Goal: Transaction & Acquisition: Obtain resource

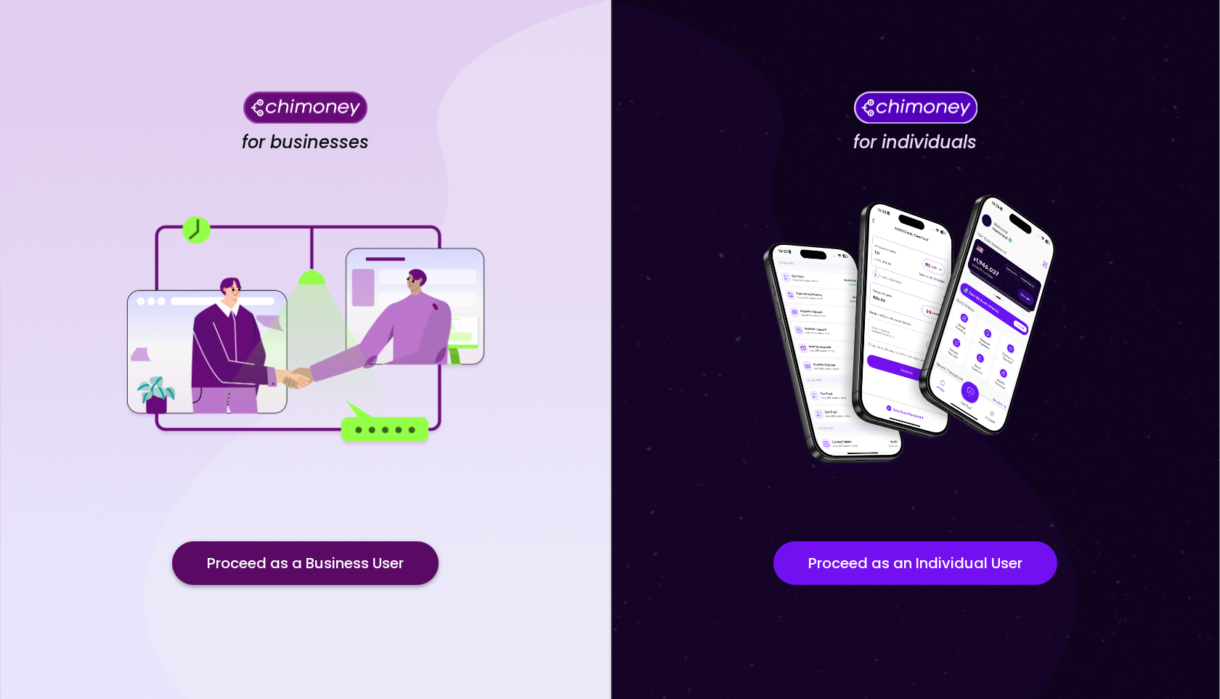
click at [278, 574] on button "Proceed as a Business User" at bounding box center [305, 563] width 267 height 44
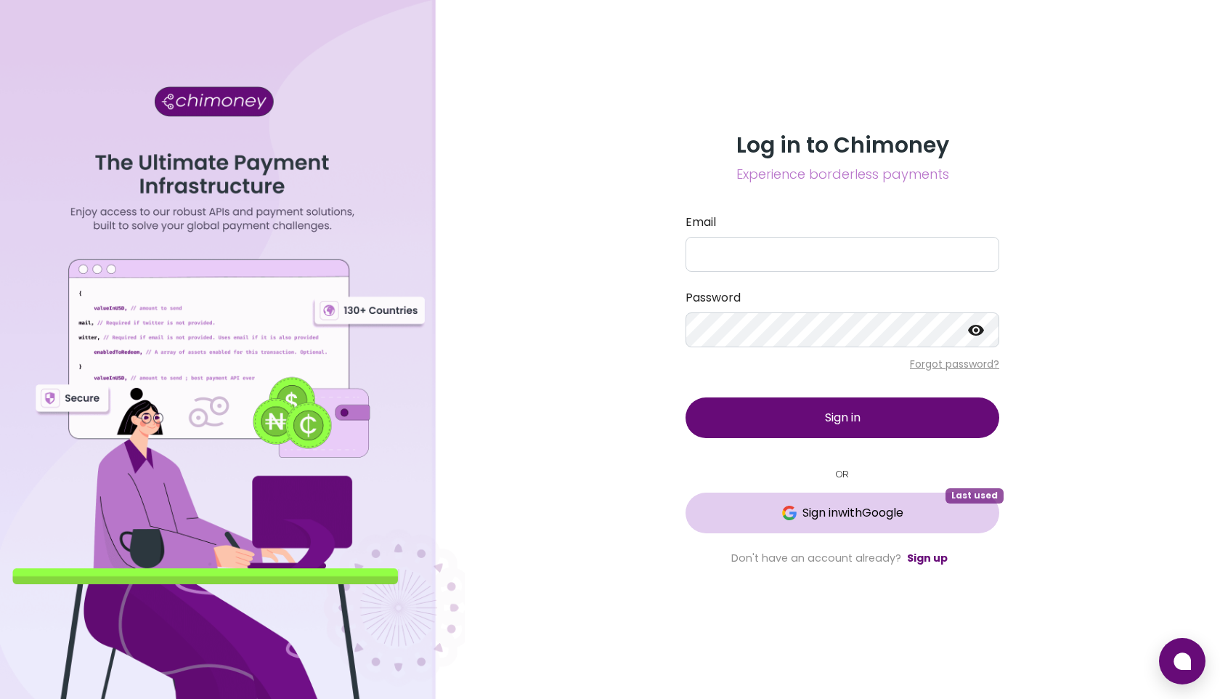
click at [816, 513] on span "Sign in with Google" at bounding box center [852, 512] width 101 height 17
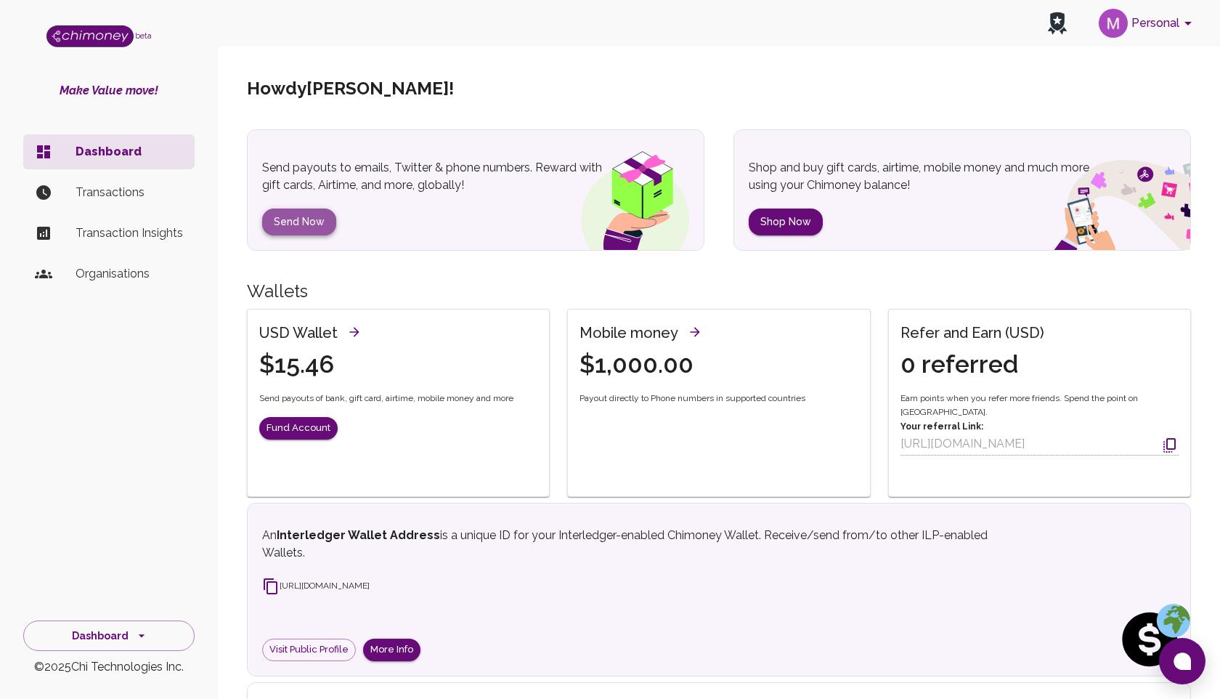
click at [301, 215] on button "Send Now" at bounding box center [299, 221] width 74 height 27
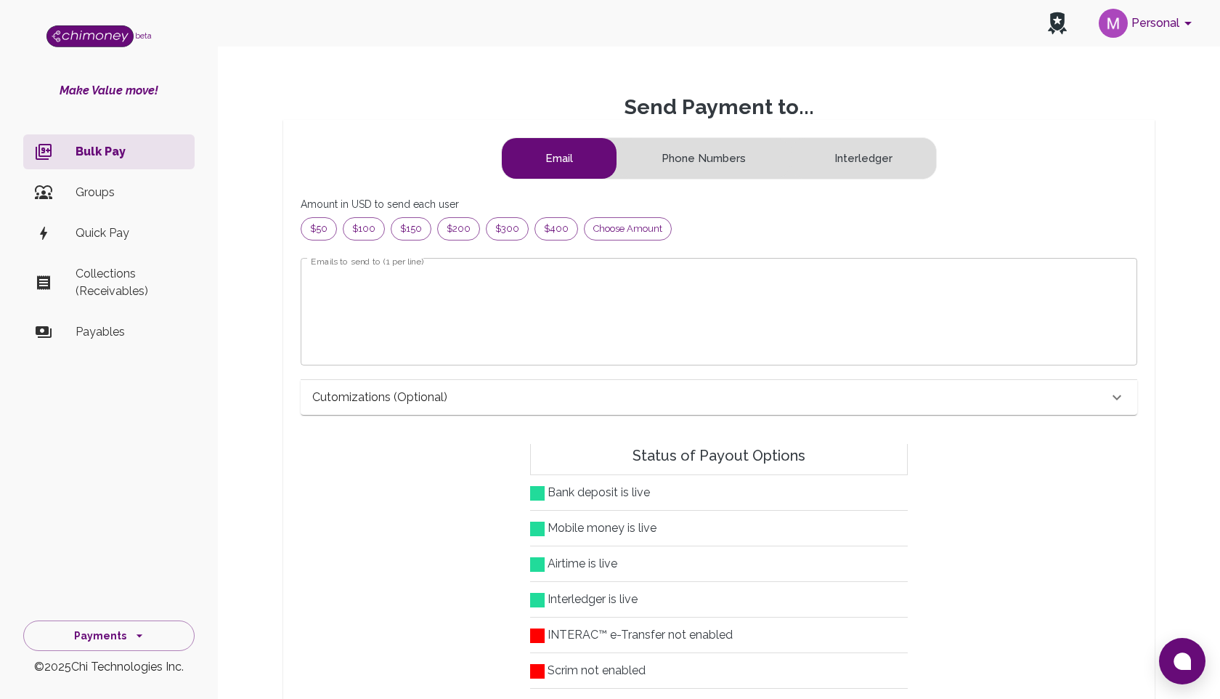
scroll to position [187, 812]
click at [609, 238] on div "Choose amount" at bounding box center [628, 228] width 88 height 23
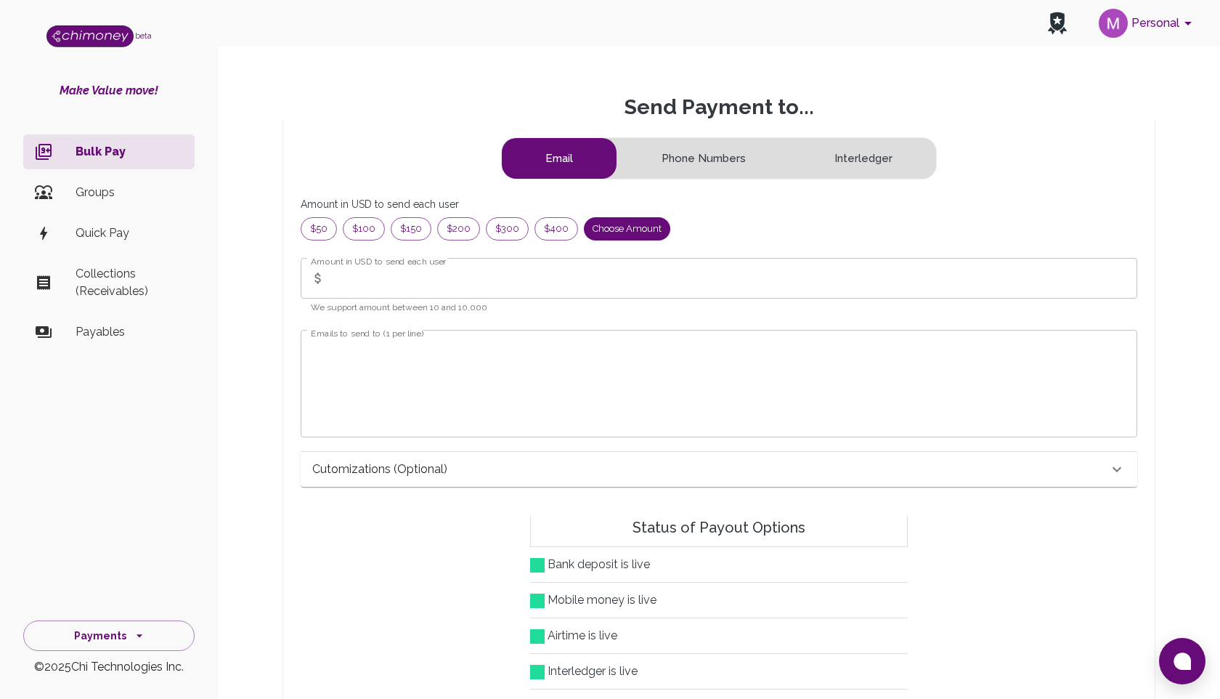
click at [405, 285] on input "Amount in USD to send each user" at bounding box center [734, 278] width 806 height 41
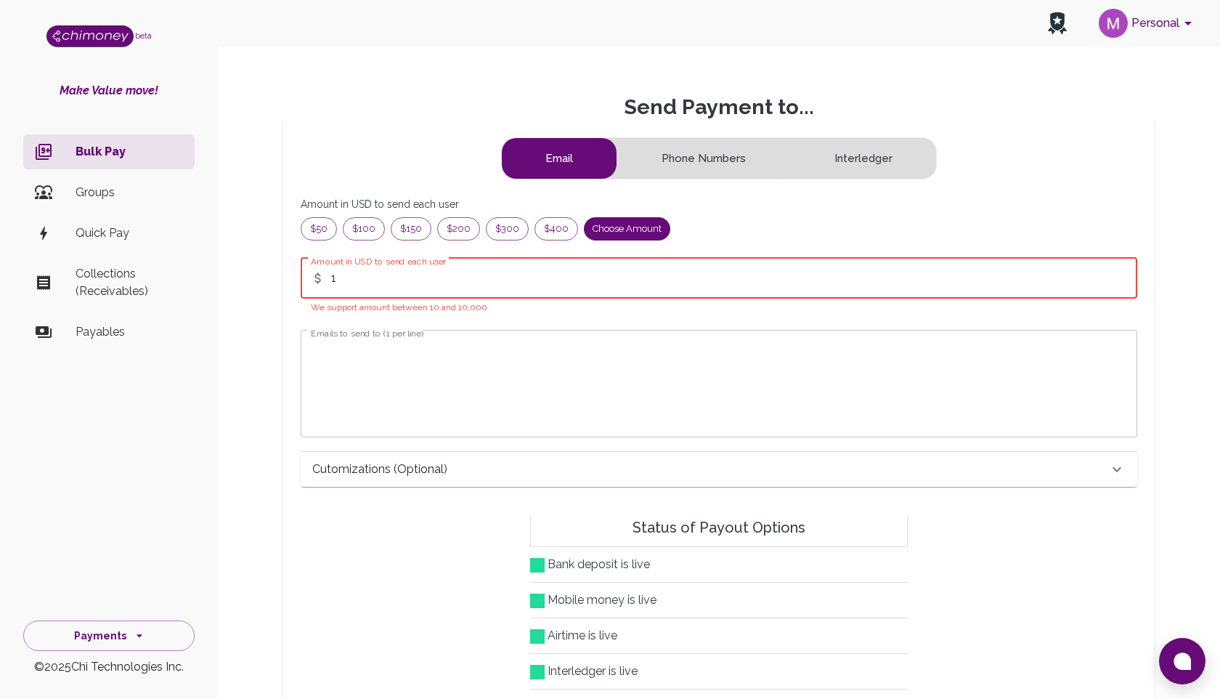
type input "1"
click at [351, 344] on textarea "Emails to send to (1 per line)" at bounding box center [719, 383] width 816 height 84
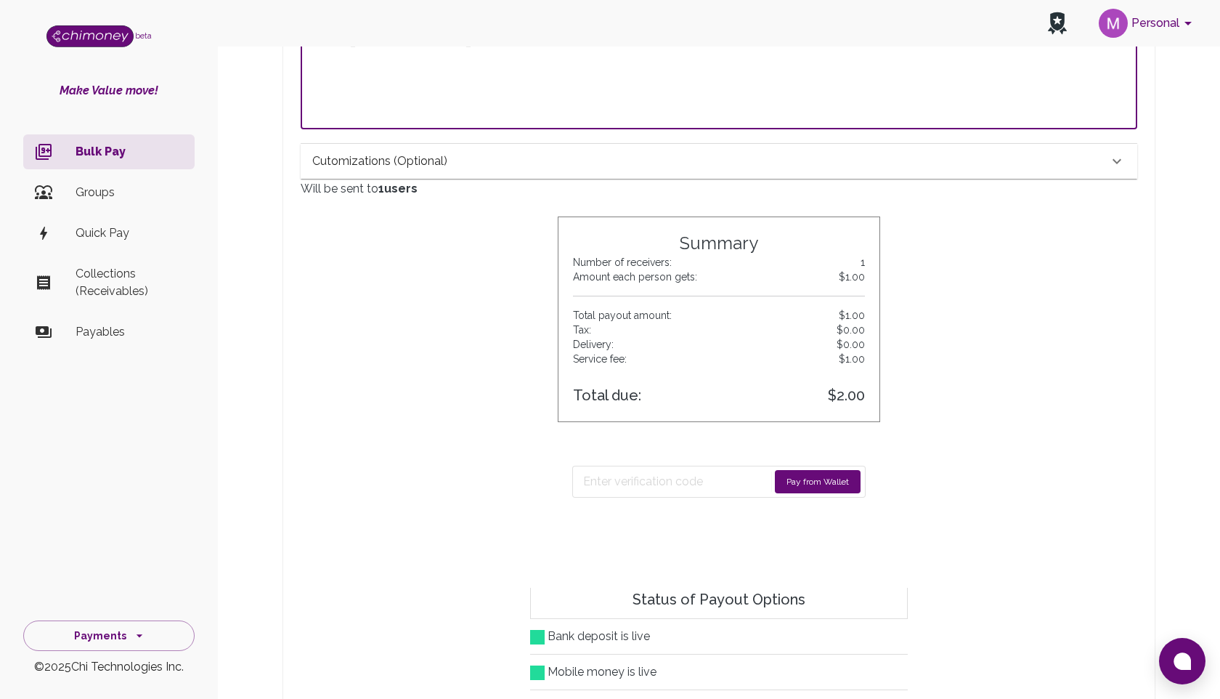
scroll to position [351, 0]
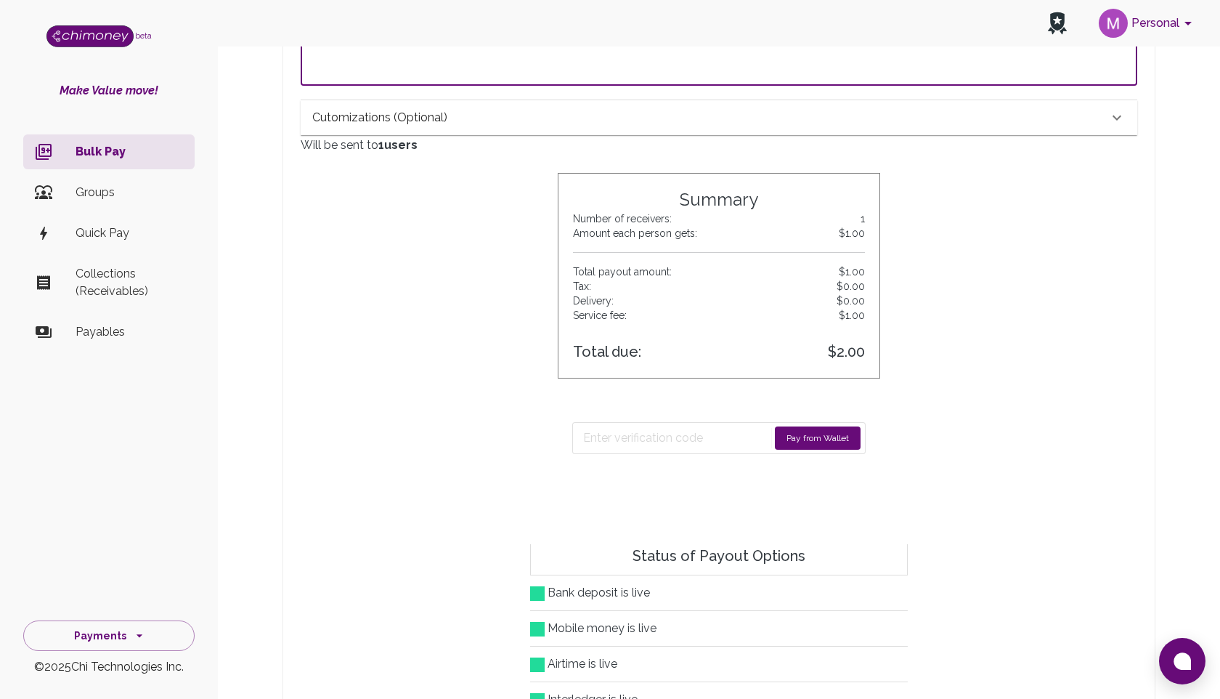
type textarea "mahfuz@chimoney.io"
click at [798, 439] on button "Pay from Wallet" at bounding box center [818, 437] width 86 height 23
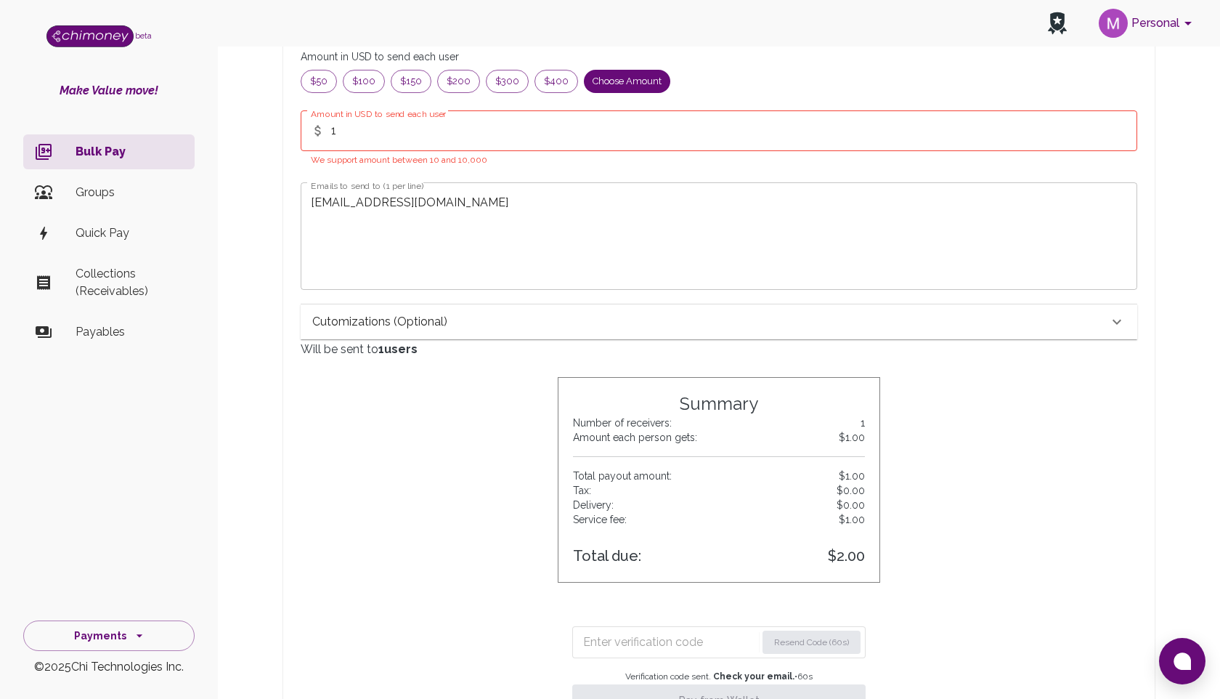
scroll to position [326, 0]
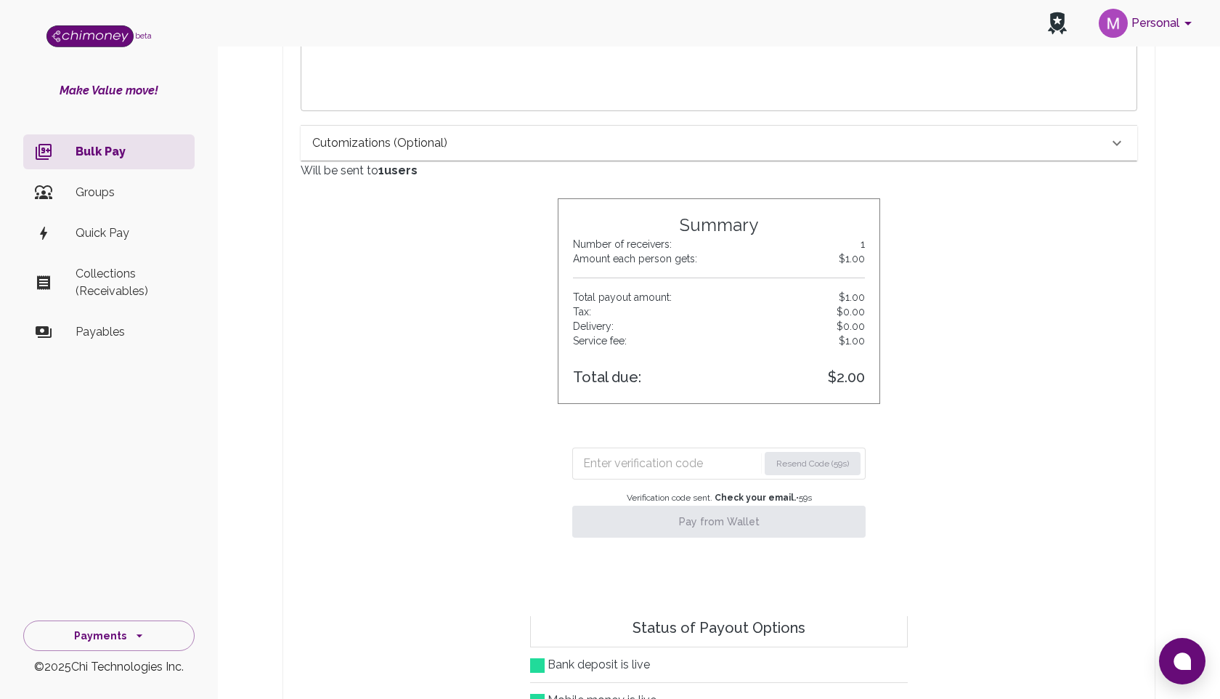
click at [643, 466] on input "Enter verification code" at bounding box center [670, 463] width 175 height 23
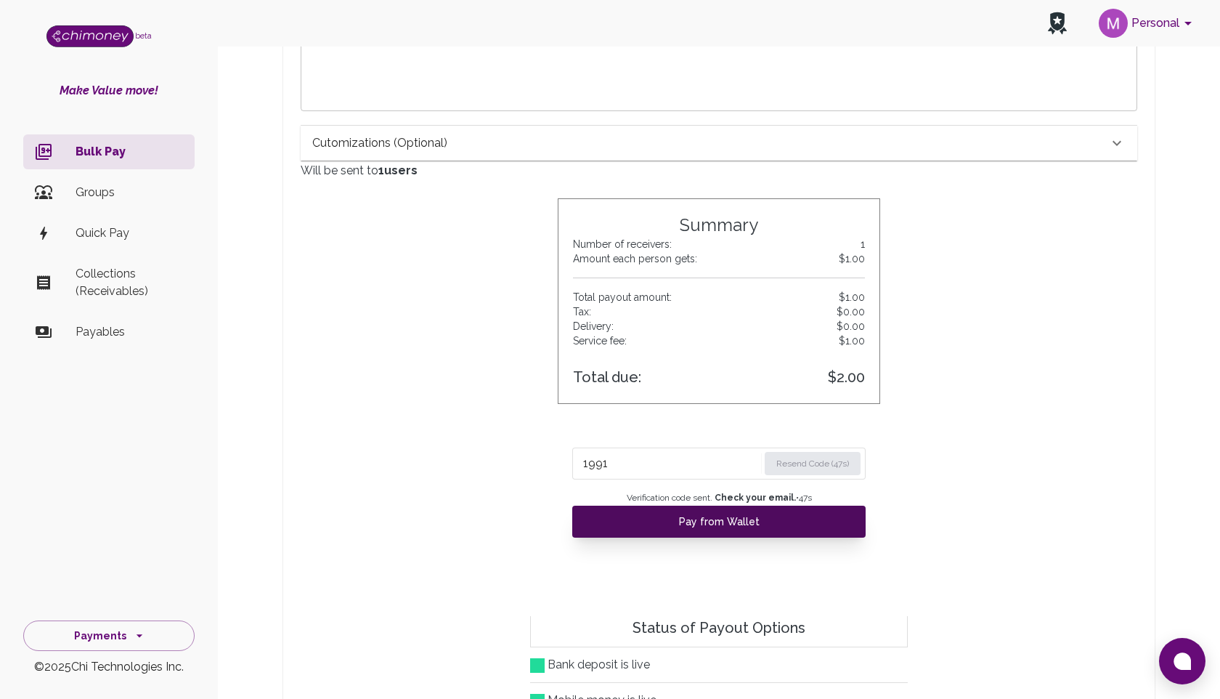
type input "1991"
click at [687, 529] on button "Pay from Wallet" at bounding box center [718, 521] width 293 height 32
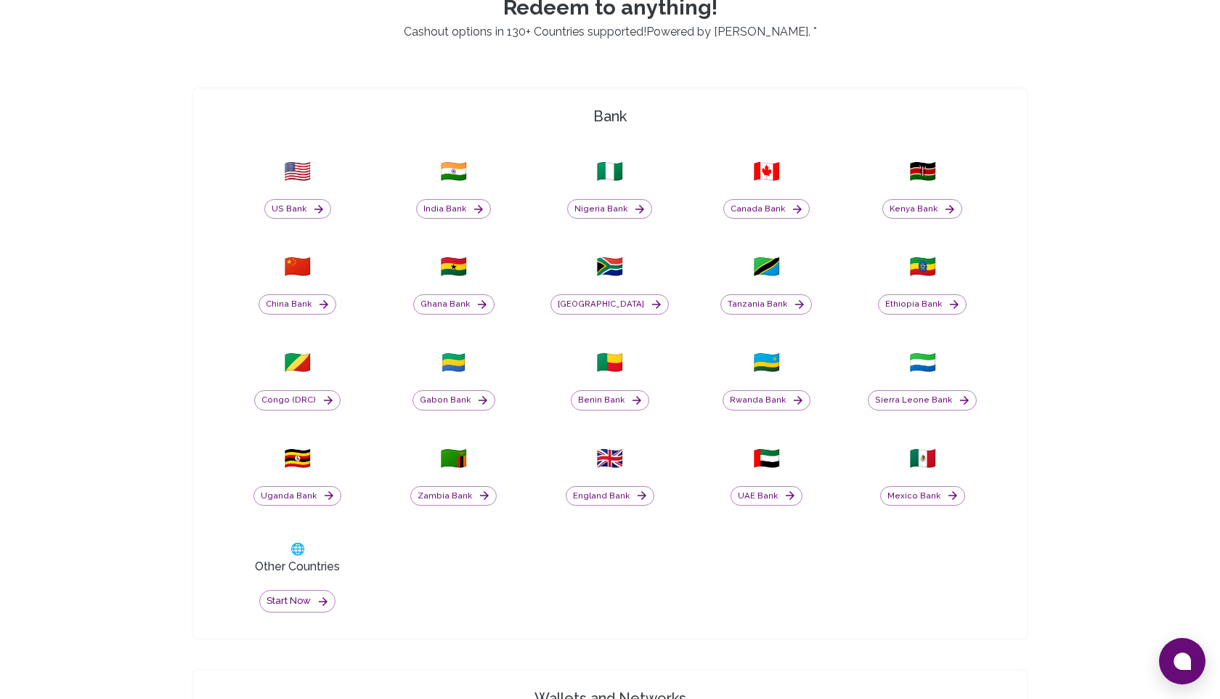
scroll to position [283, 0]
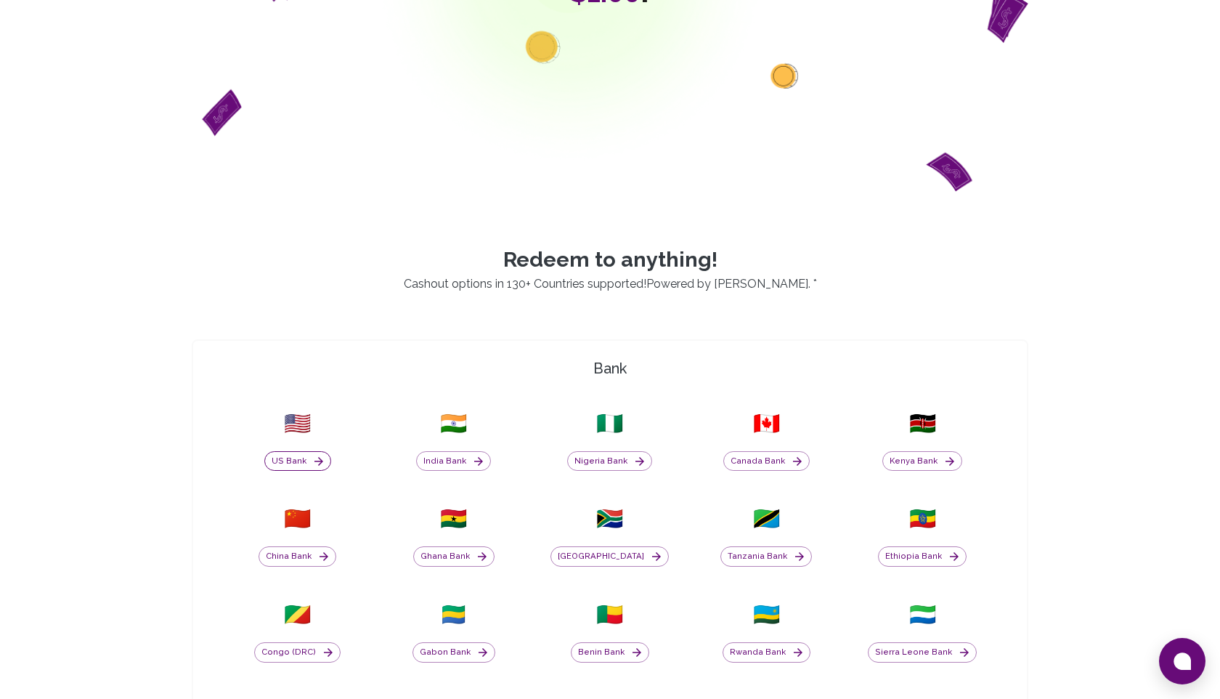
click at [297, 460] on button "US Bank" at bounding box center [297, 461] width 67 height 20
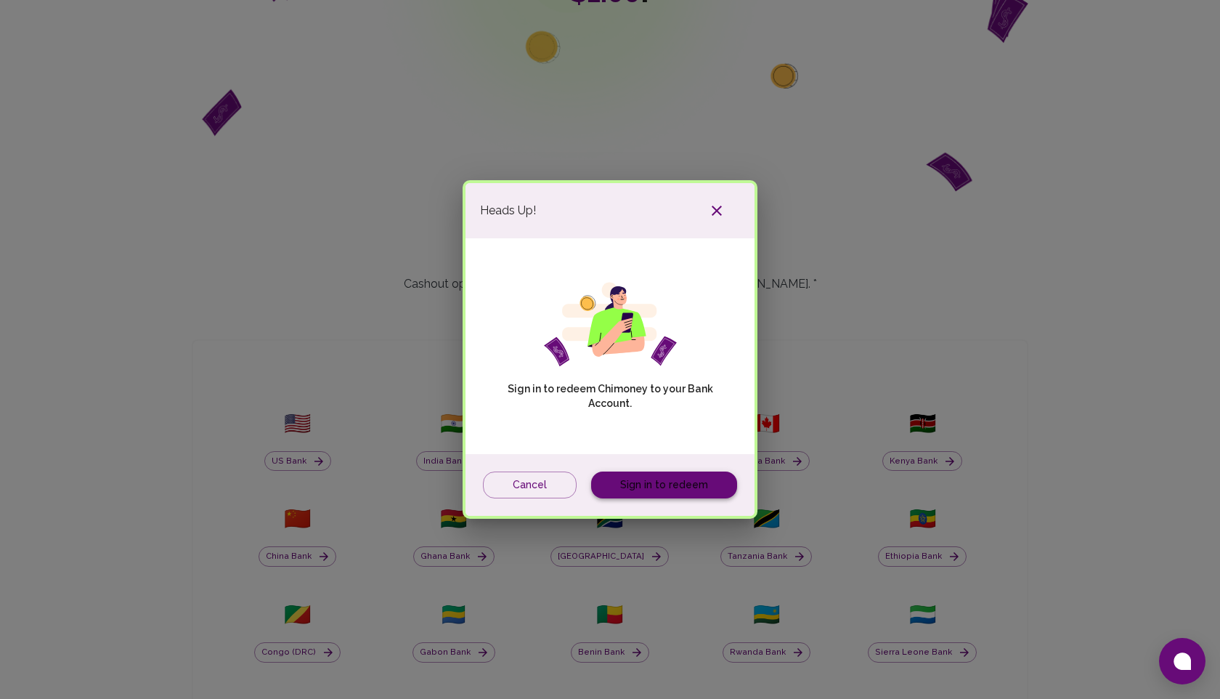
click at [649, 484] on link "Sign in to redeem" at bounding box center [664, 484] width 146 height 27
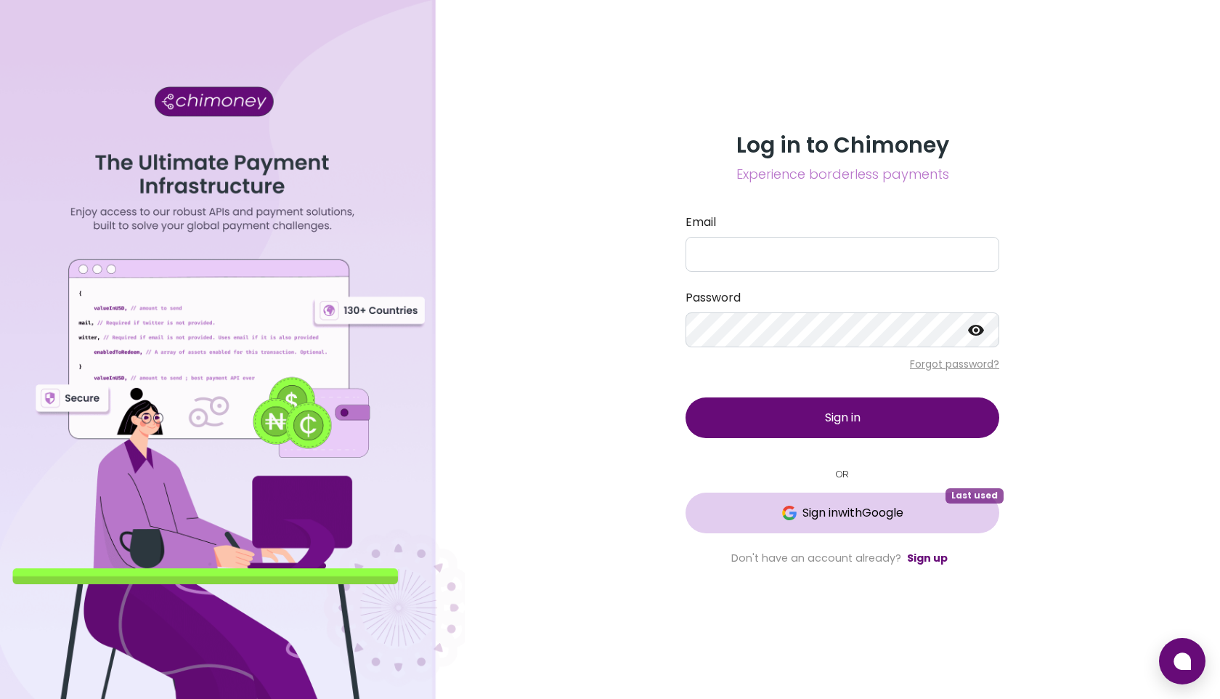
click at [810, 525] on button "Sign in with Google Last used" at bounding box center [843, 512] width 314 height 41
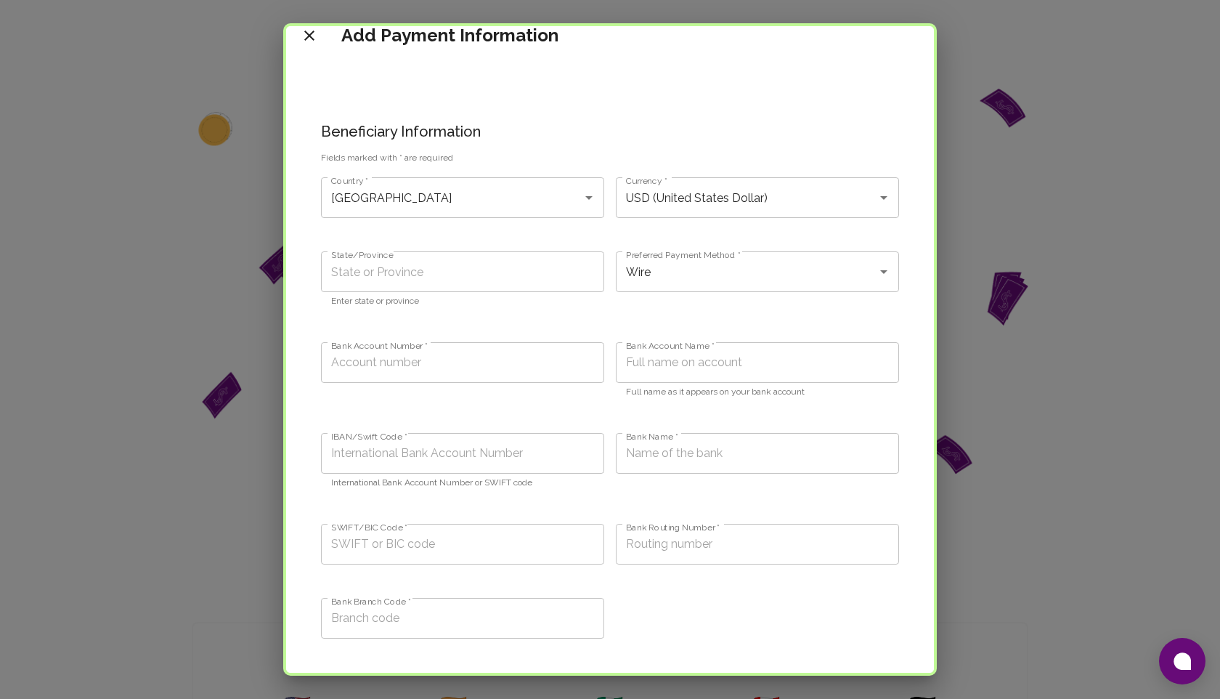
scroll to position [18, 0]
click at [448, 207] on input "[GEOGRAPHIC_DATA]" at bounding box center [442, 196] width 229 height 28
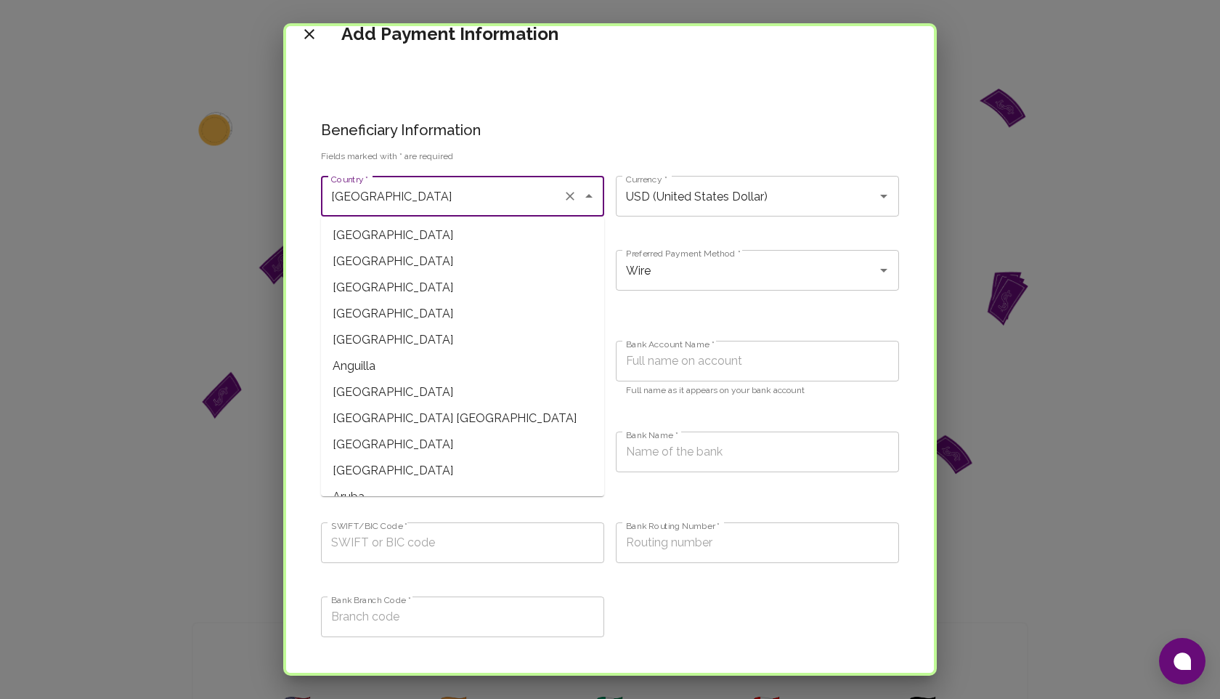
click at [572, 198] on icon "Clear" at bounding box center [570, 196] width 9 height 9
click at [436, 272] on span "[GEOGRAPHIC_DATA]" at bounding box center [462, 261] width 283 height 26
type input "[GEOGRAPHIC_DATA]"
type input "ALL (Albanian lek)"
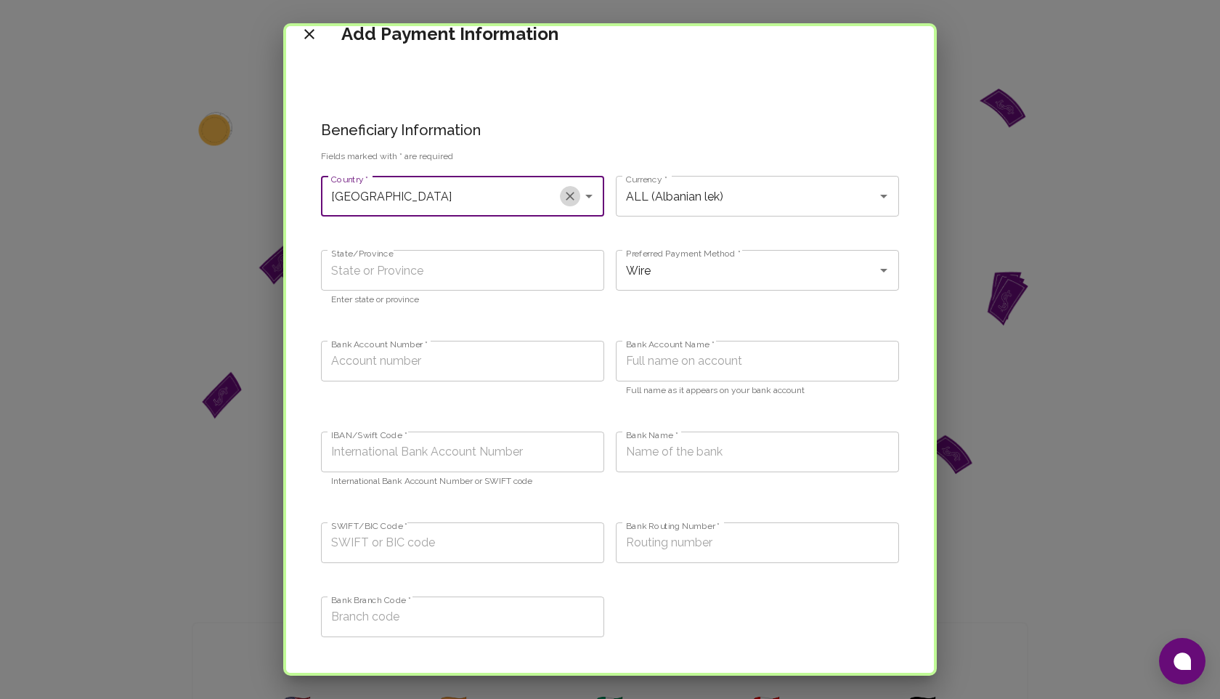
click at [572, 192] on icon "Clear" at bounding box center [570, 196] width 15 height 15
type input "USD (United States Dollar)"
click at [501, 195] on input "Country *" at bounding box center [452, 196] width 248 height 28
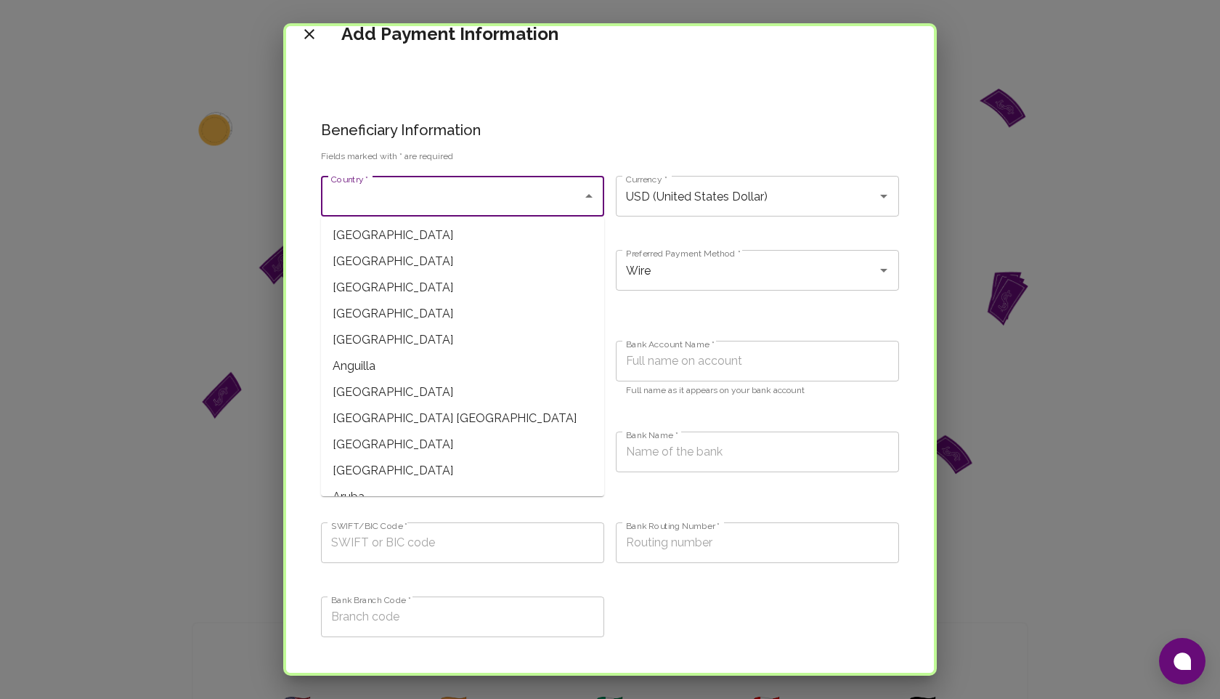
click at [446, 359] on span "Anguilla" at bounding box center [462, 366] width 283 height 26
type input "Anguilla"
type input "XCD (East Caribbean Dollar)"
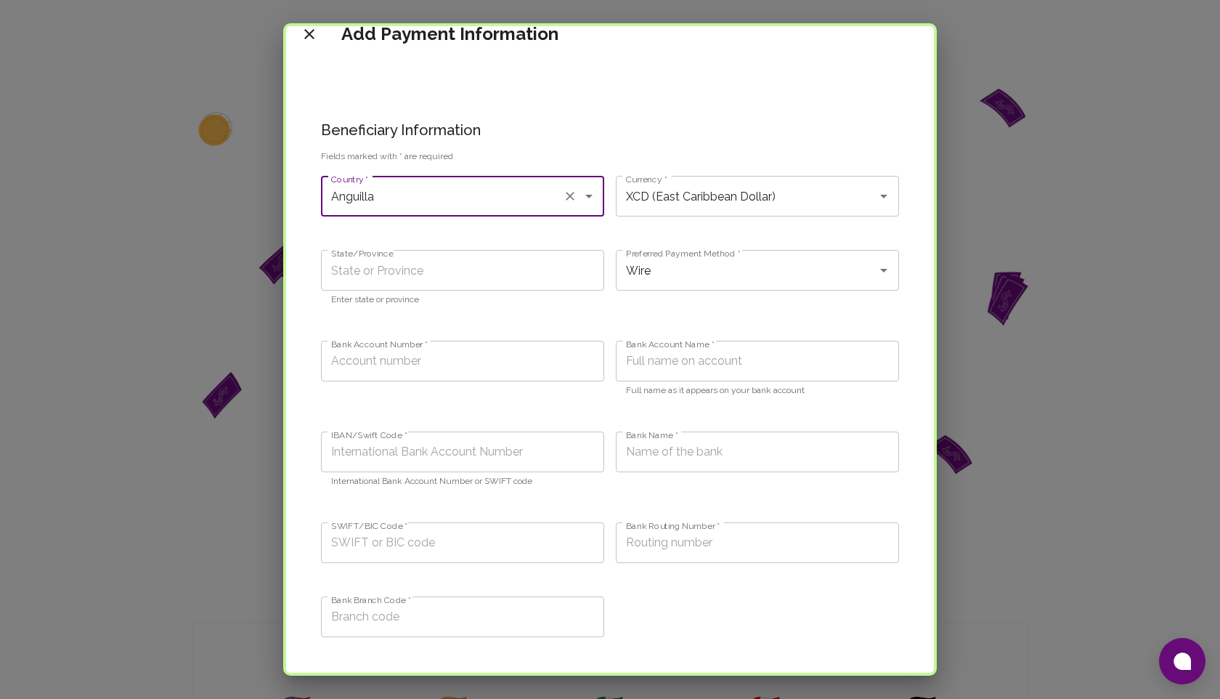
click at [564, 192] on icon "Clear" at bounding box center [570, 196] width 15 height 15
type input "USD (United States Dollar)"
click at [487, 193] on input "Country *" at bounding box center [452, 196] width 248 height 28
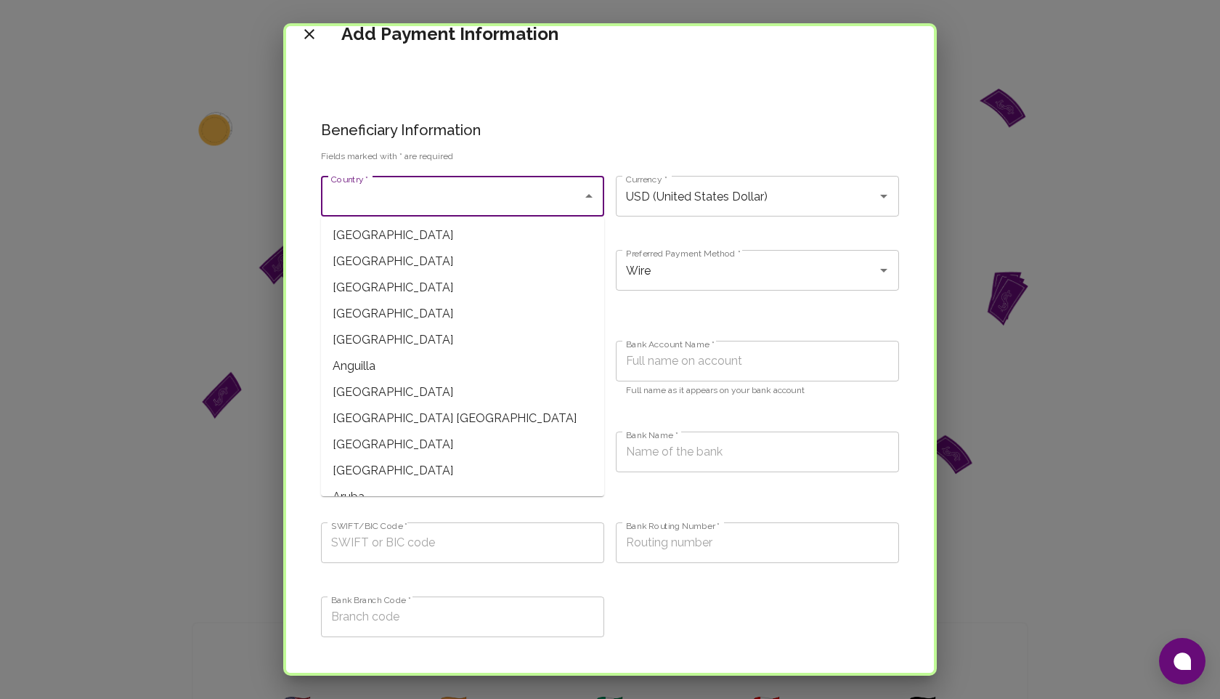
click at [420, 411] on span "[GEOGRAPHIC_DATA] [GEOGRAPHIC_DATA]" at bounding box center [462, 418] width 283 height 26
type input "[GEOGRAPHIC_DATA] [GEOGRAPHIC_DATA]"
type input "ANG (Netherlands Antillean Guilder)"
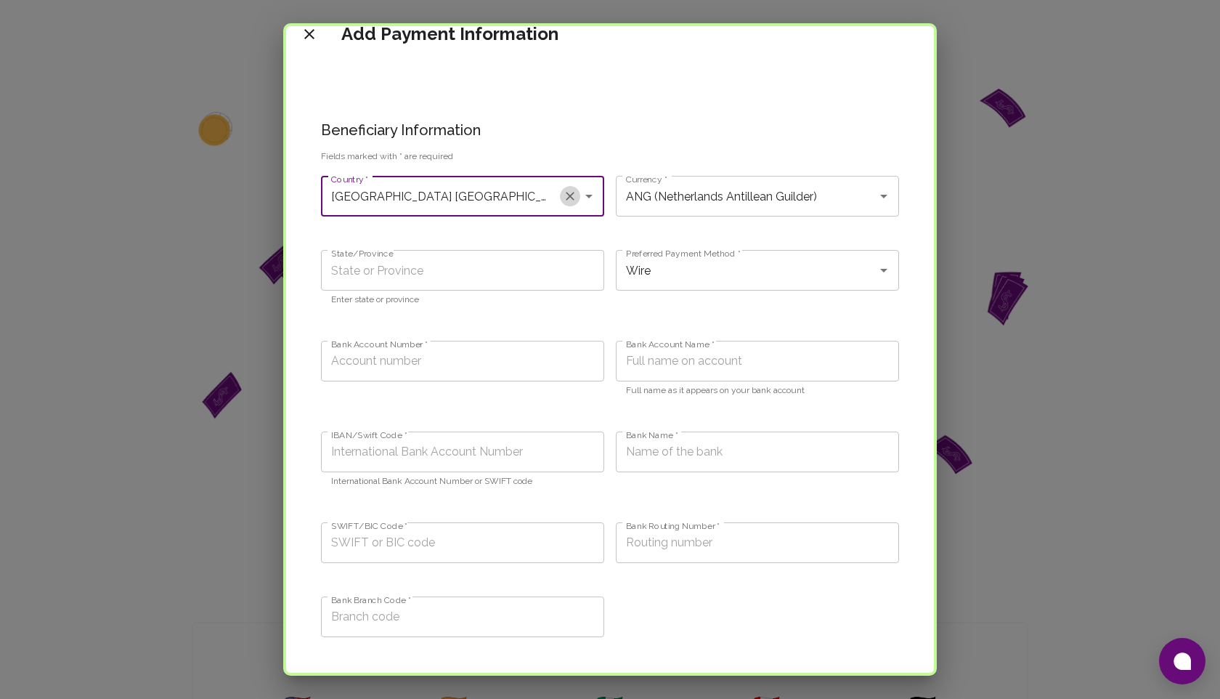
click at [570, 194] on icon "Clear" at bounding box center [570, 196] width 15 height 15
type input "USD (United States Dollar)"
click at [482, 200] on input "Country *" at bounding box center [452, 196] width 248 height 28
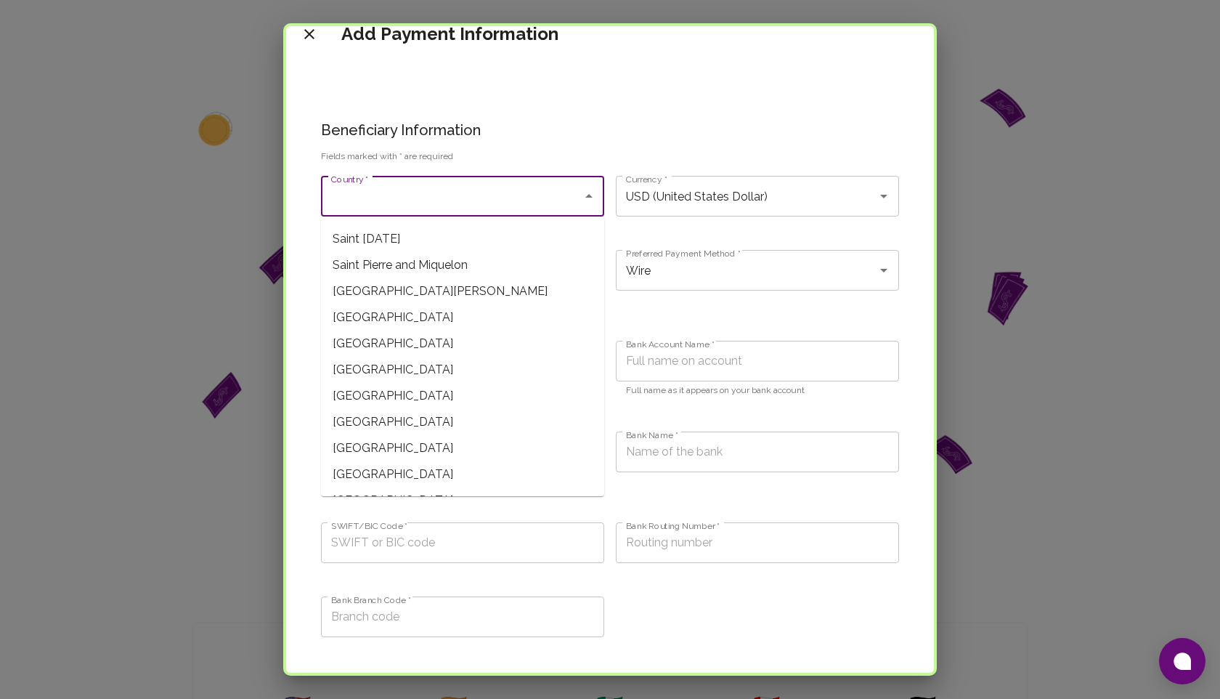
scroll to position [3696, 0]
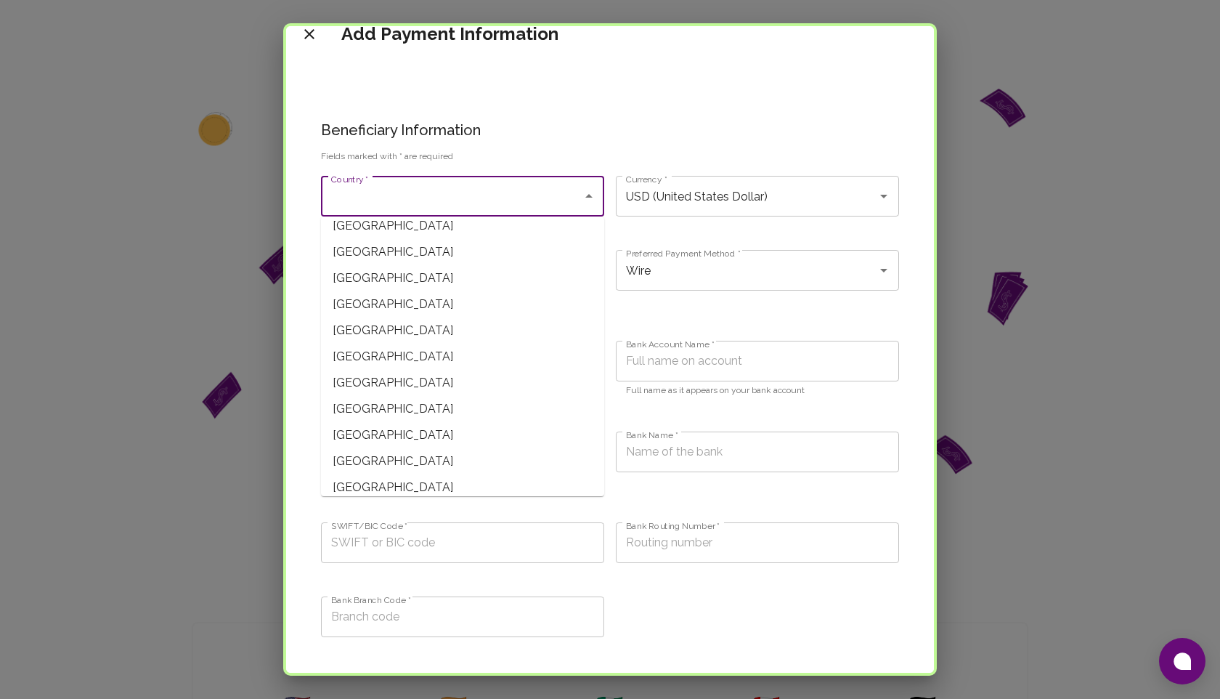
click at [423, 359] on span "[GEOGRAPHIC_DATA]" at bounding box center [462, 357] width 283 height 26
type input "[GEOGRAPHIC_DATA]"
type input "EUR (Euro)"
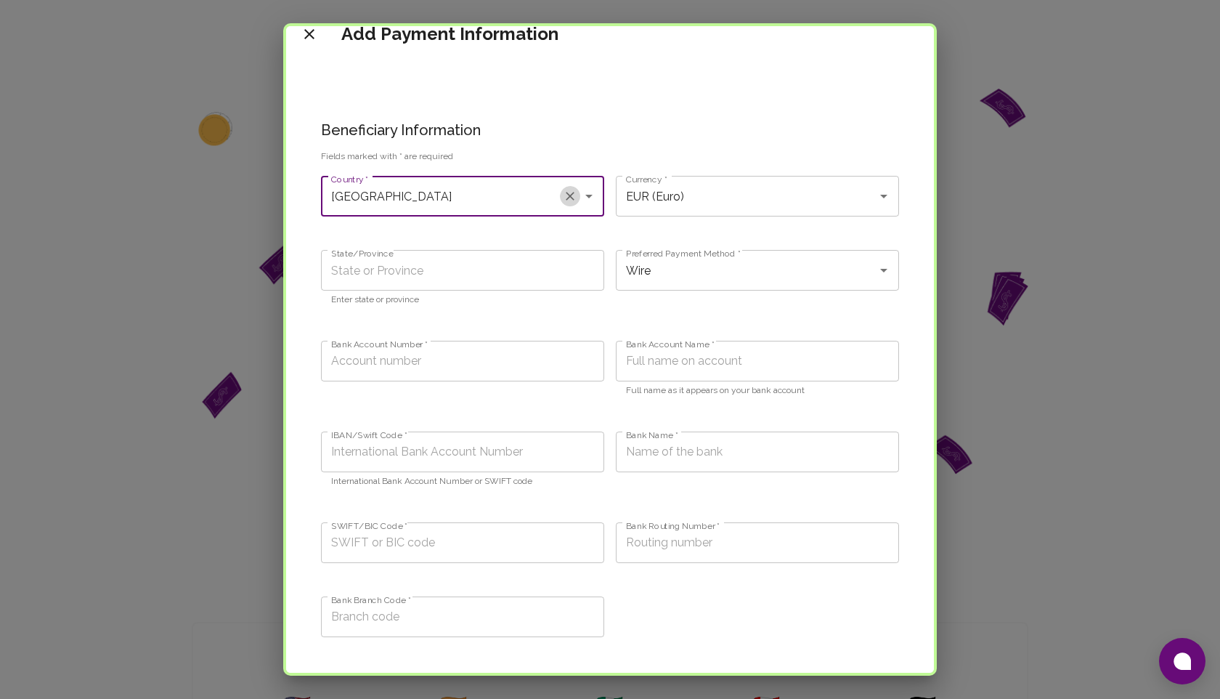
click at [572, 190] on icon "Clear" at bounding box center [570, 196] width 15 height 15
type input "USD (United States Dollar)"
click at [589, 186] on button "Open" at bounding box center [589, 196] width 20 height 20
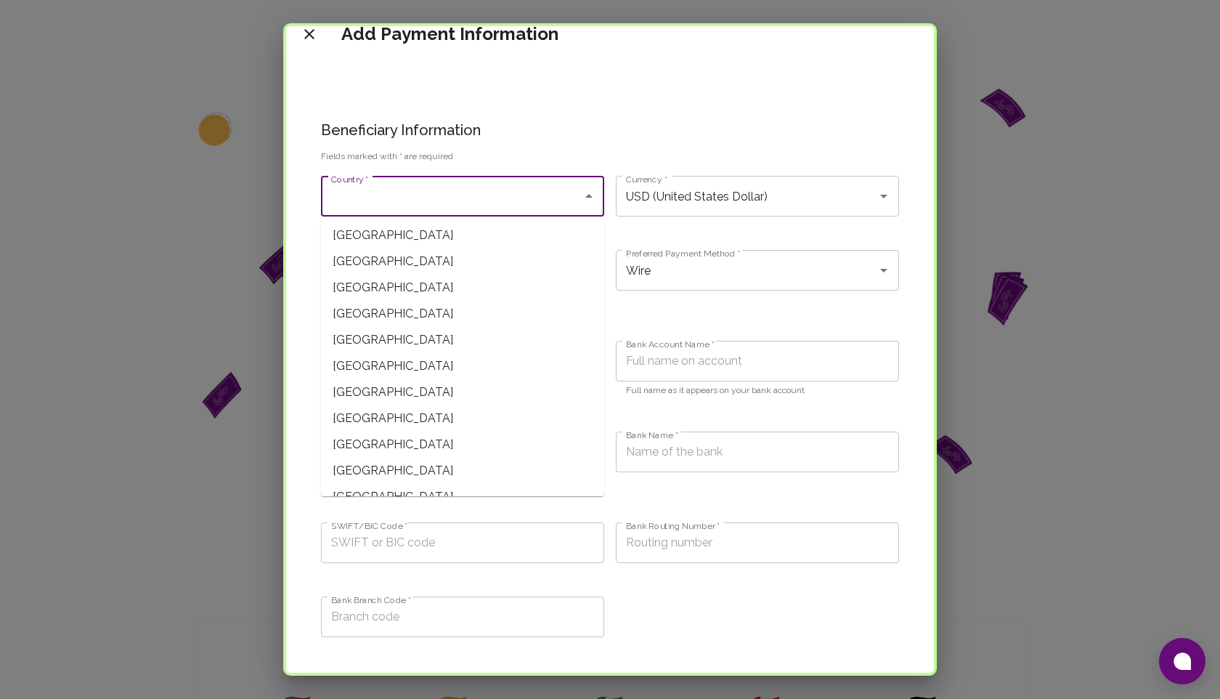
scroll to position [4333, 0]
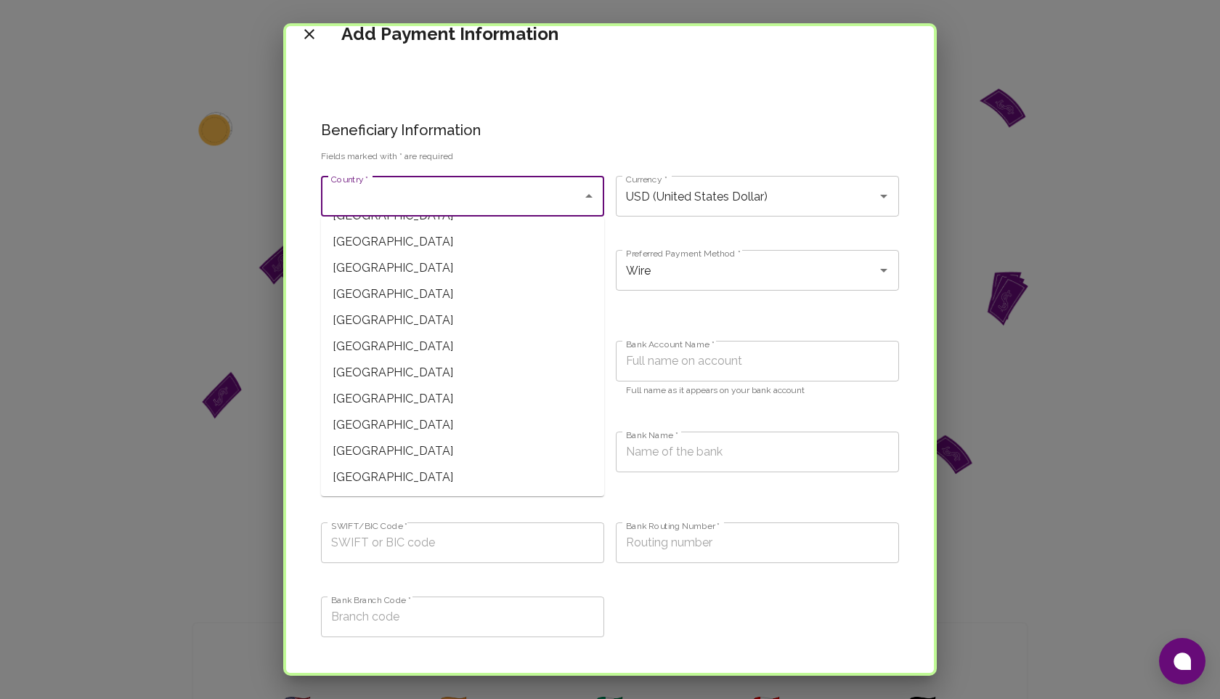
click at [430, 422] on span "[GEOGRAPHIC_DATA]" at bounding box center [462, 425] width 283 height 26
type input "[GEOGRAPHIC_DATA]"
type input "XPF (CFP Franc)"
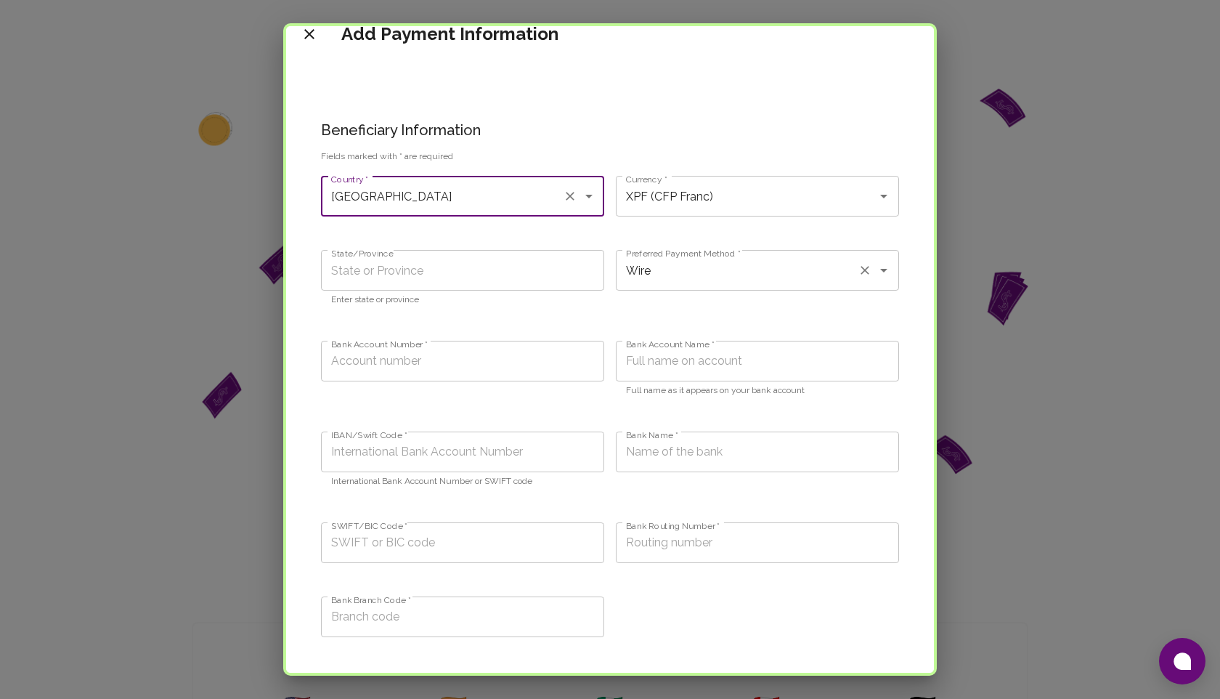
click at [692, 267] on input "Wire" at bounding box center [736, 270] width 229 height 28
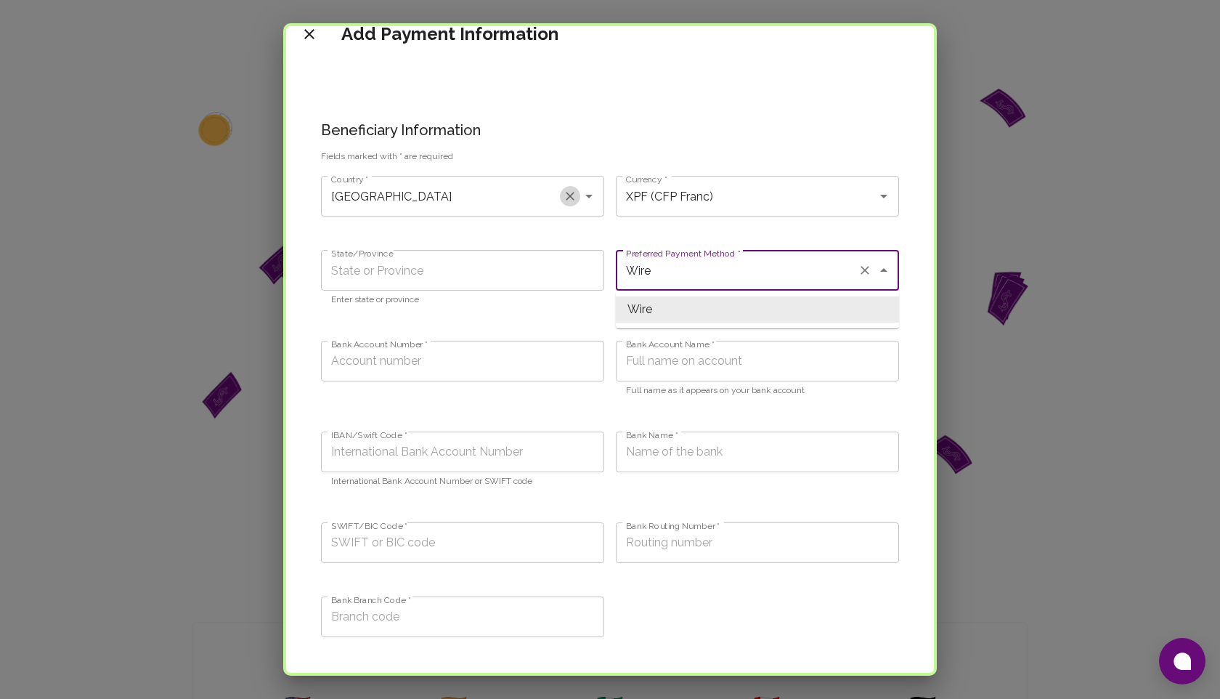
click at [572, 197] on icon "Clear" at bounding box center [570, 196] width 9 height 9
type input "USD (United States Dollar)"
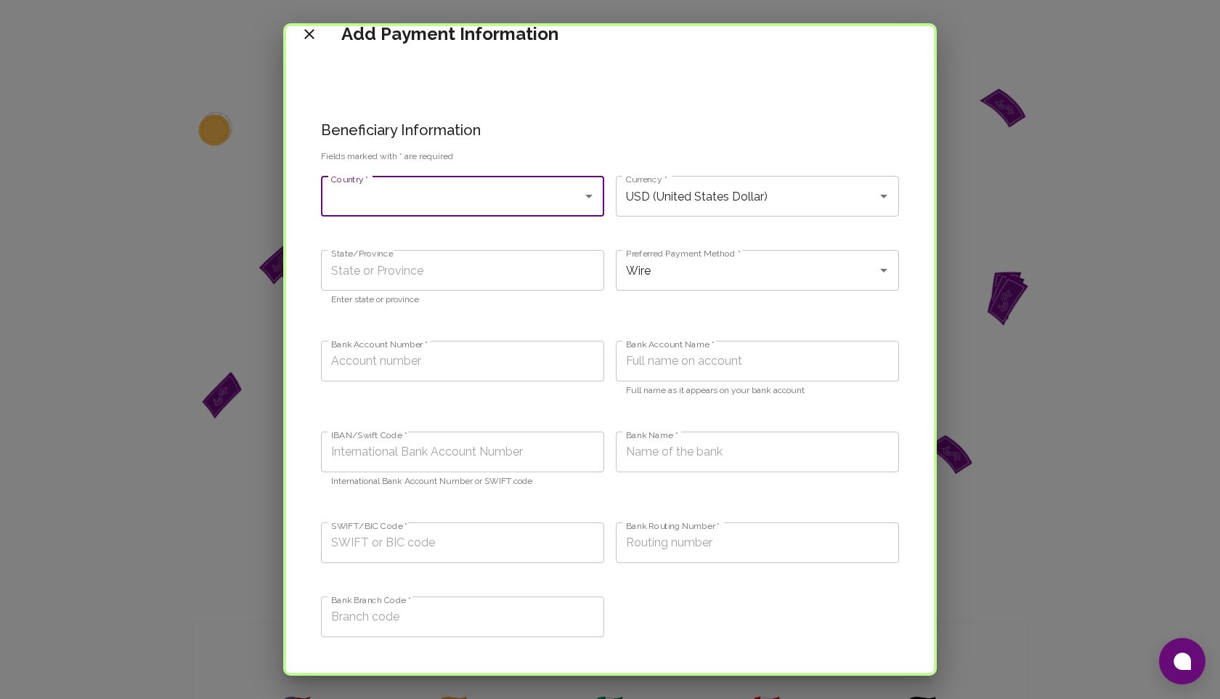
click at [540, 197] on input "Country *" at bounding box center [452, 196] width 248 height 28
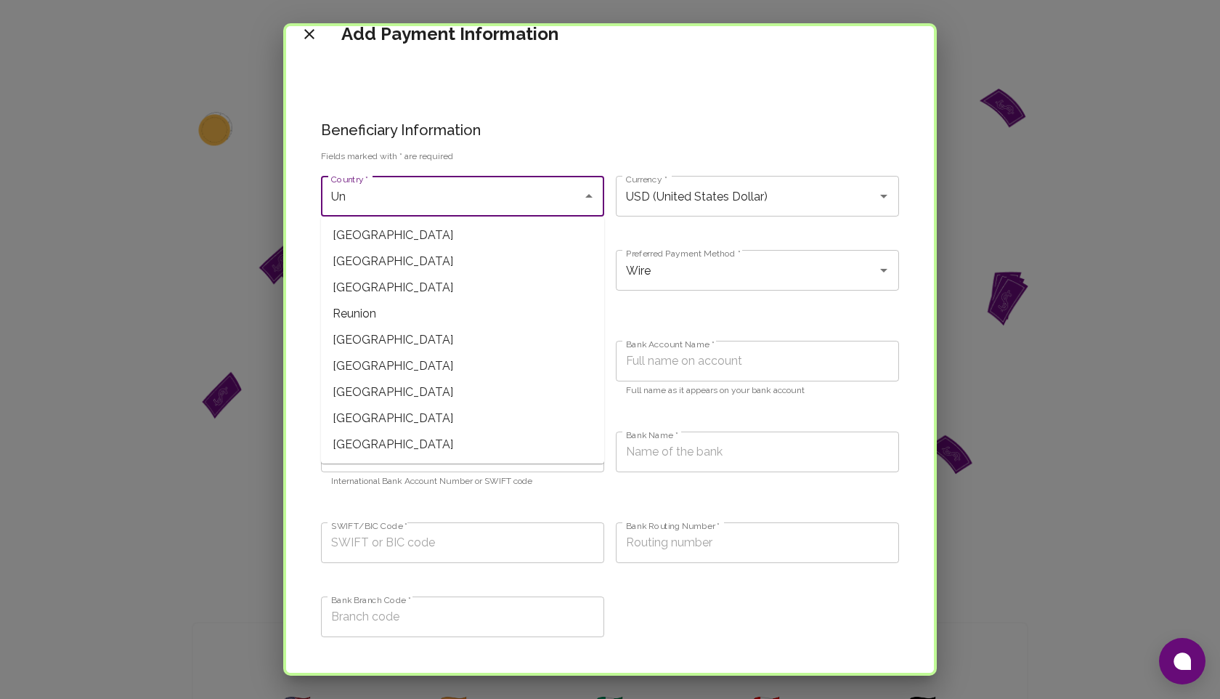
click at [468, 425] on span "[GEOGRAPHIC_DATA]" at bounding box center [462, 418] width 283 height 26
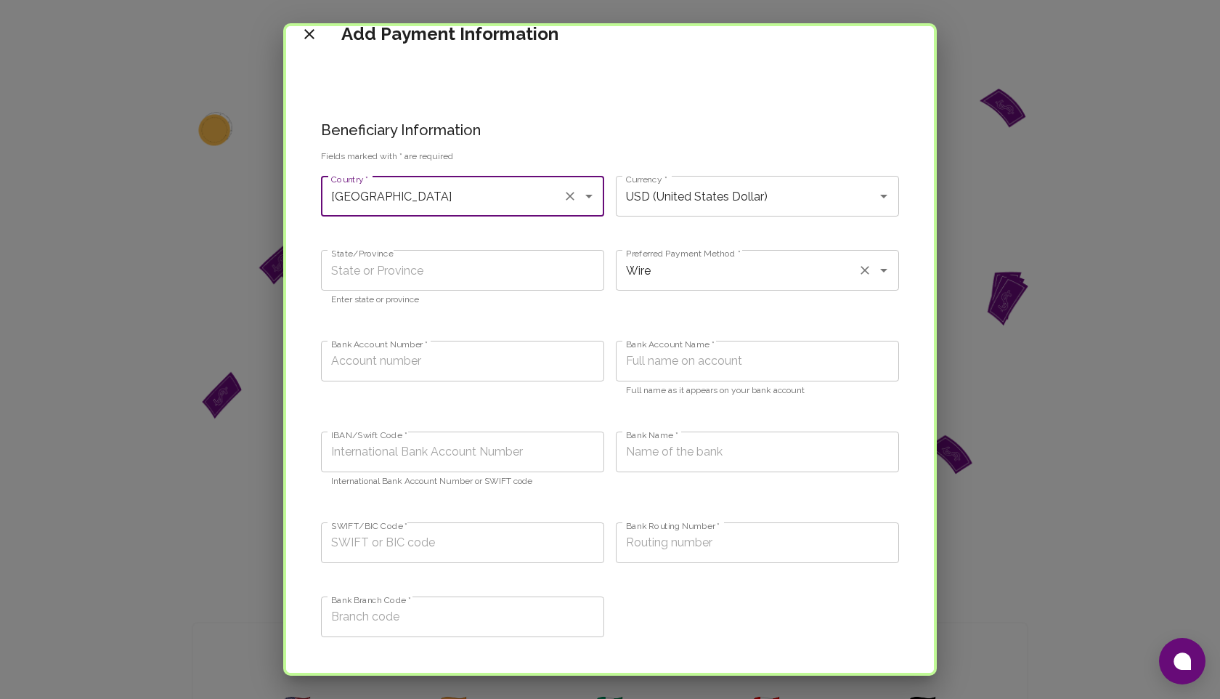
type input "[GEOGRAPHIC_DATA]"
click at [683, 276] on input "Wire" at bounding box center [736, 270] width 229 height 28
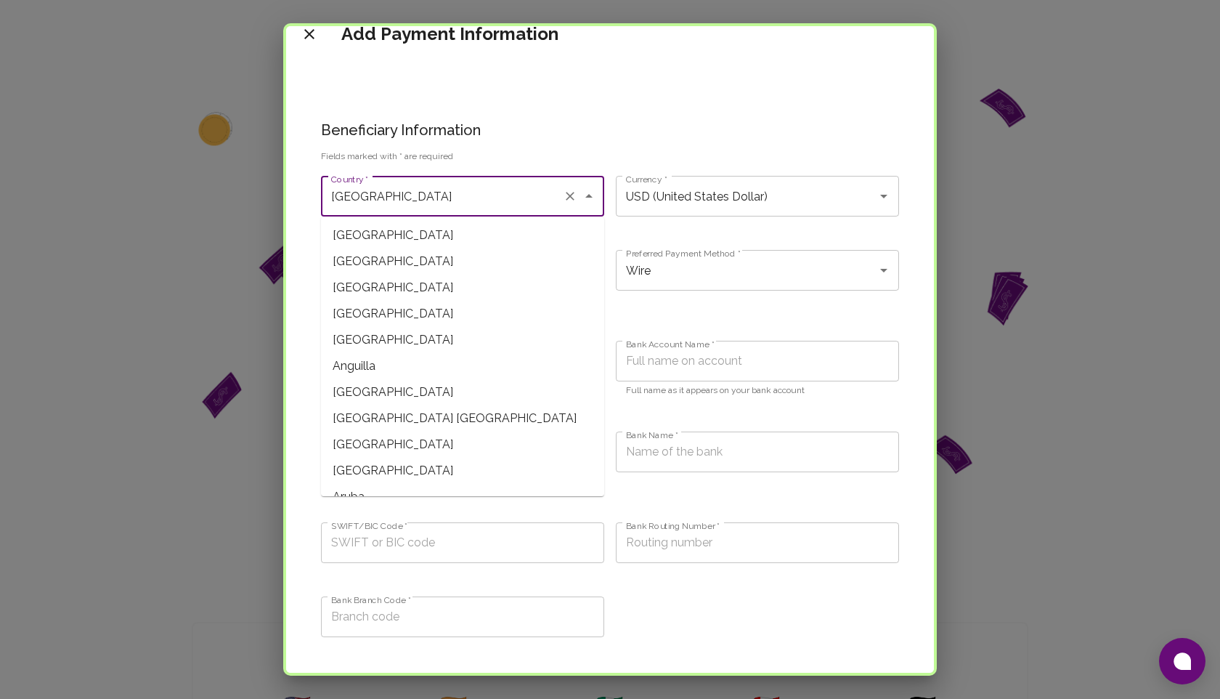
click at [480, 191] on input "[GEOGRAPHIC_DATA]" at bounding box center [442, 196] width 229 height 28
click at [570, 195] on icon "Clear" at bounding box center [570, 196] width 9 height 9
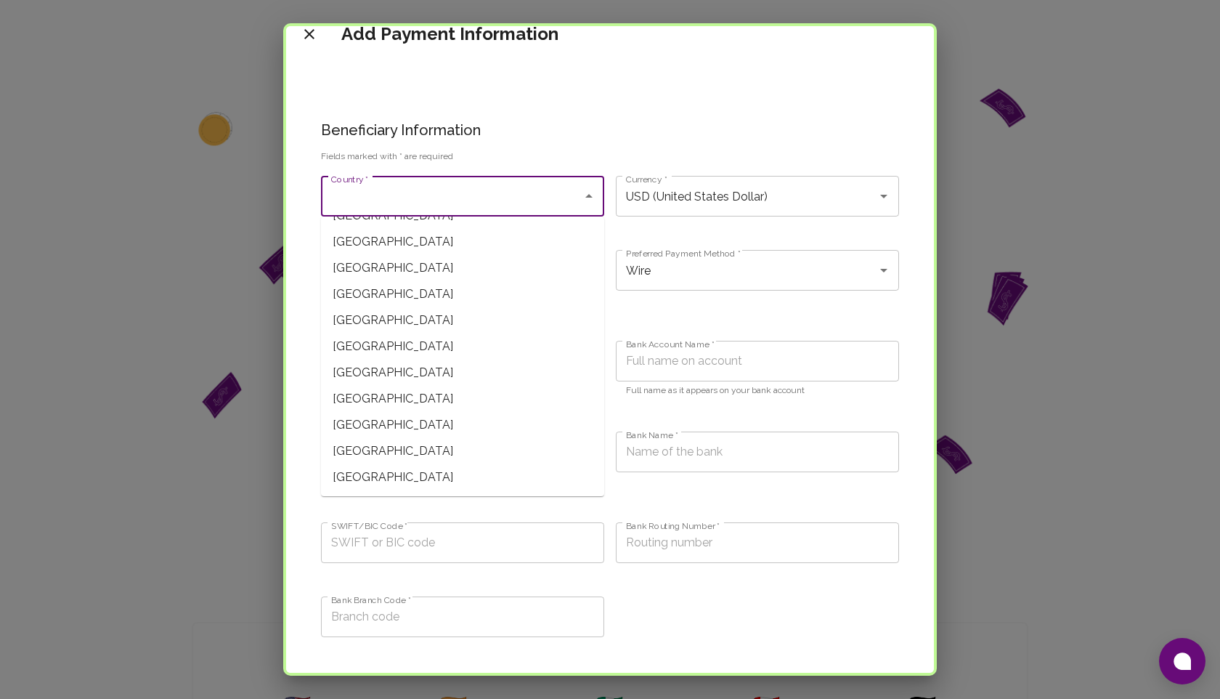
click at [365, 478] on span "[GEOGRAPHIC_DATA]" at bounding box center [462, 477] width 283 height 26
type input "[GEOGRAPHIC_DATA]"
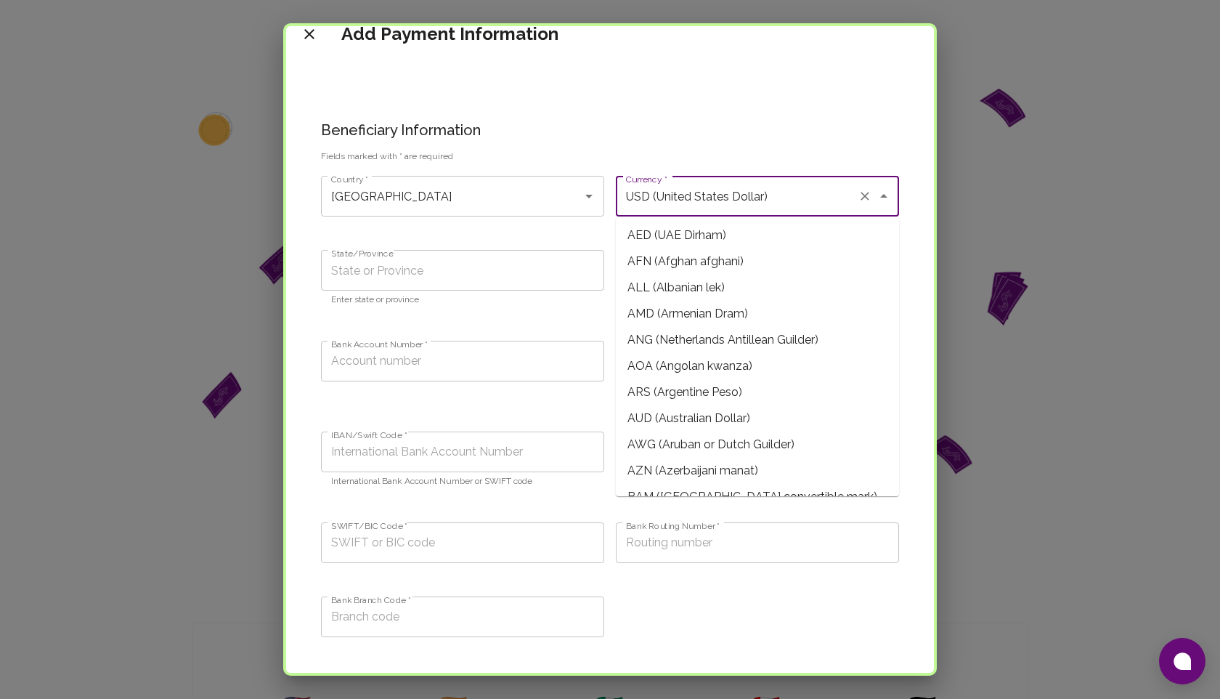
click at [696, 193] on input "USD (United States Dollar)" at bounding box center [736, 196] width 229 height 28
click at [571, 210] on div "Zimbabwe Country *" at bounding box center [462, 196] width 283 height 41
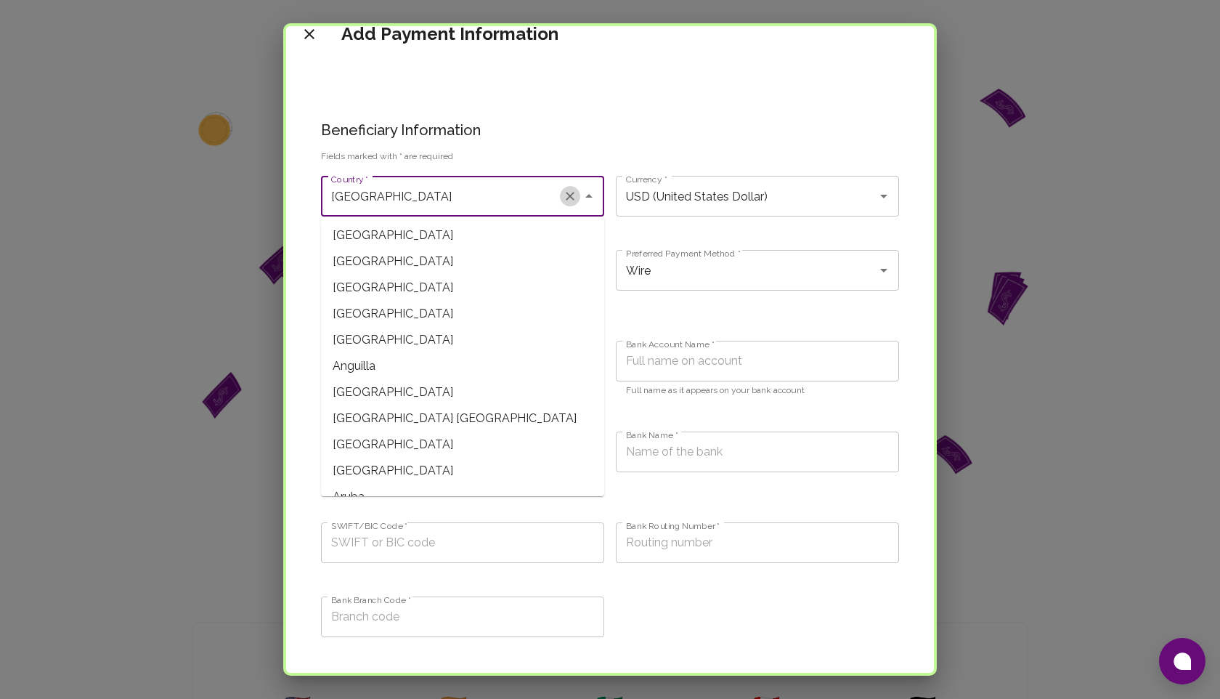
click at [571, 190] on icon "Clear" at bounding box center [570, 196] width 15 height 15
click at [519, 192] on input "Country *" at bounding box center [452, 196] width 248 height 28
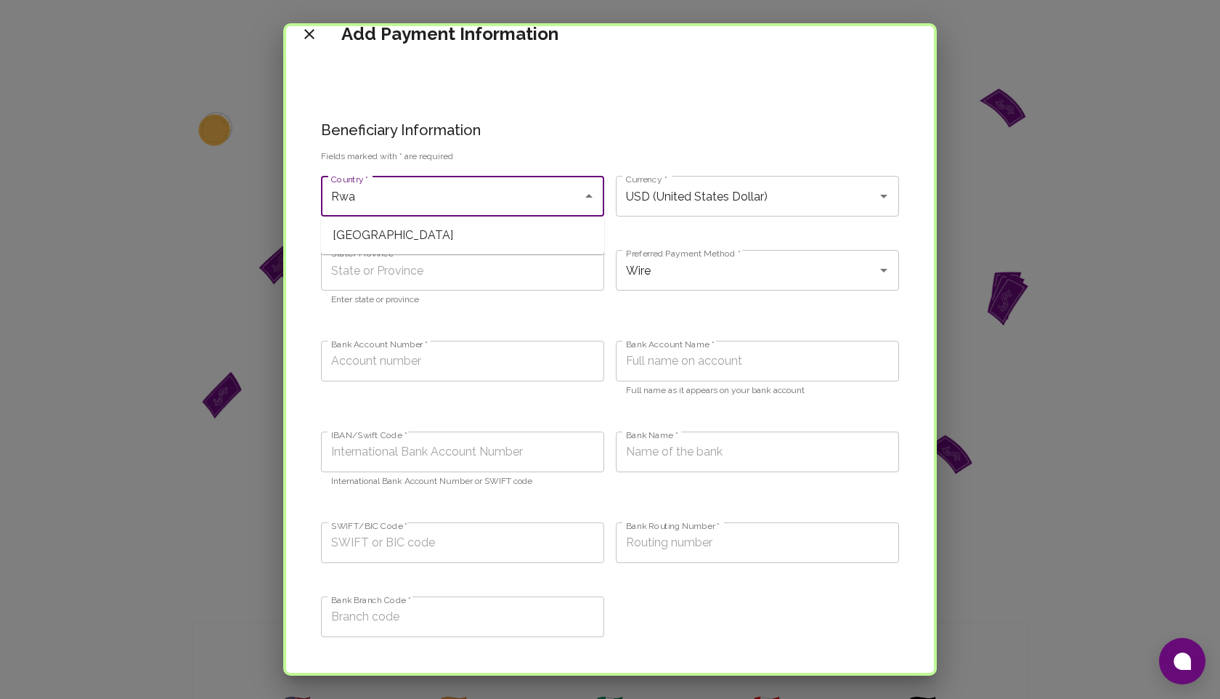
click at [463, 237] on span "[GEOGRAPHIC_DATA]" at bounding box center [462, 235] width 283 height 26
type input "[GEOGRAPHIC_DATA]"
type input "NOK (Norwegian Krone)"
click at [421, 190] on input "[GEOGRAPHIC_DATA]" at bounding box center [442, 196] width 229 height 28
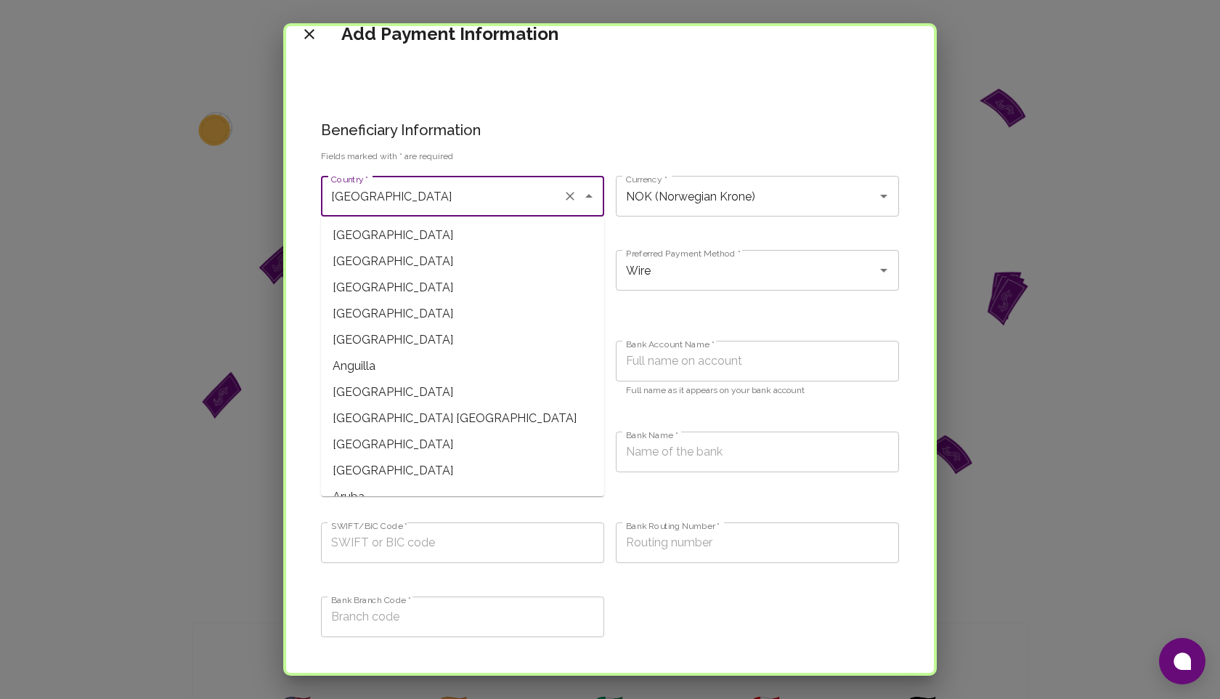
click at [568, 199] on icon "Clear" at bounding box center [570, 196] width 15 height 15
type input "USD (United States Dollar)"
type input "r"
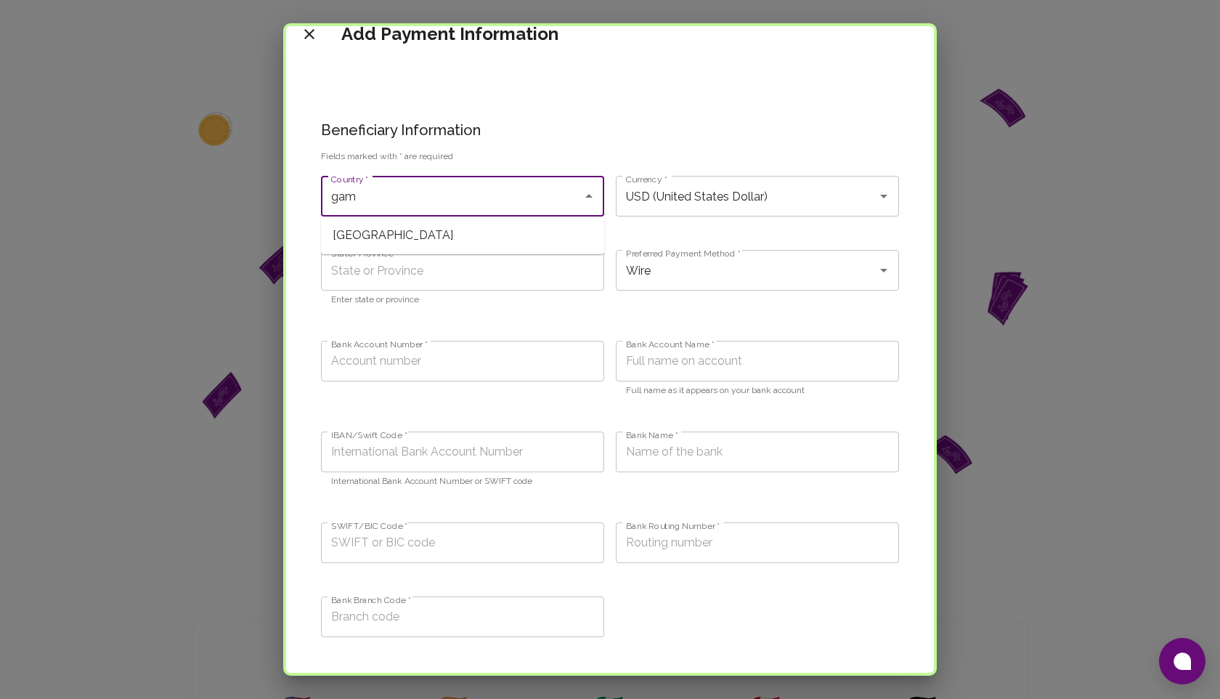
click at [516, 243] on span "[GEOGRAPHIC_DATA]" at bounding box center [462, 235] width 283 height 26
type input "[GEOGRAPHIC_DATA]"
type input "GMD (Dalasi)"
click at [569, 201] on icon "Clear" at bounding box center [570, 196] width 15 height 15
type input "USD (United States Dollar)"
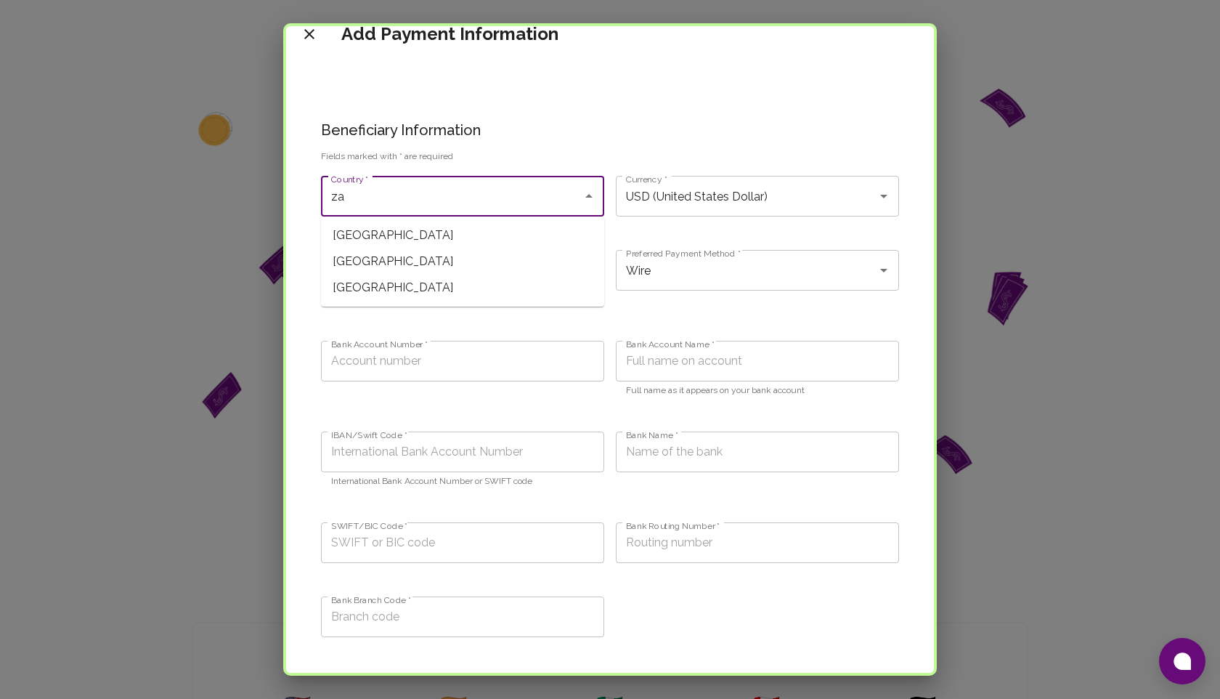
click at [427, 299] on span "[GEOGRAPHIC_DATA]" at bounding box center [462, 288] width 283 height 26
type input "[GEOGRAPHIC_DATA]"
type input "ZMW (Zambian kwacha)"
click at [572, 203] on button "Clear" at bounding box center [570, 196] width 20 height 20
type input "USD (United States Dollar)"
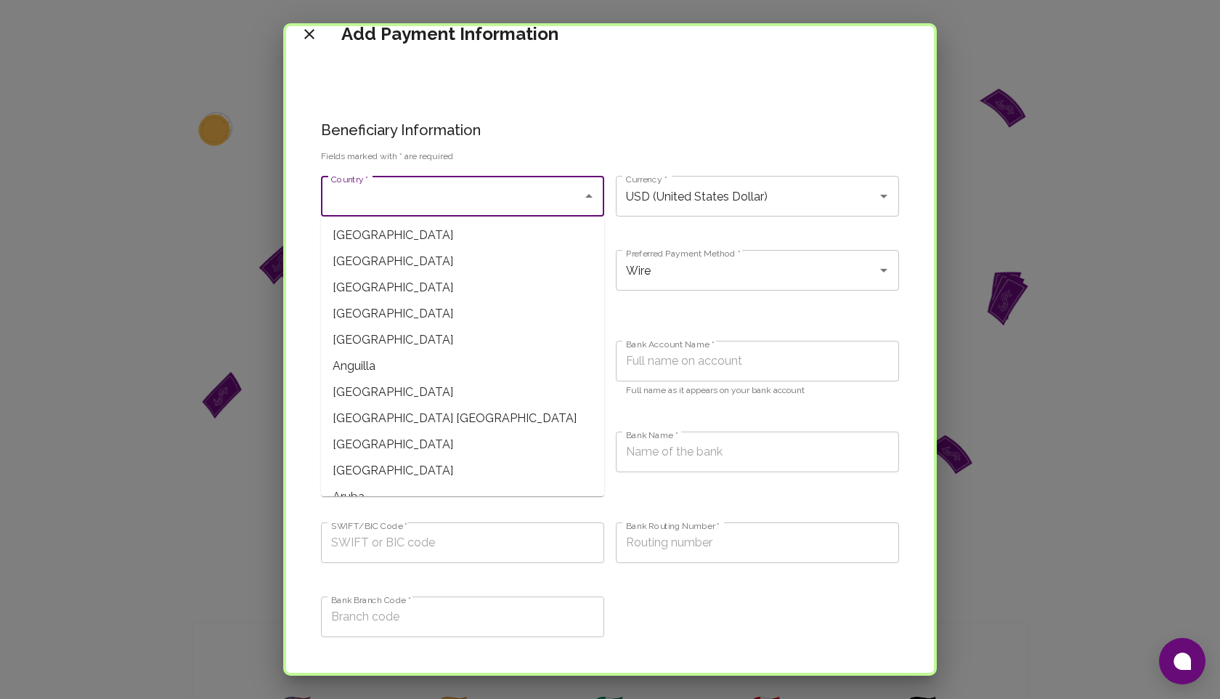
click at [492, 200] on input "Country *" at bounding box center [452, 196] width 248 height 28
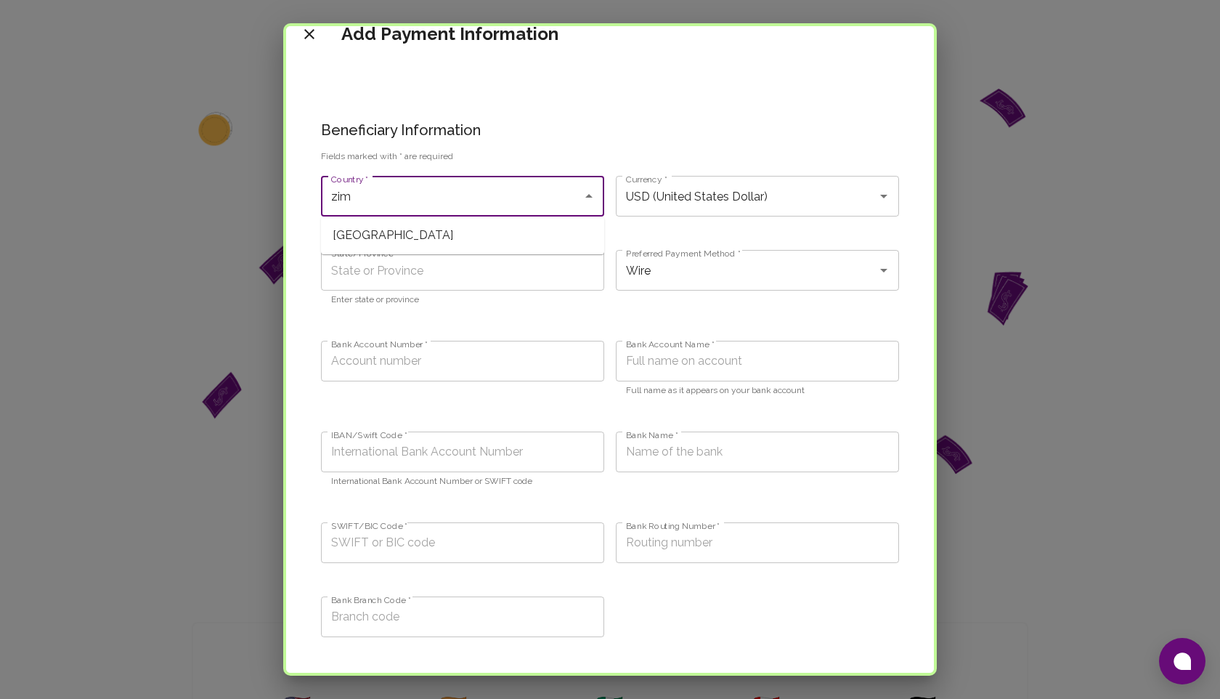
click at [418, 238] on span "[GEOGRAPHIC_DATA]" at bounding box center [462, 235] width 283 height 26
type input "[GEOGRAPHIC_DATA]"
click at [695, 198] on input "USD (United States Dollar)" at bounding box center [736, 196] width 229 height 28
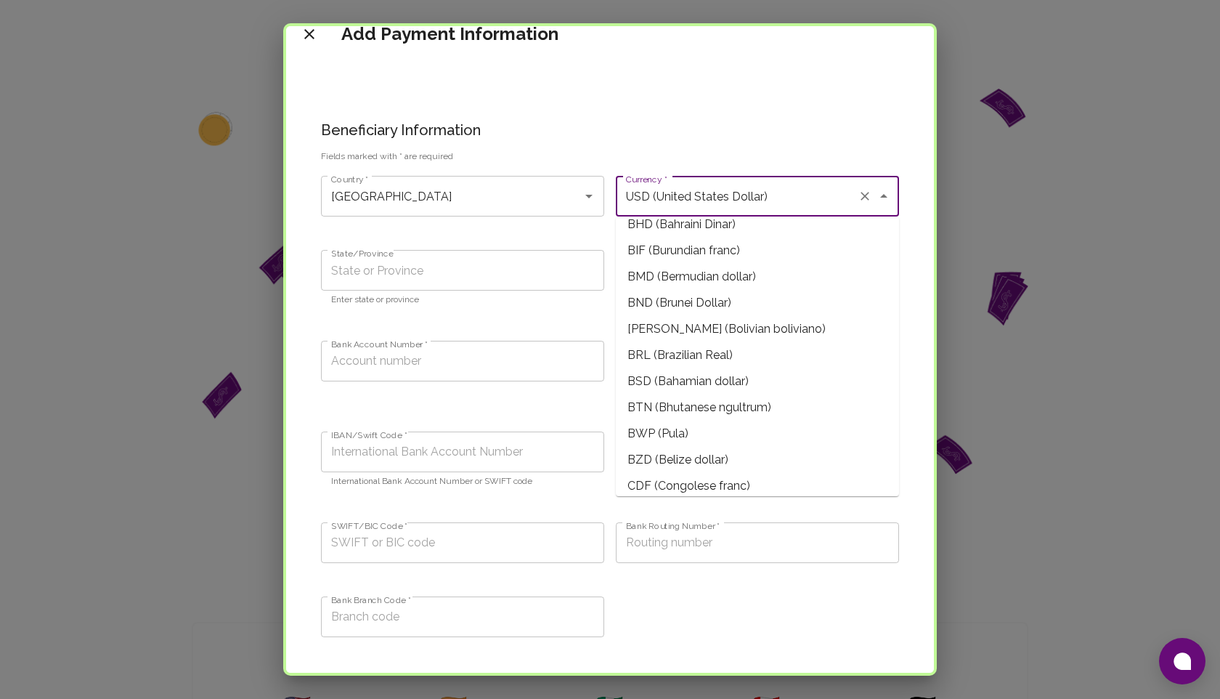
scroll to position [0, 0]
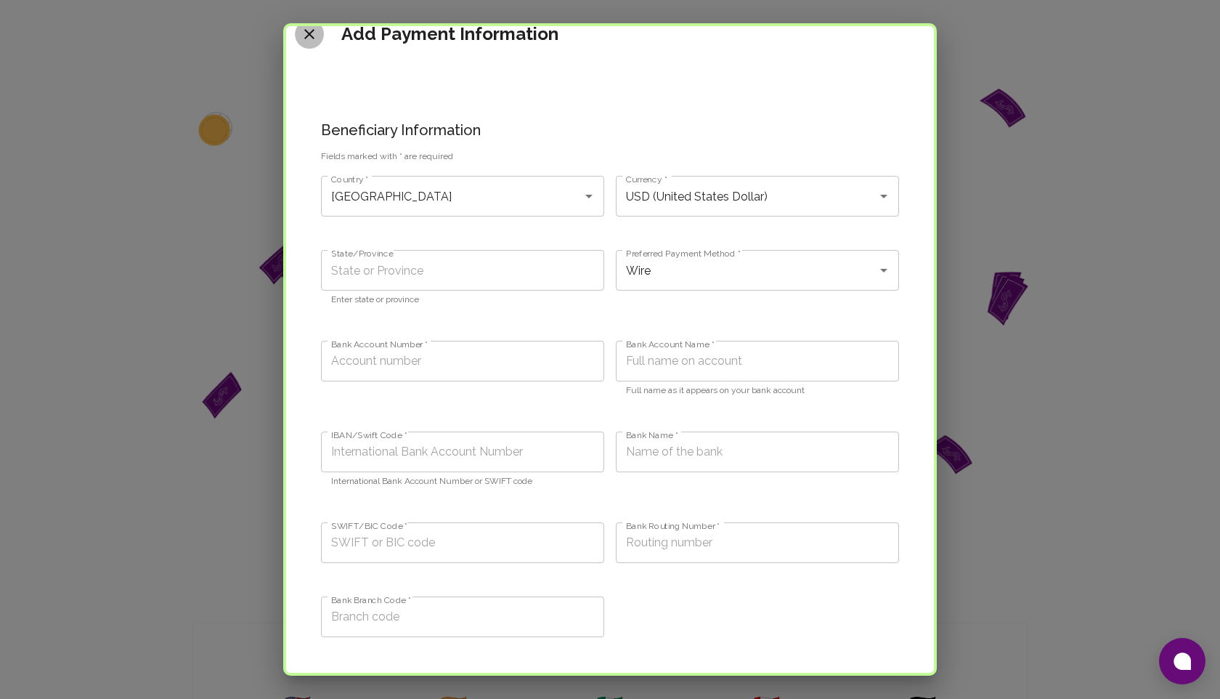
click at [320, 28] on button "close" at bounding box center [309, 34] width 29 height 29
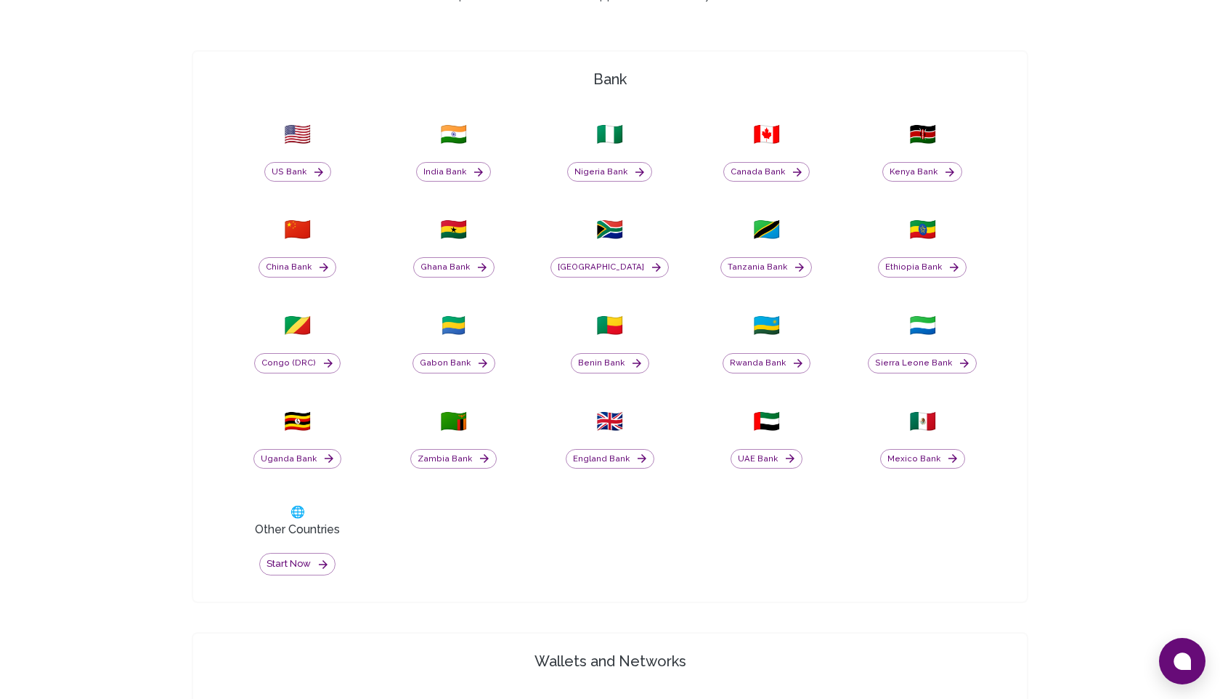
scroll to position [495, 0]
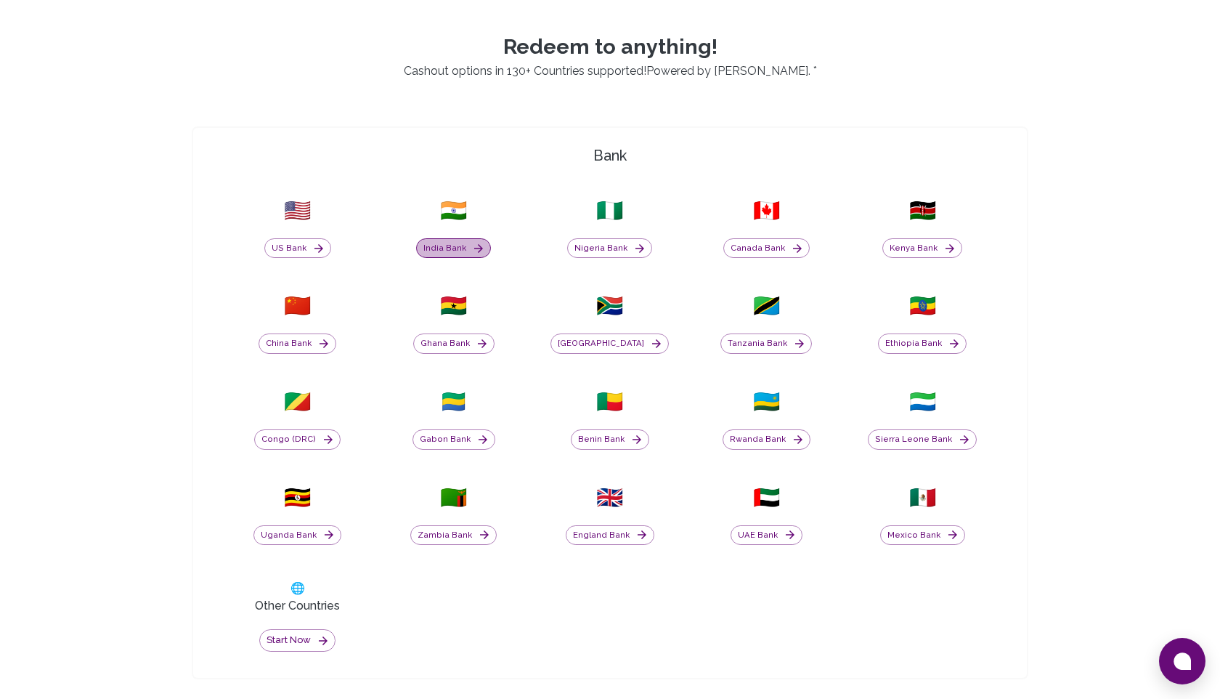
click at [452, 252] on button "India Bank" at bounding box center [453, 248] width 75 height 20
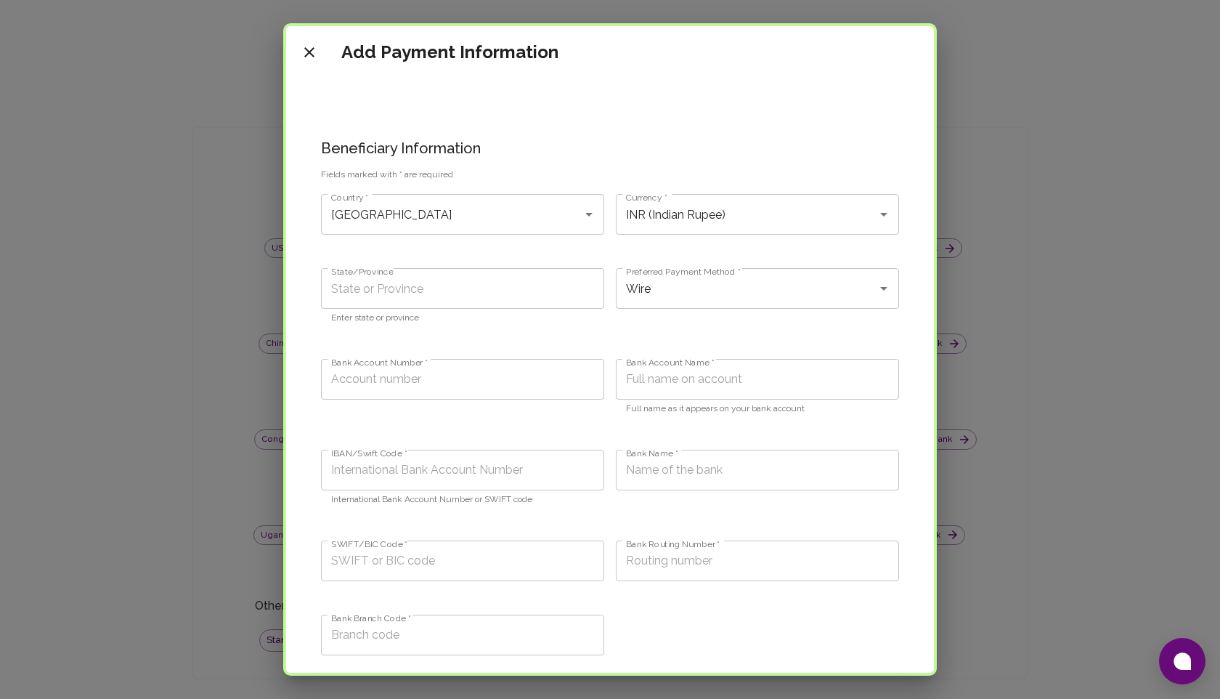
click at [307, 55] on icon "close" at bounding box center [309, 52] width 17 height 17
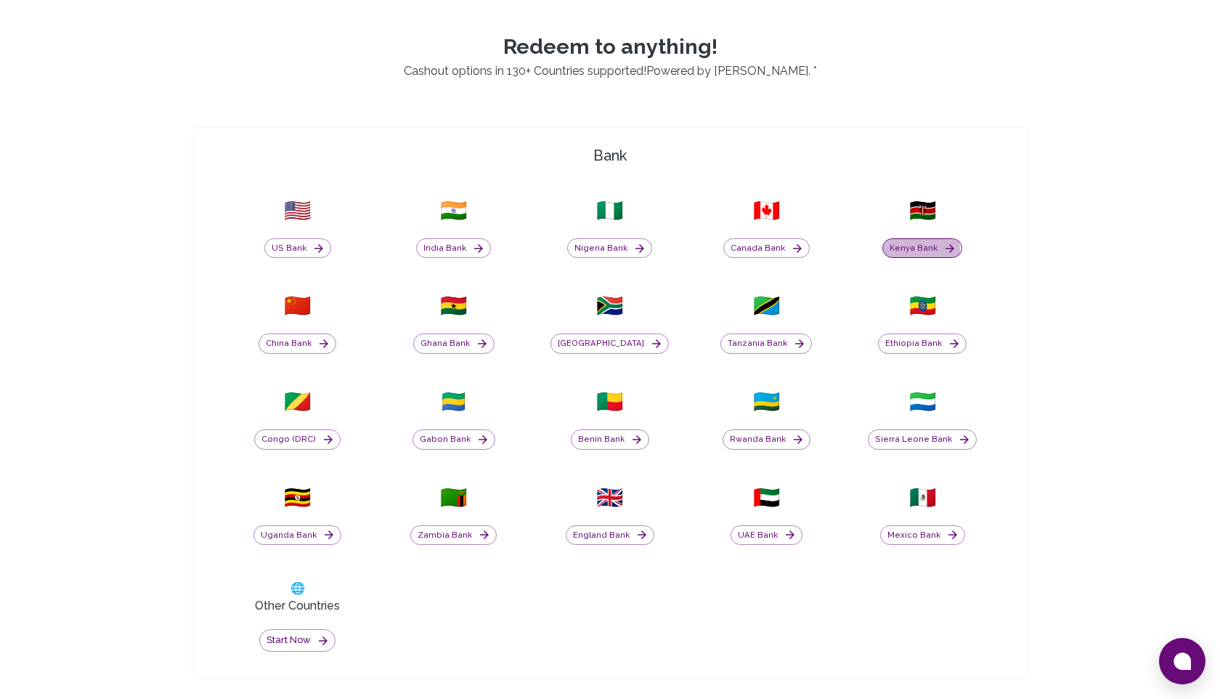
click at [893, 251] on button "Kenya Bank" at bounding box center [922, 248] width 80 height 20
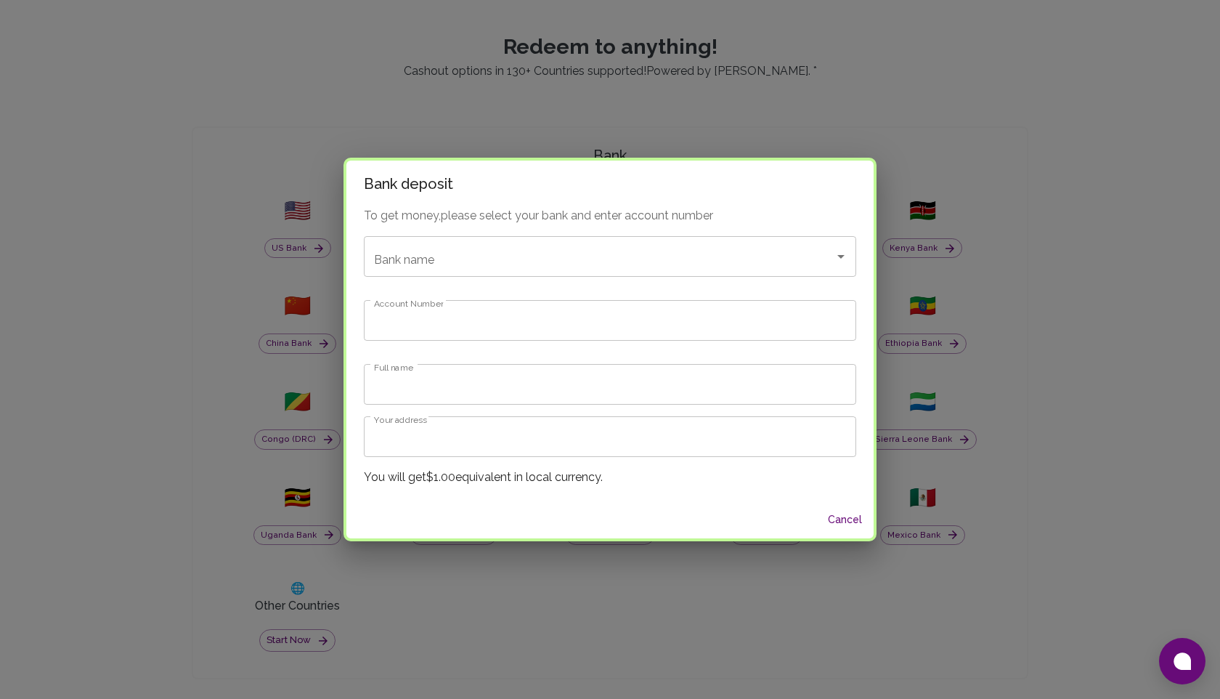
click at [455, 141] on div "Bank deposit To get money, please select your bank and enter account number Ban…" at bounding box center [610, 349] width 1220 height 699
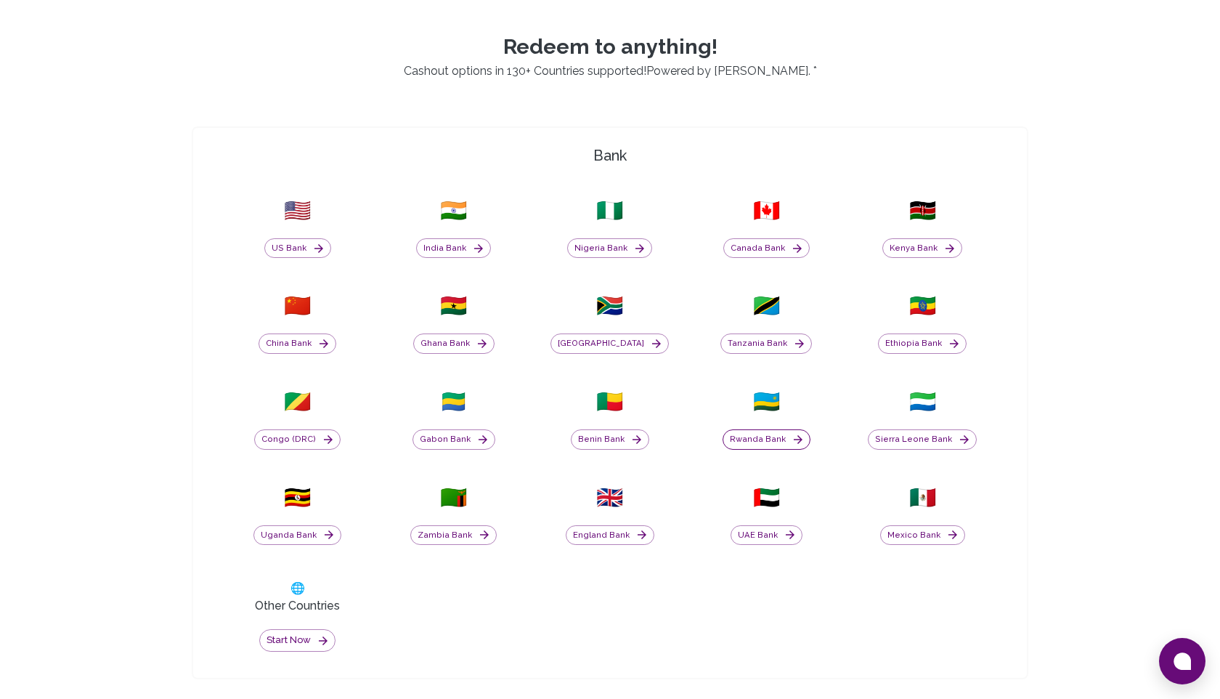
click at [773, 431] on button "Rwanda Bank" at bounding box center [767, 439] width 88 height 20
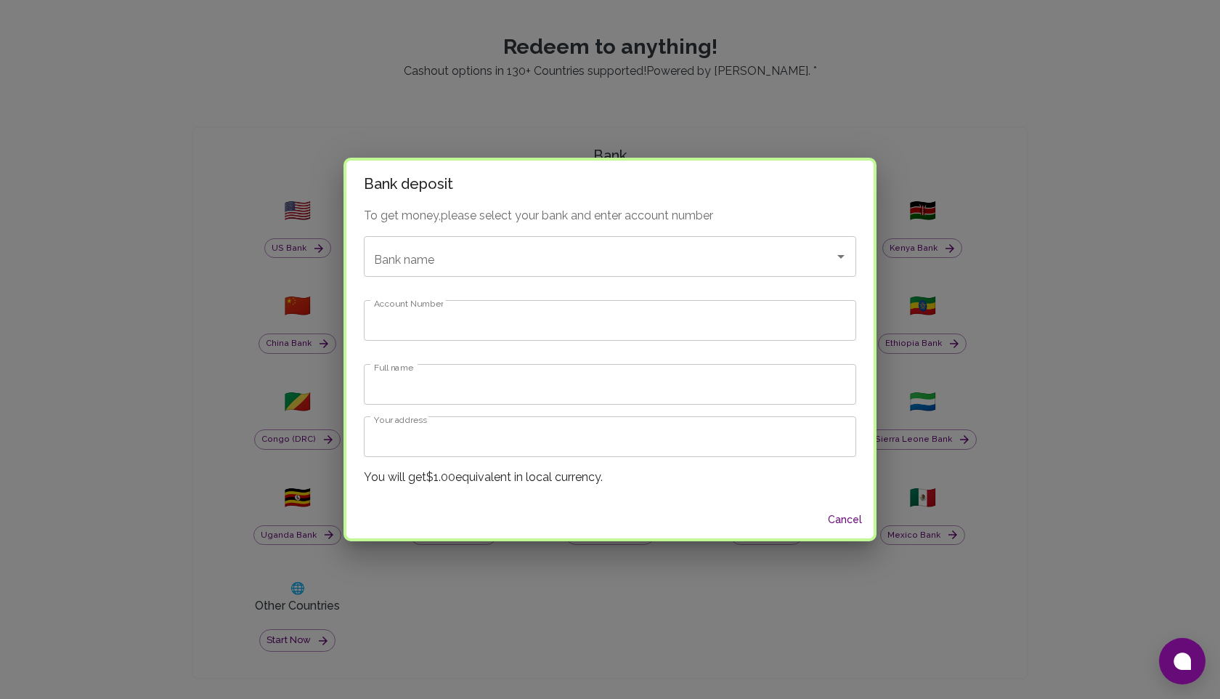
click at [506, 553] on div "Bank deposit To get money, please select your bank and enter account number Ban…" at bounding box center [610, 349] width 1220 height 699
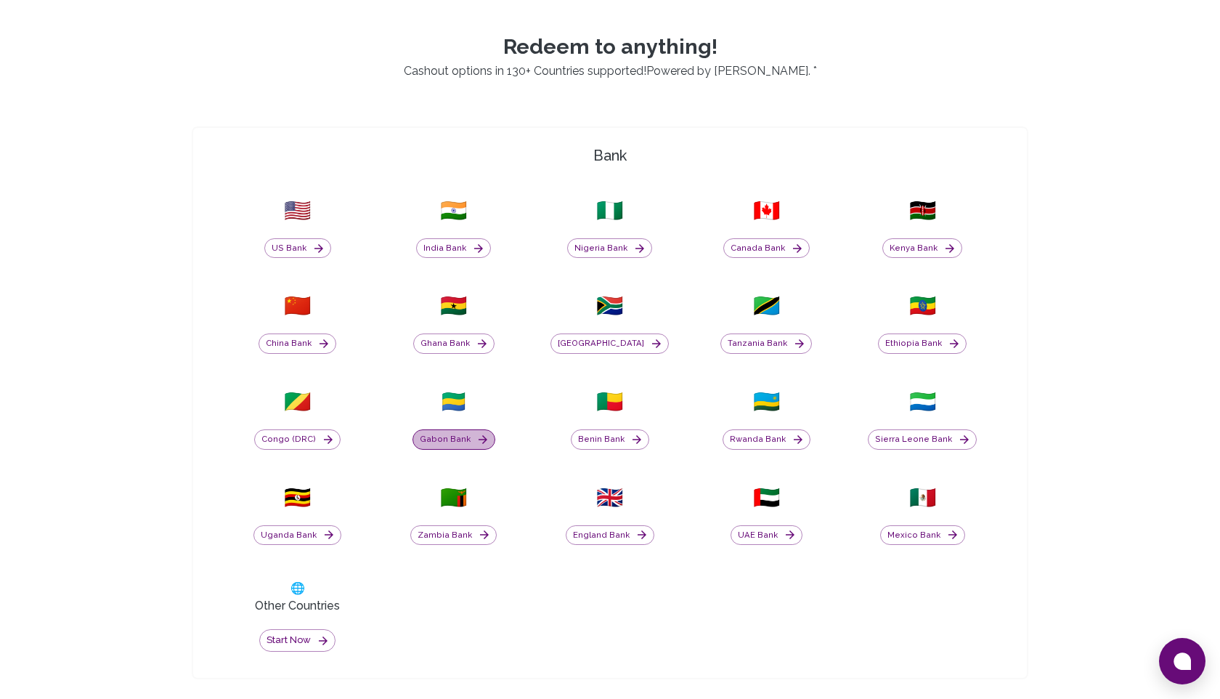
click at [458, 435] on button "Gabon Bank" at bounding box center [453, 439] width 83 height 20
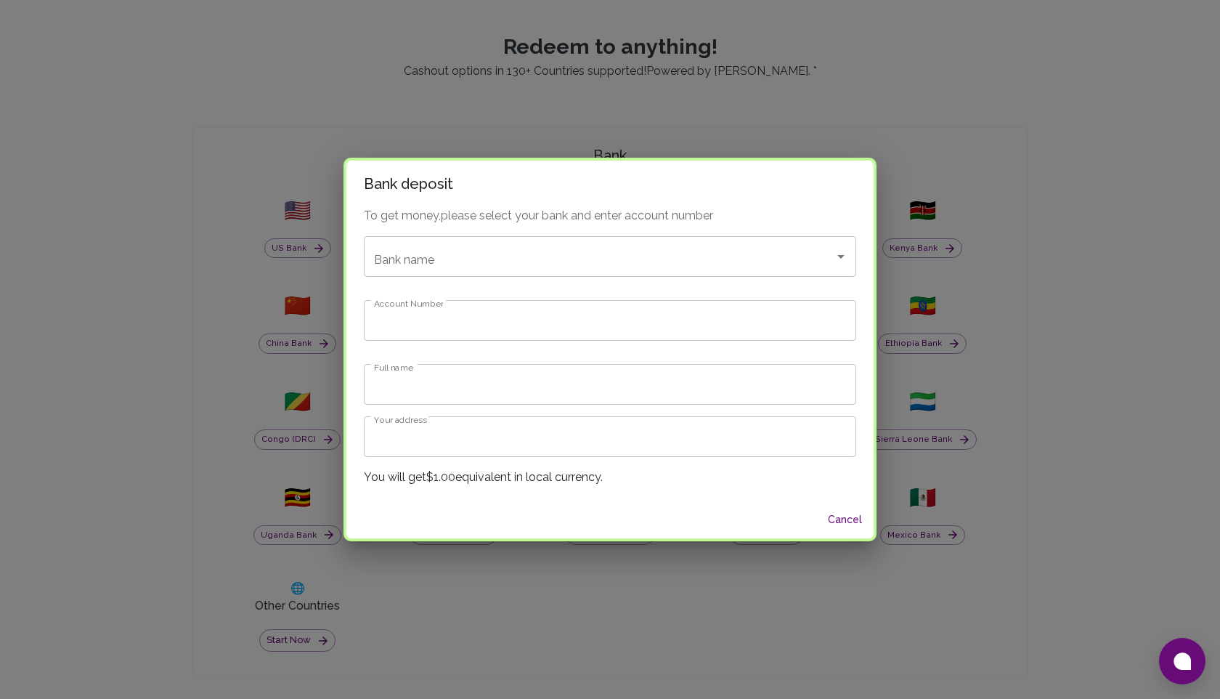
click at [420, 588] on div "Bank deposit To get money, please select your bank and enter account number Ban…" at bounding box center [610, 349] width 1220 height 699
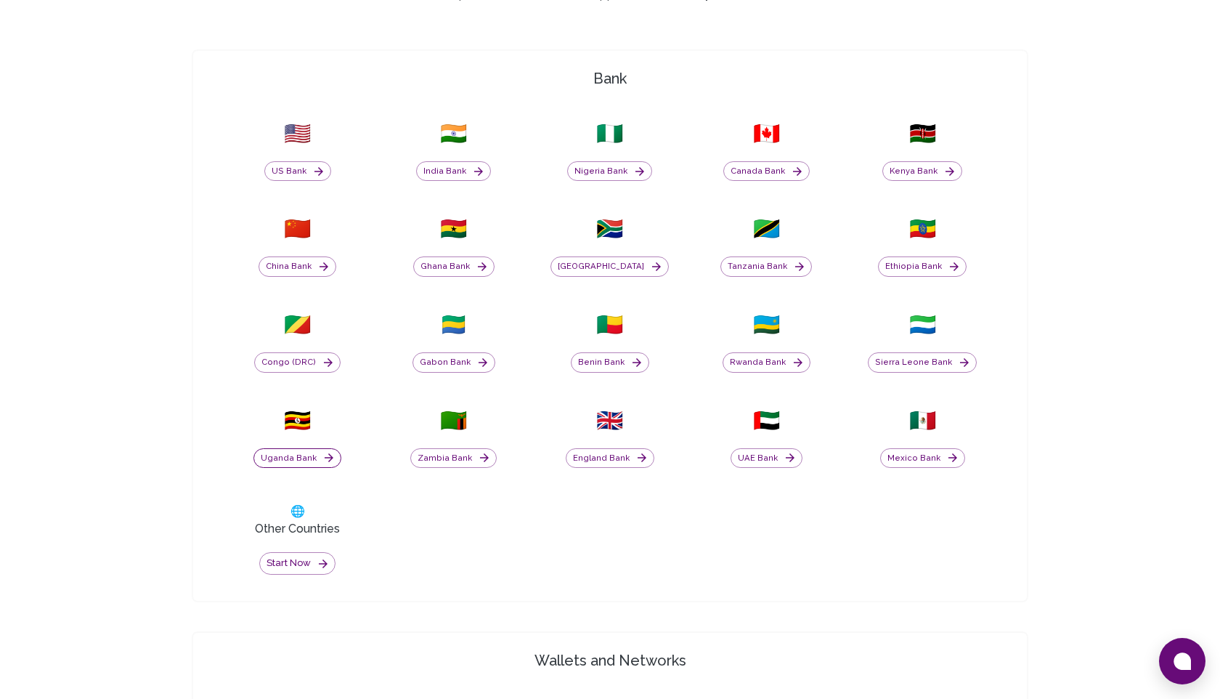
scroll to position [586, 0]
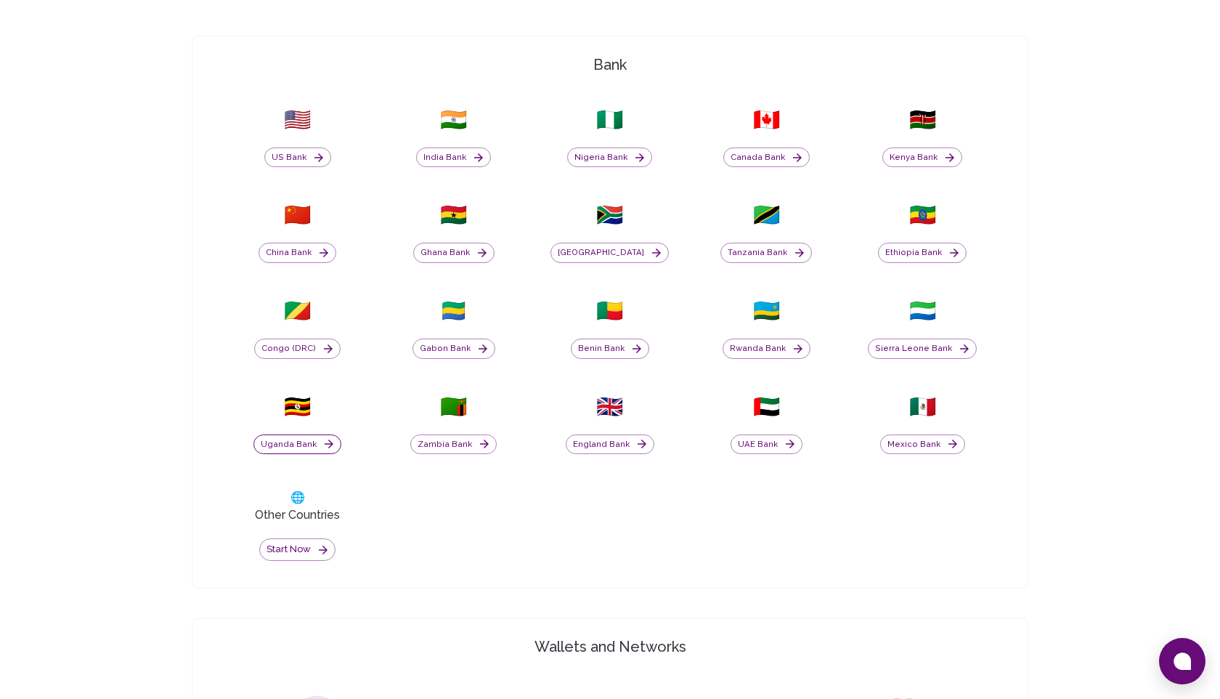
click at [306, 446] on button "Uganda Bank" at bounding box center [297, 444] width 88 height 20
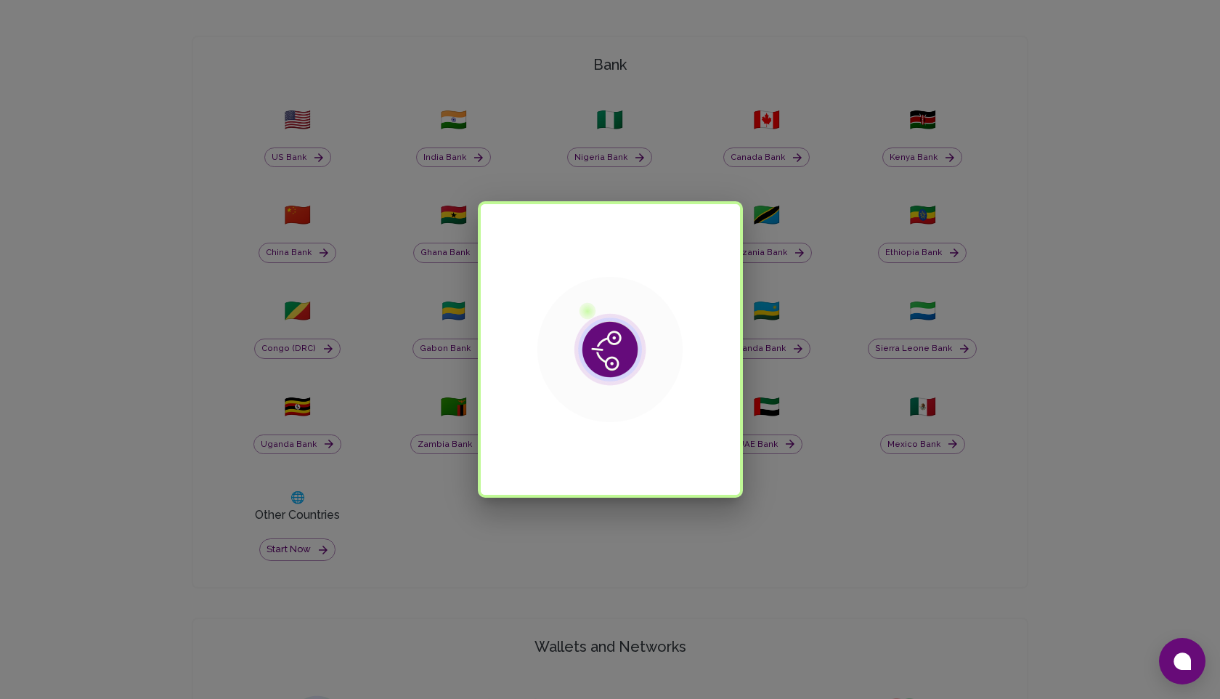
click at [399, 543] on div at bounding box center [610, 349] width 1220 height 699
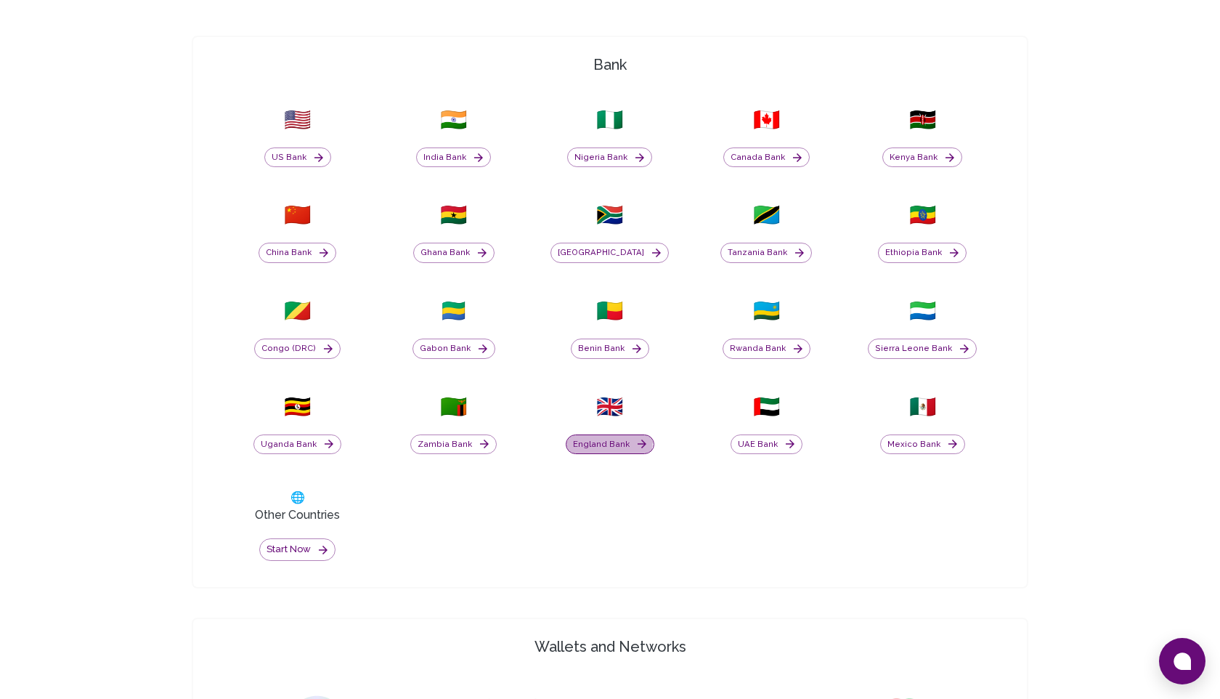
click at [606, 441] on button "England Bank" at bounding box center [610, 444] width 89 height 20
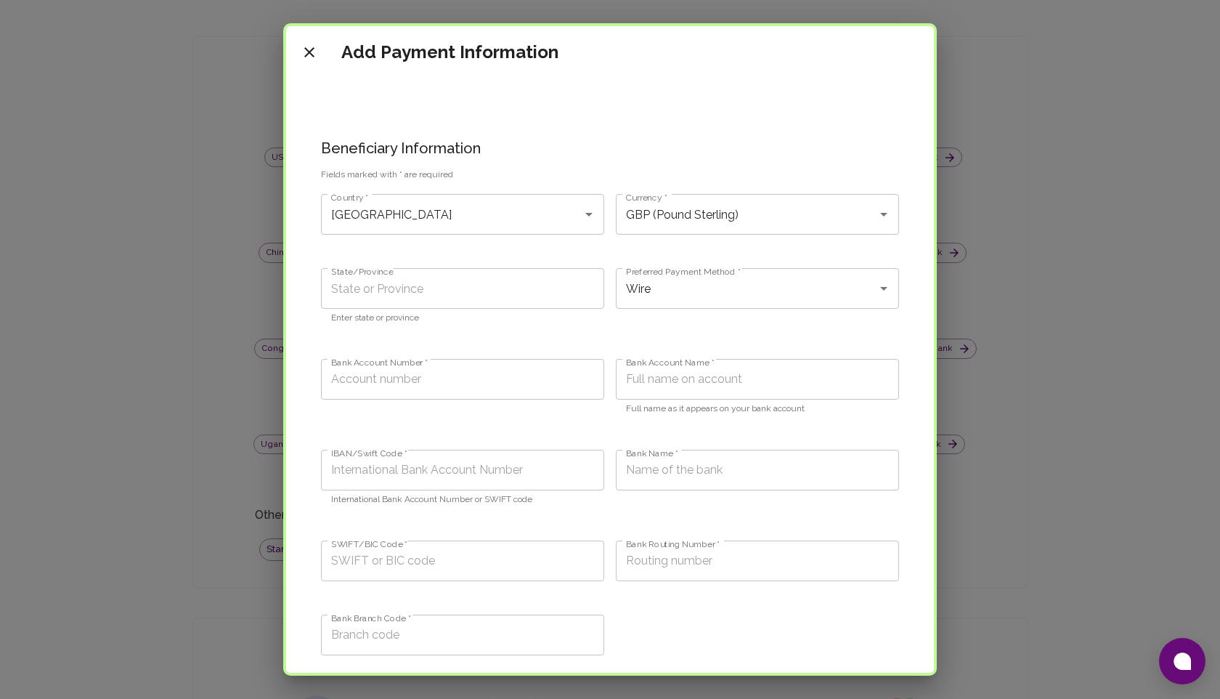
click at [142, 463] on div "Add Payment Information Beneficiary Information Fields marked with * are requir…" at bounding box center [610, 349] width 1220 height 699
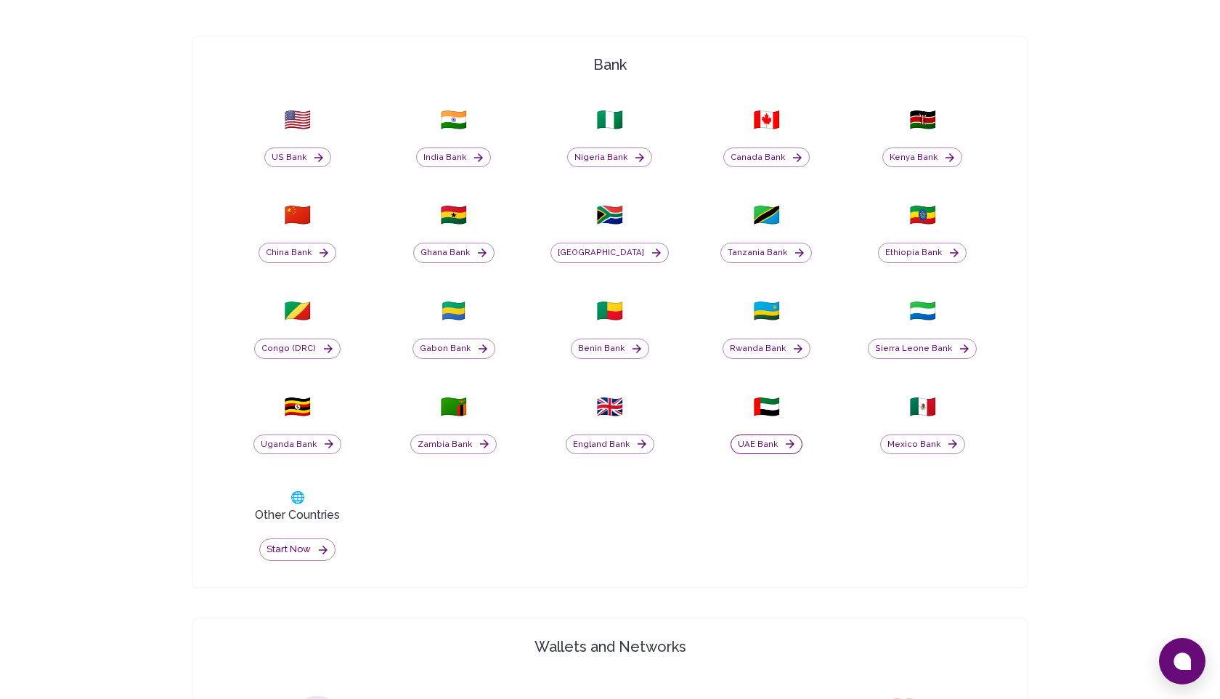
click at [774, 440] on button "UAE Bank" at bounding box center [767, 444] width 72 height 20
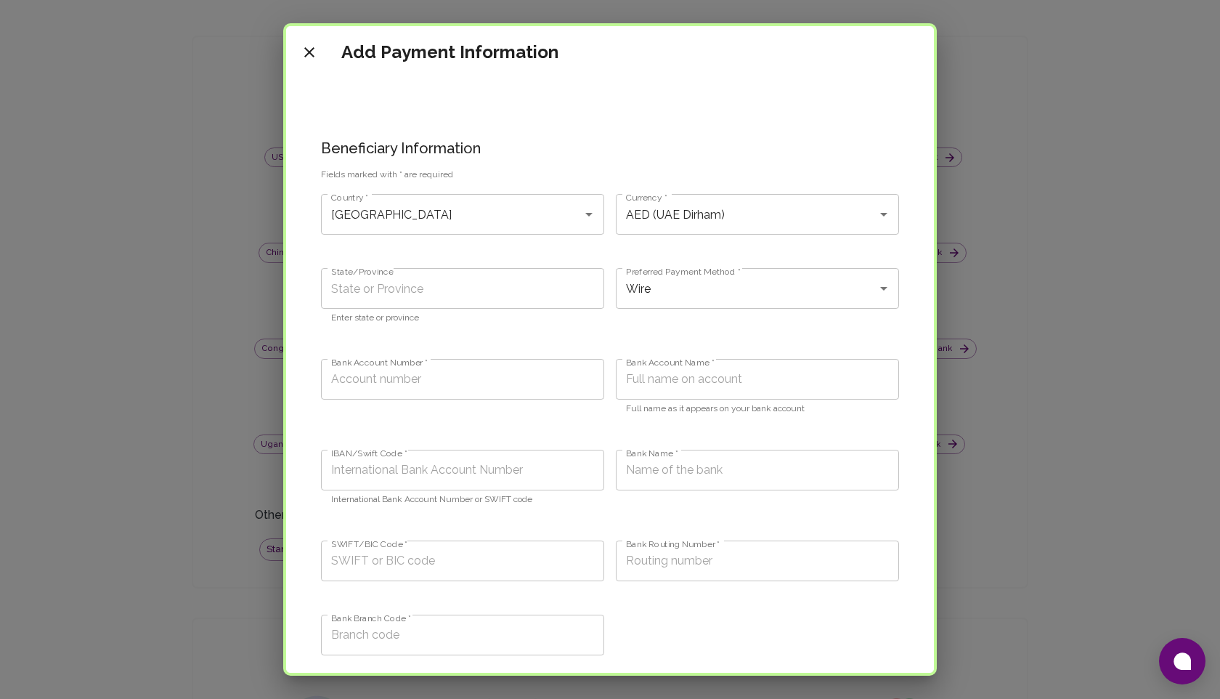
click at [168, 450] on div "Add Payment Information Beneficiary Information Fields marked with * are requir…" at bounding box center [610, 349] width 1220 height 699
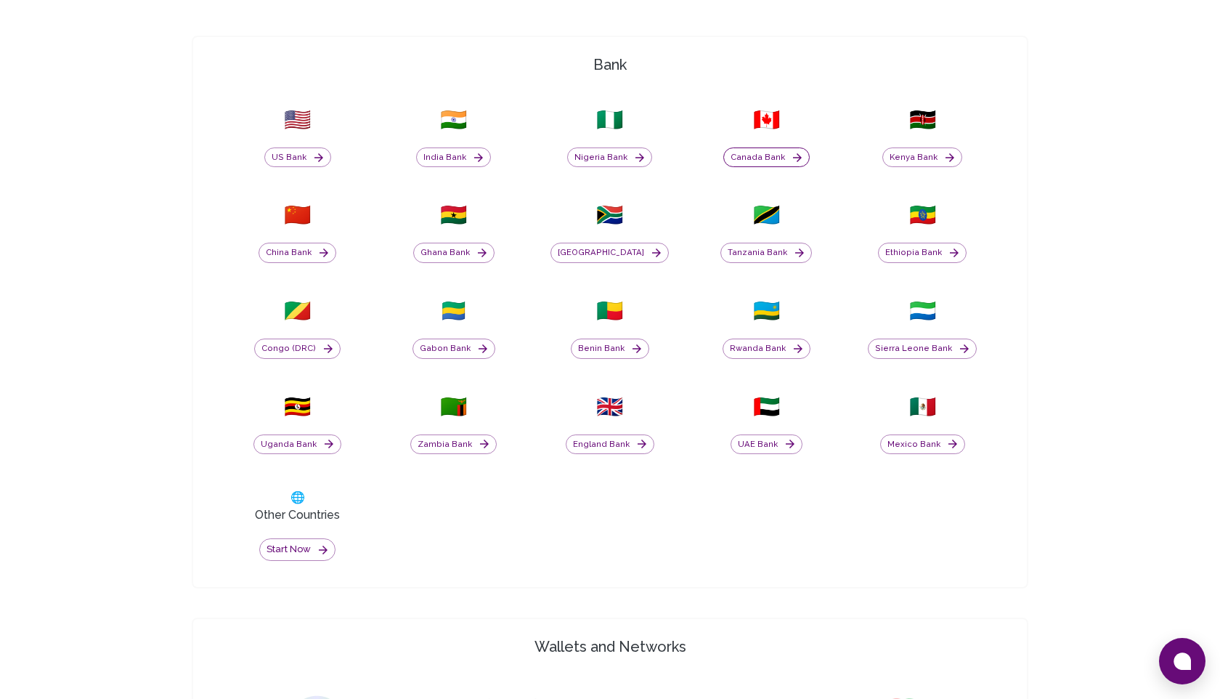
click at [763, 159] on button "Canada Bank" at bounding box center [766, 157] width 86 height 20
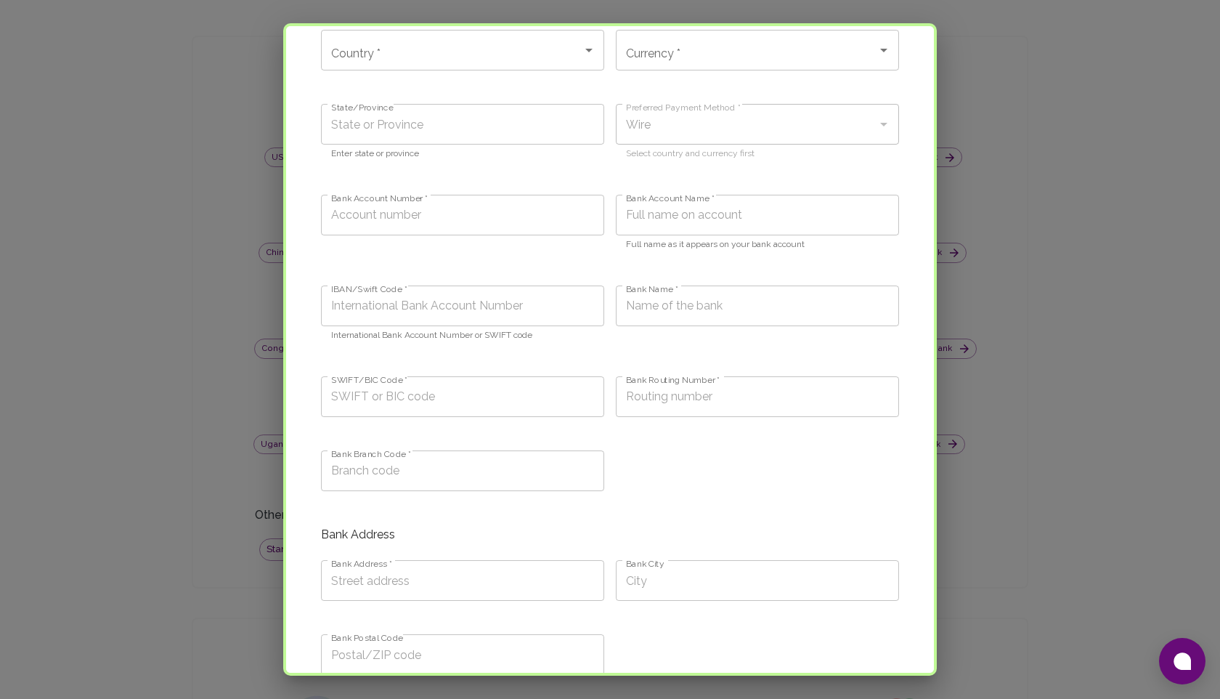
scroll to position [0, 0]
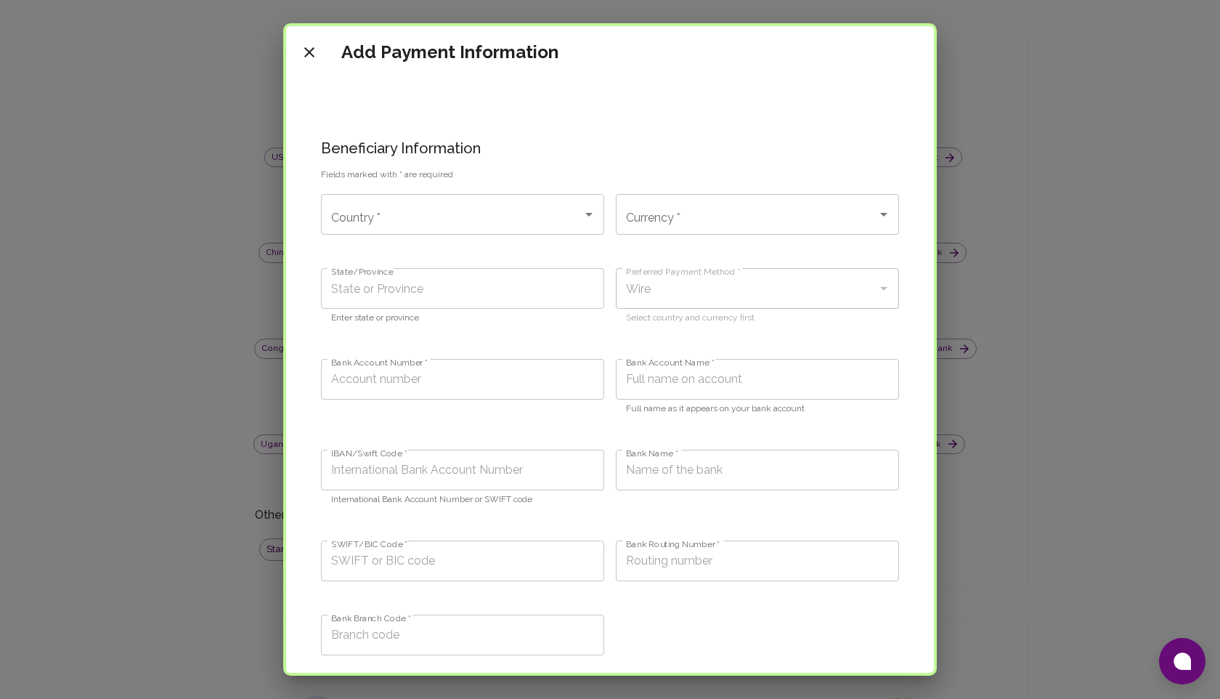
click at [310, 49] on icon "close" at bounding box center [309, 52] width 17 height 17
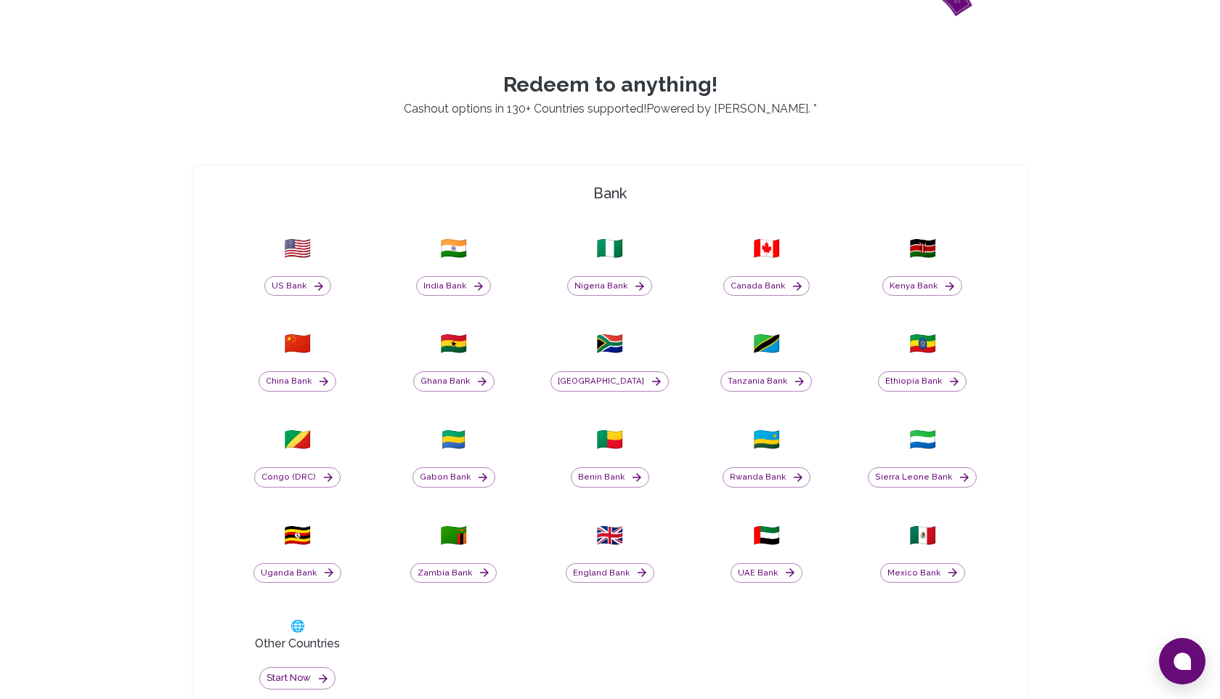
scroll to position [469, 0]
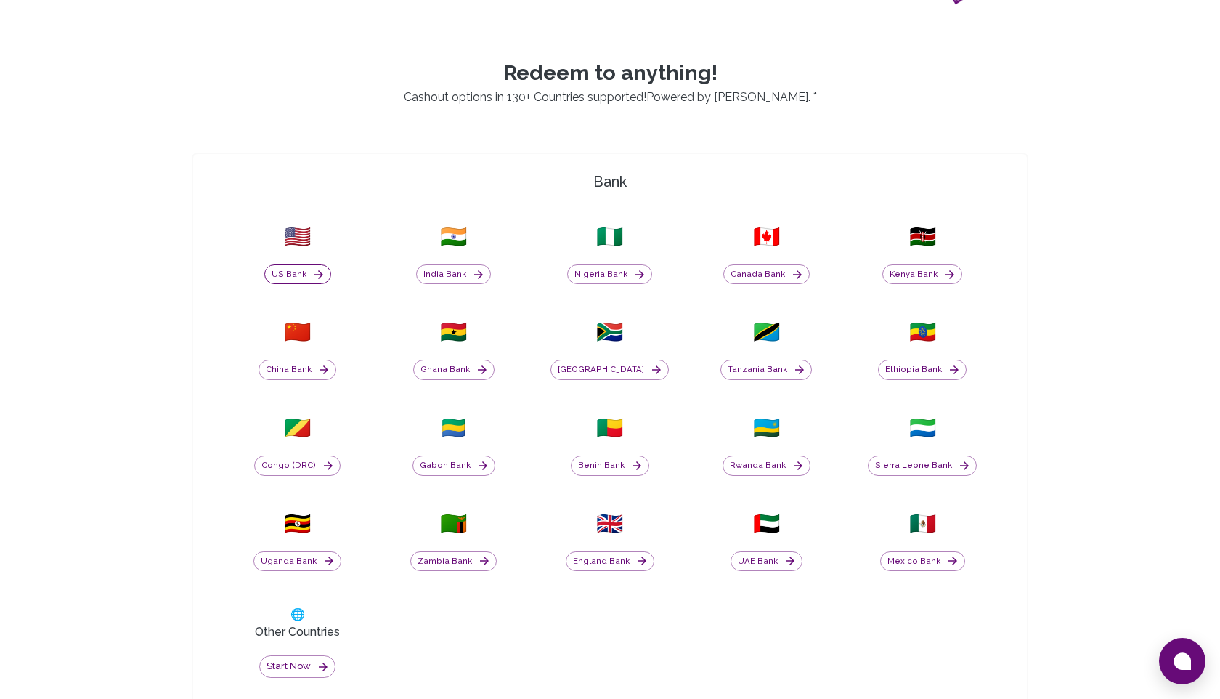
click at [303, 270] on button "US Bank" at bounding box center [297, 274] width 67 height 20
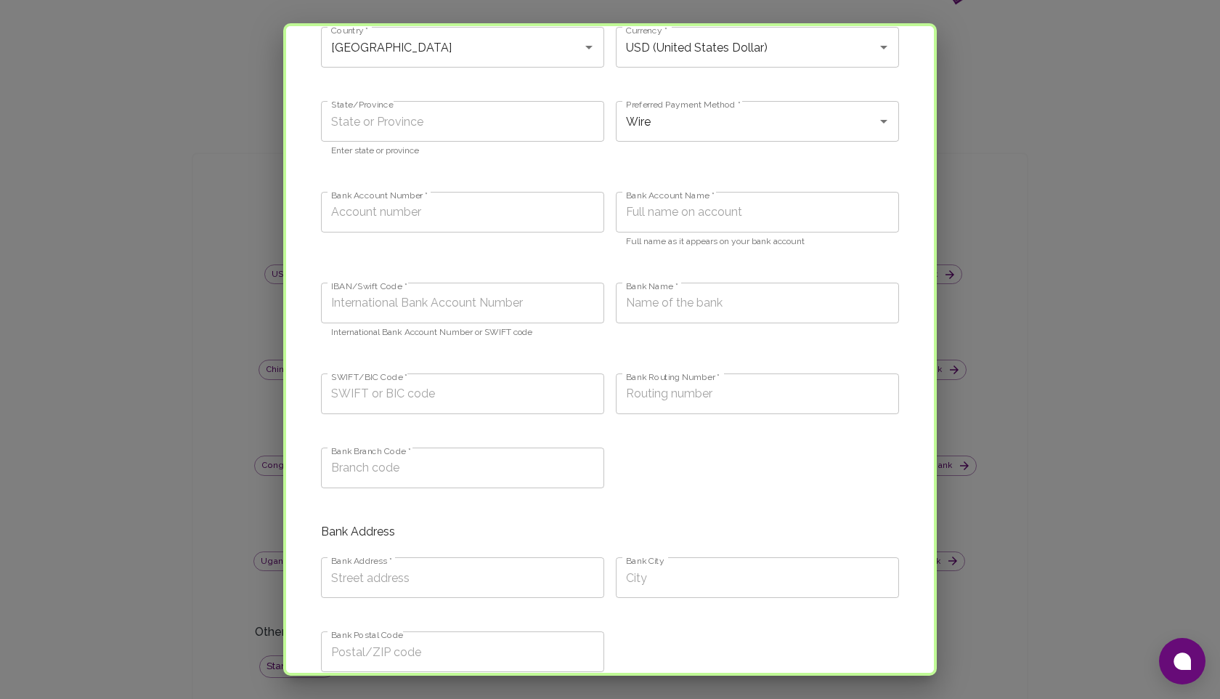
scroll to position [0, 0]
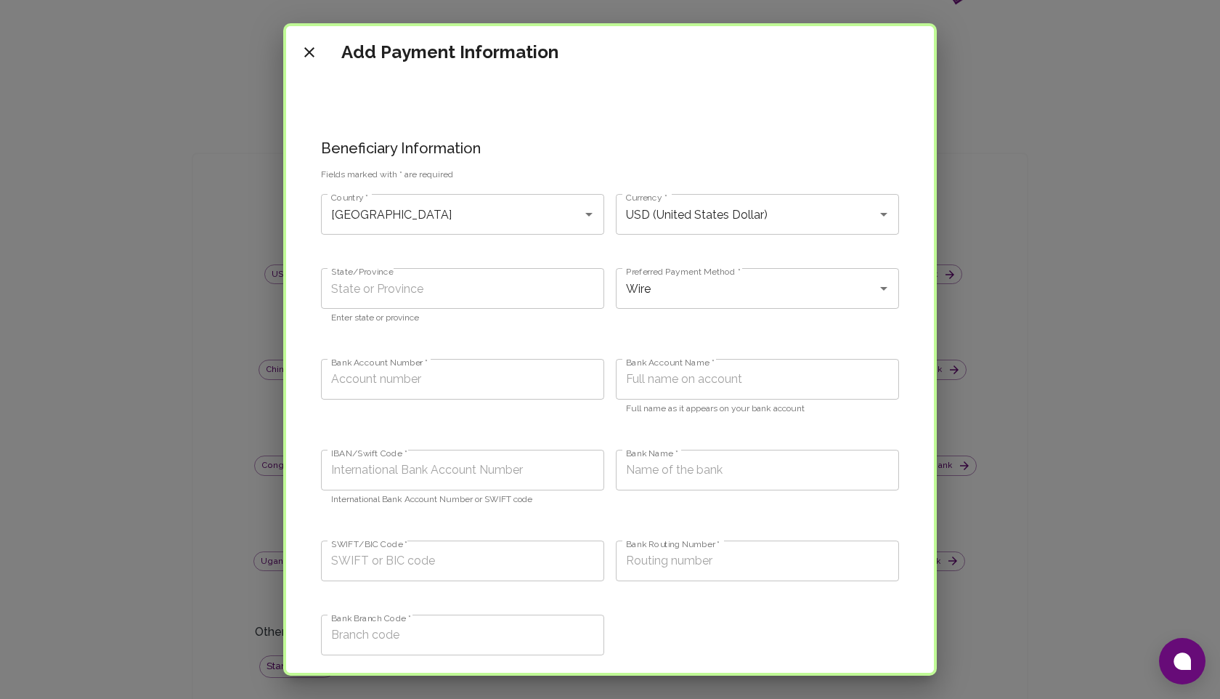
click at [25, 333] on div "Add Payment Information Beneficiary Information Fields marked with * are requir…" at bounding box center [610, 349] width 1220 height 699
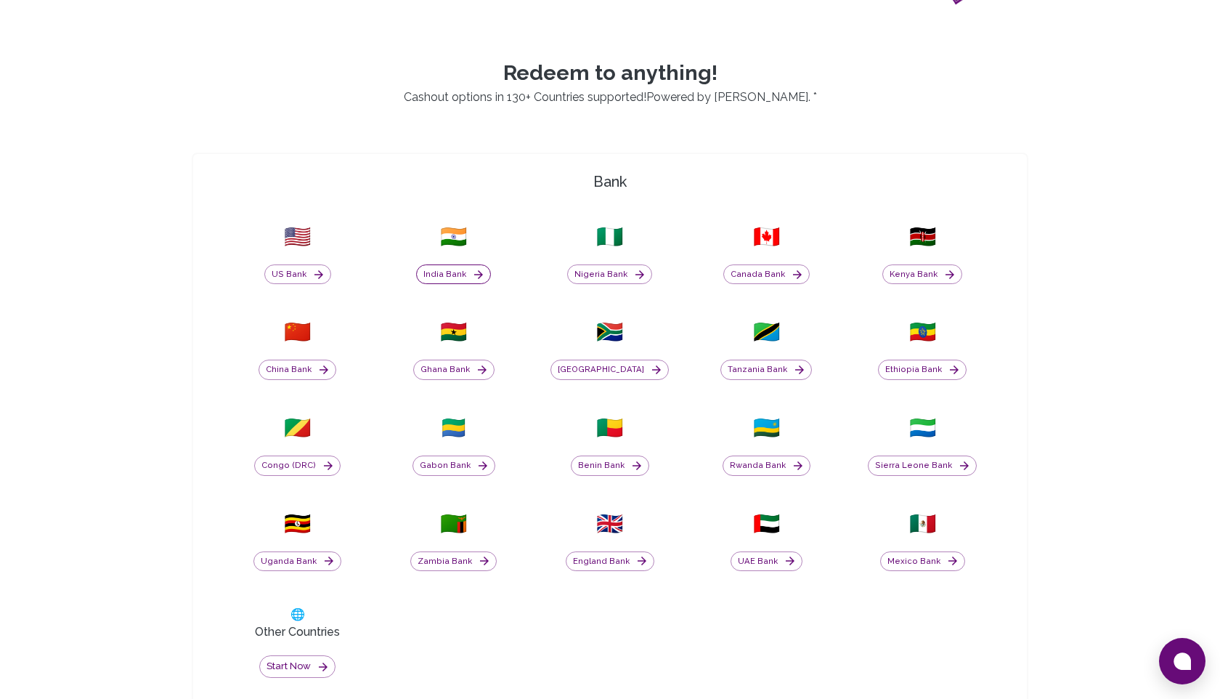
click at [428, 275] on button "India Bank" at bounding box center [453, 274] width 75 height 20
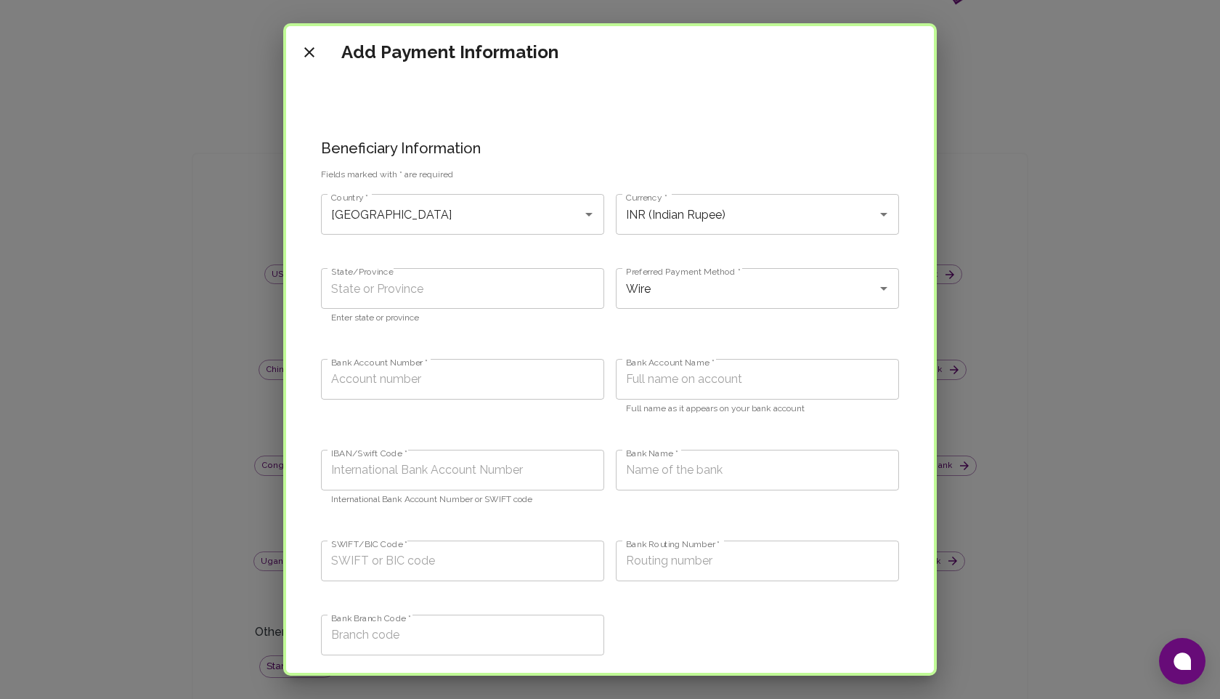
click at [173, 315] on div "Add Payment Information Beneficiary Information Fields marked with * are requir…" at bounding box center [610, 349] width 1220 height 699
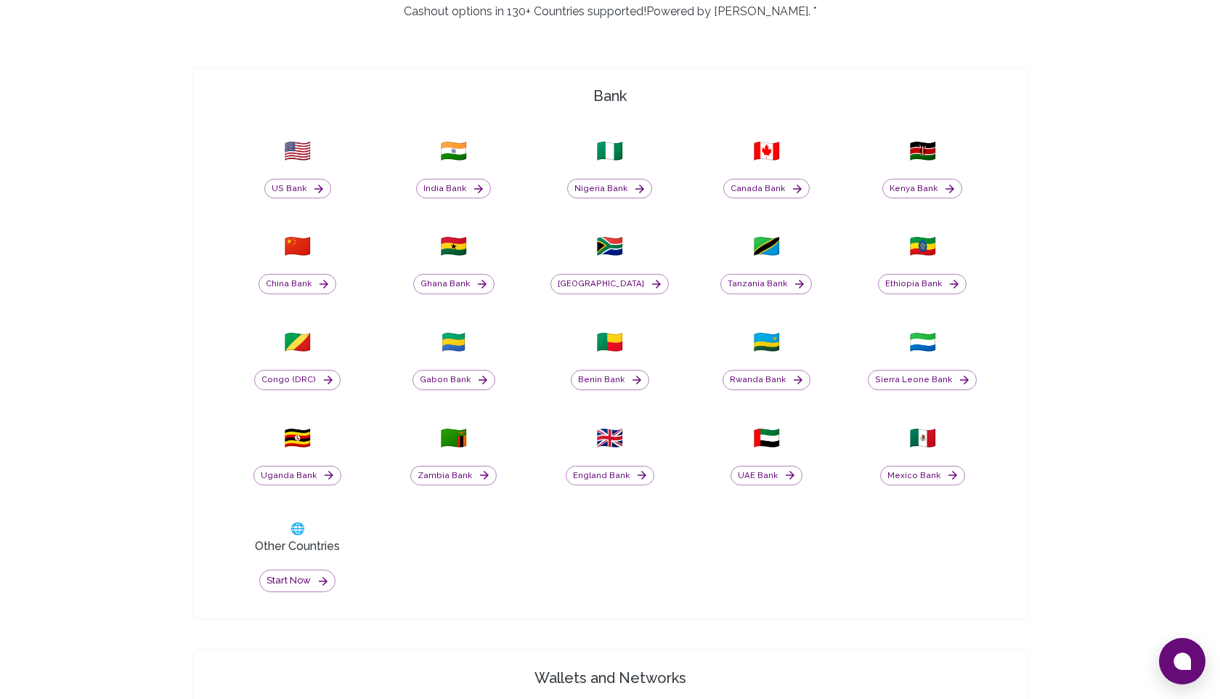
scroll to position [556, 0]
click at [301, 188] on button "US Bank" at bounding box center [297, 188] width 67 height 20
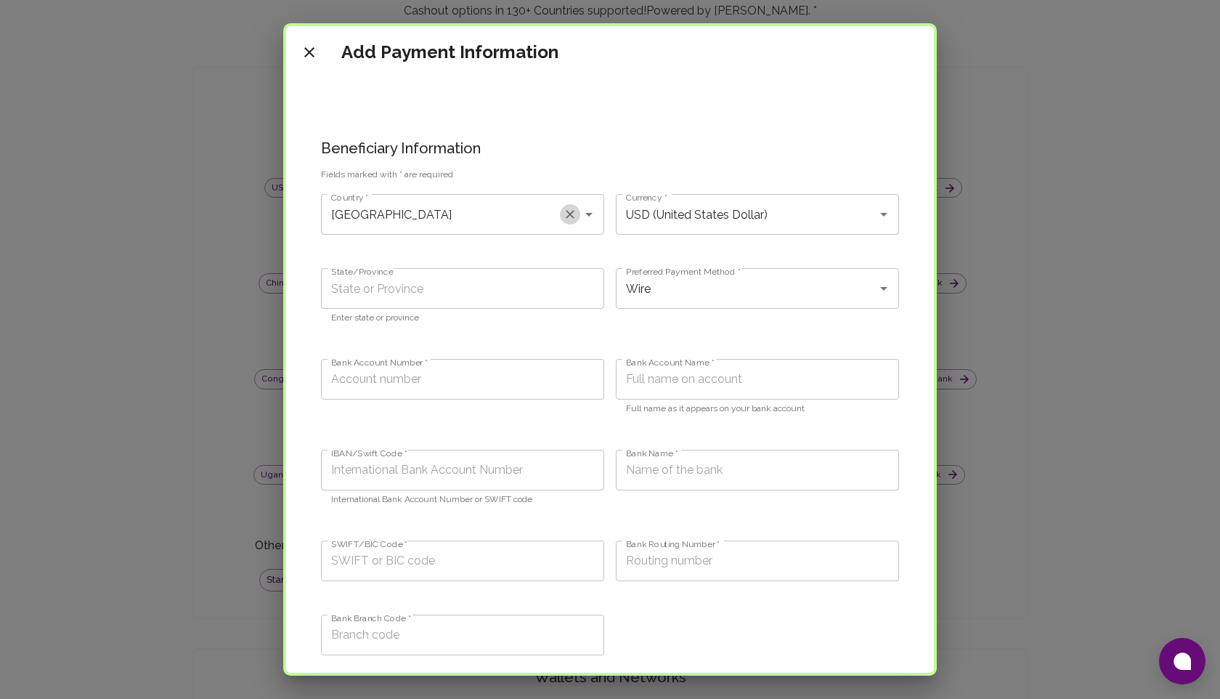
click at [567, 217] on icon "Clear" at bounding box center [570, 214] width 9 height 9
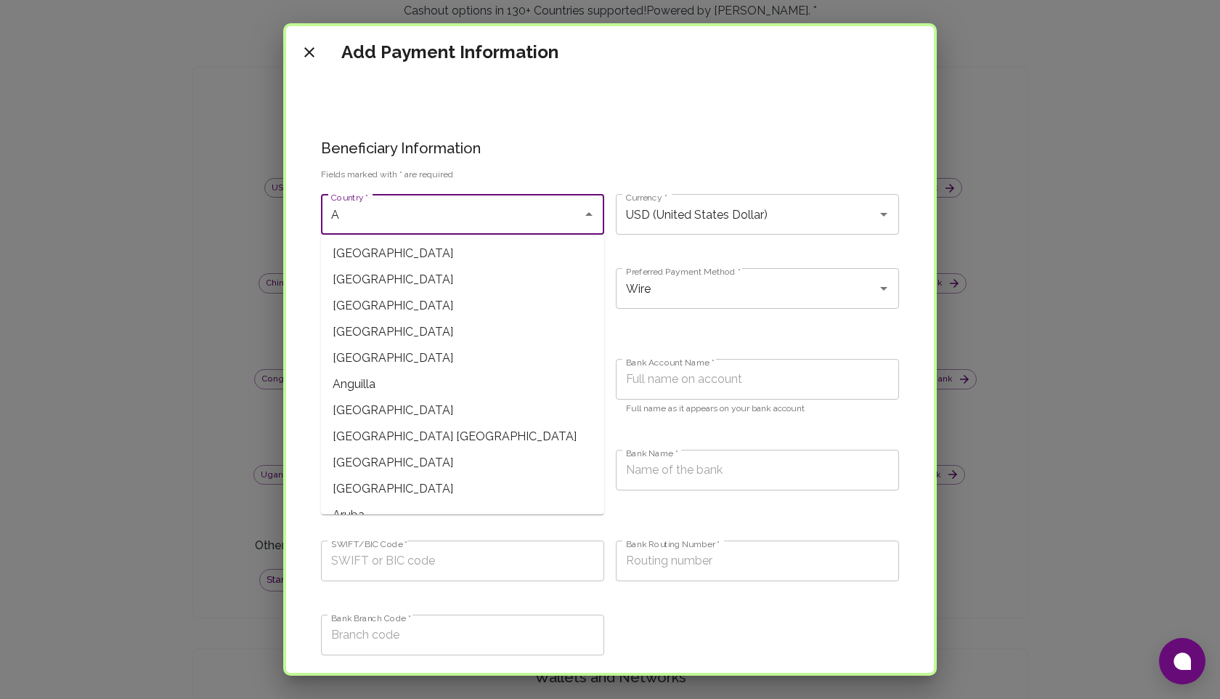
click at [475, 251] on span "[GEOGRAPHIC_DATA]" at bounding box center [462, 253] width 283 height 26
type input "[GEOGRAPHIC_DATA]"
type input "AFN (Afghan afghani)"
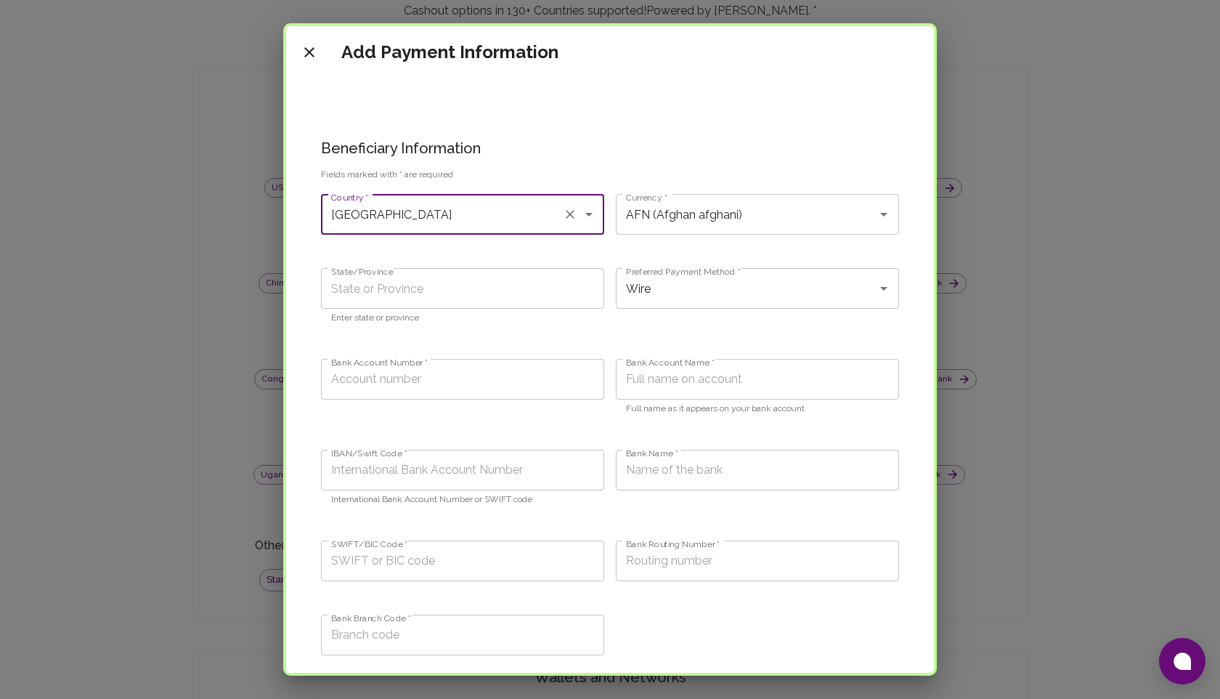
click at [566, 214] on icon "Clear" at bounding box center [570, 214] width 15 height 15
type input "USD (United States Dollar)"
click at [605, 208] on div "Currency * USD (United States Dollar) Currency *" at bounding box center [751, 219] width 295 height 74
click at [592, 209] on icon "Open" at bounding box center [588, 214] width 17 height 17
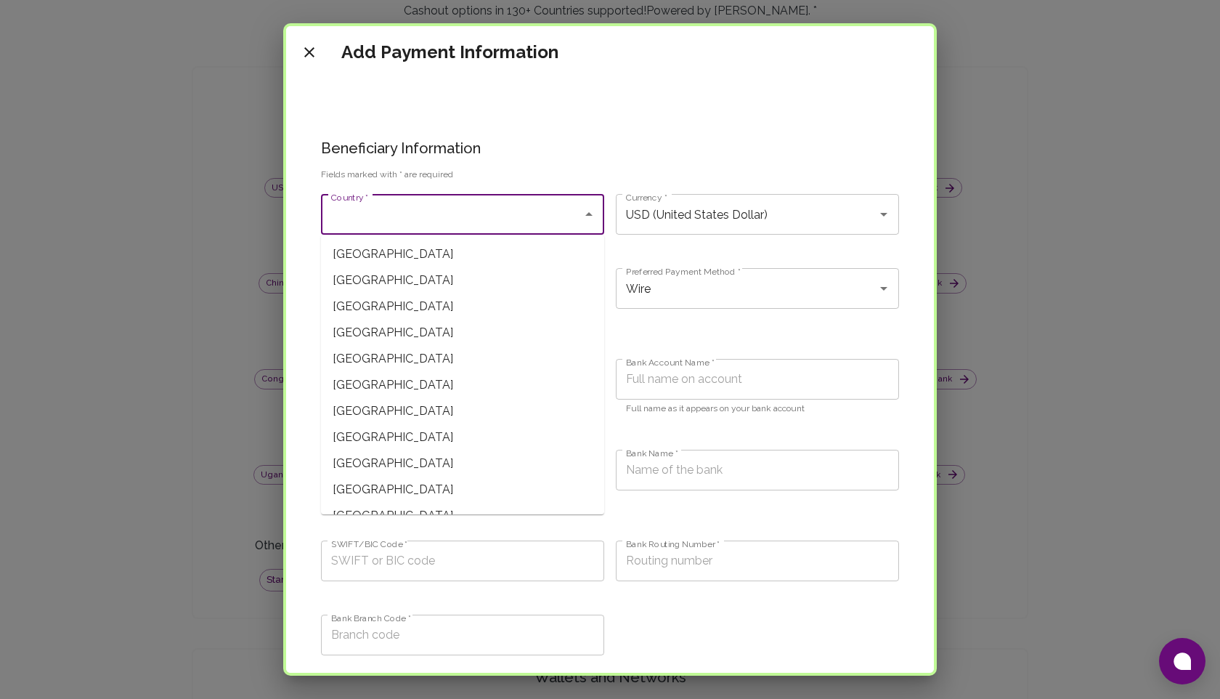
scroll to position [563, 0]
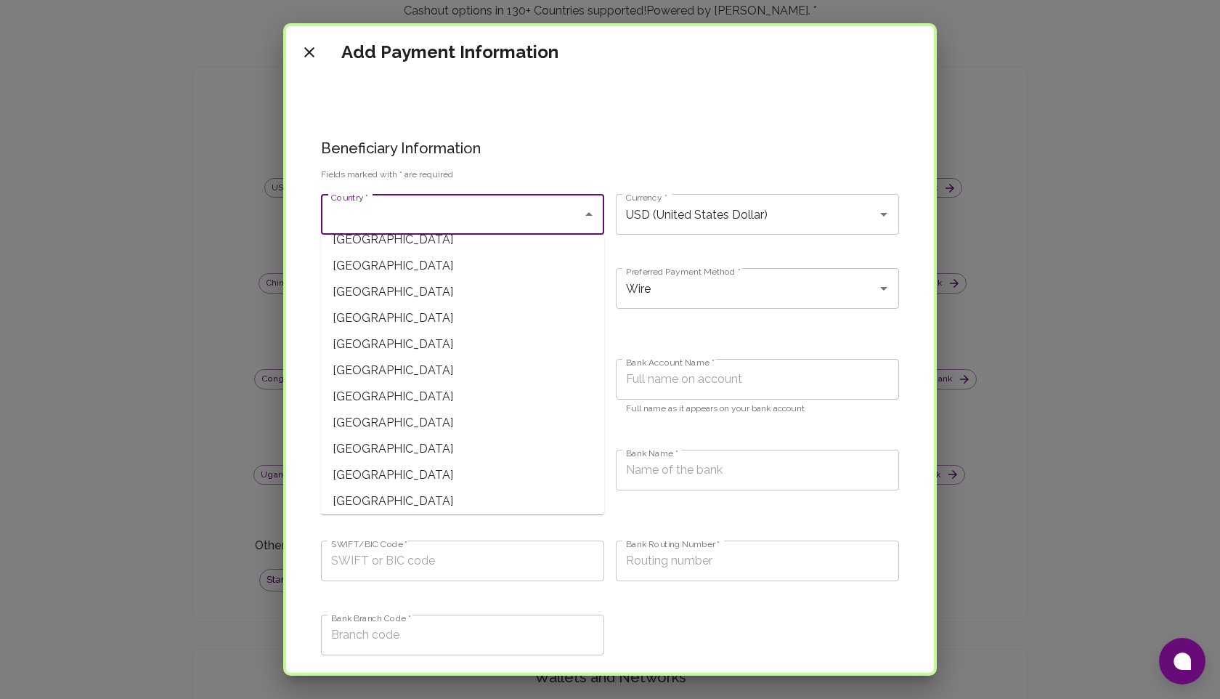
click at [403, 373] on span "[GEOGRAPHIC_DATA]" at bounding box center [462, 370] width 283 height 26
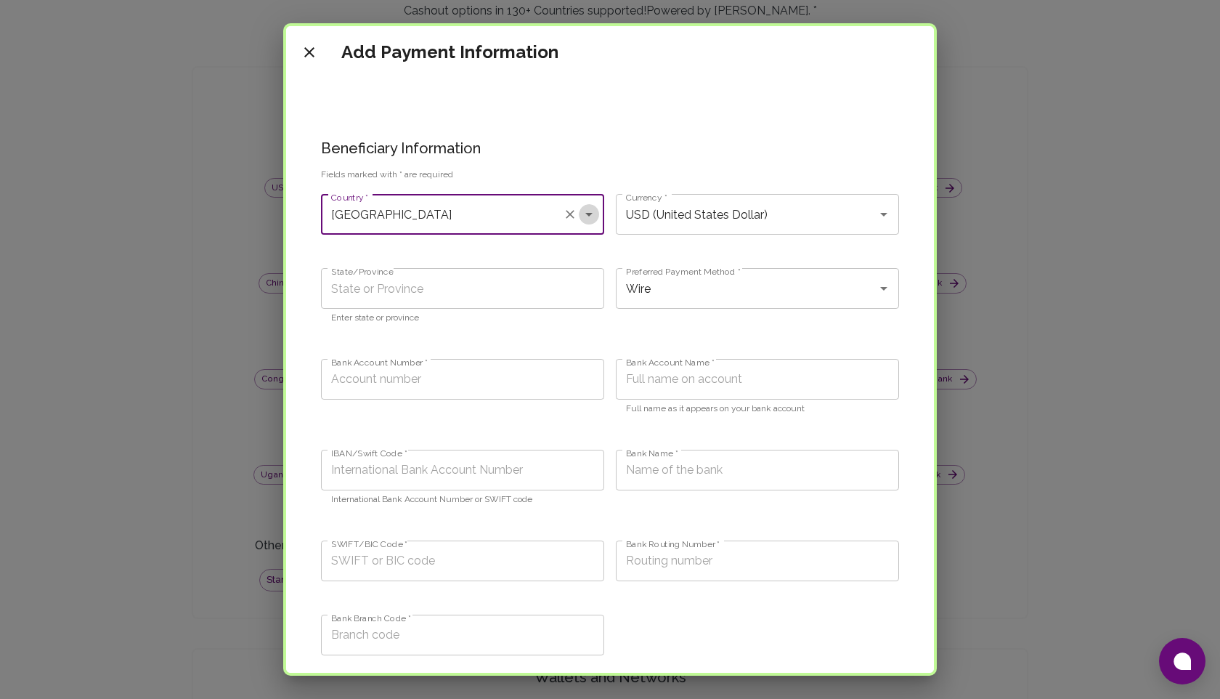
click at [592, 209] on icon "Open" at bounding box center [588, 214] width 17 height 17
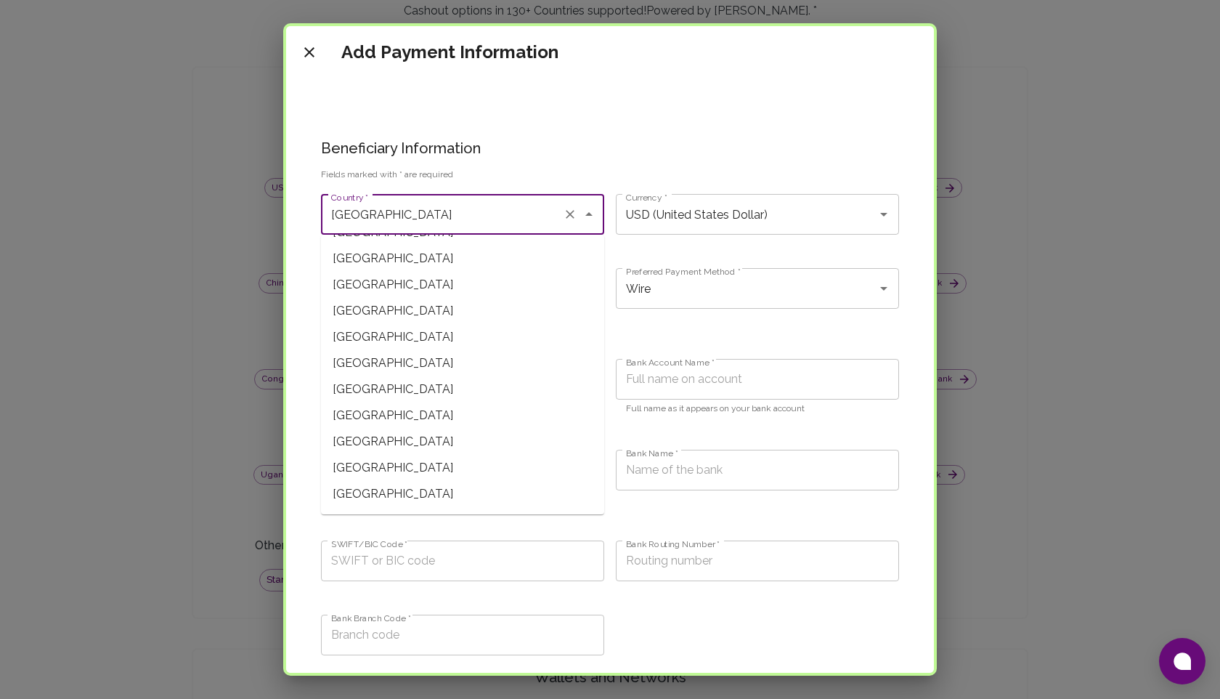
scroll to position [569, 0]
click at [412, 359] on span "[GEOGRAPHIC_DATA]" at bounding box center [462, 364] width 283 height 26
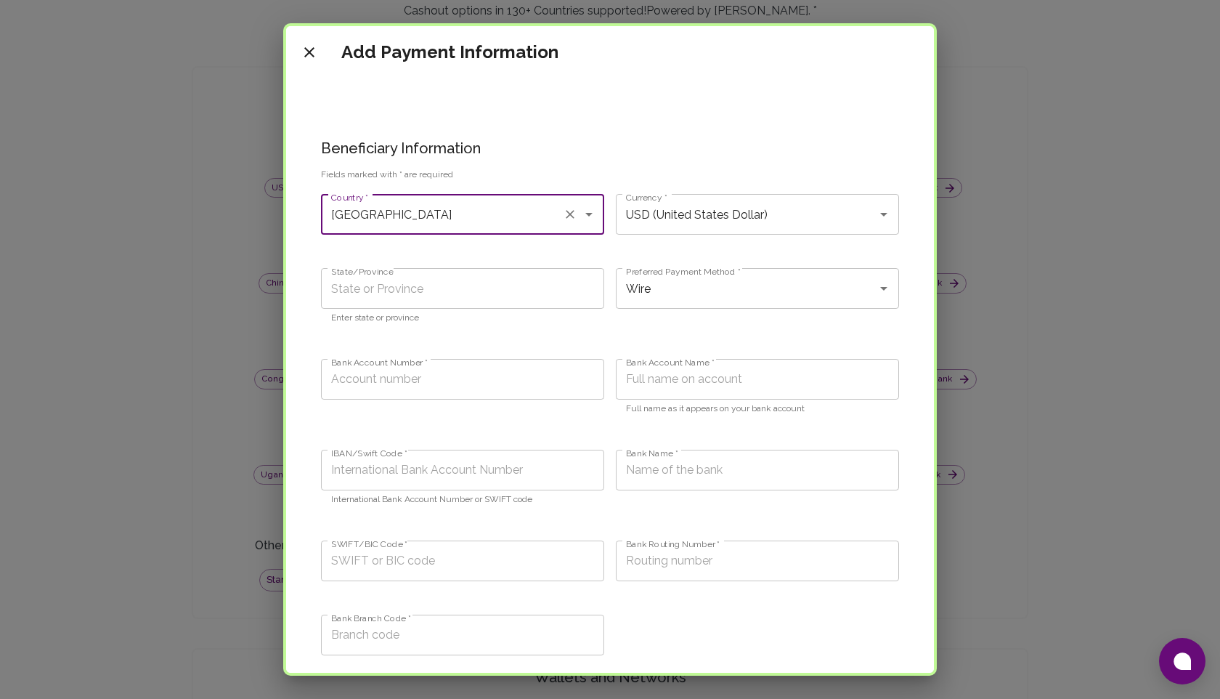
click at [598, 211] on button "Open" at bounding box center [589, 214] width 20 height 20
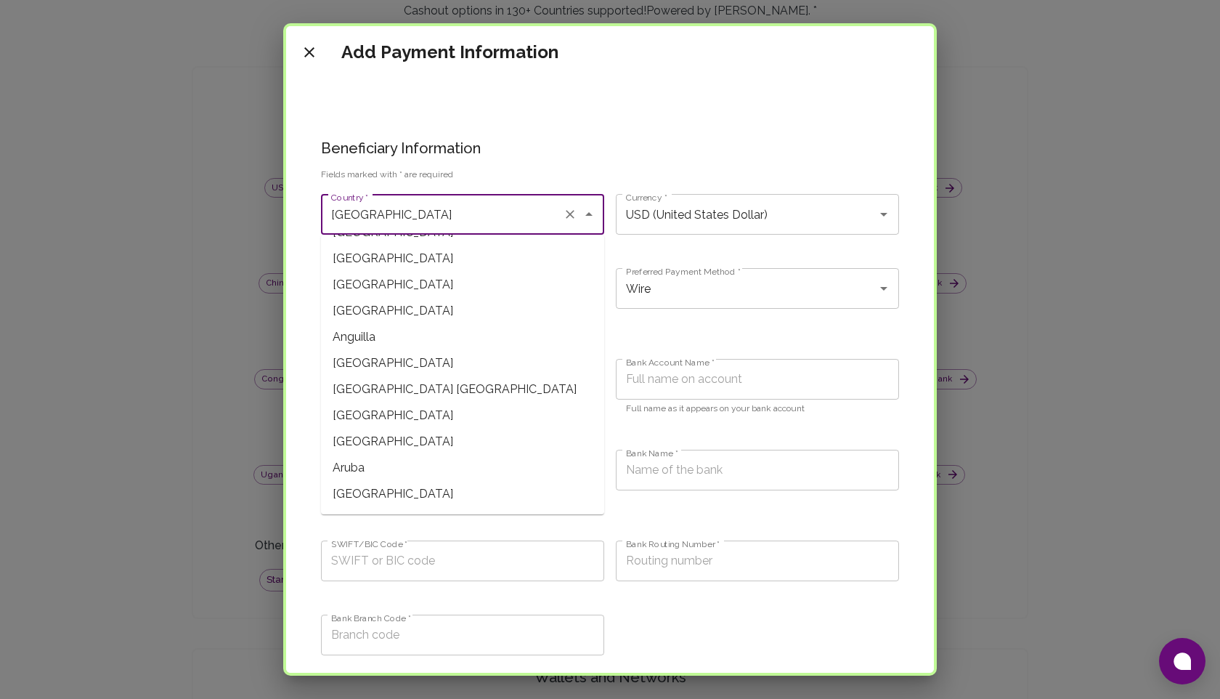
scroll to position [50, 0]
click at [396, 411] on span "[GEOGRAPHIC_DATA]" at bounding box center [462, 412] width 283 height 26
type input "[GEOGRAPHIC_DATA]"
type input "ARS (Argentine Peso)"
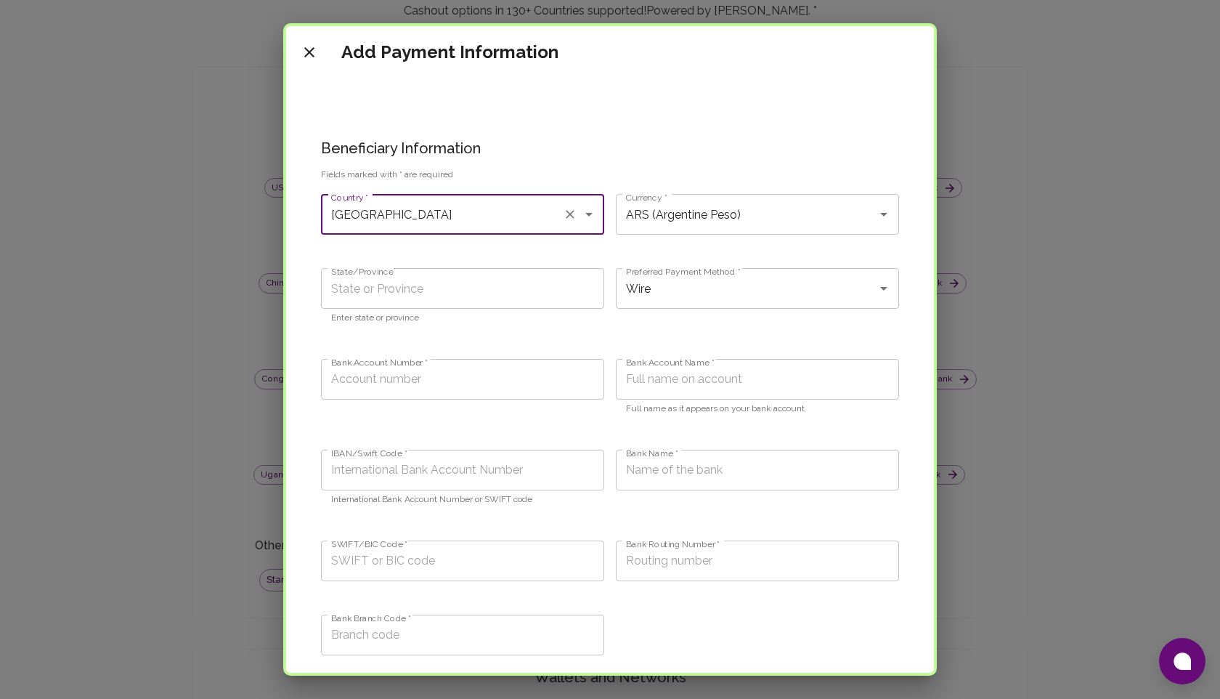
click at [590, 217] on icon "Open" at bounding box center [588, 214] width 17 height 17
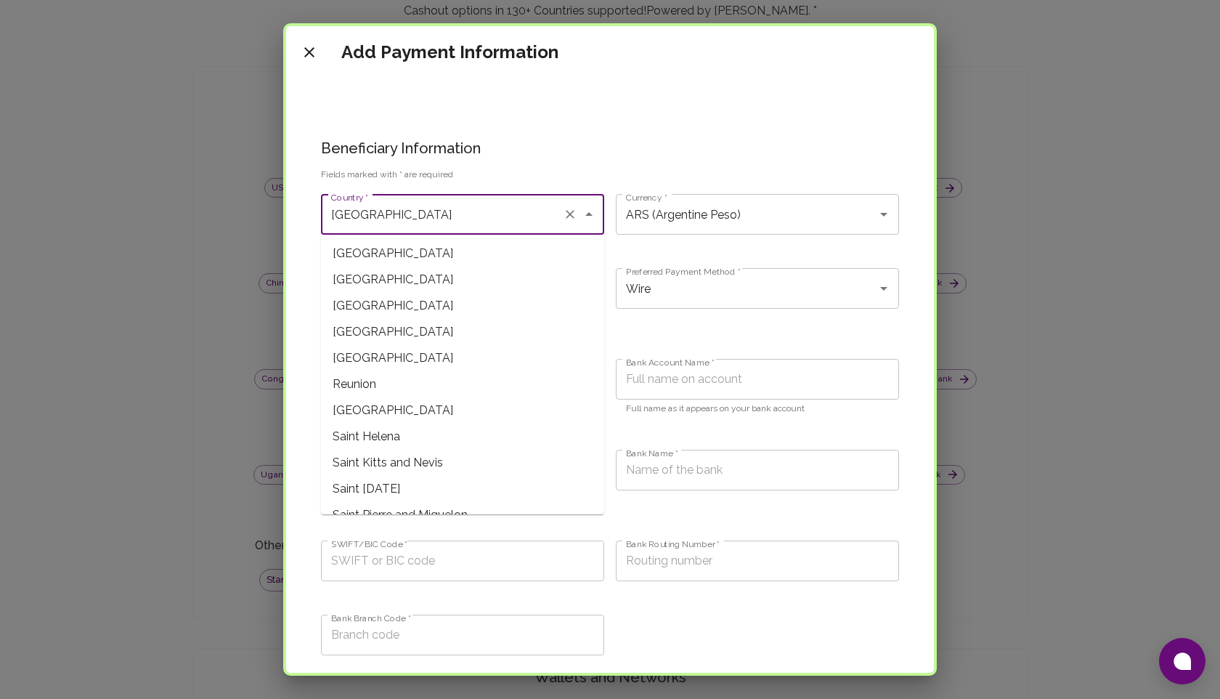
scroll to position [3333, 0]
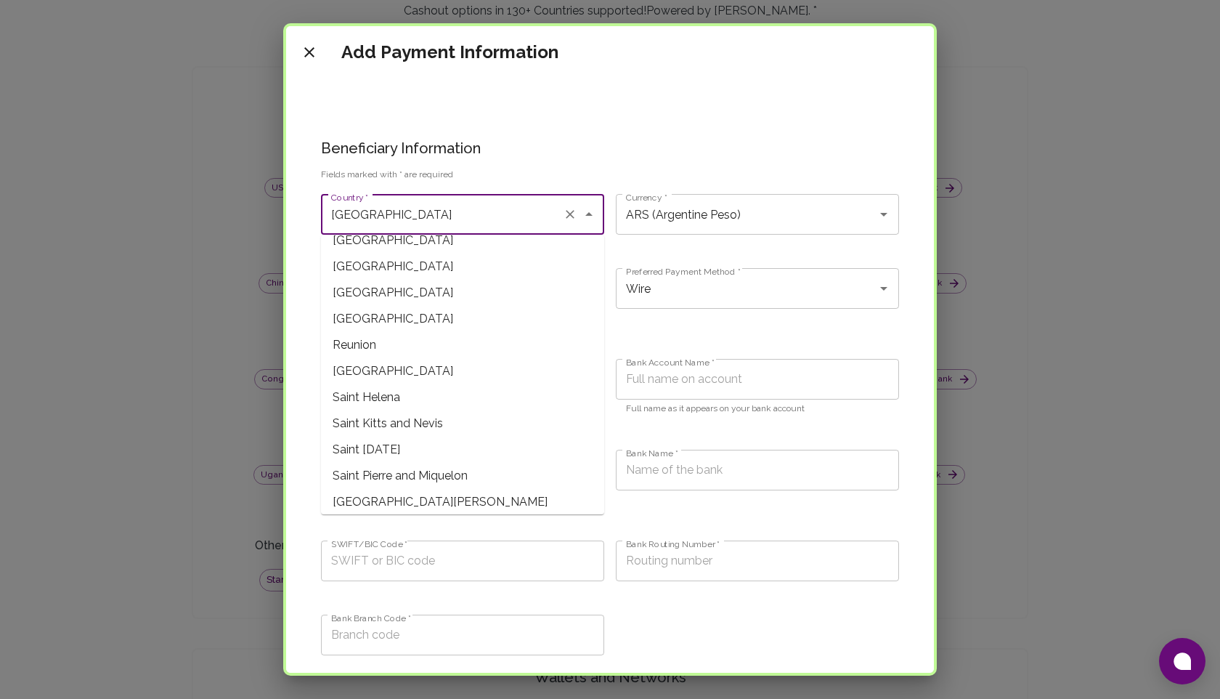
click at [385, 395] on span "Saint Helena" at bounding box center [462, 397] width 283 height 26
type input "Saint Helena"
type input "SHP (Pound)"
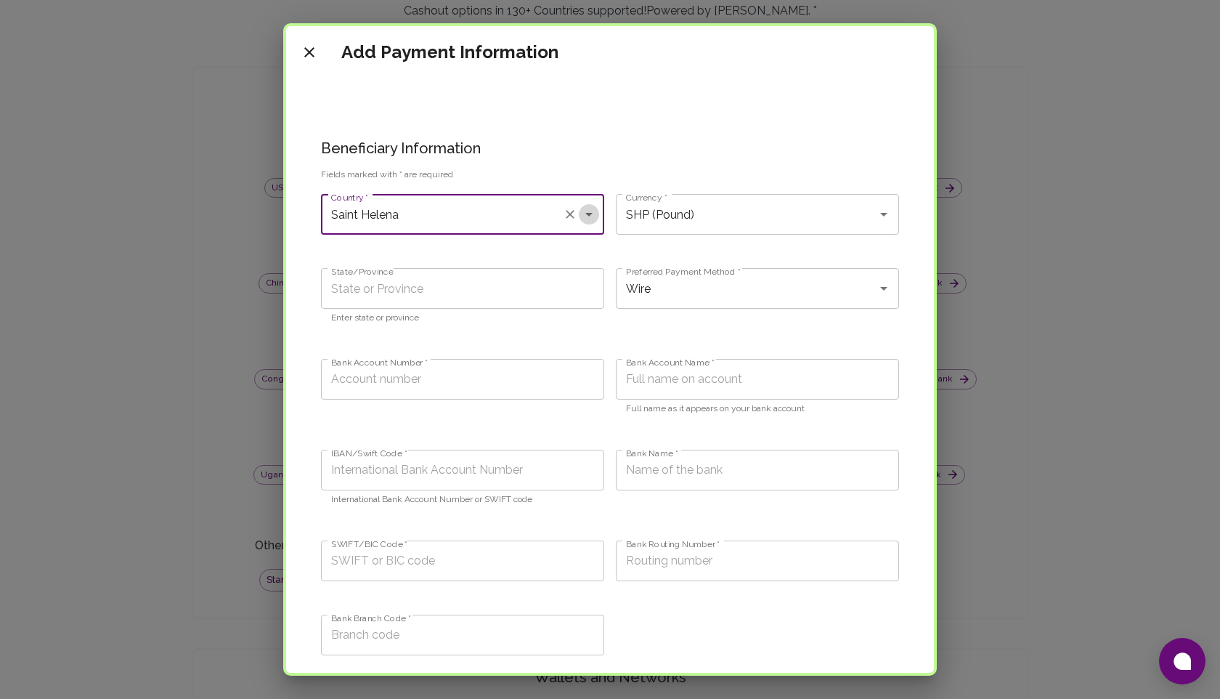
click at [583, 213] on icon "Open" at bounding box center [588, 214] width 17 height 17
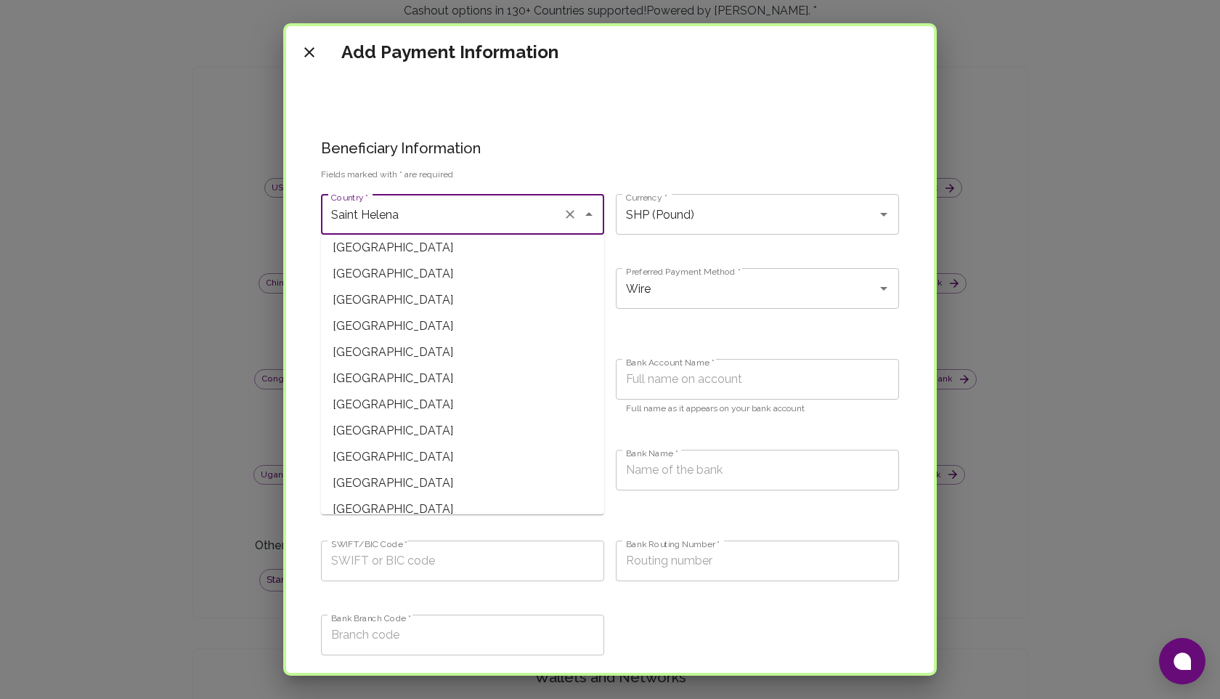
scroll to position [2266, 0]
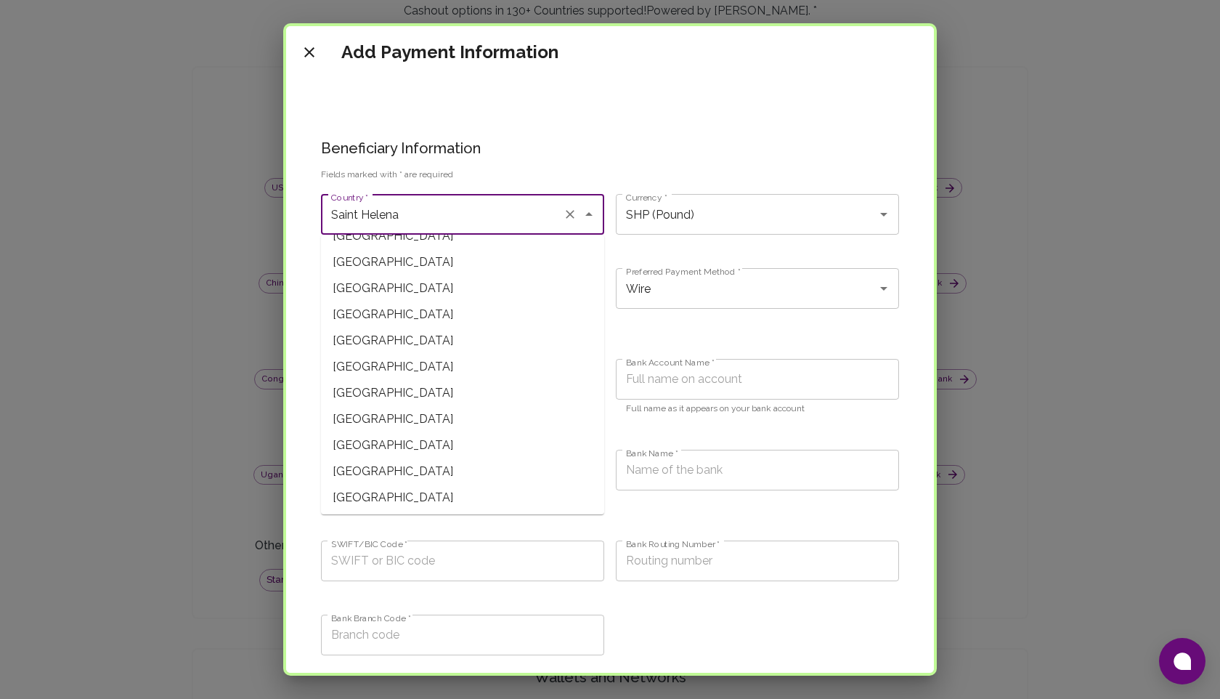
click at [390, 320] on span "[GEOGRAPHIC_DATA]" at bounding box center [462, 314] width 283 height 26
type input "[GEOGRAPHIC_DATA]"
type input "EUR (Euro)"
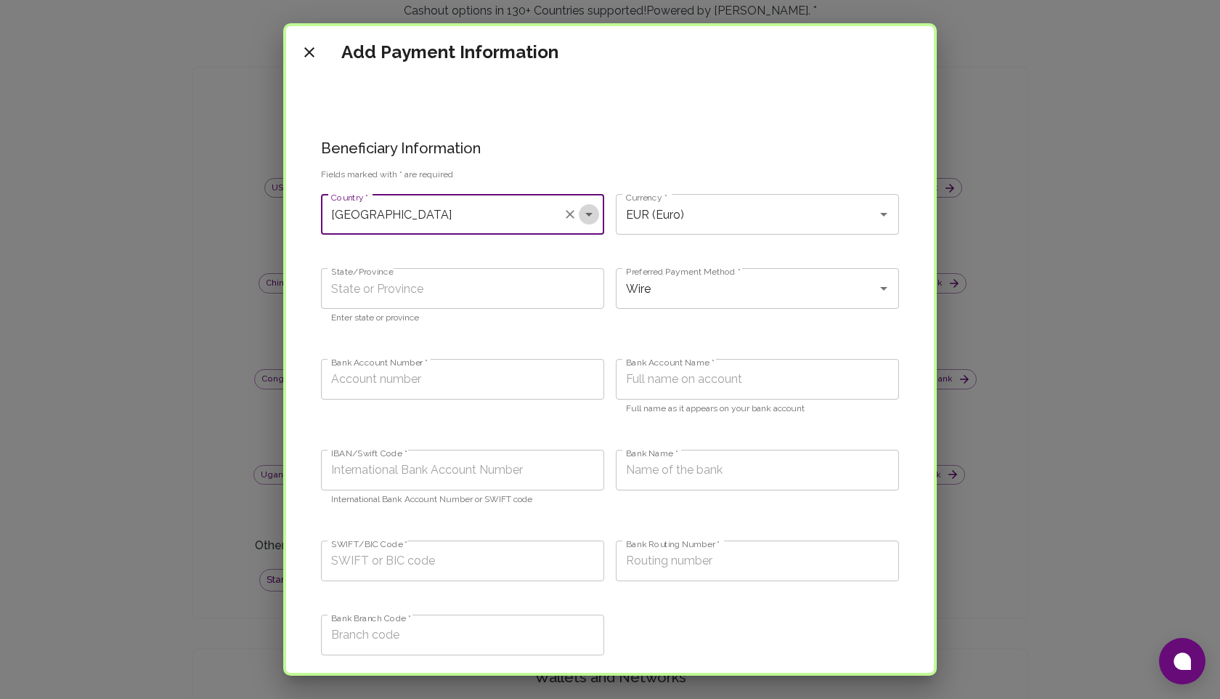
click at [589, 217] on icon "Open" at bounding box center [588, 214] width 17 height 17
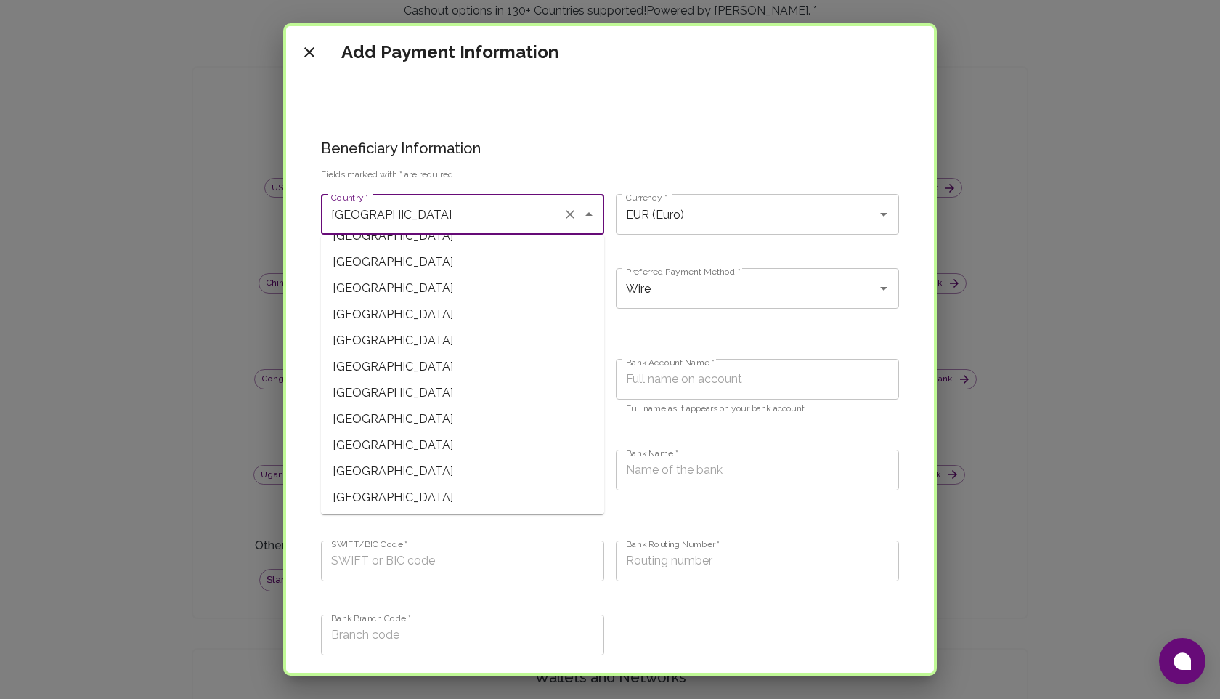
scroll to position [3955, 0]
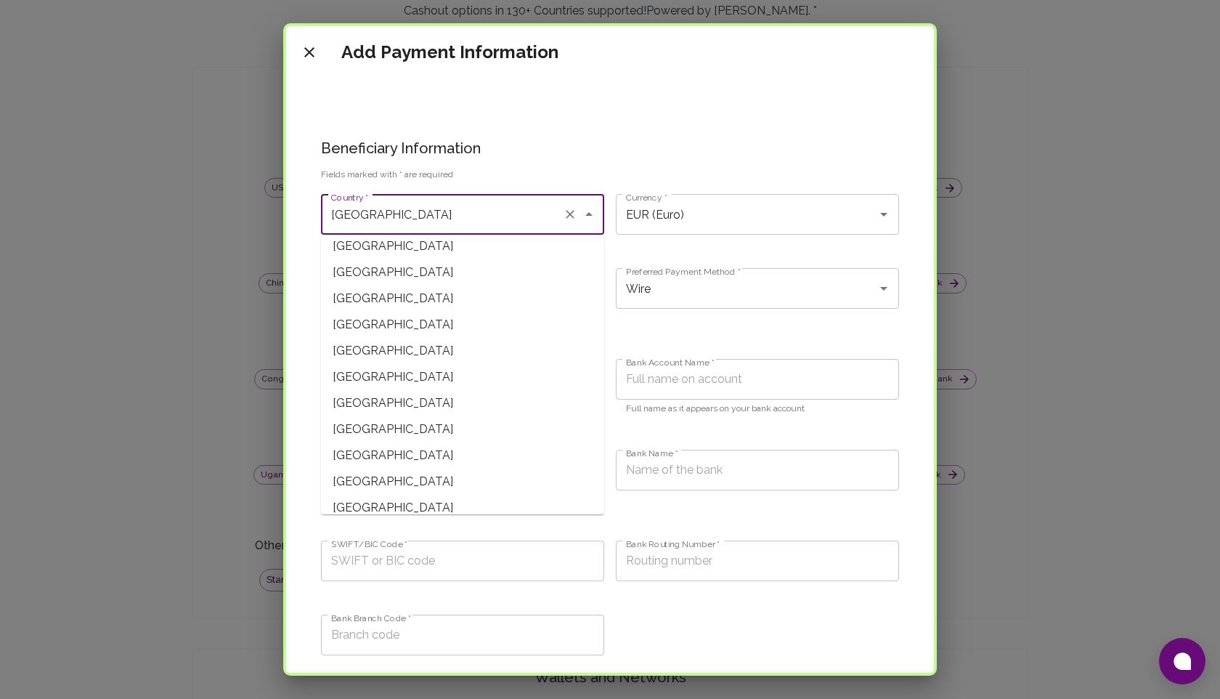
click at [411, 294] on span "[GEOGRAPHIC_DATA]" at bounding box center [462, 298] width 283 height 26
type input "[GEOGRAPHIC_DATA]"
type input "SRD (Surinamese dollar)"
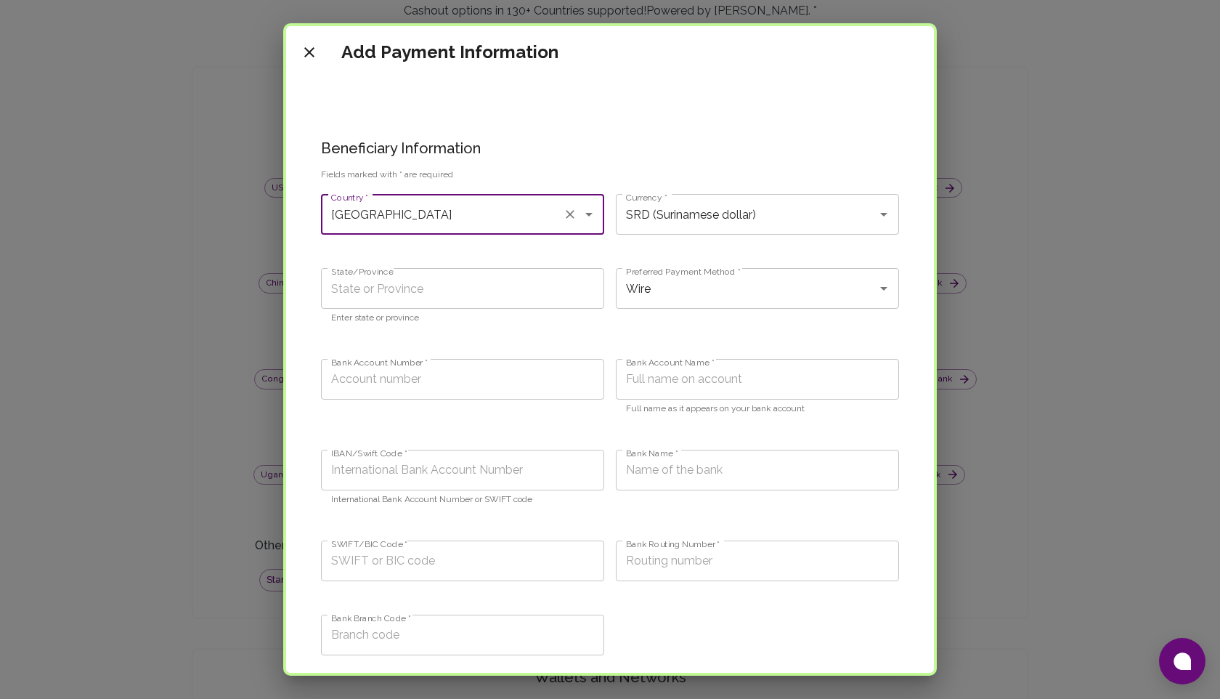
click at [589, 214] on icon "Open" at bounding box center [588, 215] width 7 height 4
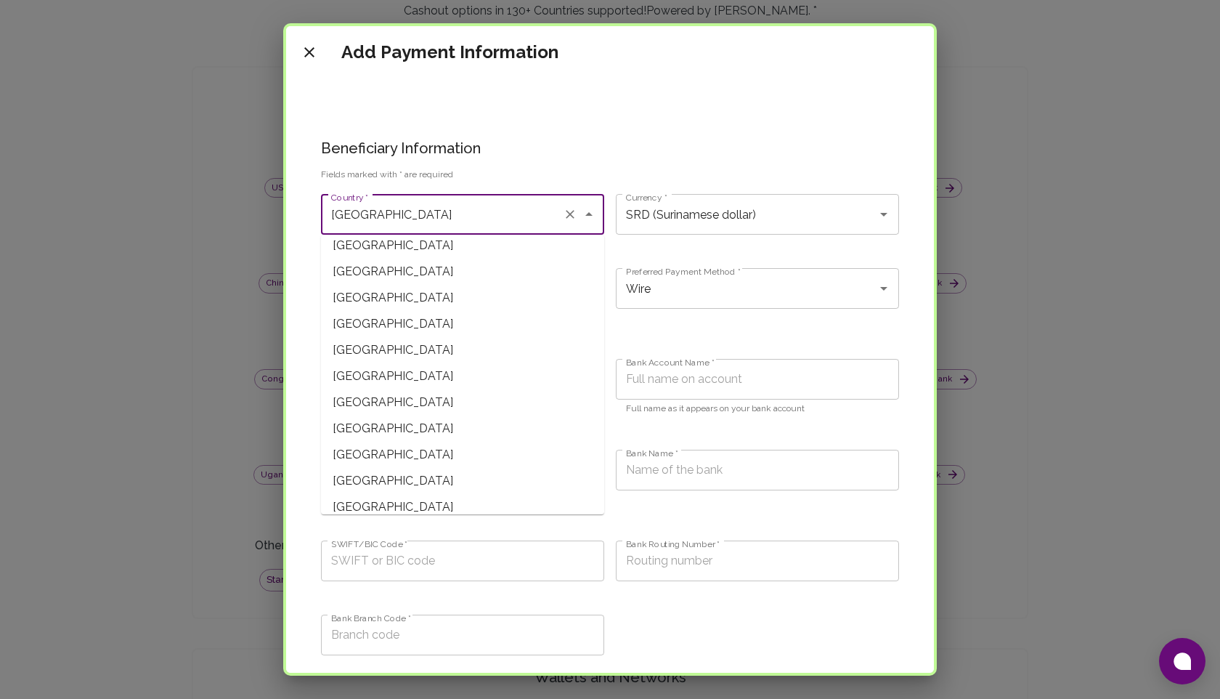
scroll to position [4333, 0]
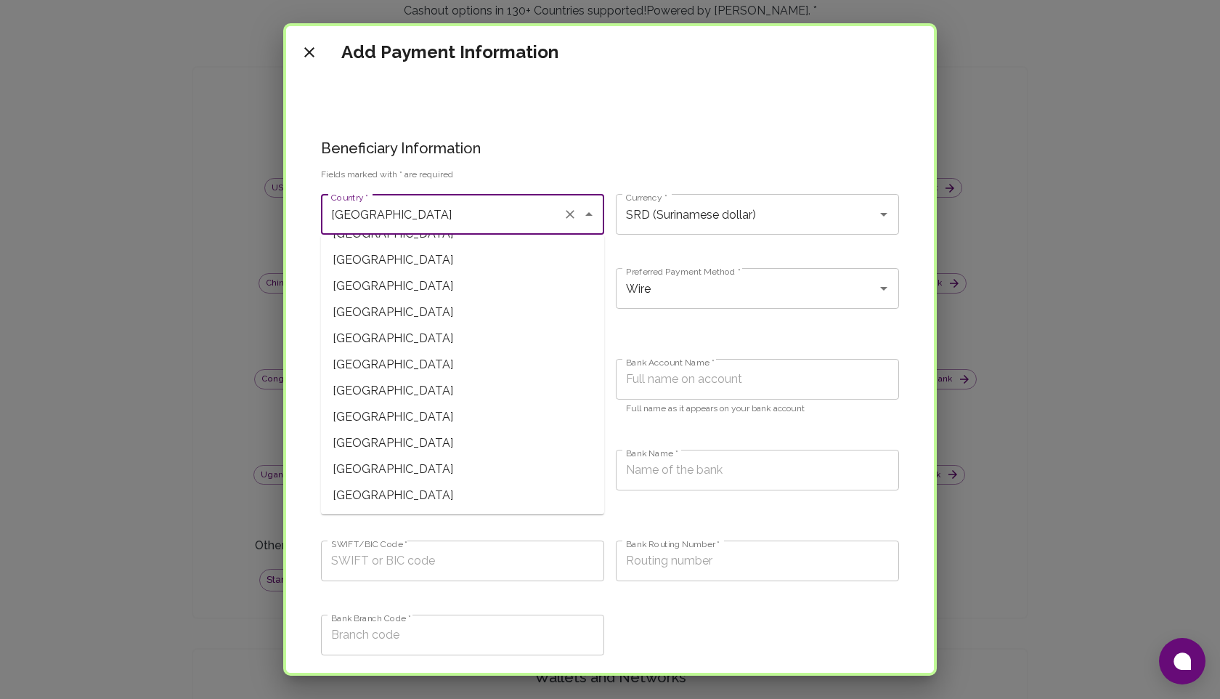
click at [417, 368] on span "[GEOGRAPHIC_DATA]" at bounding box center [462, 364] width 283 height 26
type input "[GEOGRAPHIC_DATA]"
type input "UYU (Uruguayan peso)"
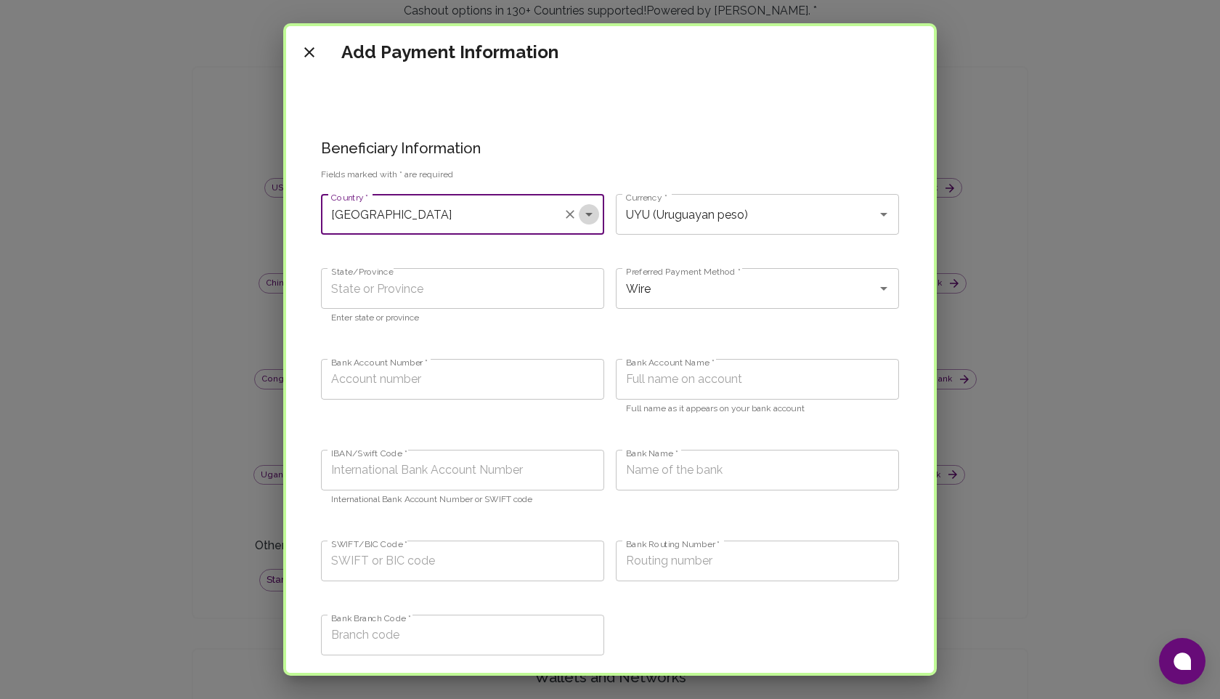
click at [593, 212] on icon "Open" at bounding box center [588, 214] width 17 height 17
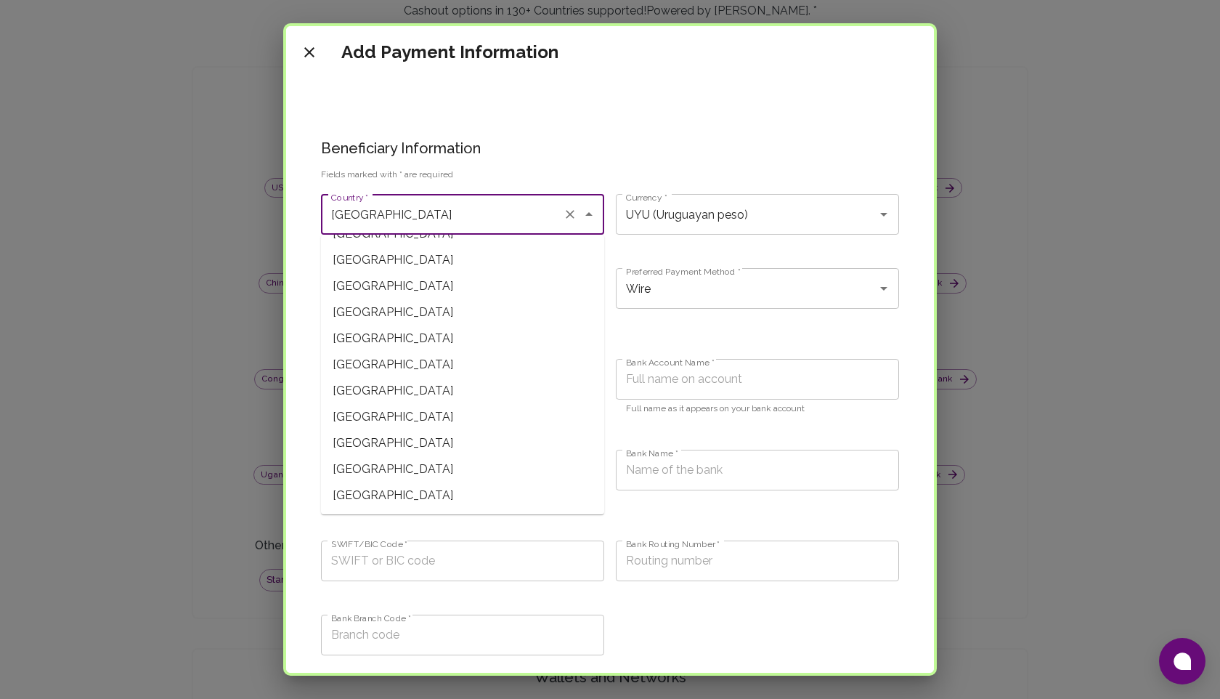
click at [382, 436] on span "[GEOGRAPHIC_DATA]" at bounding box center [462, 443] width 283 height 26
type input "[GEOGRAPHIC_DATA]"
type input "XPF (CFP Franc)"
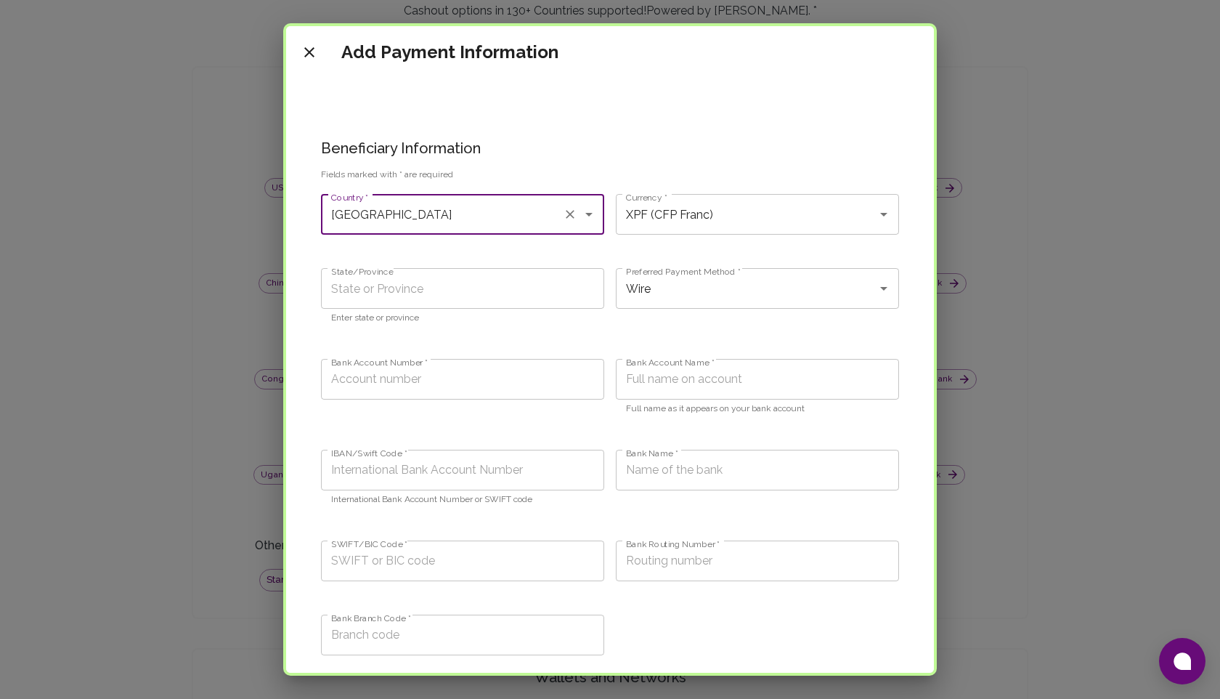
click at [593, 211] on icon "Open" at bounding box center [588, 214] width 17 height 17
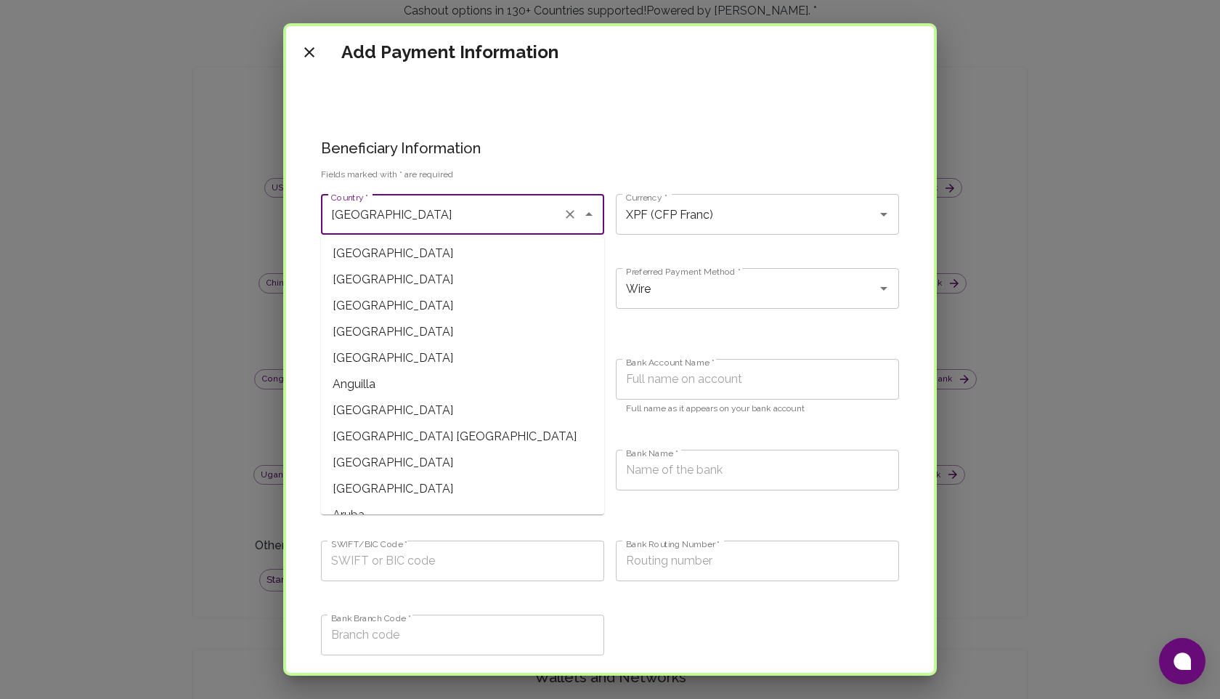
click at [378, 254] on span "[GEOGRAPHIC_DATA]" at bounding box center [462, 253] width 283 height 26
type input "[GEOGRAPHIC_DATA]"
type input "AFN (Afghan afghani)"
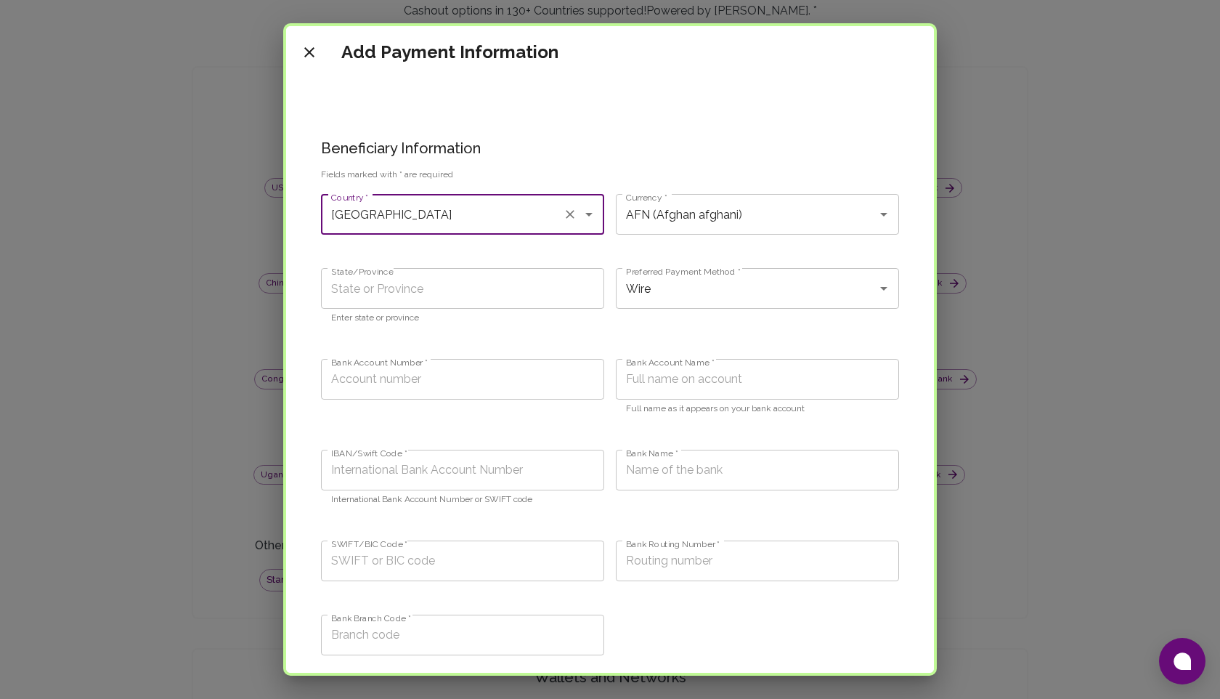
click at [592, 219] on icon "Open" at bounding box center [588, 214] width 17 height 17
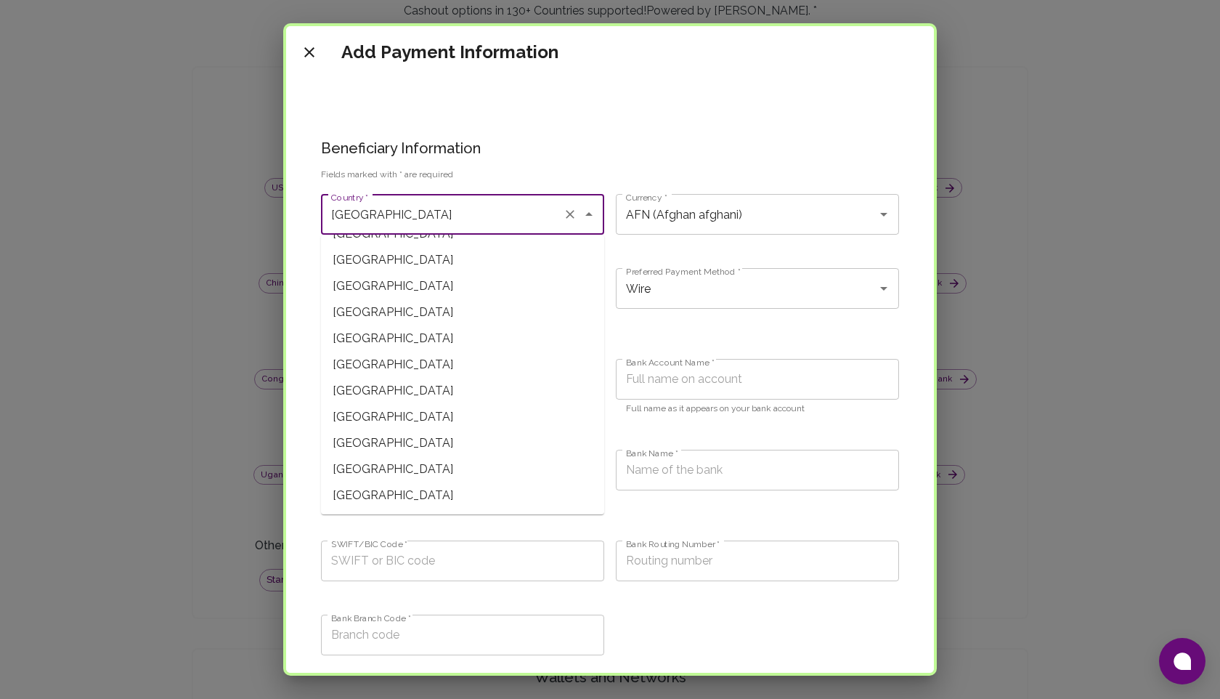
click at [397, 493] on span "[GEOGRAPHIC_DATA]" at bounding box center [462, 495] width 283 height 26
type input "[GEOGRAPHIC_DATA]"
type input "USD (United States Dollar)"
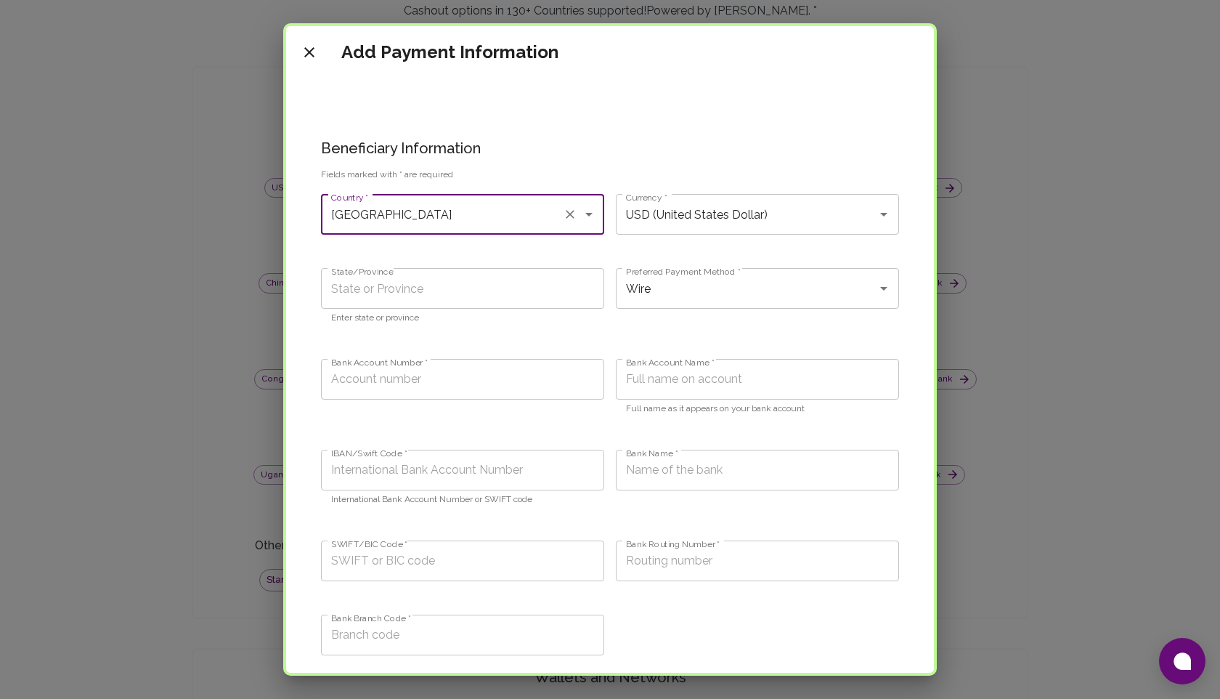
click at [592, 212] on icon "Open" at bounding box center [588, 214] width 17 height 17
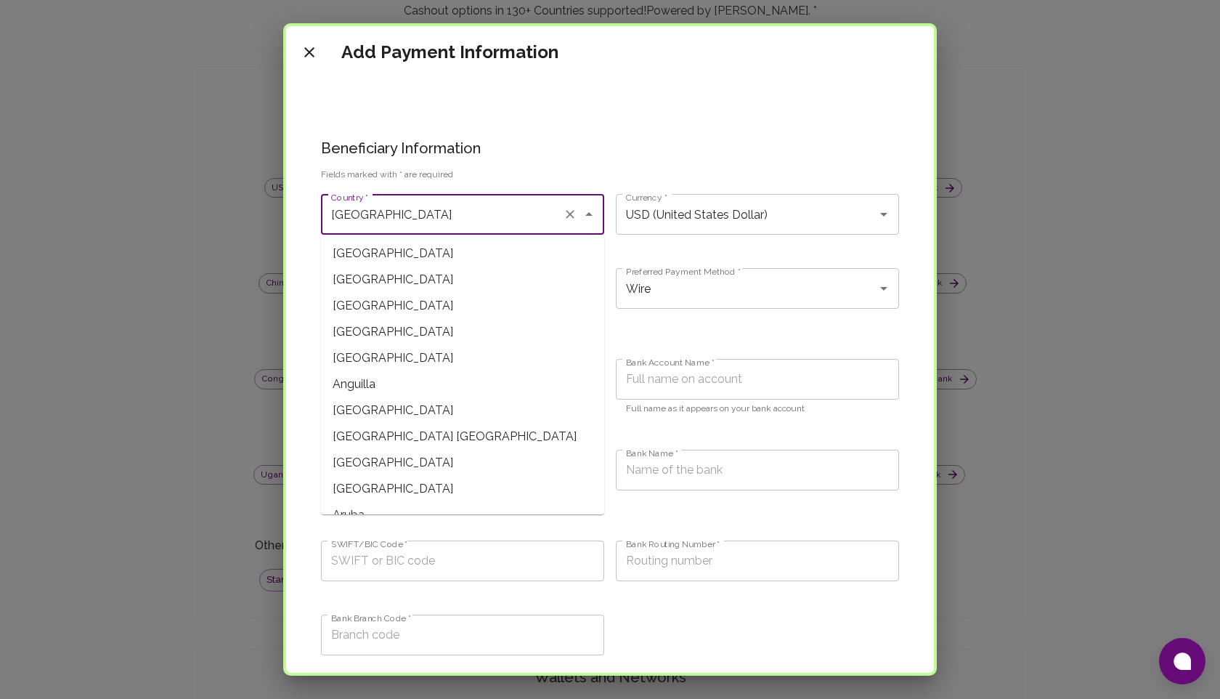
click at [434, 445] on span "[GEOGRAPHIC_DATA] [GEOGRAPHIC_DATA]" at bounding box center [462, 436] width 283 height 26
type input "[GEOGRAPHIC_DATA] [GEOGRAPHIC_DATA]"
type input "ANG (Netherlands Antillean Guilder)"
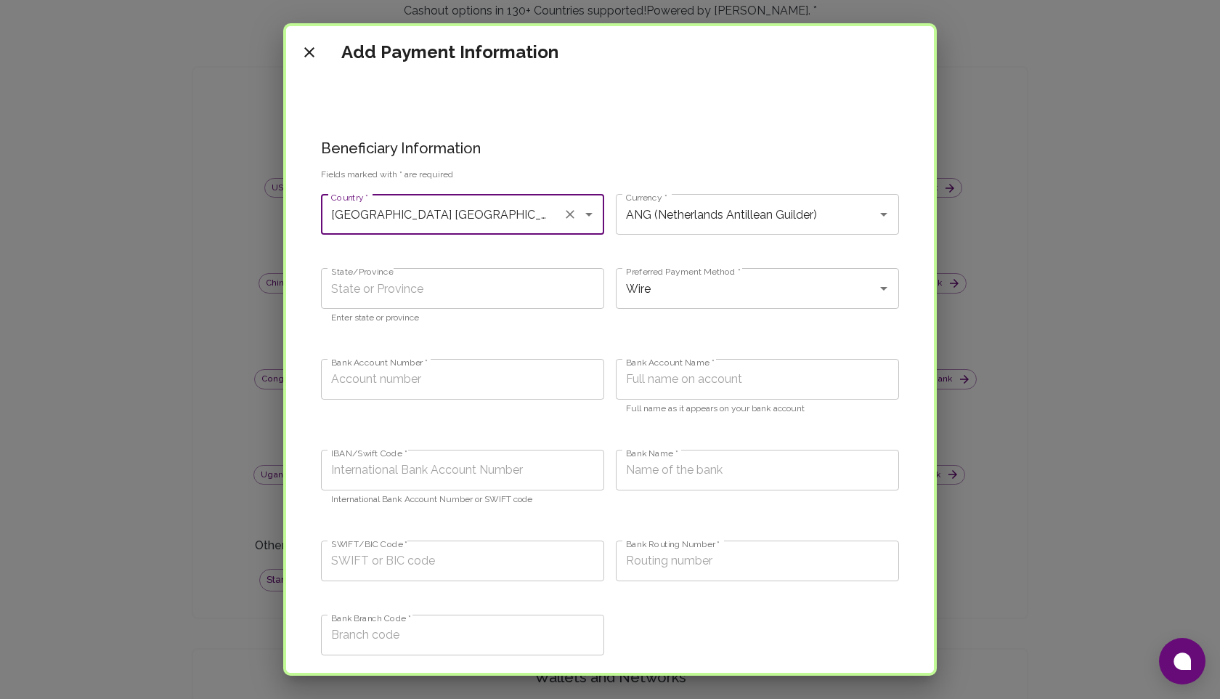
click at [312, 62] on button "close" at bounding box center [309, 52] width 29 height 29
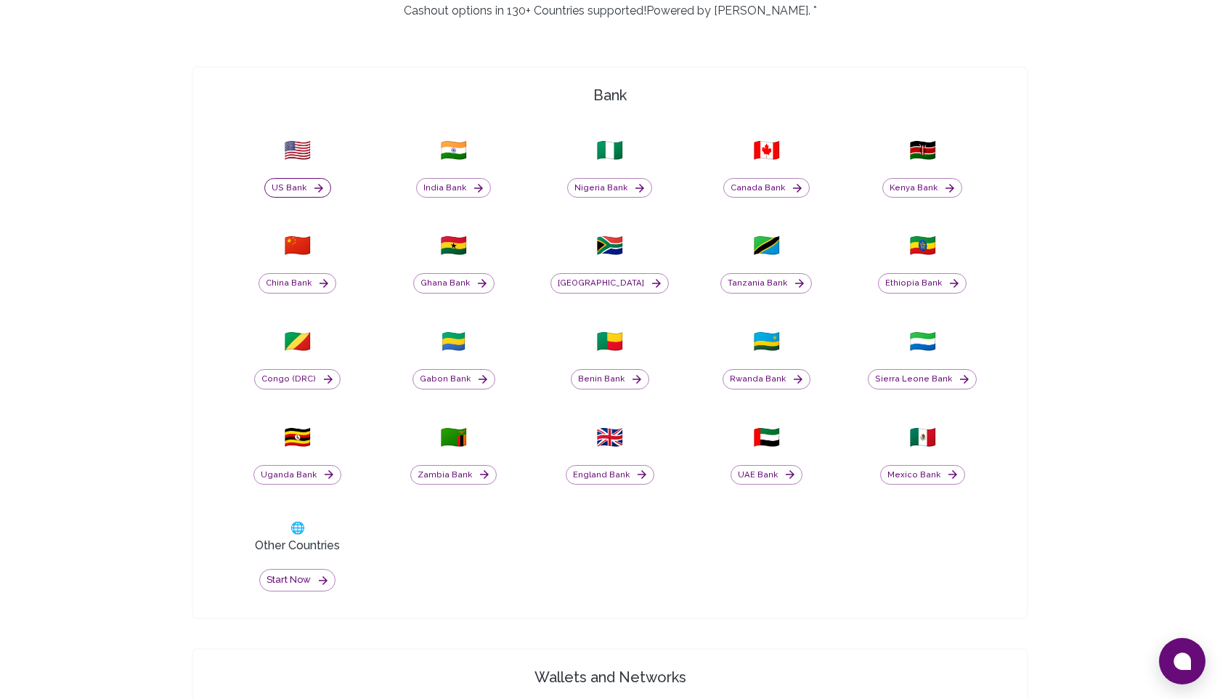
click at [282, 197] on button "US Bank" at bounding box center [297, 188] width 67 height 20
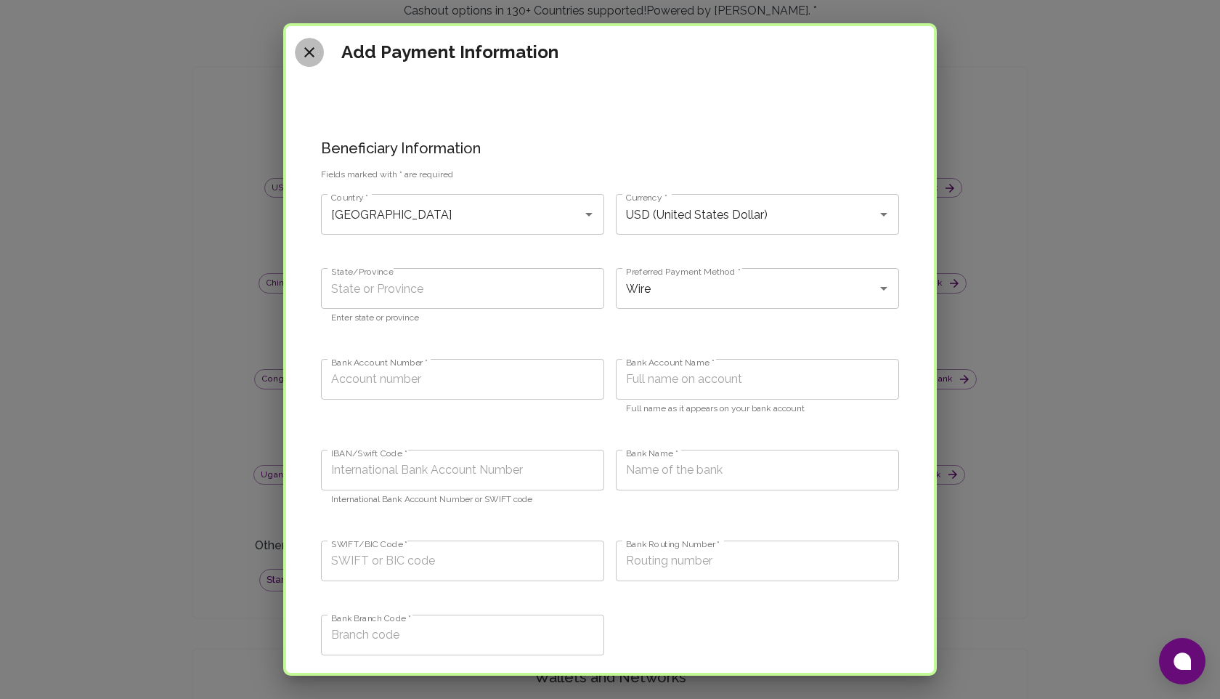
click at [309, 51] on icon "close" at bounding box center [309, 52] width 17 height 17
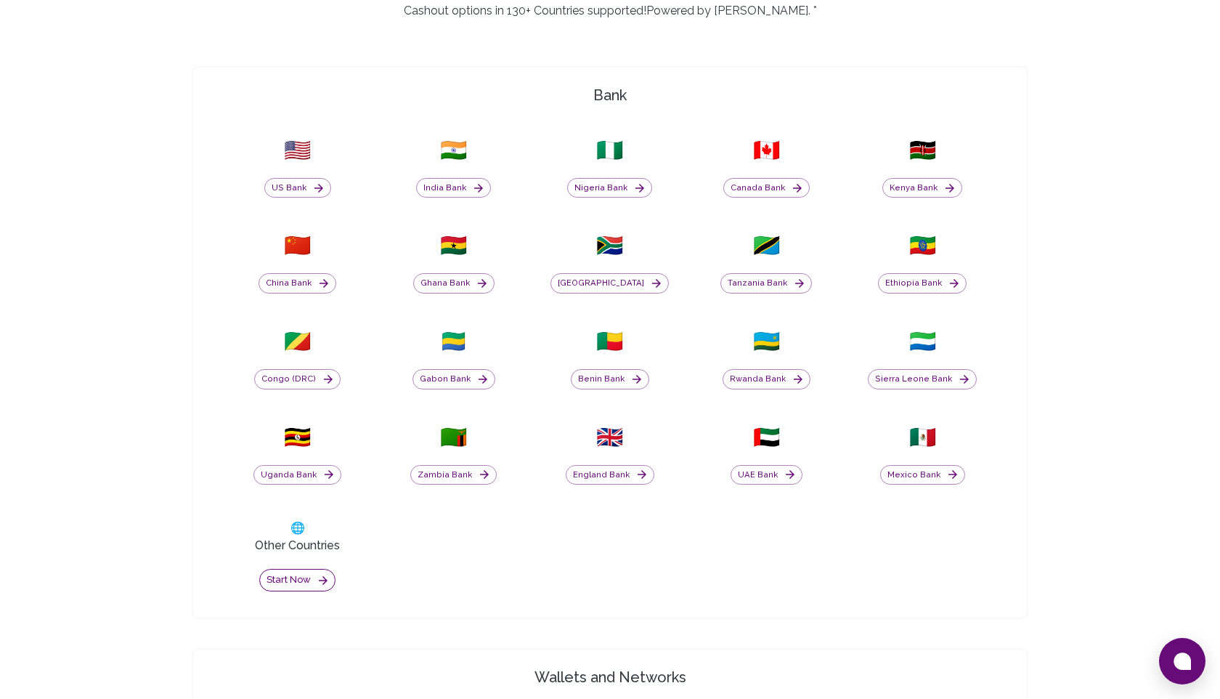
click at [281, 574] on button "Start now" at bounding box center [297, 580] width 76 height 23
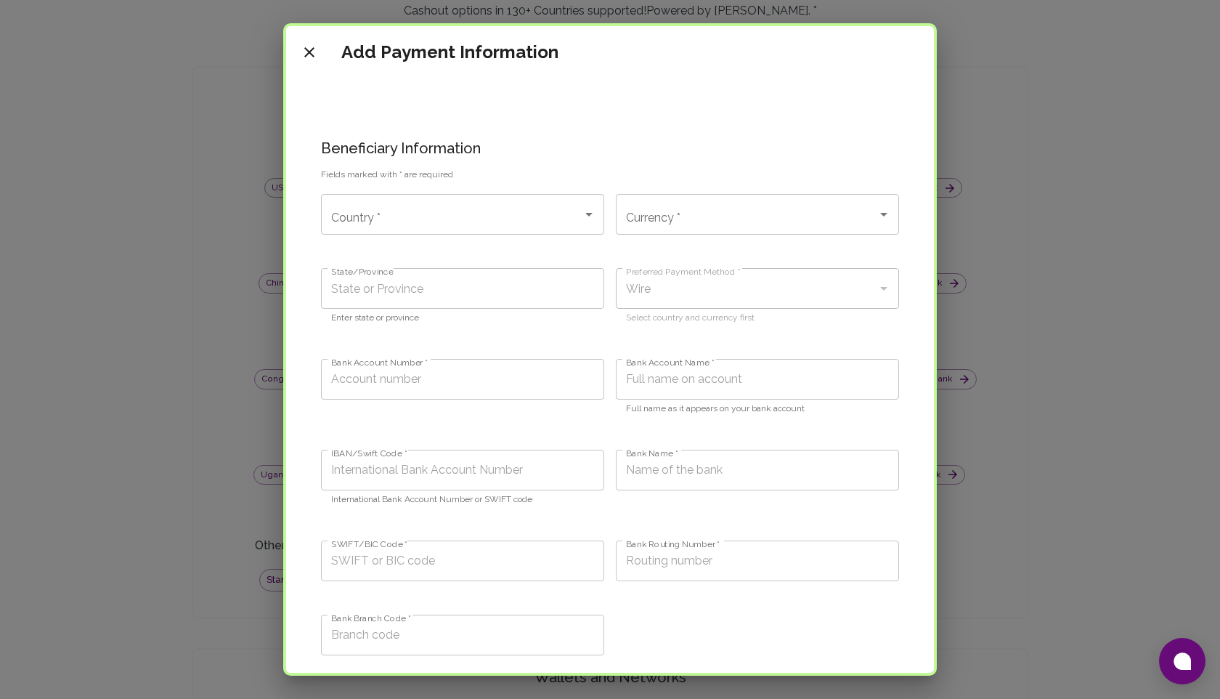
click at [412, 229] on div "Country *" at bounding box center [462, 214] width 283 height 41
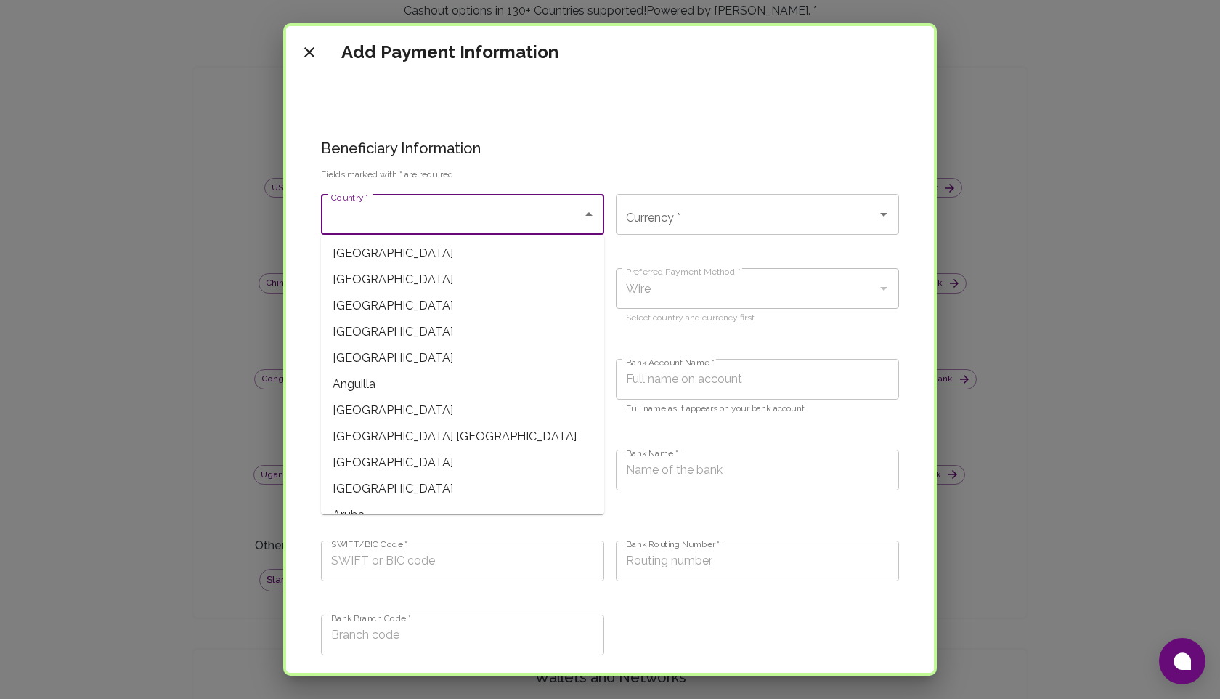
click at [408, 259] on span "[GEOGRAPHIC_DATA]" at bounding box center [462, 253] width 283 height 26
type input "[GEOGRAPHIC_DATA]"
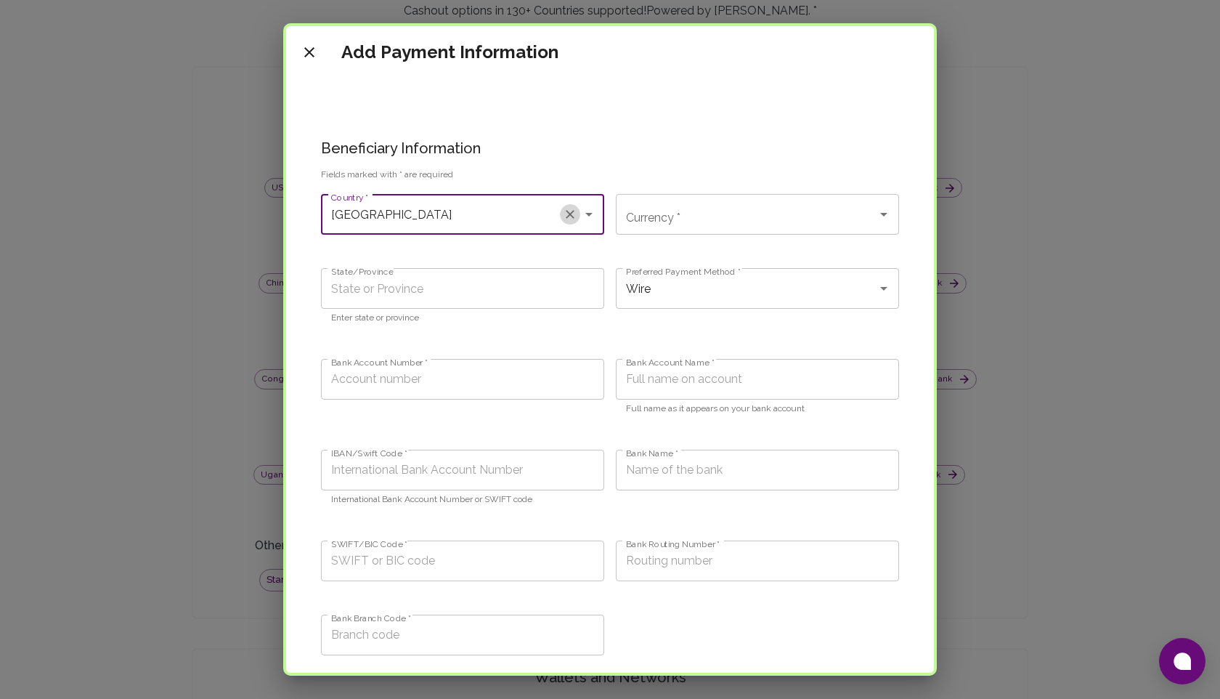
click at [572, 216] on icon "Clear" at bounding box center [570, 214] width 9 height 9
click at [481, 214] on input "Country *" at bounding box center [452, 214] width 248 height 28
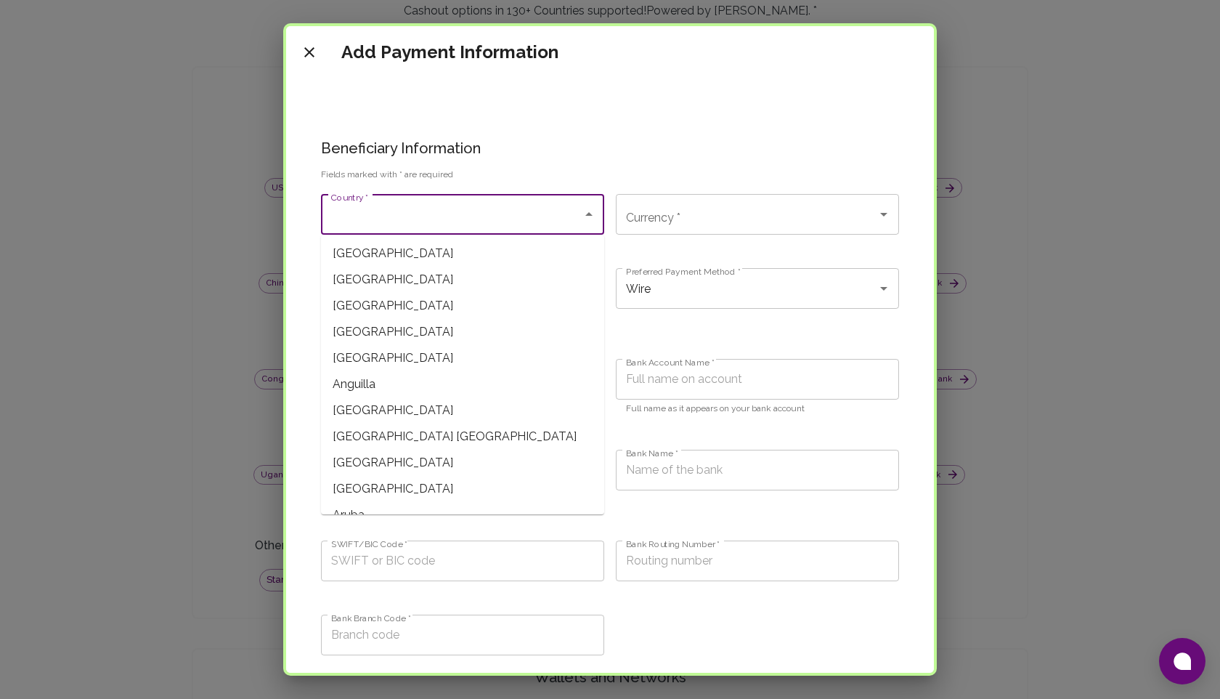
click at [402, 309] on span "[GEOGRAPHIC_DATA]" at bounding box center [462, 306] width 283 height 26
type input "[GEOGRAPHIC_DATA]"
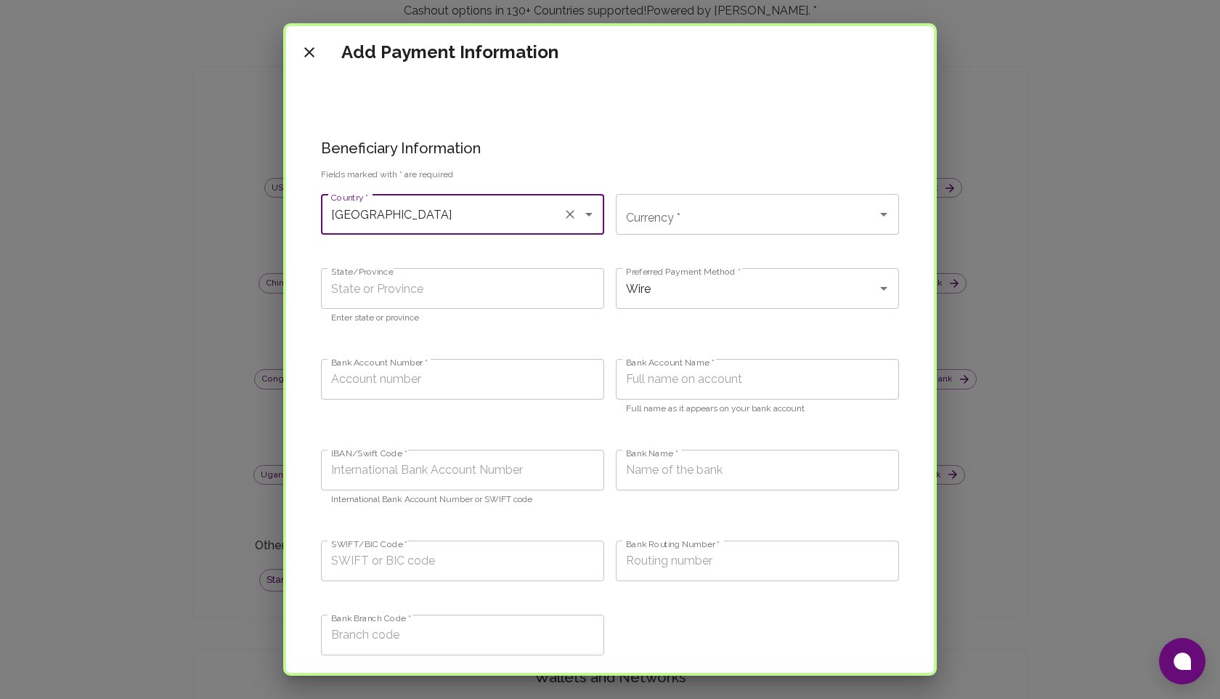
click at [487, 203] on input "[GEOGRAPHIC_DATA]" at bounding box center [442, 214] width 229 height 28
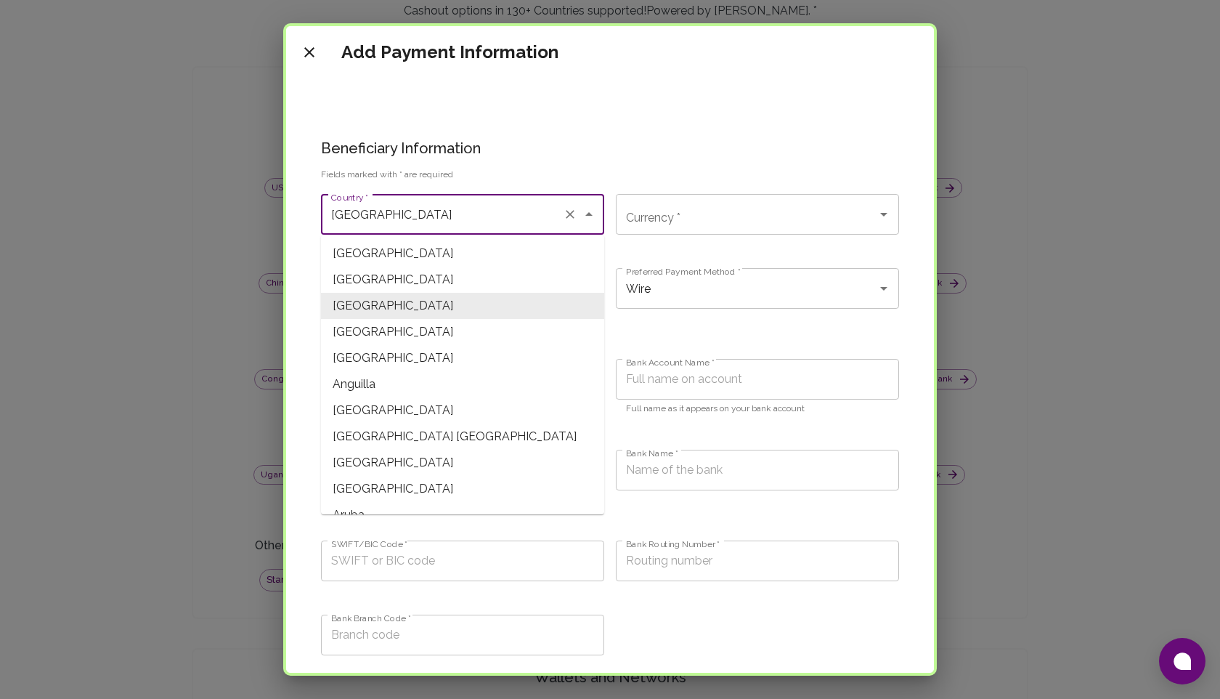
click at [566, 214] on icon "Clear" at bounding box center [570, 214] width 15 height 15
click at [468, 219] on input "Country *" at bounding box center [452, 214] width 248 height 28
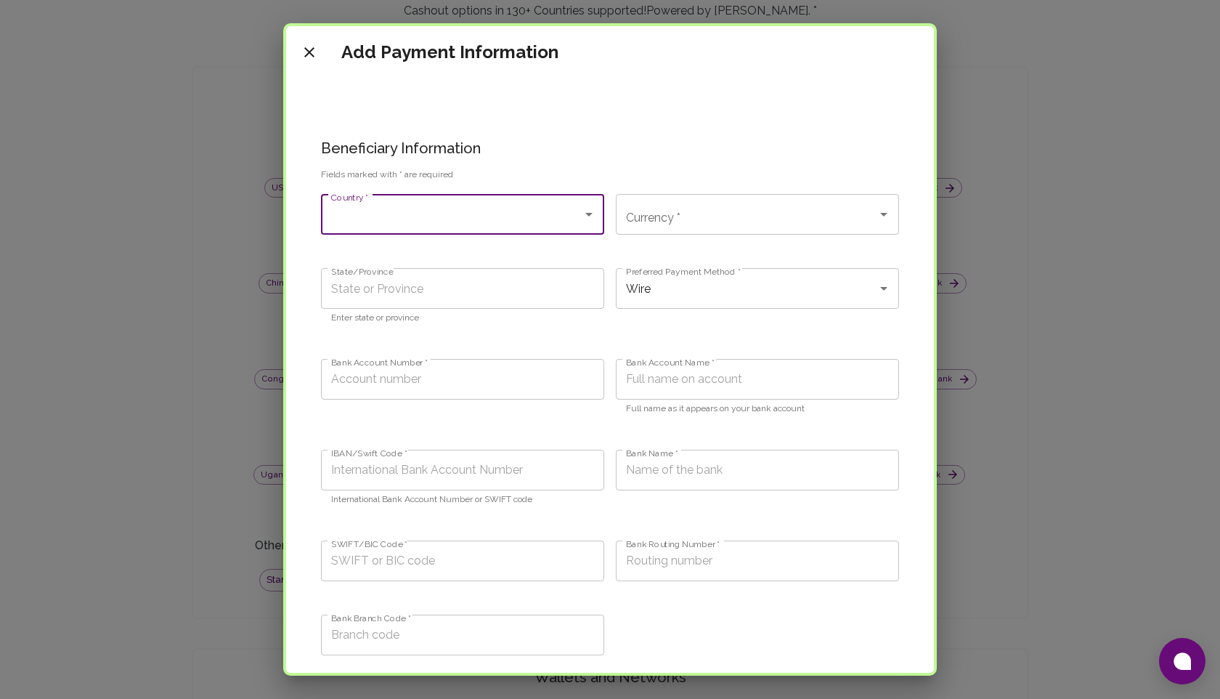
click at [461, 218] on input "Country *" at bounding box center [452, 214] width 248 height 28
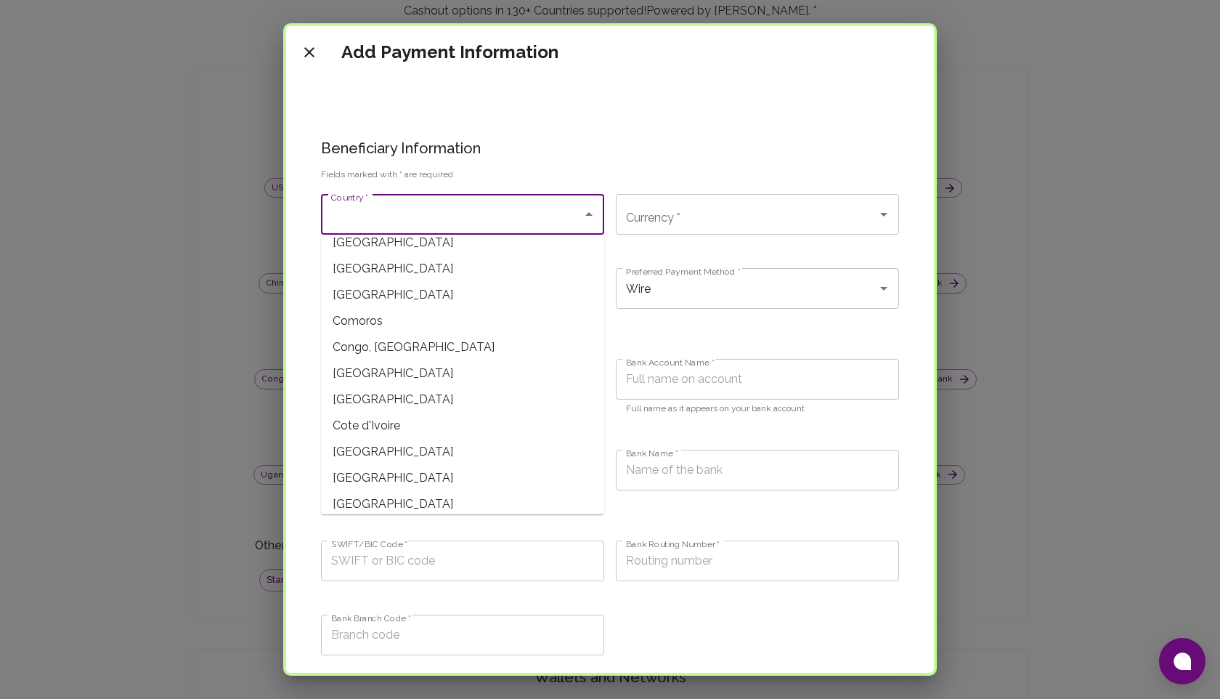
scroll to position [888, 0]
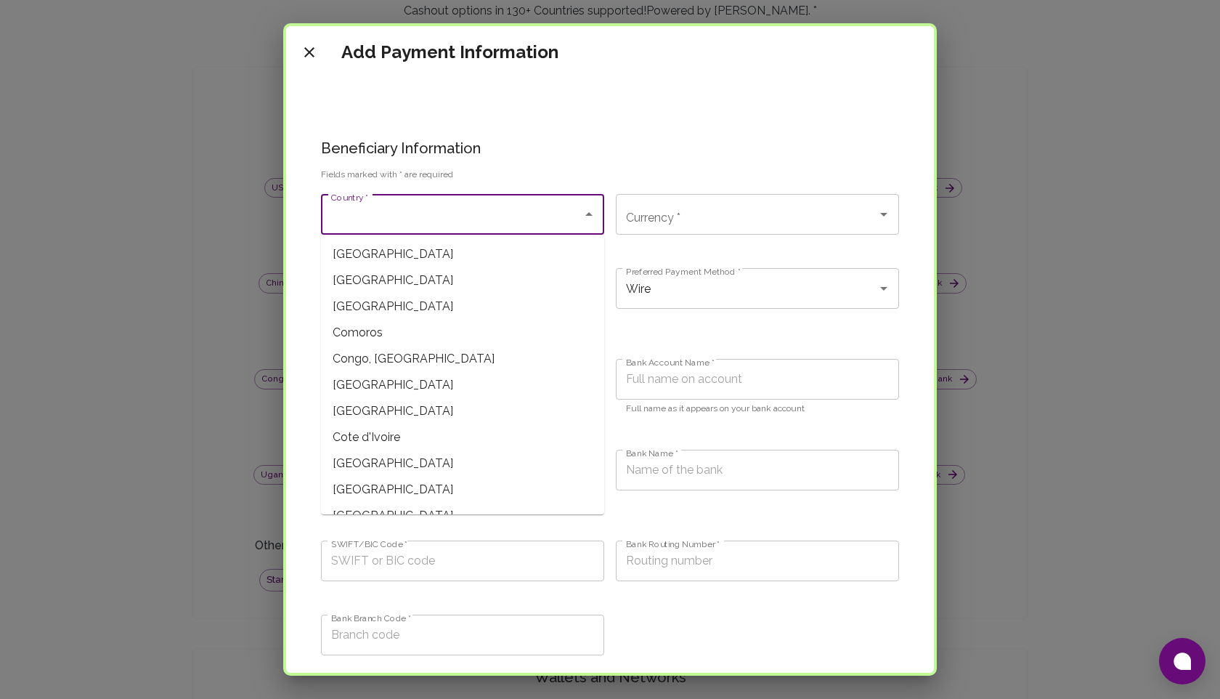
click at [409, 365] on span "Congo, [GEOGRAPHIC_DATA]" at bounding box center [462, 359] width 283 height 26
type input "Congo, [GEOGRAPHIC_DATA]"
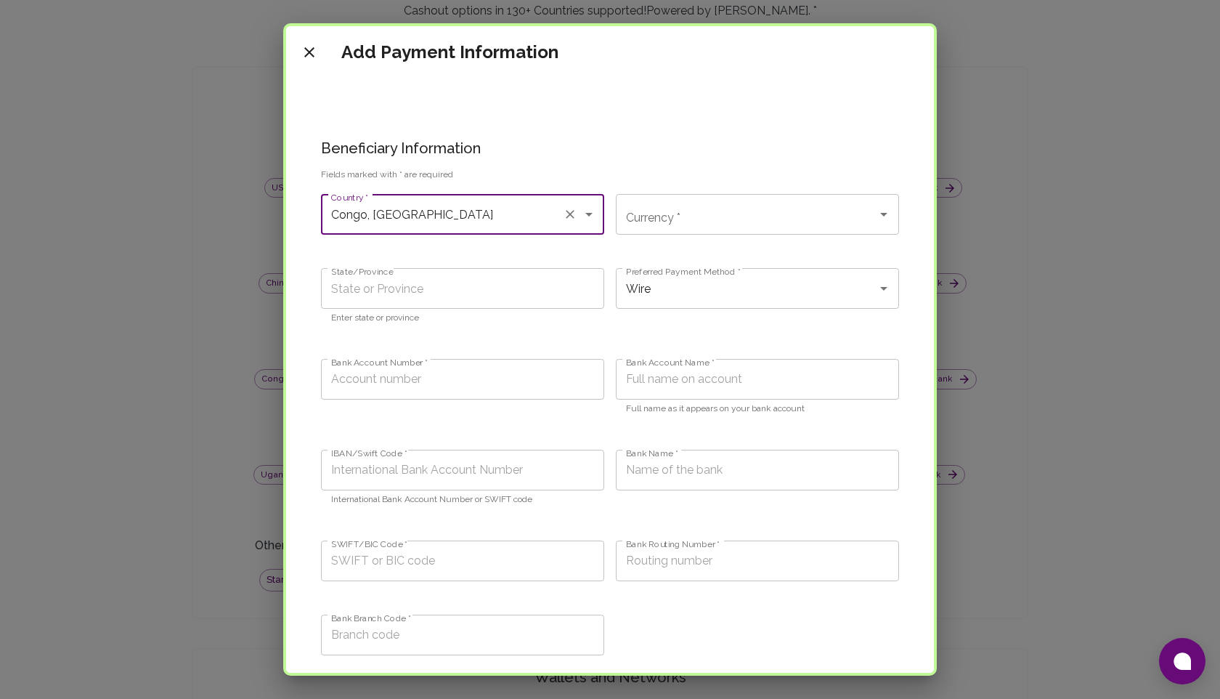
click at [732, 227] on input "Currency *" at bounding box center [746, 214] width 248 height 28
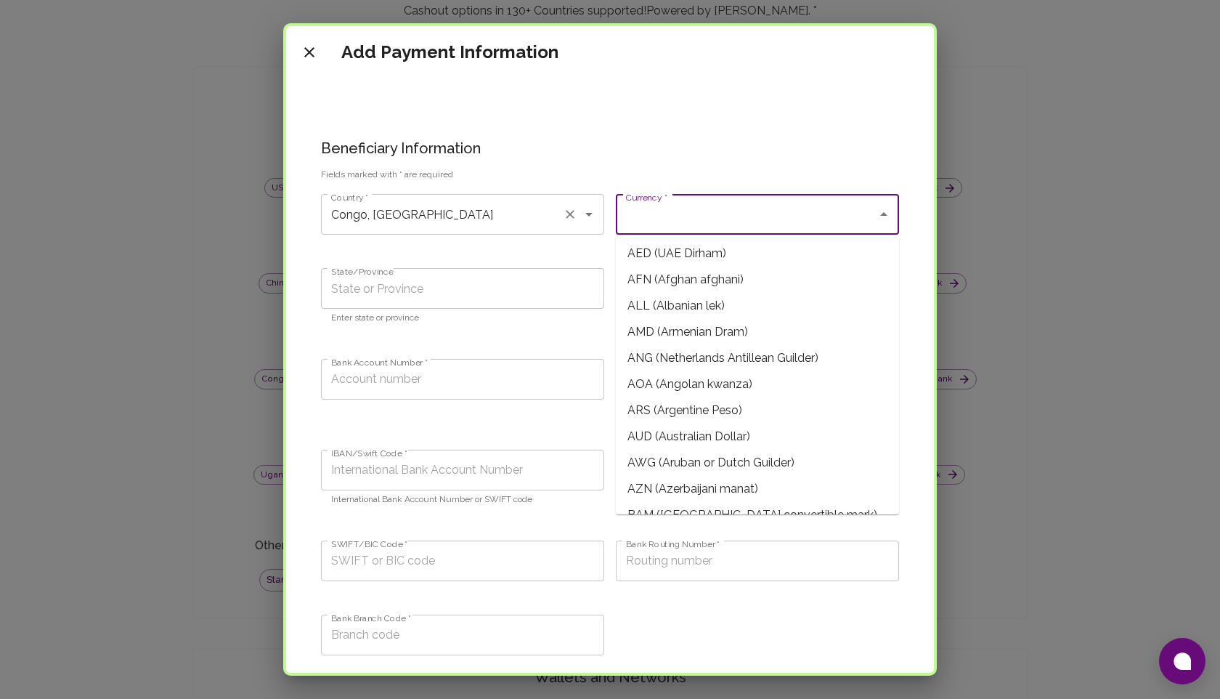
click at [527, 215] on input "Congo, [GEOGRAPHIC_DATA]" at bounding box center [442, 214] width 229 height 28
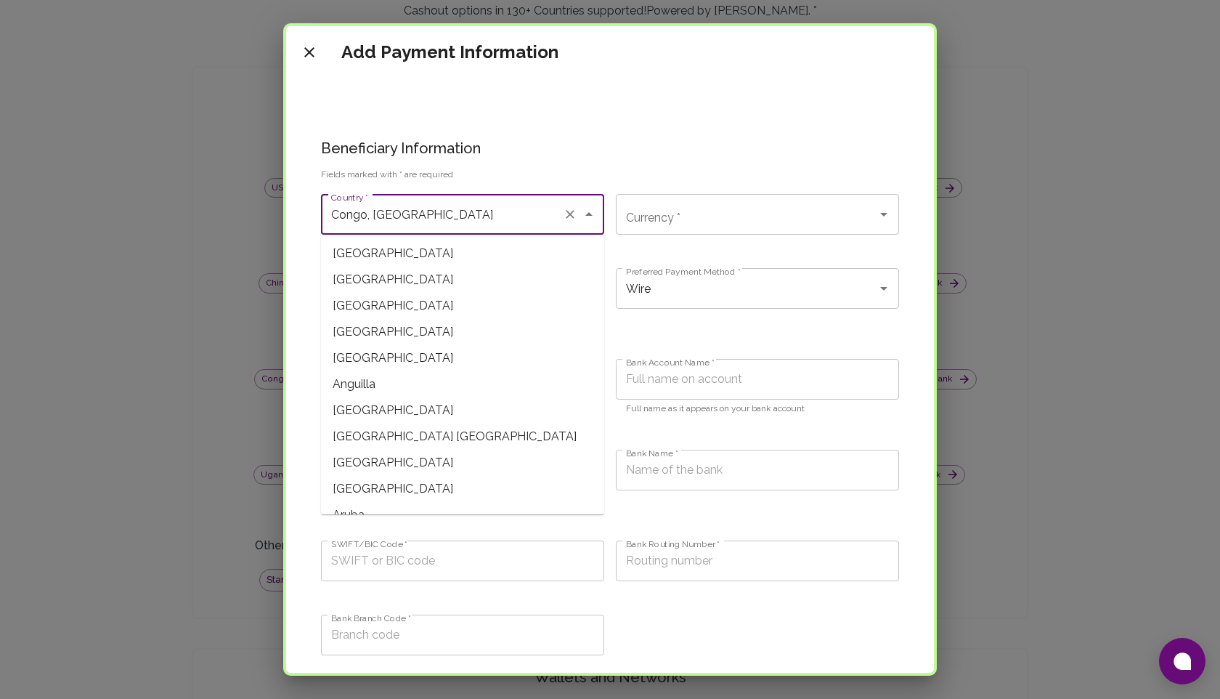
scroll to position [746, 0]
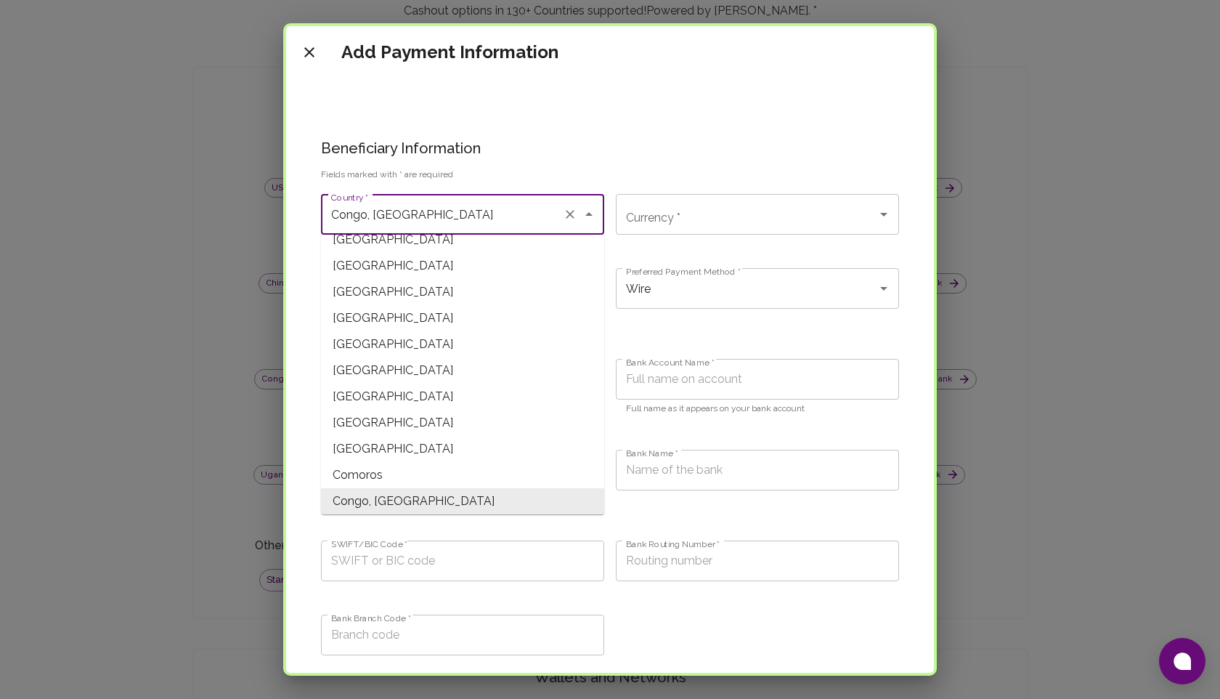
click at [568, 218] on icon "Clear" at bounding box center [570, 214] width 15 height 15
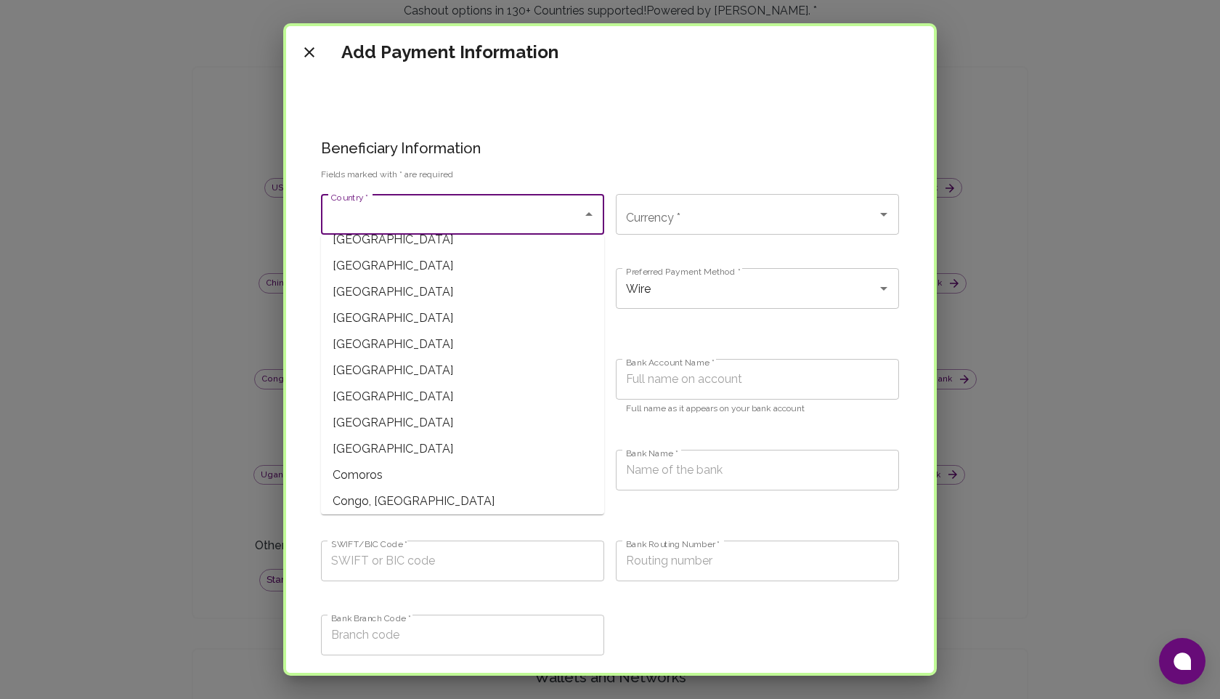
scroll to position [6, 0]
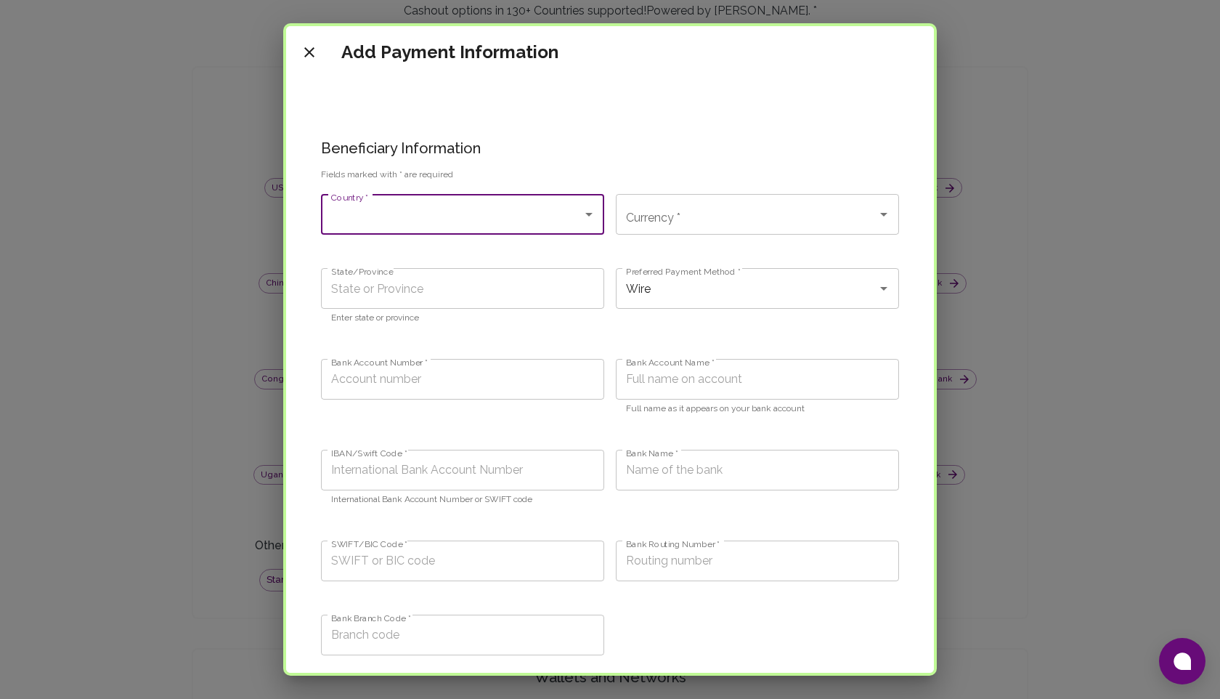
click at [525, 218] on input "Country *" at bounding box center [452, 214] width 248 height 28
click at [527, 214] on input "Country *" at bounding box center [452, 214] width 248 height 28
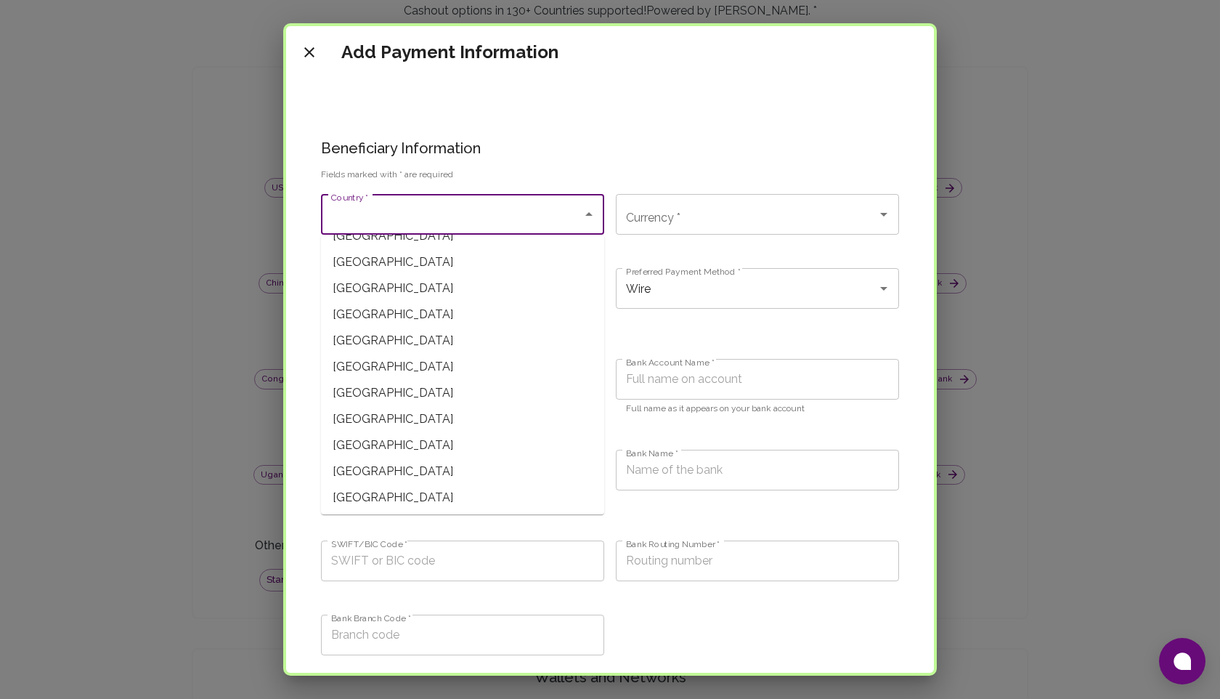
scroll to position [4270, 0]
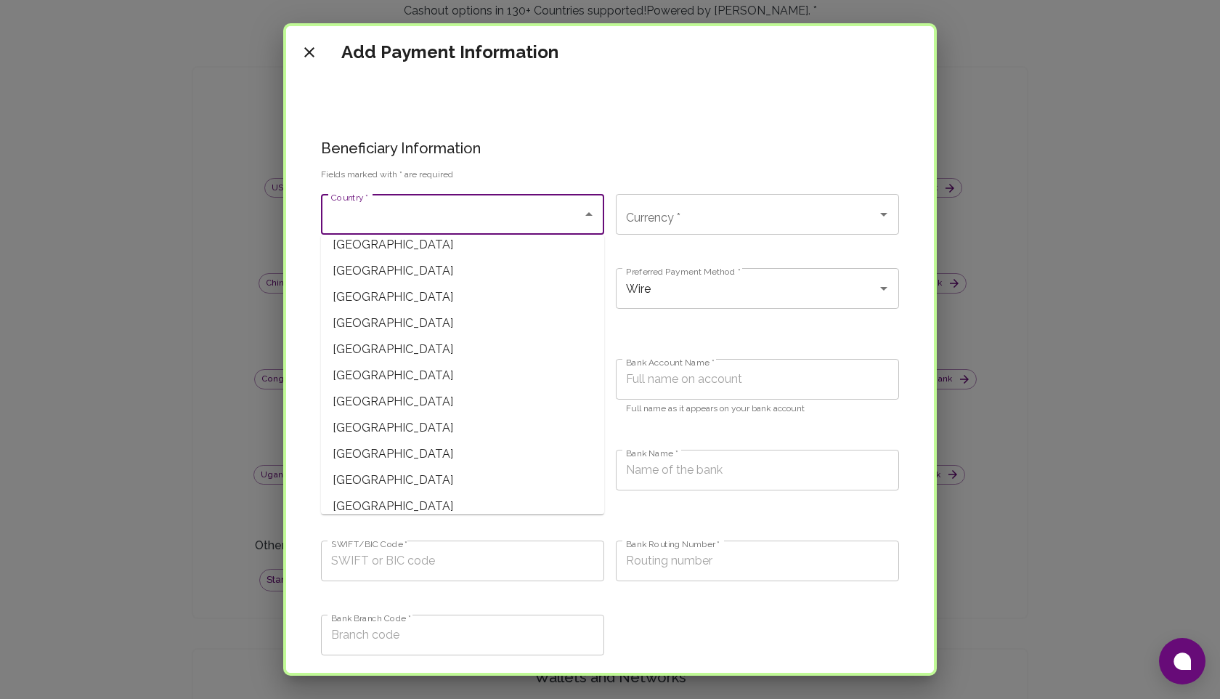
click at [407, 444] on span "[GEOGRAPHIC_DATA]" at bounding box center [462, 454] width 283 height 26
type input "[GEOGRAPHIC_DATA]"
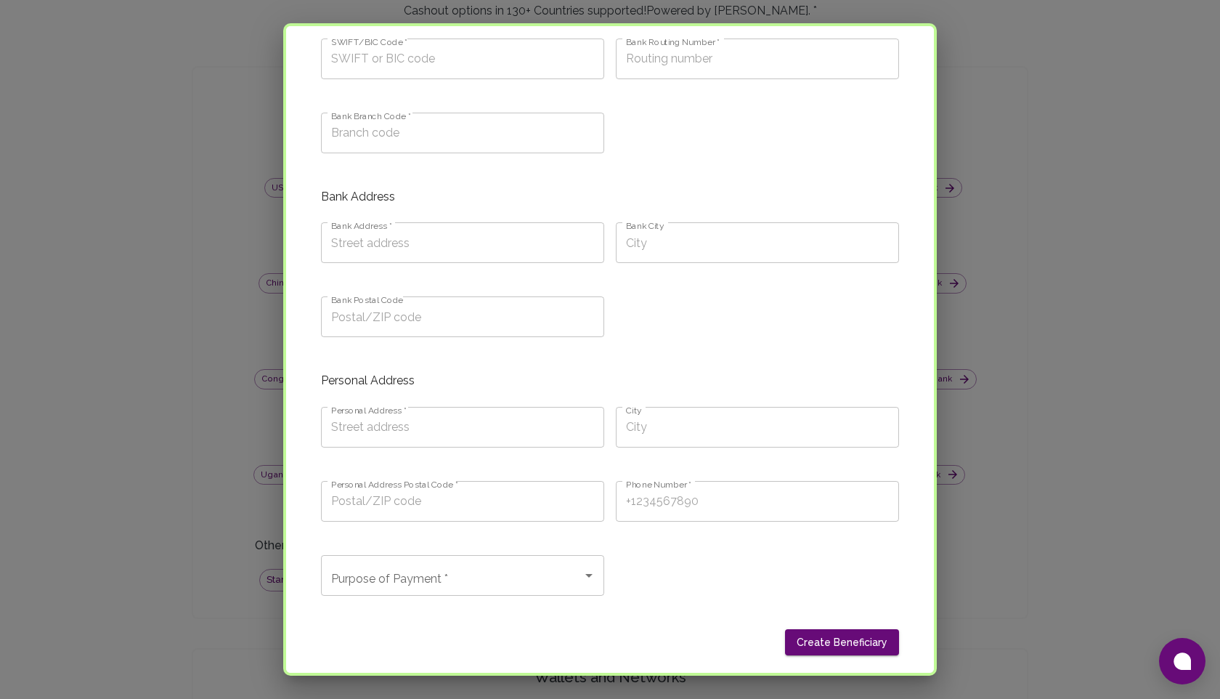
scroll to position [704, 0]
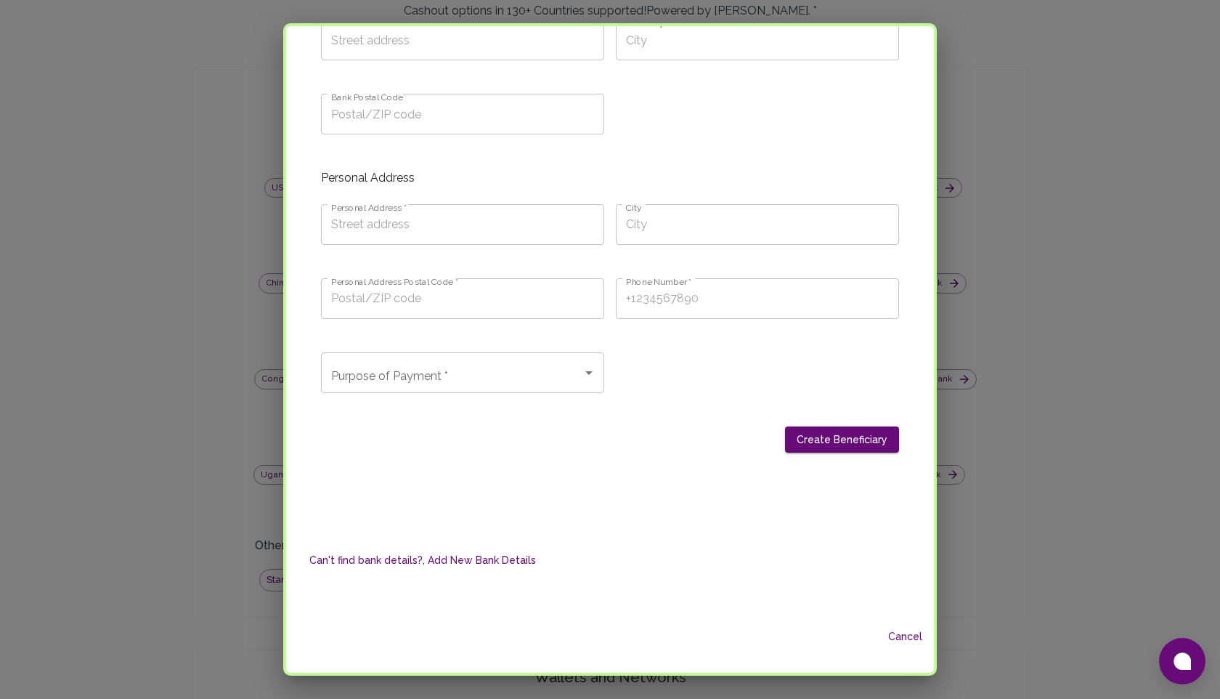
click at [449, 377] on input "Purpose of Payment *" at bounding box center [452, 373] width 248 height 28
click at [687, 415] on div "Create Beneficiary" at bounding box center [604, 434] width 590 height 38
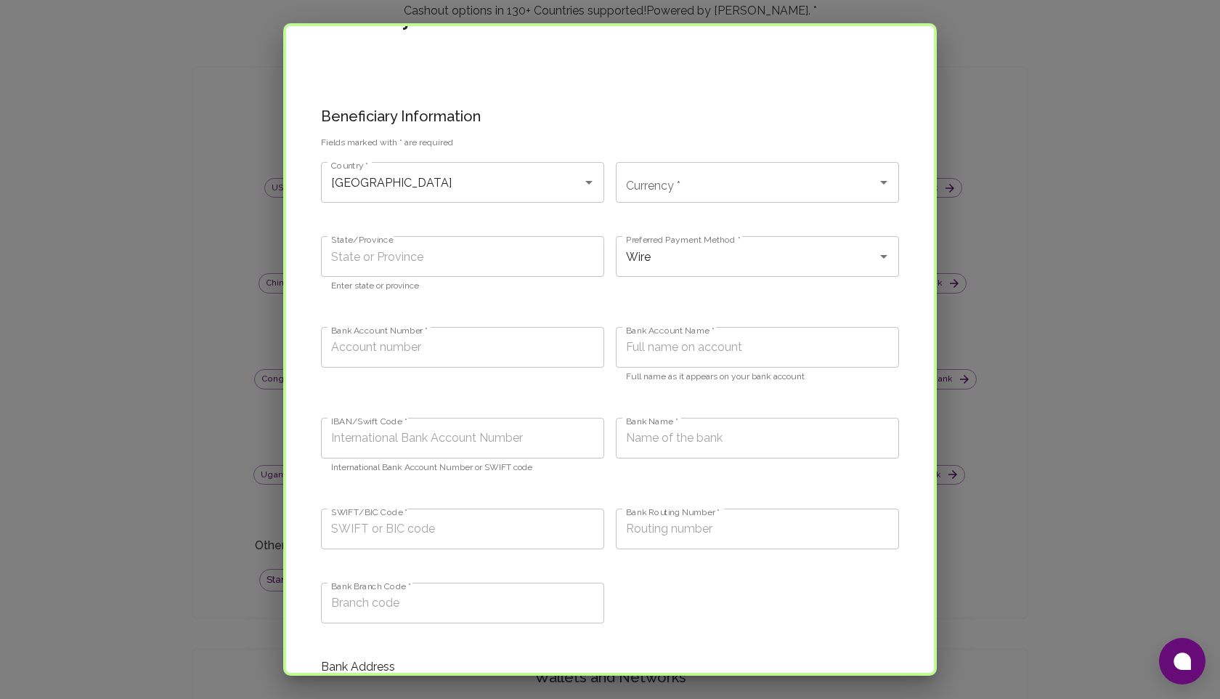
scroll to position [6, 0]
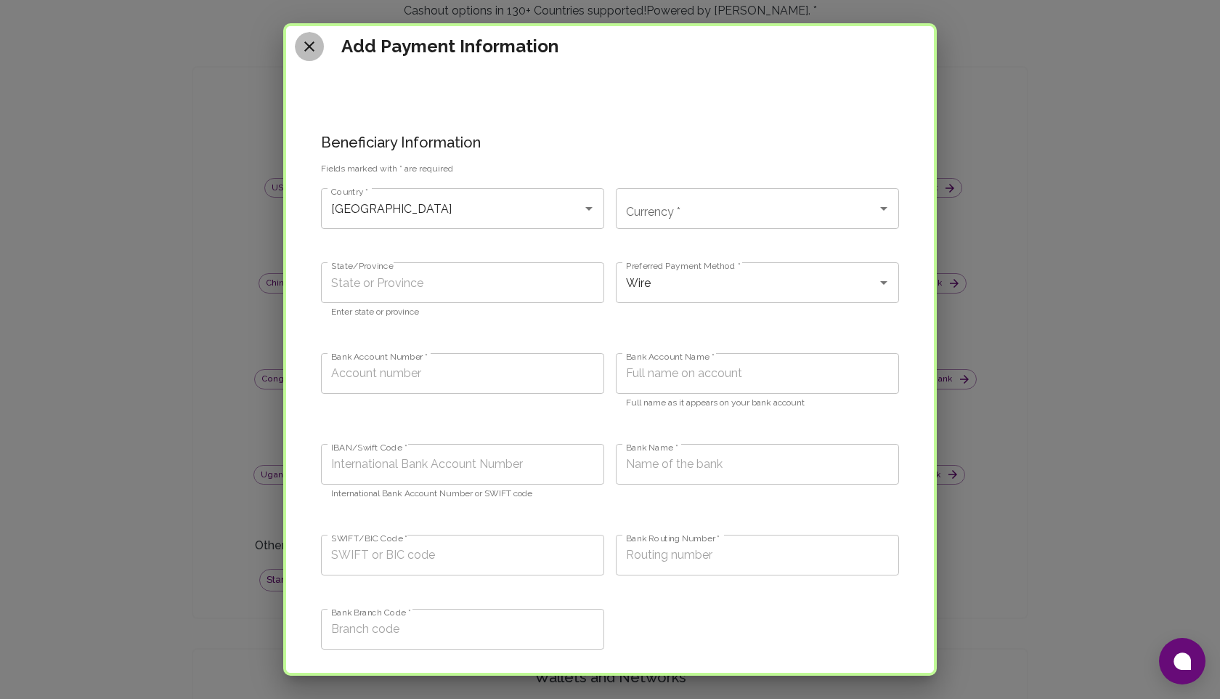
click at [307, 45] on icon "close" at bounding box center [309, 46] width 17 height 17
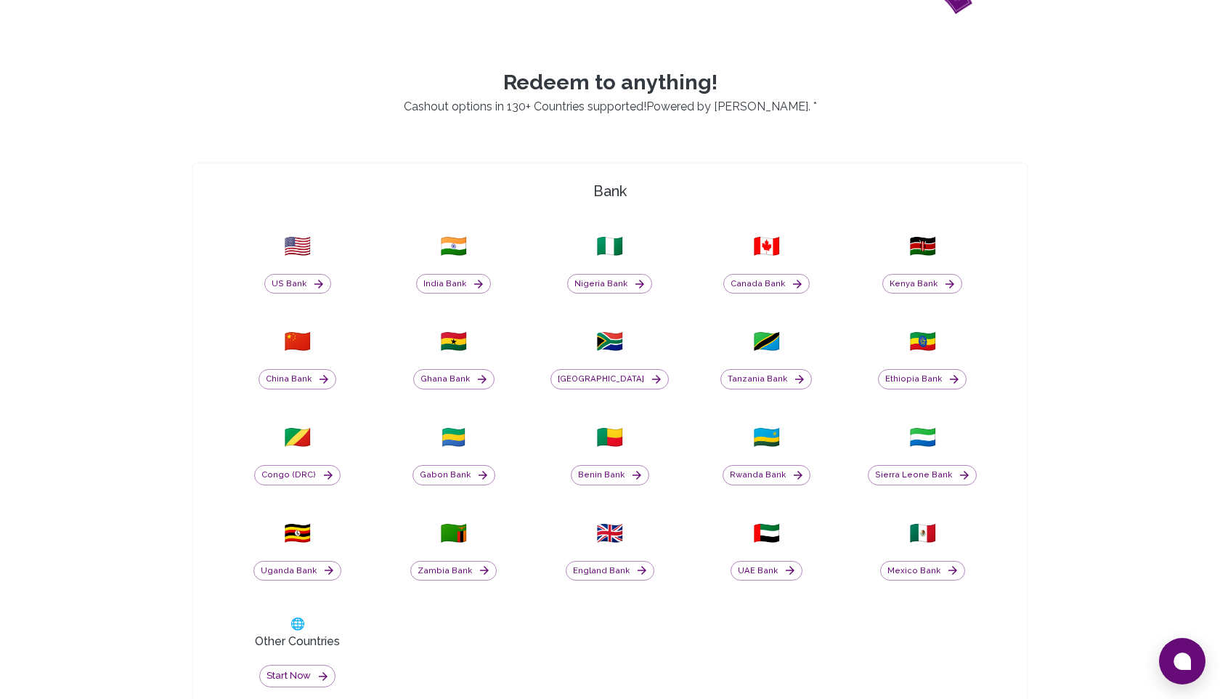
scroll to position [511, 0]
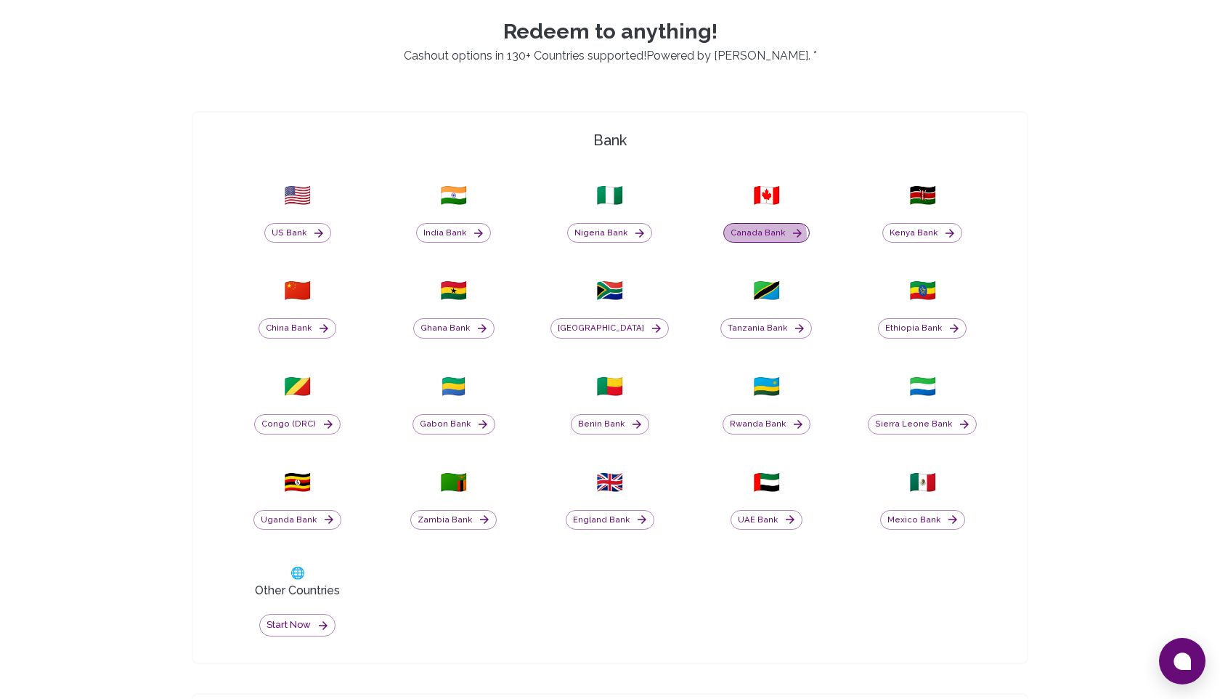
click at [743, 238] on button "Canada Bank" at bounding box center [766, 233] width 86 height 20
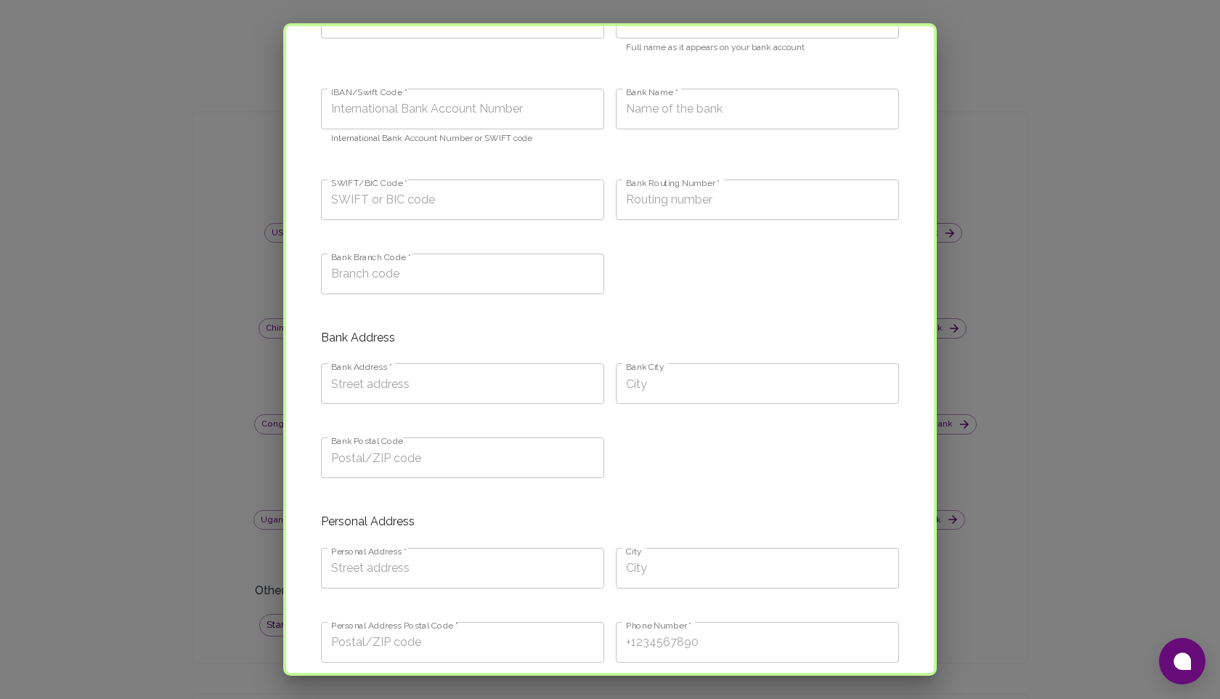
scroll to position [0, 0]
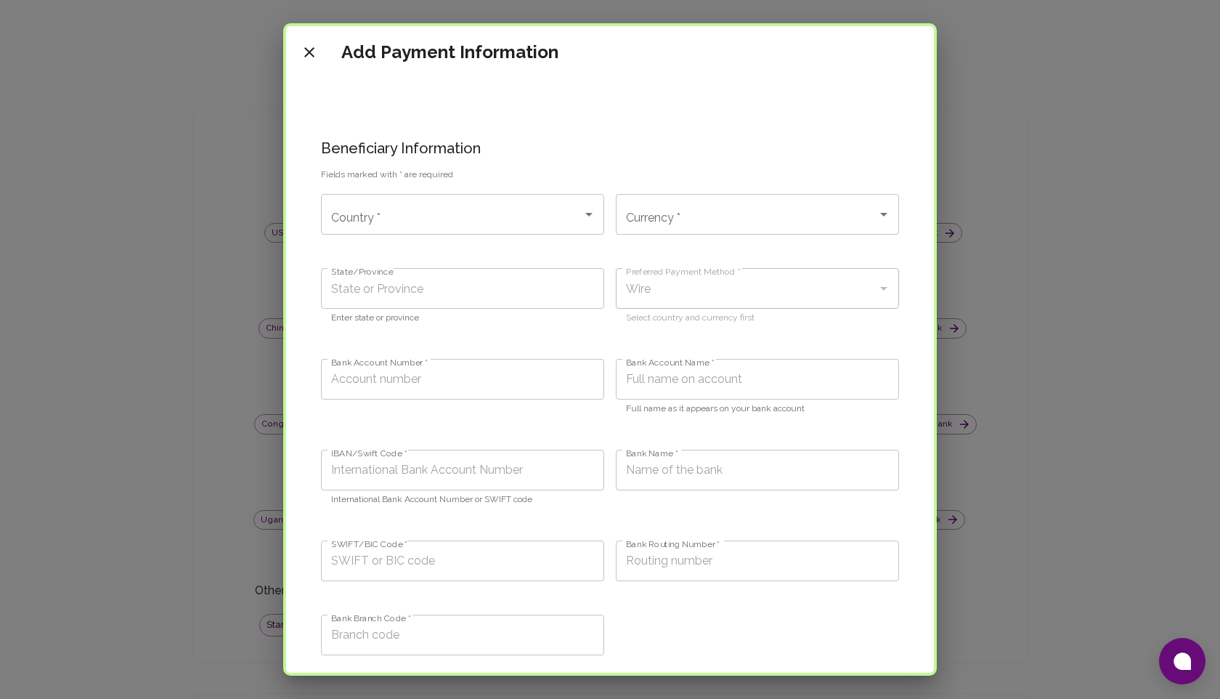
click at [315, 55] on icon "close" at bounding box center [309, 52] width 17 height 17
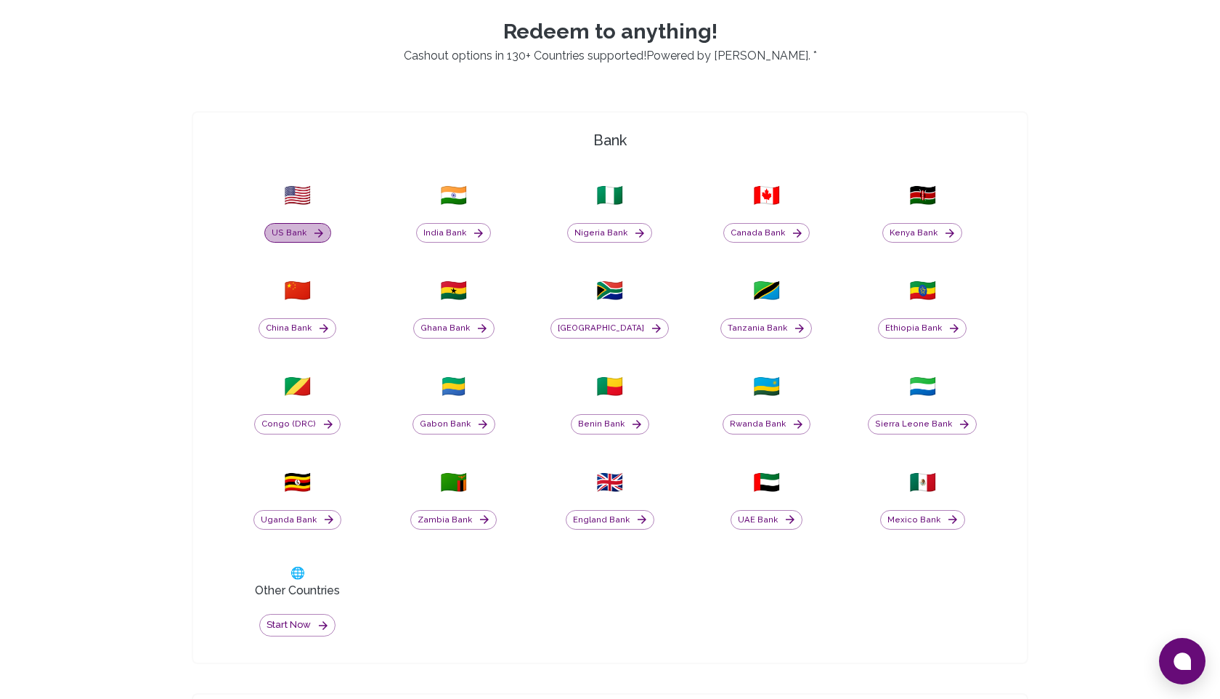
click at [288, 229] on button "US Bank" at bounding box center [297, 233] width 67 height 20
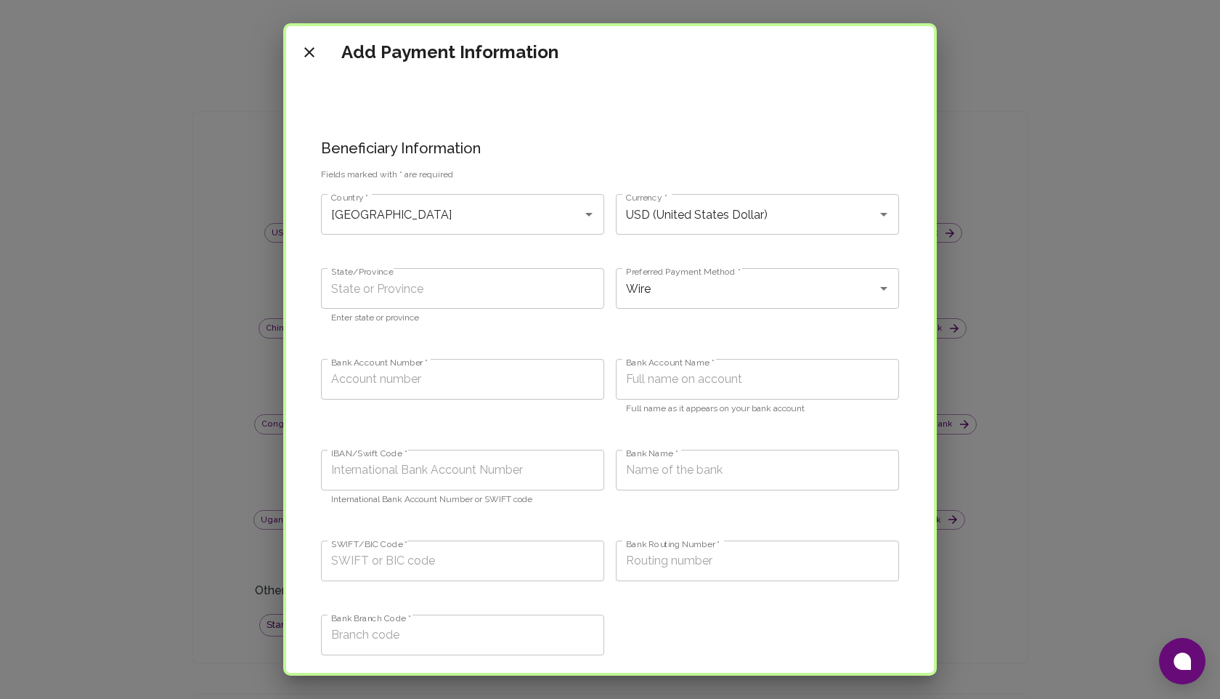
click at [309, 49] on icon "close" at bounding box center [309, 52] width 17 height 17
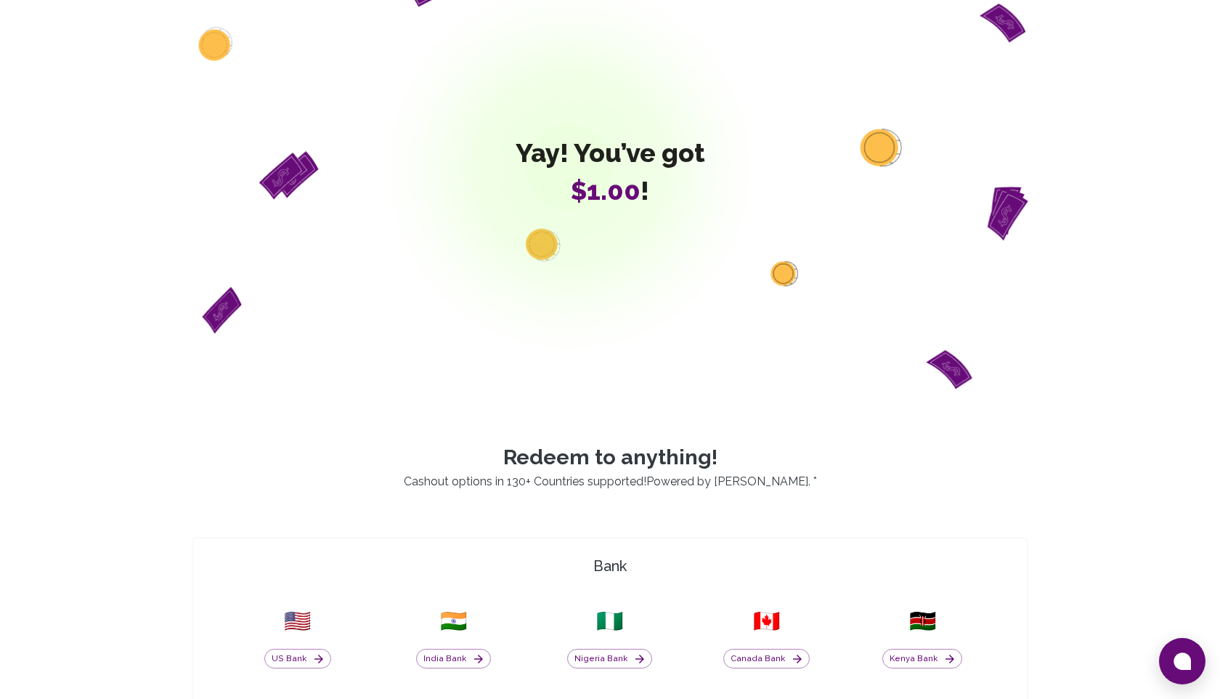
scroll to position [240, 0]
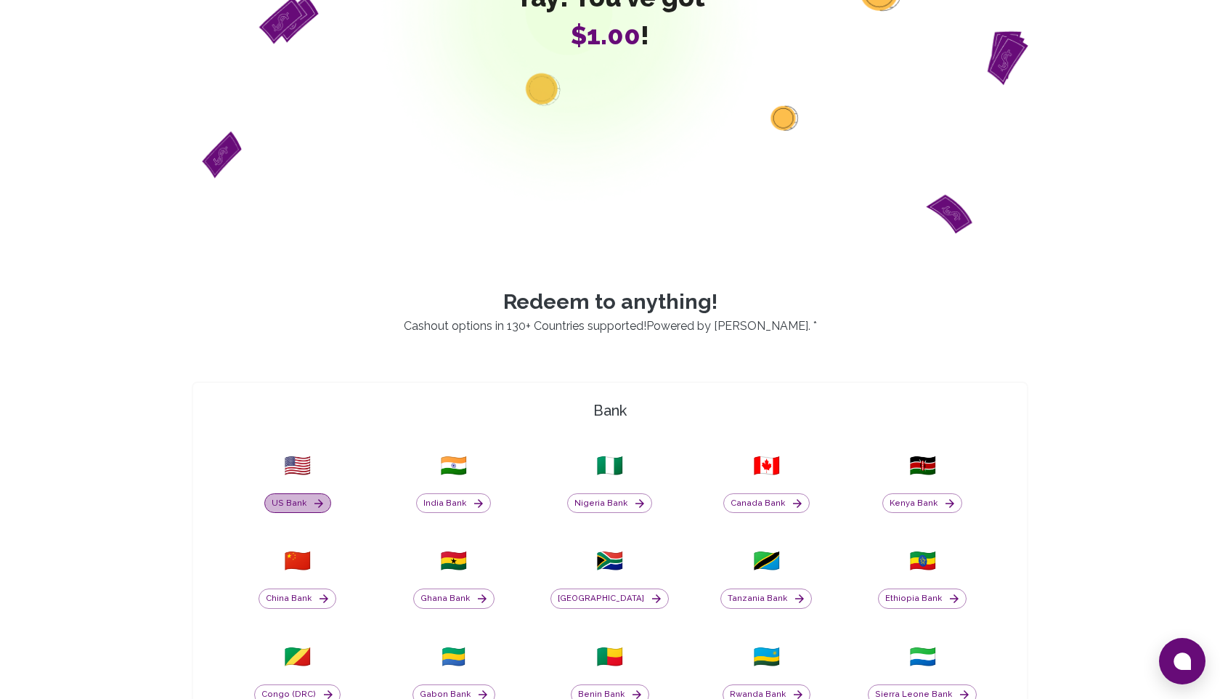
click at [299, 499] on button "US Bank" at bounding box center [297, 503] width 67 height 20
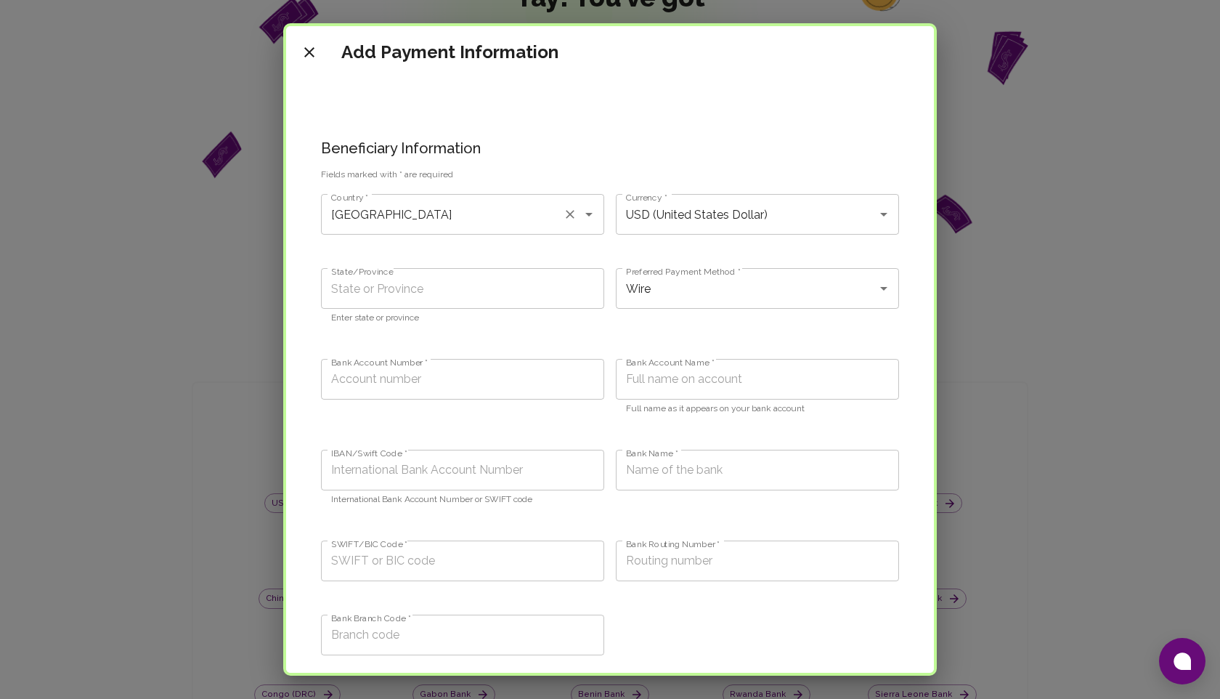
click at [394, 229] on div "United States Country *" at bounding box center [462, 214] width 283 height 41
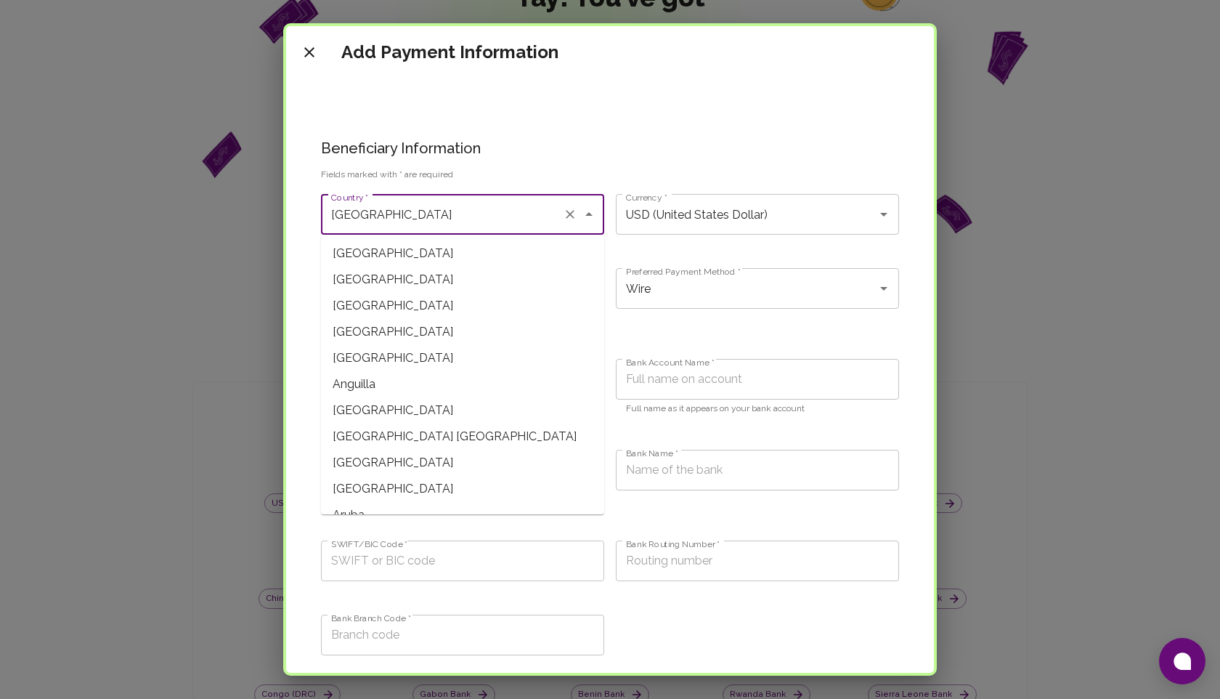
click at [383, 290] on span "[GEOGRAPHIC_DATA]" at bounding box center [462, 280] width 283 height 26
type input "[GEOGRAPHIC_DATA]"
type input "ALL (Albanian lek)"
click at [417, 216] on input "[GEOGRAPHIC_DATA]" at bounding box center [442, 214] width 229 height 28
click at [373, 306] on span "[GEOGRAPHIC_DATA]" at bounding box center [462, 306] width 283 height 26
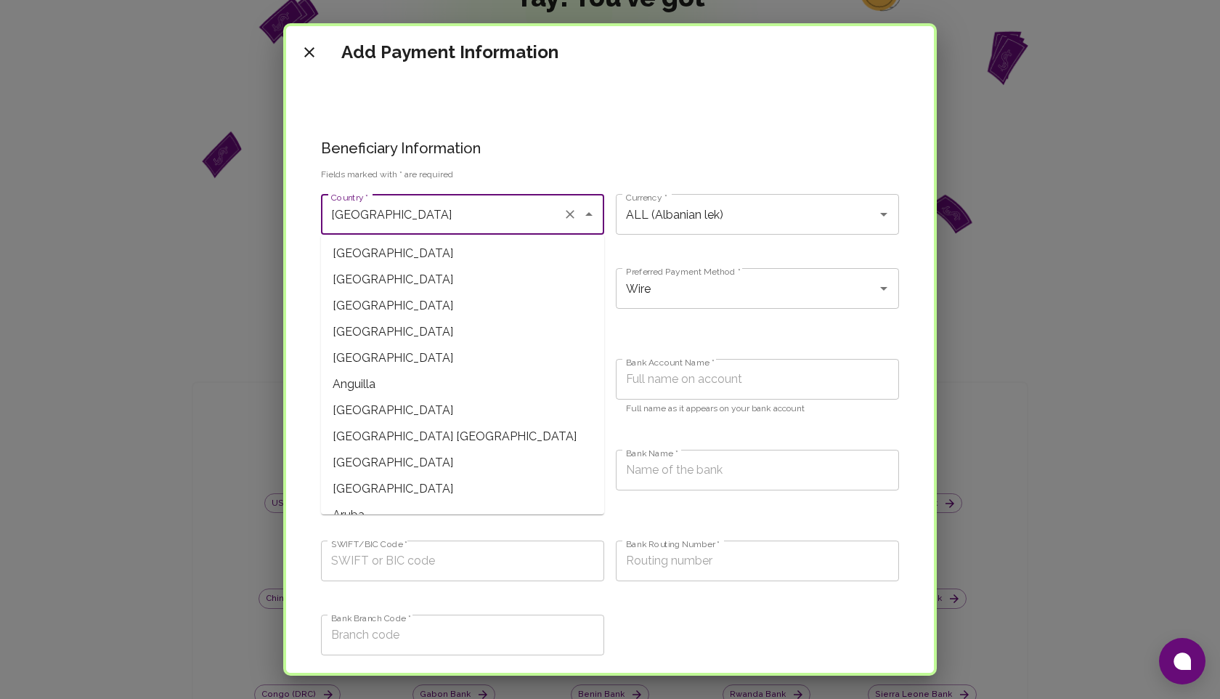
type input "[GEOGRAPHIC_DATA]"
type input "DZD (Algerian Dinar)"
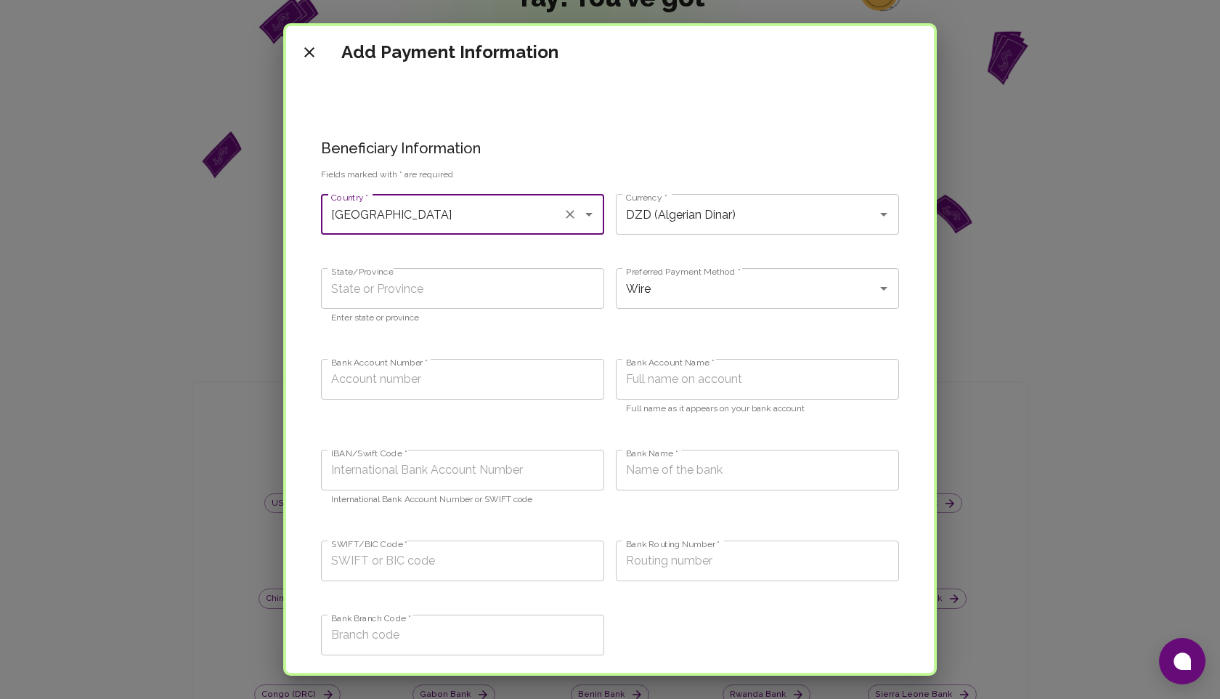
click at [414, 203] on input "[GEOGRAPHIC_DATA]" at bounding box center [442, 214] width 229 height 28
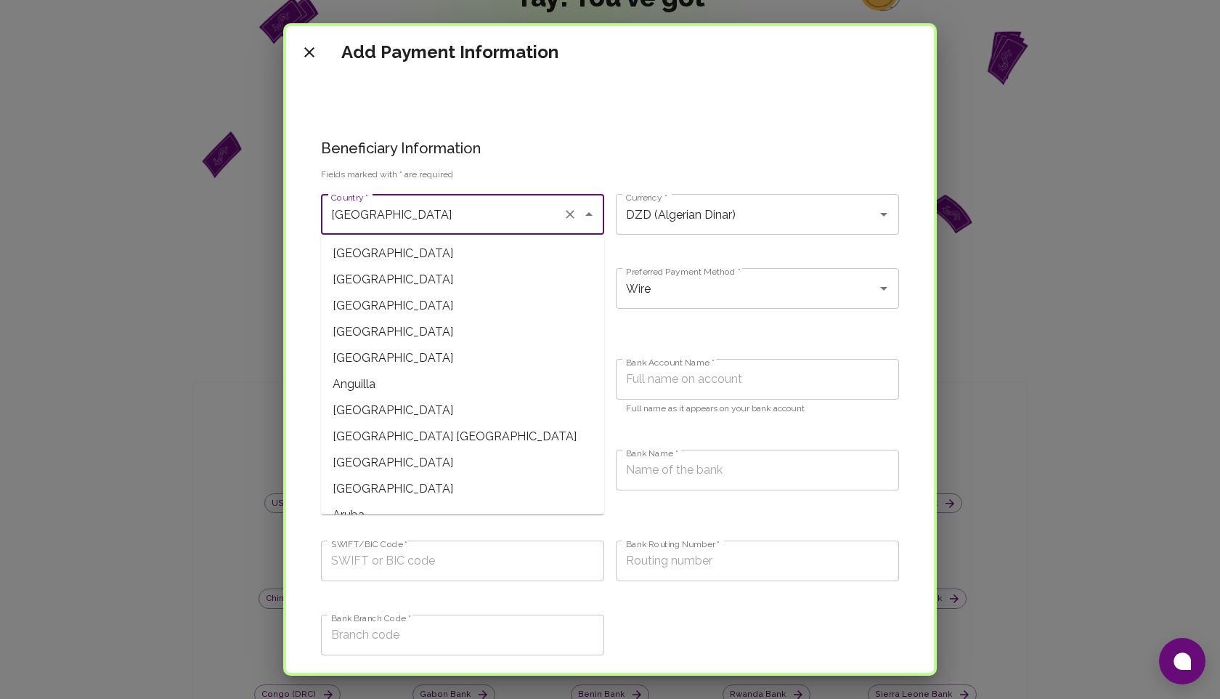
click at [374, 326] on span "[GEOGRAPHIC_DATA]" at bounding box center [462, 332] width 283 height 26
type input "[GEOGRAPHIC_DATA]"
type input "EUR (Euro)"
click at [412, 200] on input "[GEOGRAPHIC_DATA]" at bounding box center [442, 214] width 229 height 28
click at [375, 304] on span "[GEOGRAPHIC_DATA]" at bounding box center [462, 306] width 283 height 26
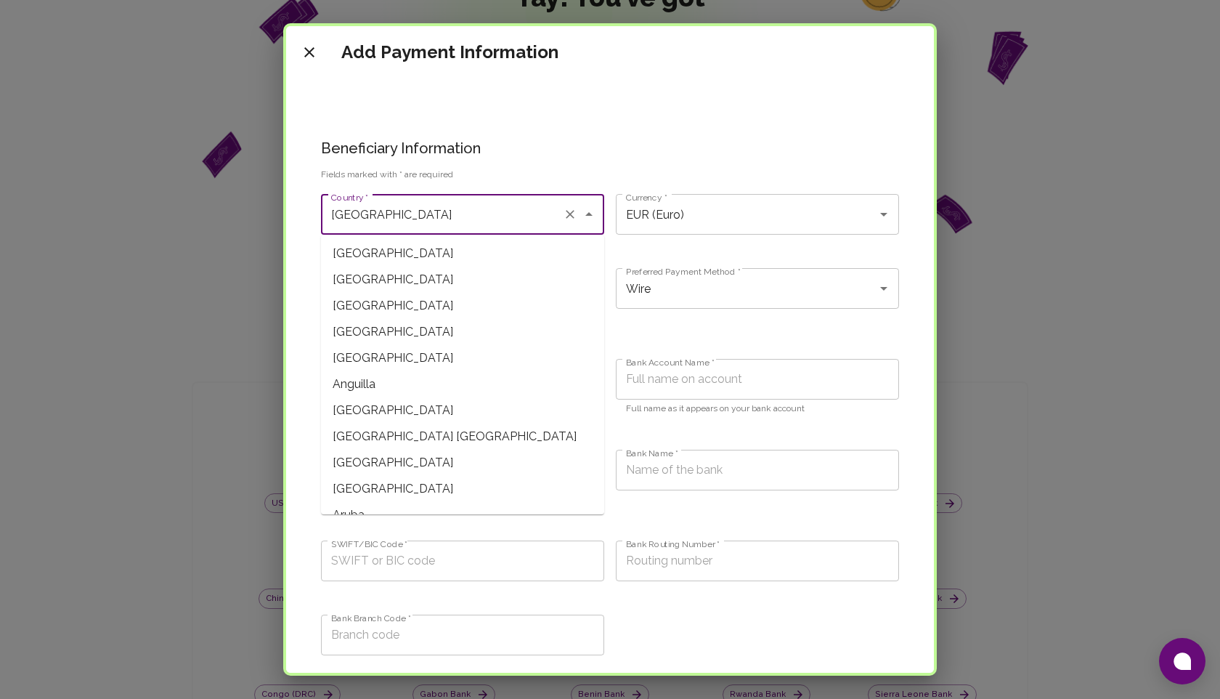
type input "[GEOGRAPHIC_DATA]"
type input "DZD (Algerian Dinar)"
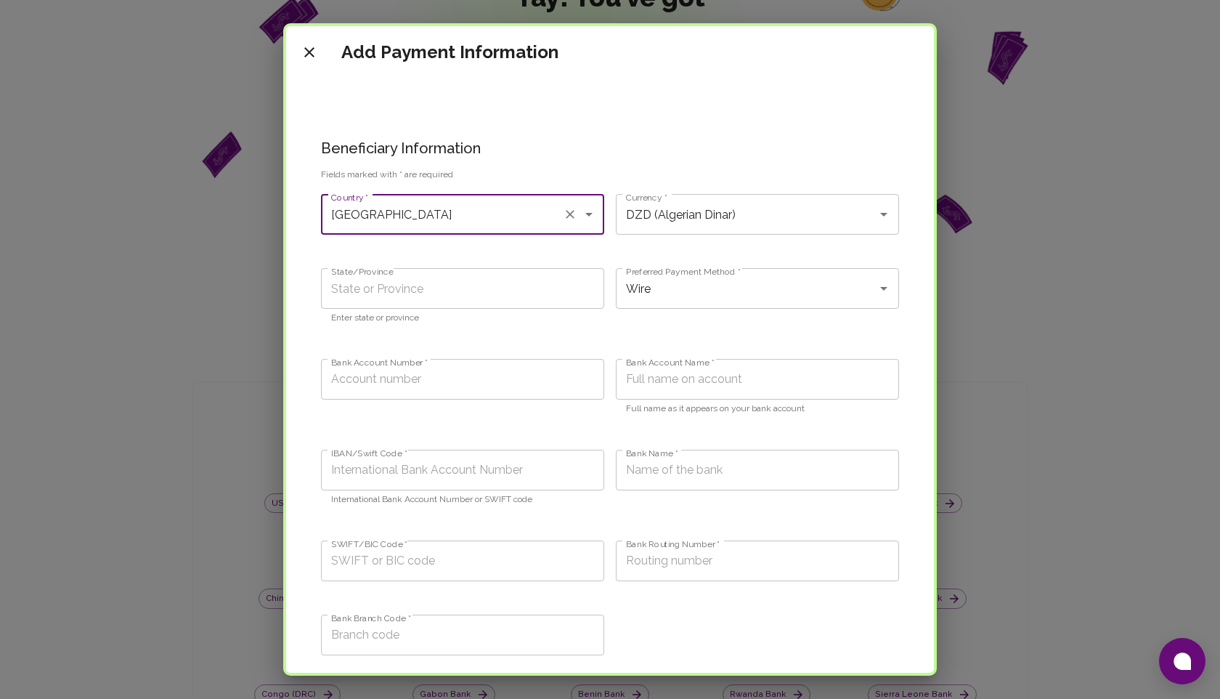
click at [411, 211] on input "[GEOGRAPHIC_DATA]" at bounding box center [442, 214] width 229 height 28
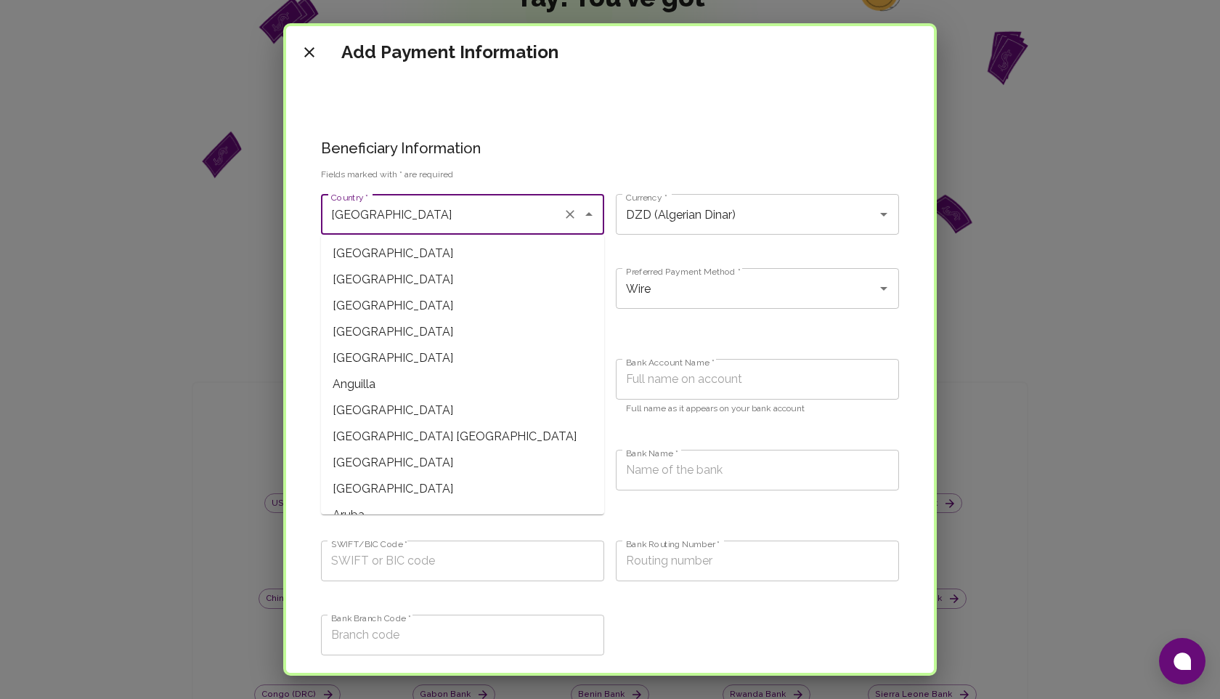
click at [370, 383] on span "Anguilla" at bounding box center [462, 384] width 283 height 26
type input "Anguilla"
type input "XCD (East Caribbean Dollar)"
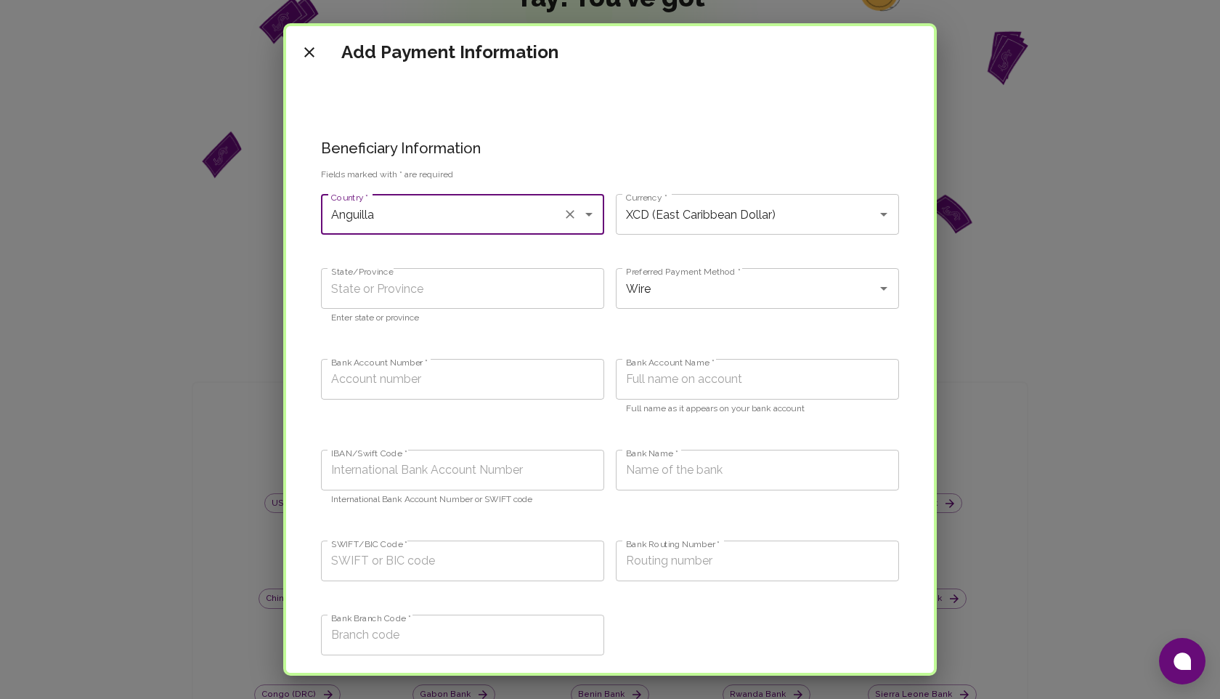
click at [413, 200] on div "Anguilla Country *" at bounding box center [462, 214] width 283 height 41
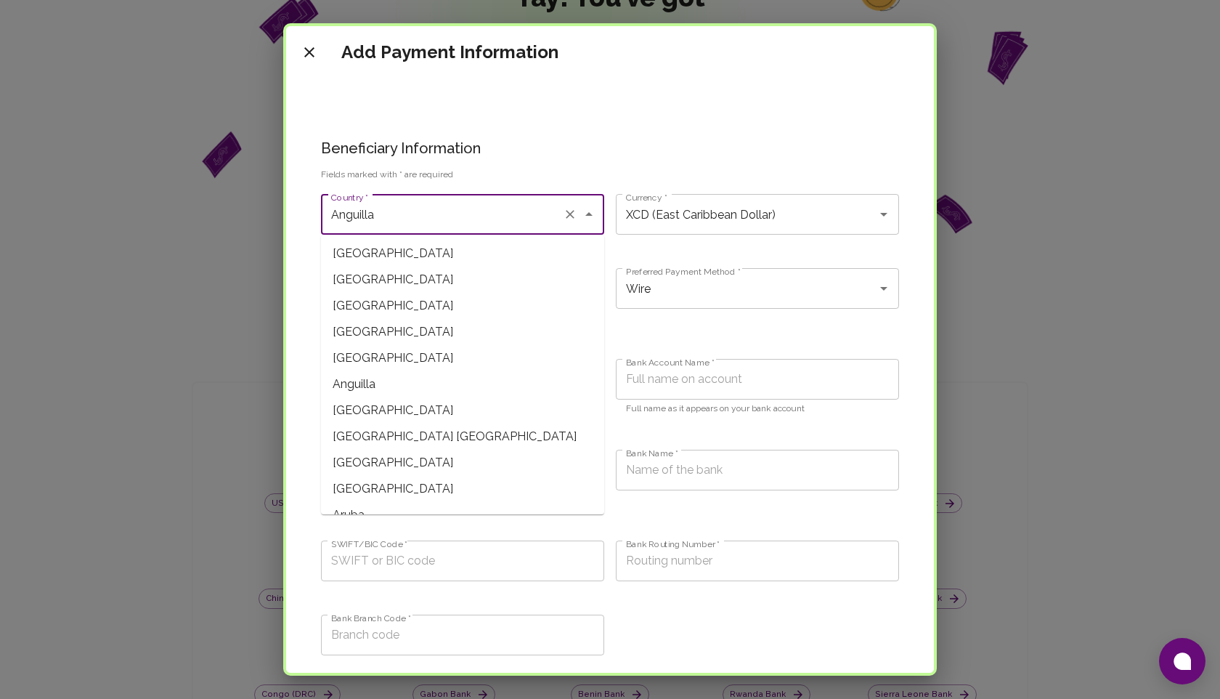
click at [381, 405] on span "[GEOGRAPHIC_DATA]" at bounding box center [462, 410] width 283 height 26
click at [455, 212] on input "[GEOGRAPHIC_DATA]" at bounding box center [442, 214] width 229 height 28
click at [385, 386] on span "Anguilla" at bounding box center [462, 384] width 283 height 26
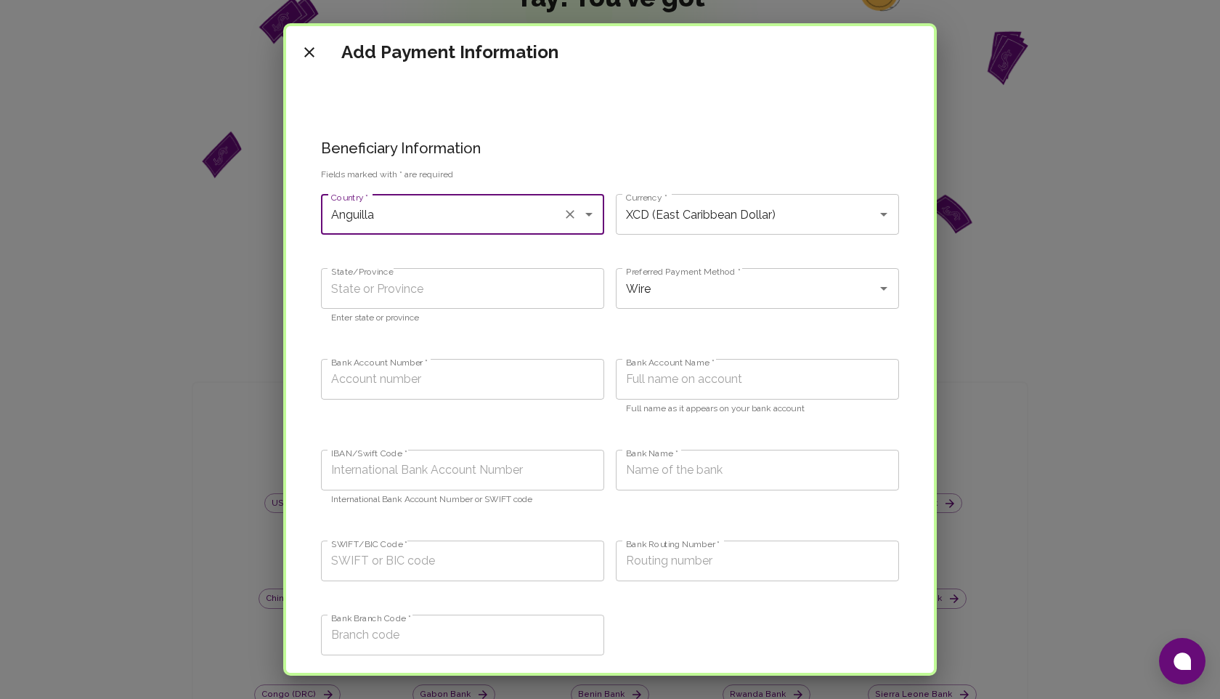
click at [431, 222] on input "Anguilla" at bounding box center [442, 214] width 229 height 28
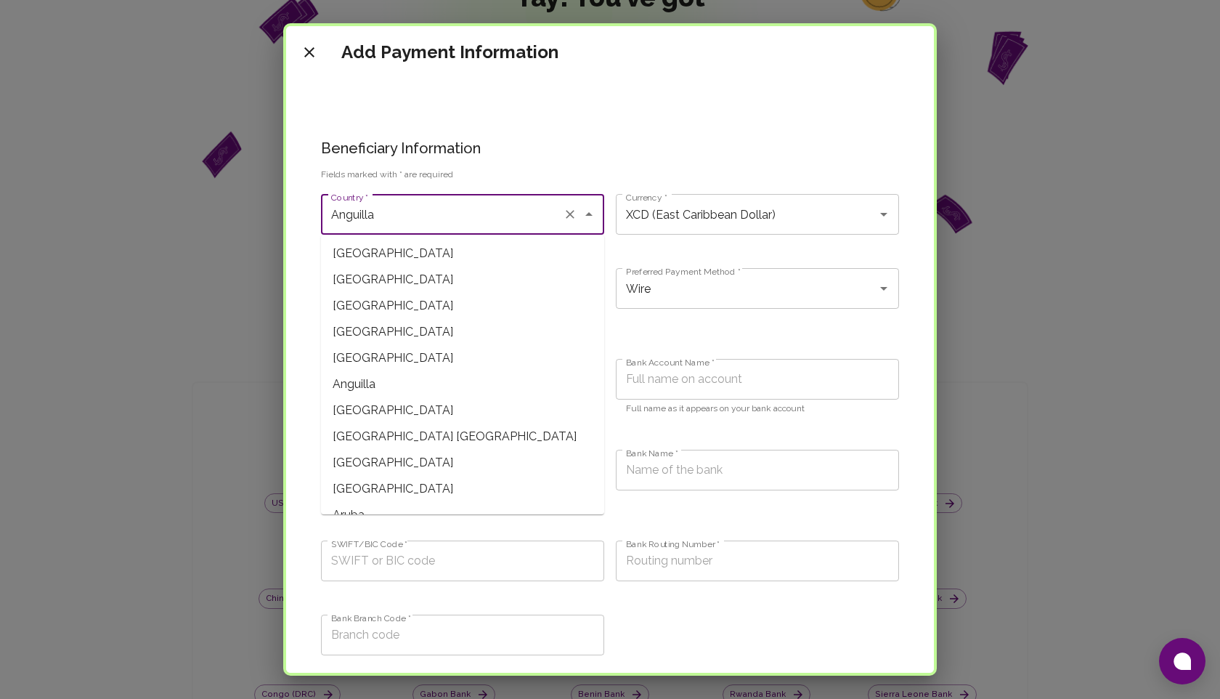
click at [390, 407] on span "[GEOGRAPHIC_DATA]" at bounding box center [462, 410] width 283 height 26
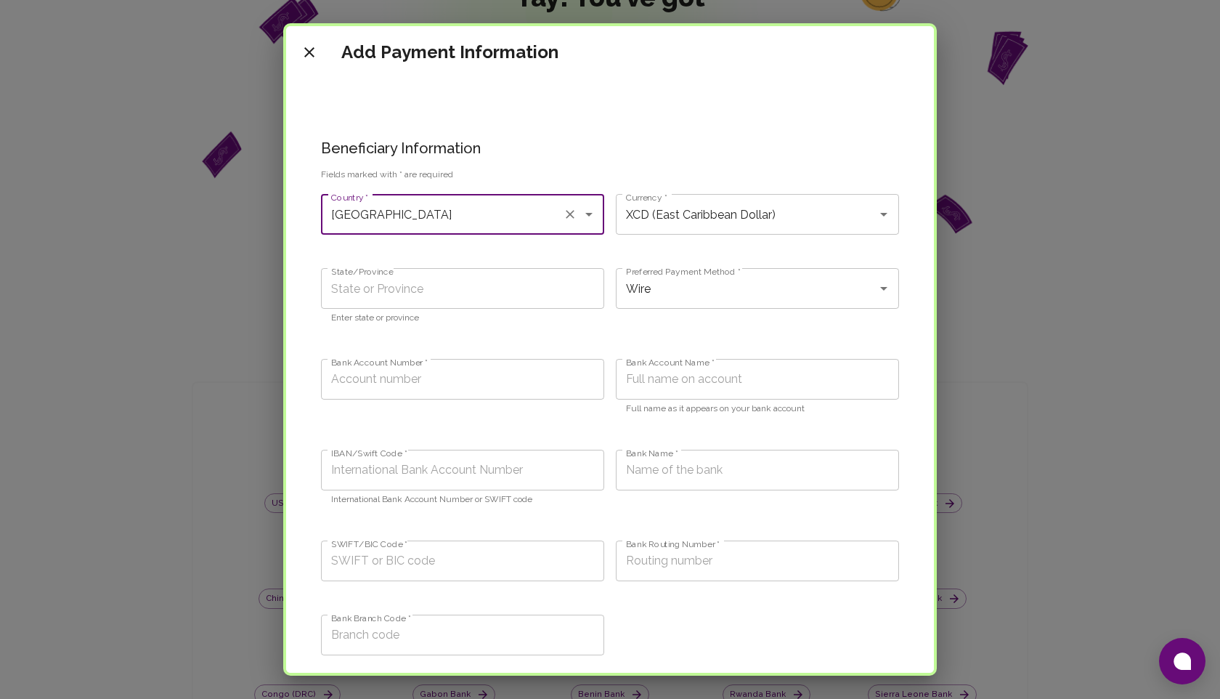
click at [451, 214] on input "[GEOGRAPHIC_DATA]" at bounding box center [442, 214] width 229 height 28
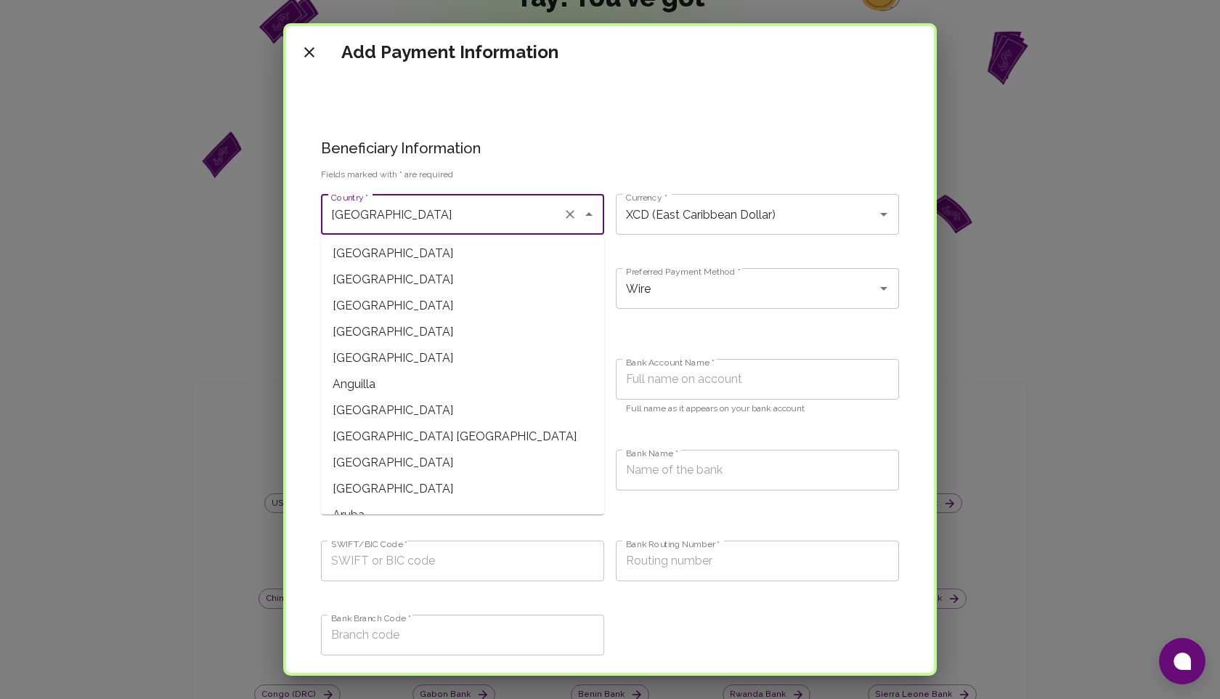
click at [386, 444] on span "[GEOGRAPHIC_DATA] [GEOGRAPHIC_DATA]" at bounding box center [462, 436] width 283 height 26
type input "[GEOGRAPHIC_DATA] [GEOGRAPHIC_DATA]"
type input "ANG (Netherlands Antillean Guilder)"
click at [466, 210] on input "[GEOGRAPHIC_DATA] [GEOGRAPHIC_DATA]" at bounding box center [442, 214] width 229 height 28
click at [397, 410] on span "[GEOGRAPHIC_DATA]" at bounding box center [462, 410] width 283 height 26
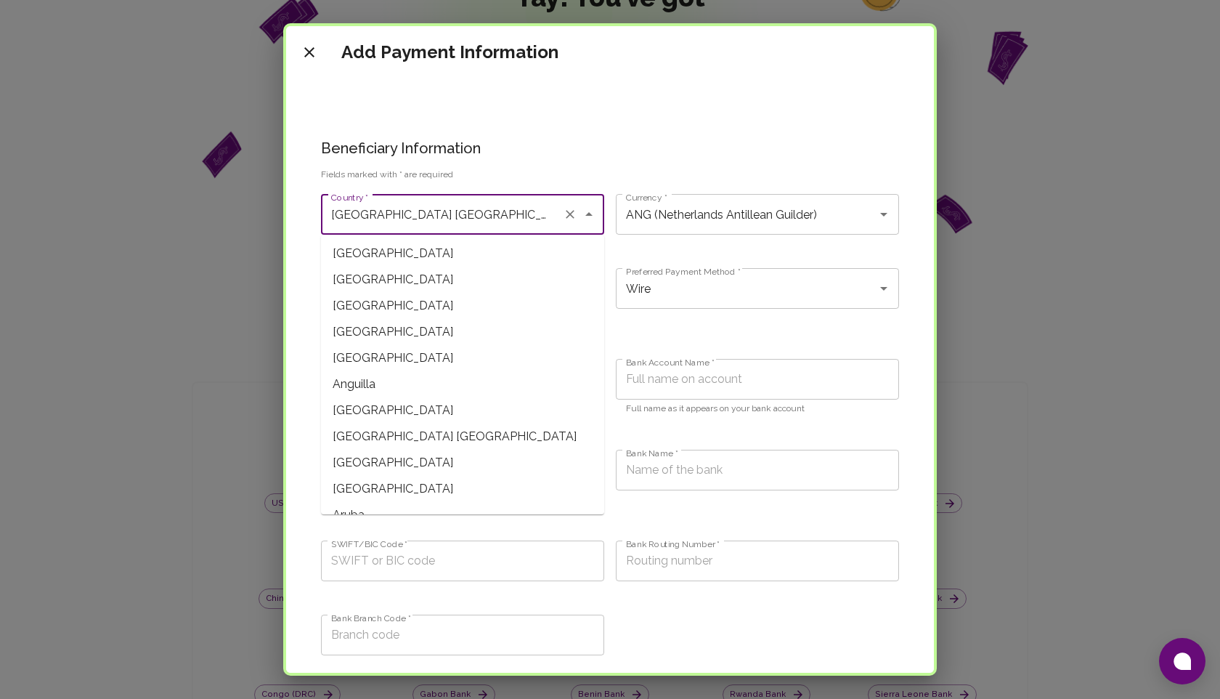
type input "[GEOGRAPHIC_DATA]"
type input "XCD (East Caribbean Dollar)"
drag, startPoint x: 444, startPoint y: 216, endPoint x: 284, endPoint y: 216, distance: 160.5
click at [283, 216] on div "Add Payment Information Beneficiary Information Fields marked with * are requir…" at bounding box center [610, 349] width 654 height 652
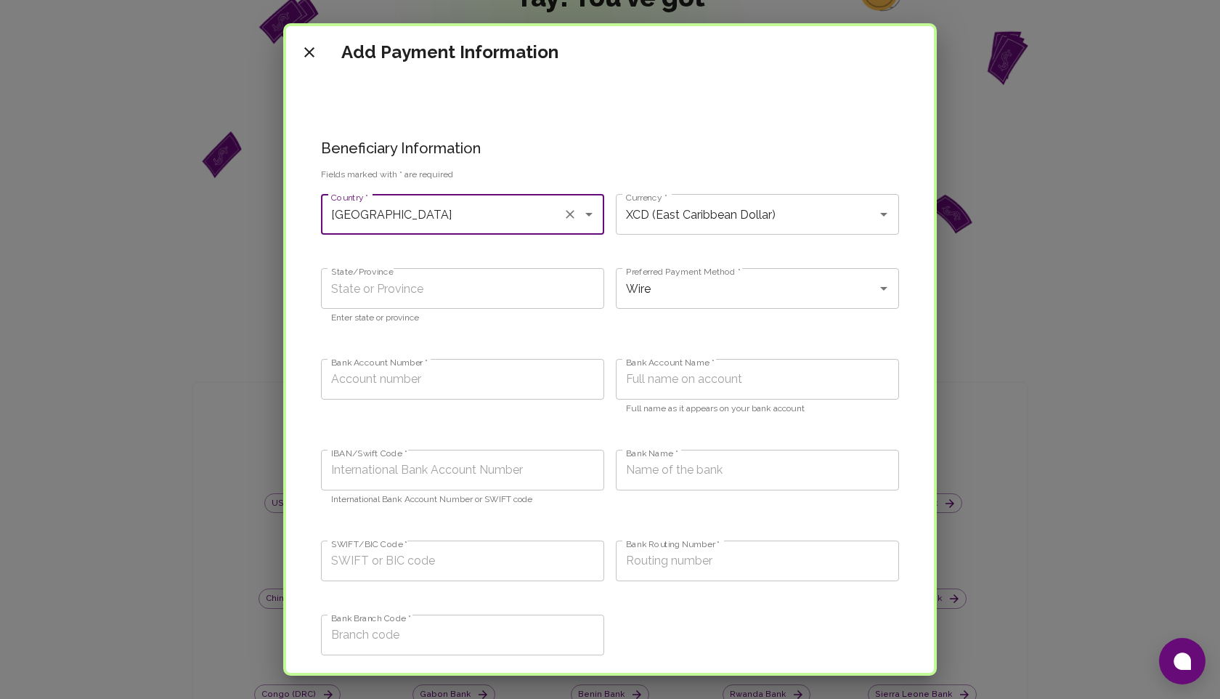
click at [476, 221] on input "[GEOGRAPHIC_DATA]" at bounding box center [442, 214] width 229 height 28
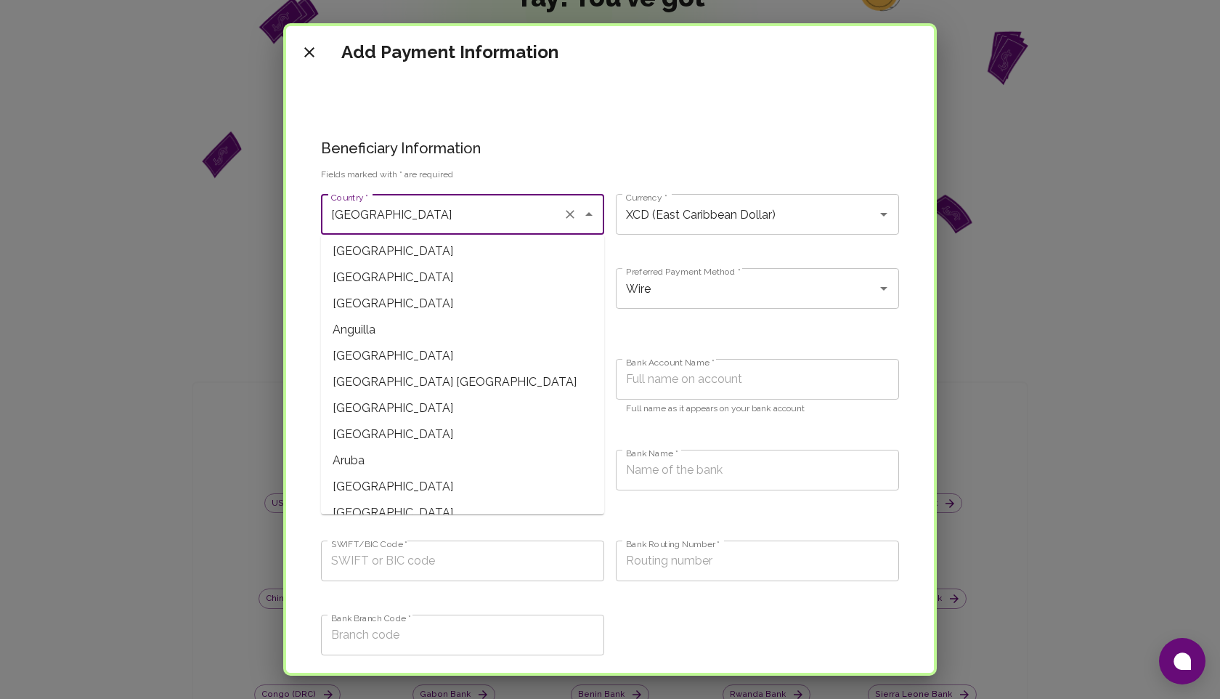
scroll to position [55, 0]
click at [405, 332] on span "Anguilla" at bounding box center [462, 329] width 283 height 26
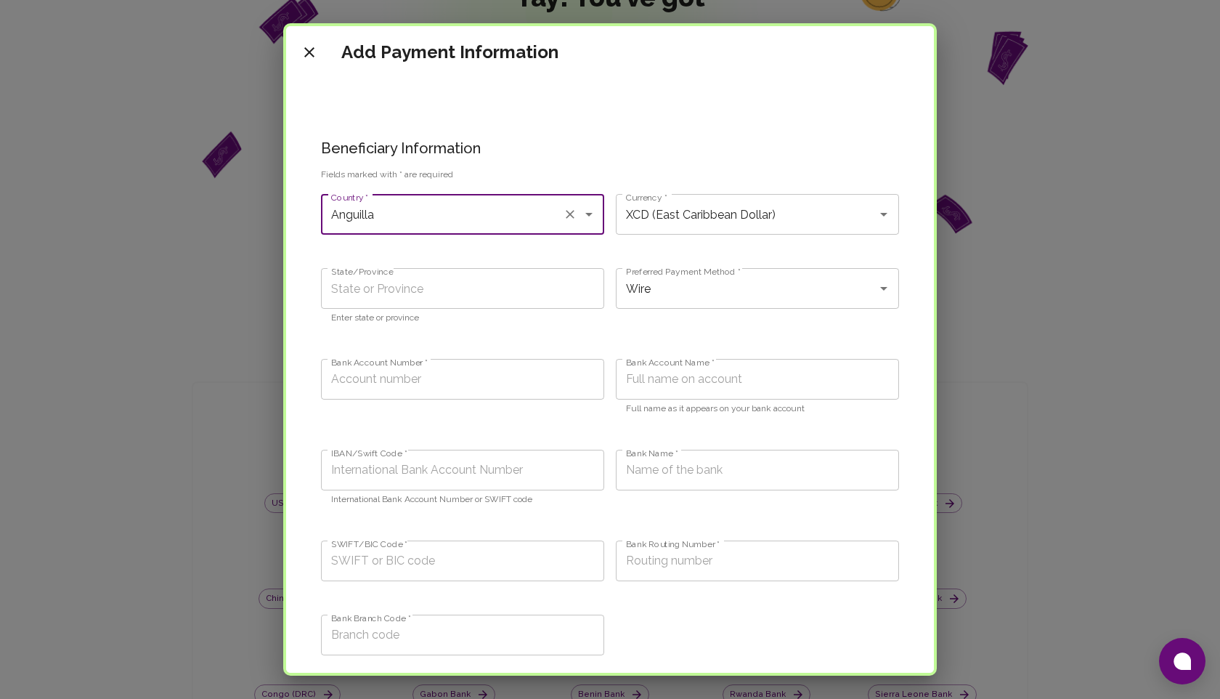
click at [443, 201] on input "Anguilla" at bounding box center [442, 214] width 229 height 28
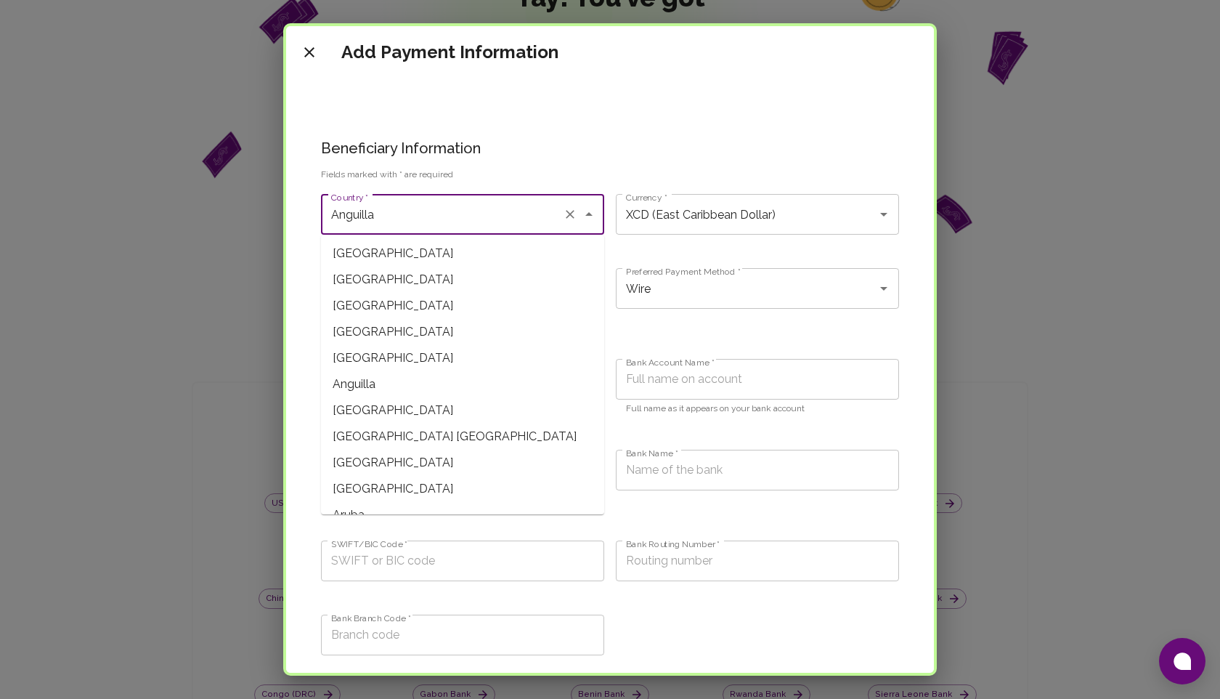
scroll to position [56, 0]
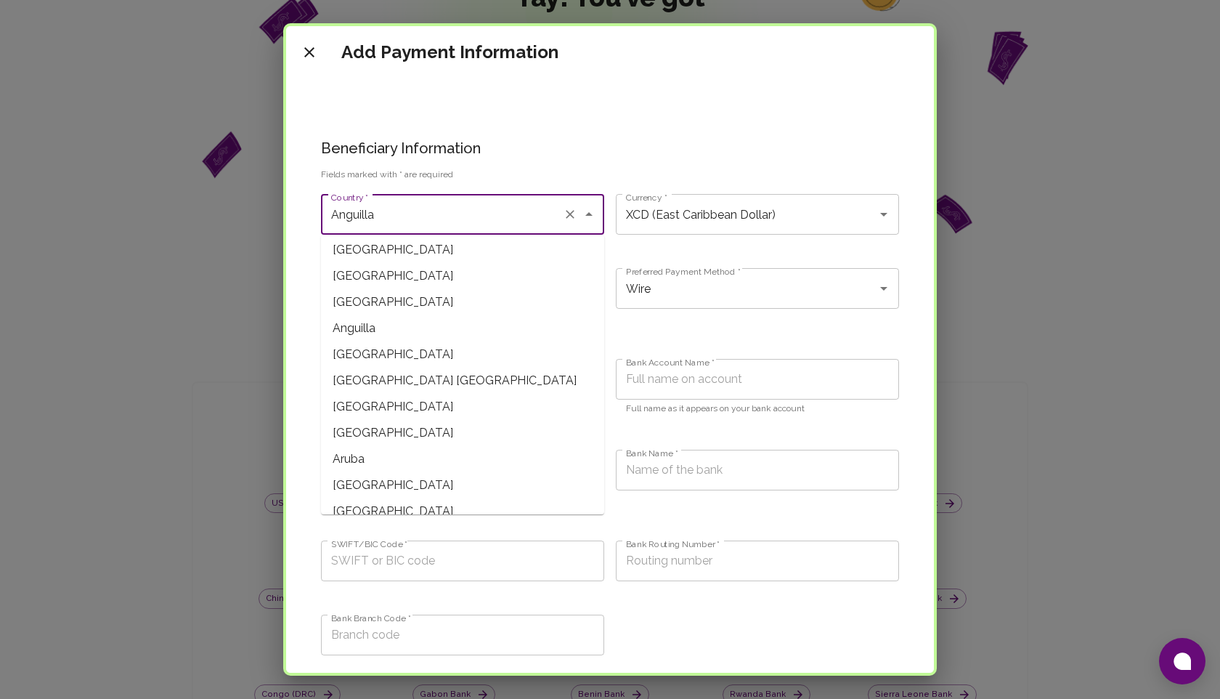
click at [372, 366] on span "[GEOGRAPHIC_DATA]" at bounding box center [462, 354] width 283 height 26
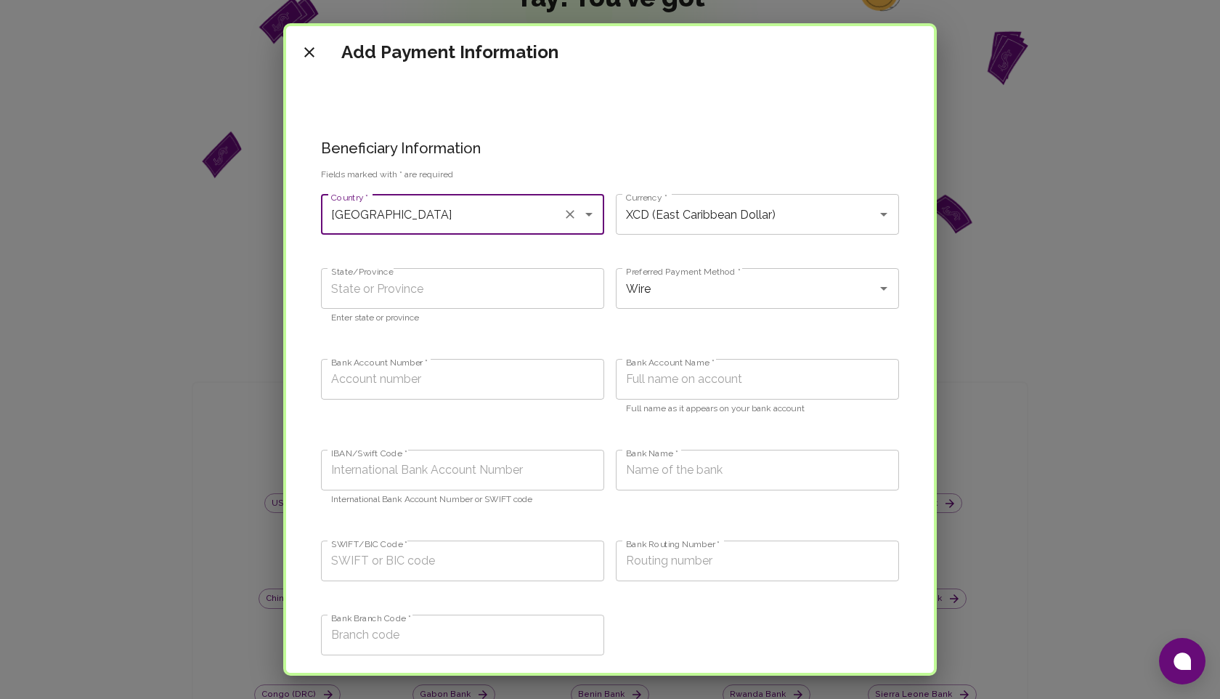
click at [468, 222] on input "[GEOGRAPHIC_DATA]" at bounding box center [442, 214] width 229 height 28
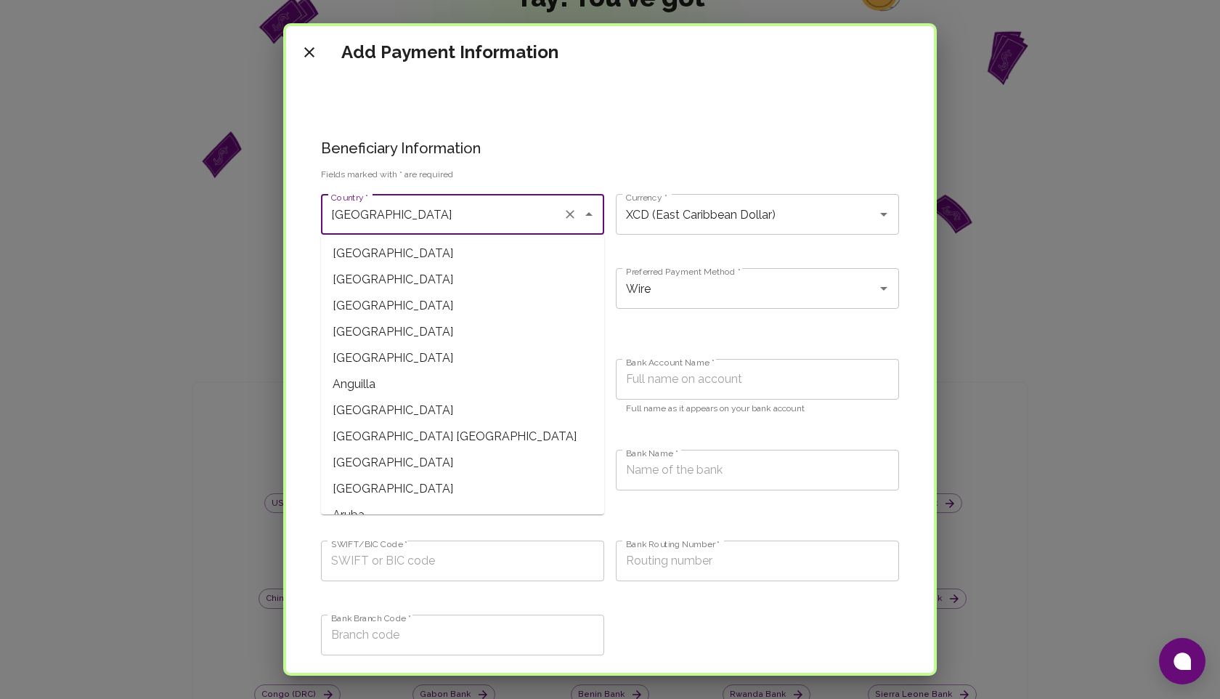
click at [383, 435] on span "[GEOGRAPHIC_DATA] [GEOGRAPHIC_DATA]" at bounding box center [462, 436] width 283 height 26
type input "[GEOGRAPHIC_DATA] [GEOGRAPHIC_DATA]"
type input "ANG (Netherlands Antillean Guilder)"
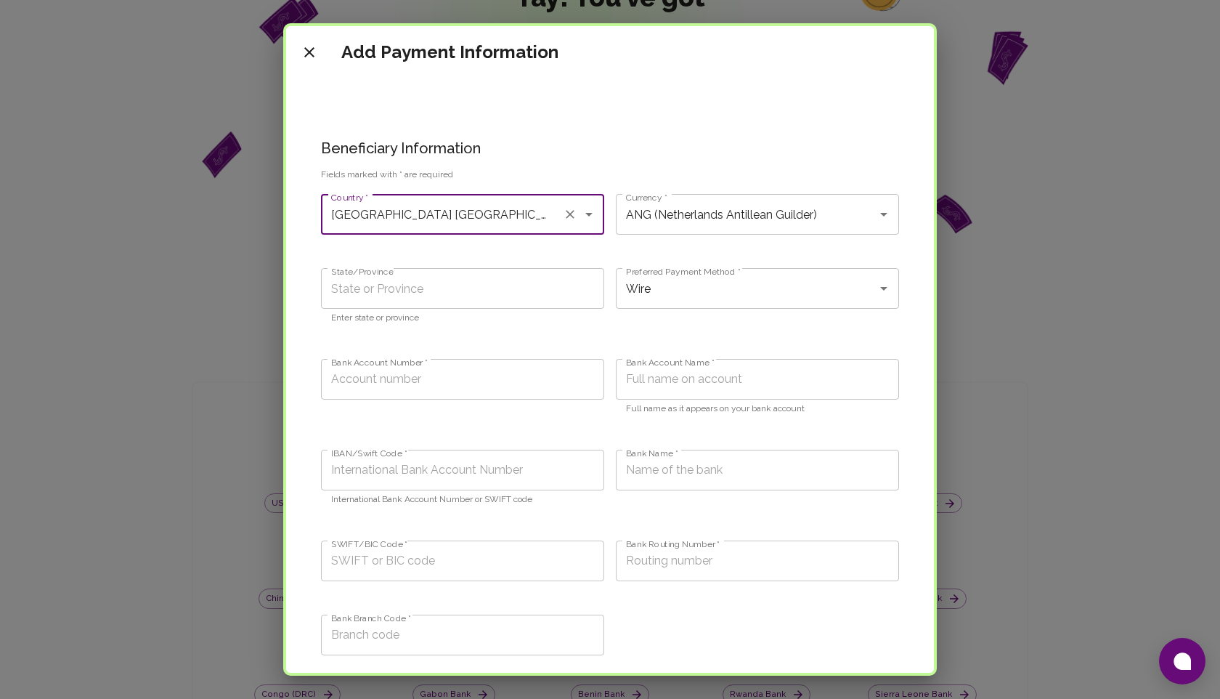
click at [497, 223] on input "[GEOGRAPHIC_DATA] [GEOGRAPHIC_DATA]" at bounding box center [442, 214] width 229 height 28
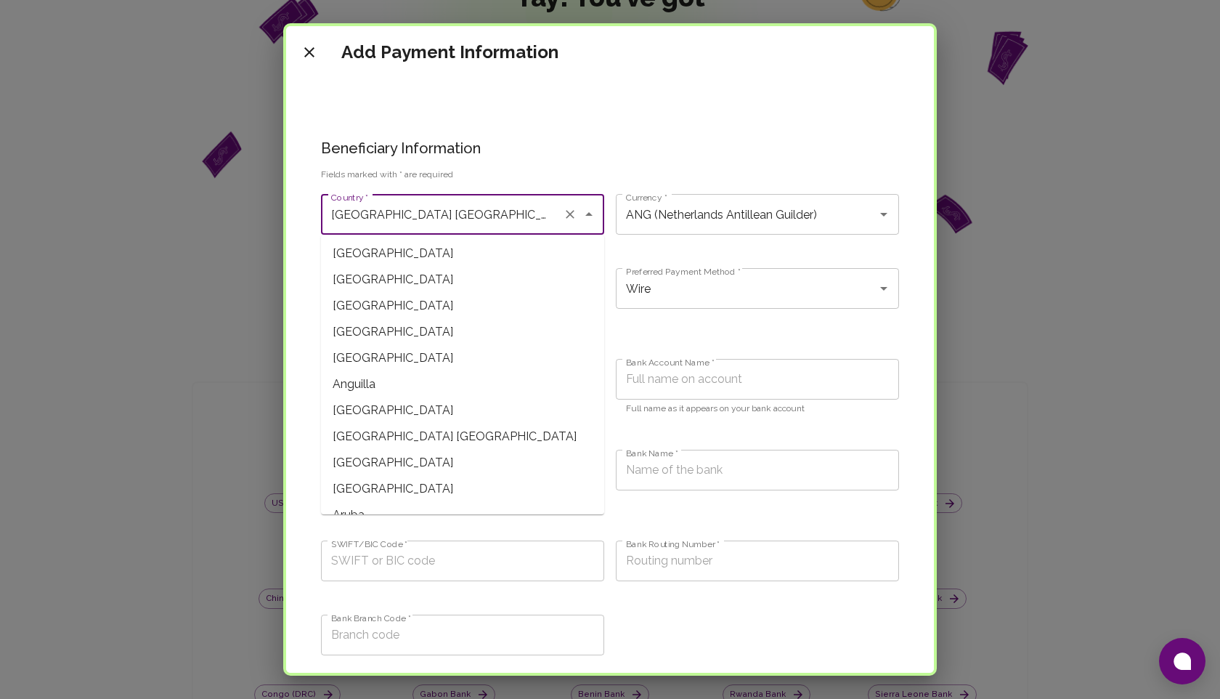
click at [393, 458] on span "[GEOGRAPHIC_DATA]" at bounding box center [462, 463] width 283 height 26
type input "[GEOGRAPHIC_DATA]"
type input "ARS (Argentine Peso)"
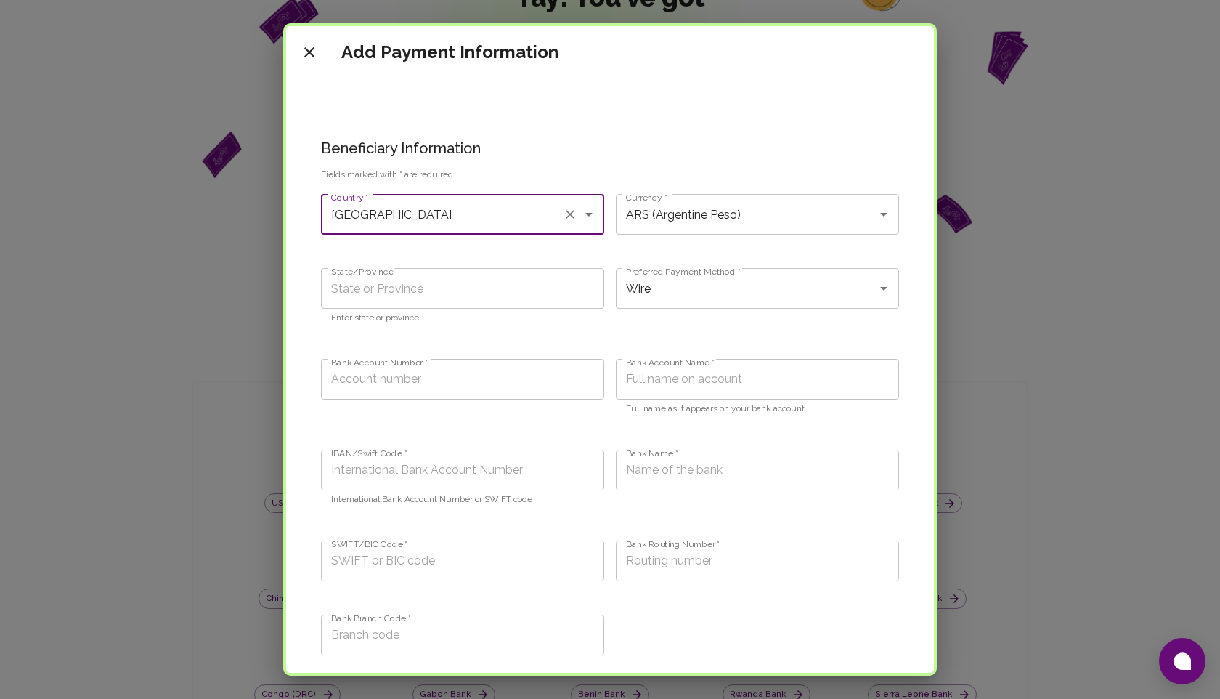
click at [470, 223] on input "[GEOGRAPHIC_DATA]" at bounding box center [442, 214] width 229 height 28
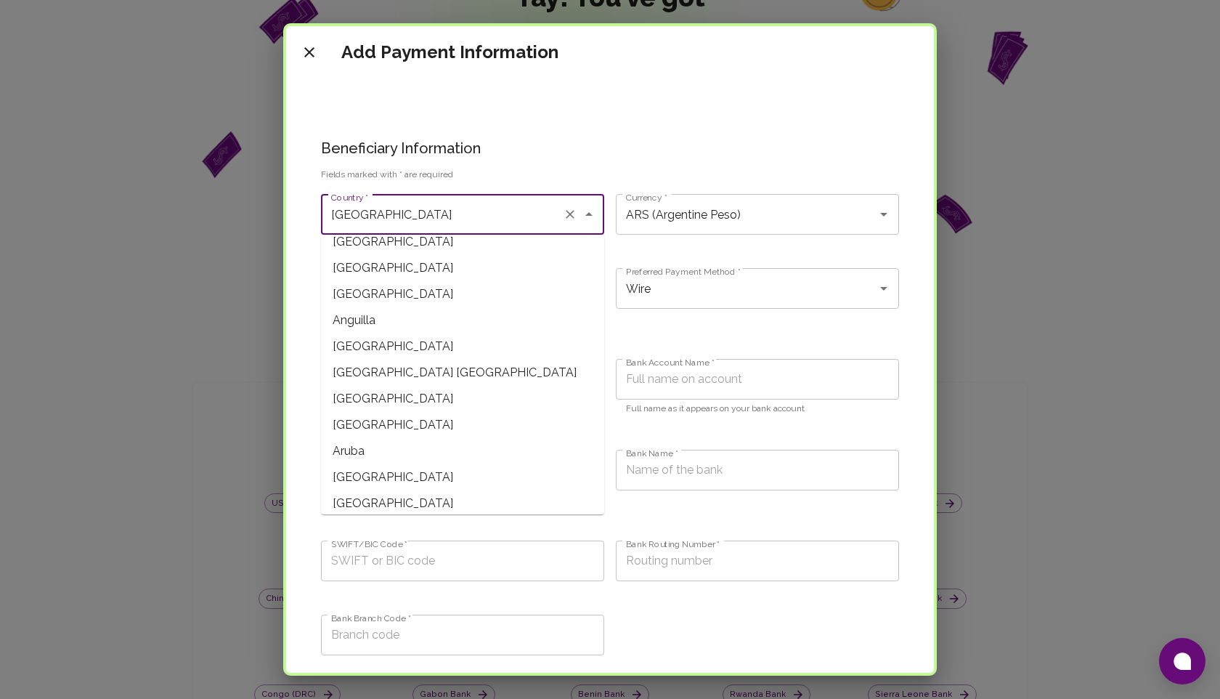
scroll to position [73, 0]
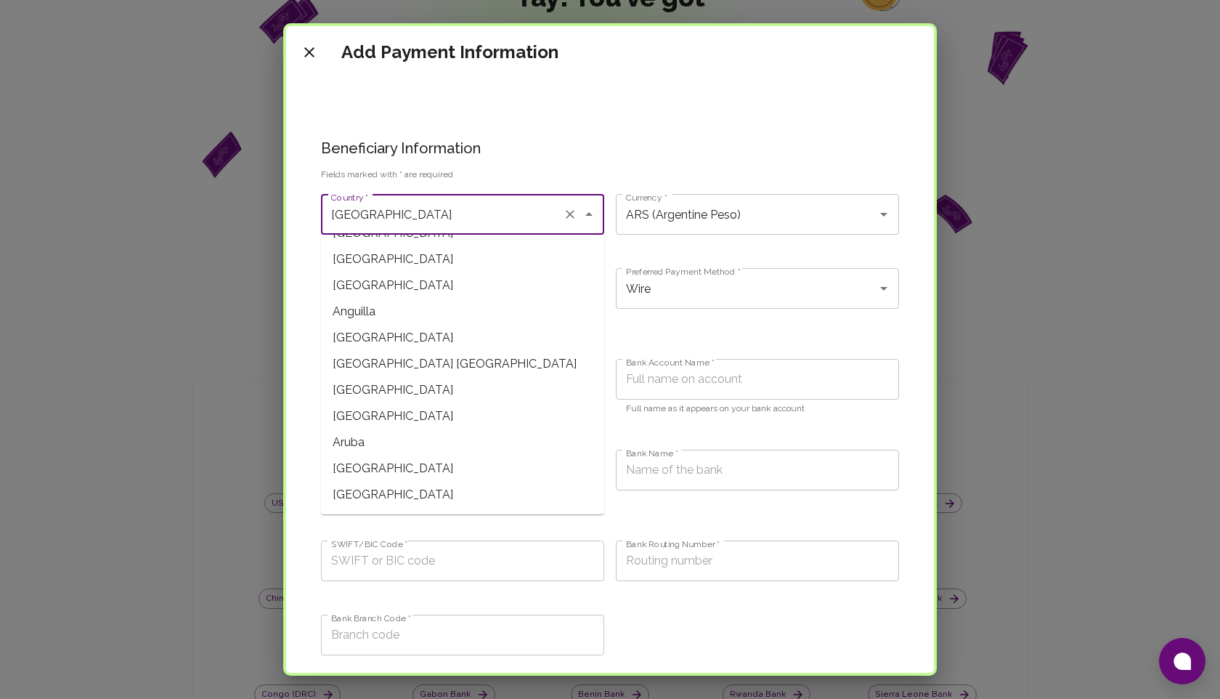
click at [399, 417] on span "[GEOGRAPHIC_DATA]" at bounding box center [462, 416] width 283 height 26
type input "[GEOGRAPHIC_DATA]"
type input "AMD (Armenian Dram)"
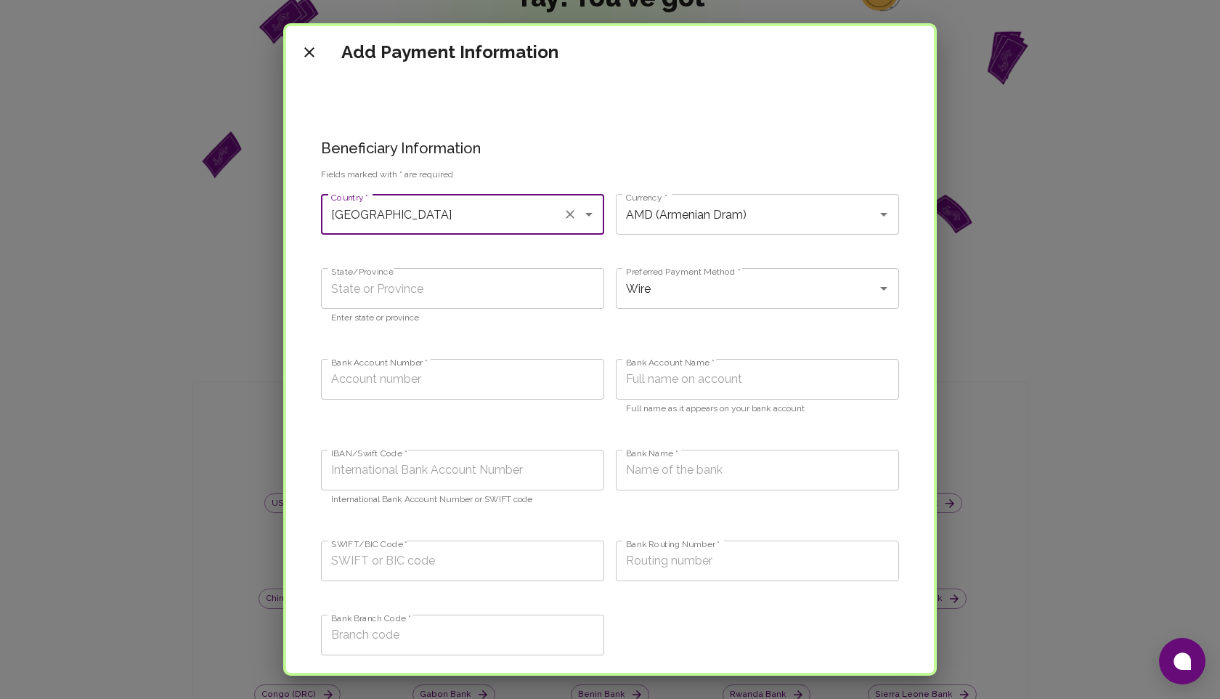
click at [465, 221] on input "[GEOGRAPHIC_DATA]" at bounding box center [442, 214] width 229 height 28
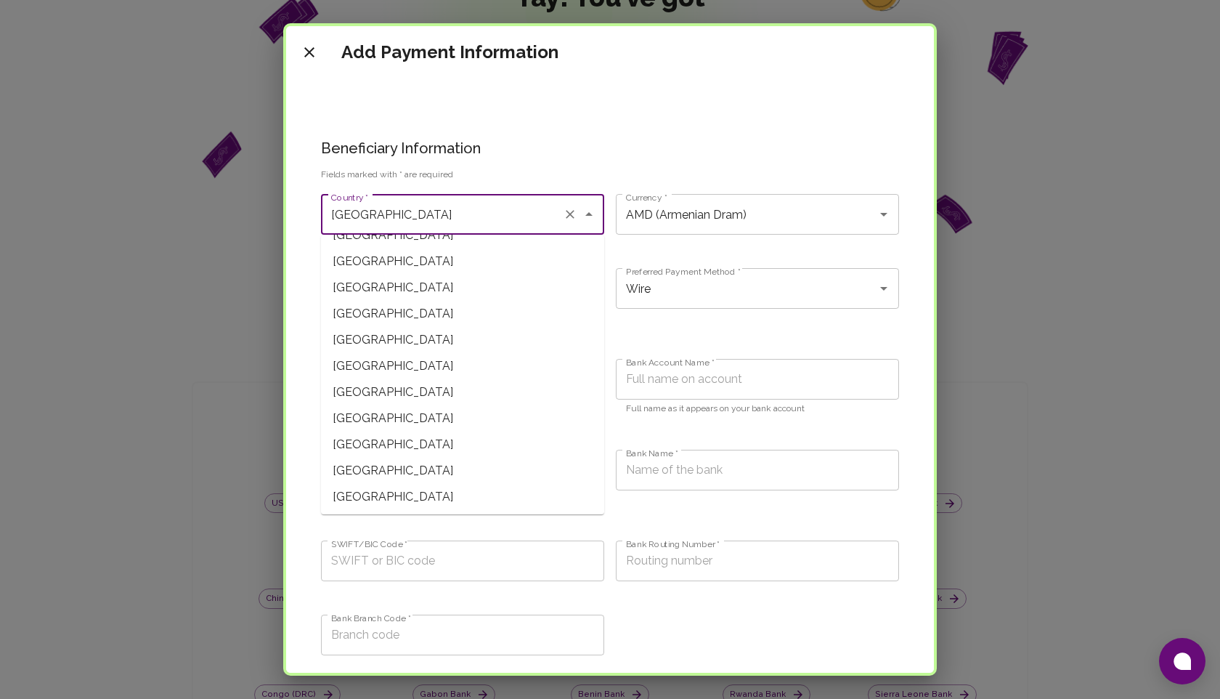
scroll to position [1012, 0]
click at [402, 378] on span "[GEOGRAPHIC_DATA]" at bounding box center [462, 365] width 283 height 26
type input "[GEOGRAPHIC_DATA]"
type input "EUR (Euro)"
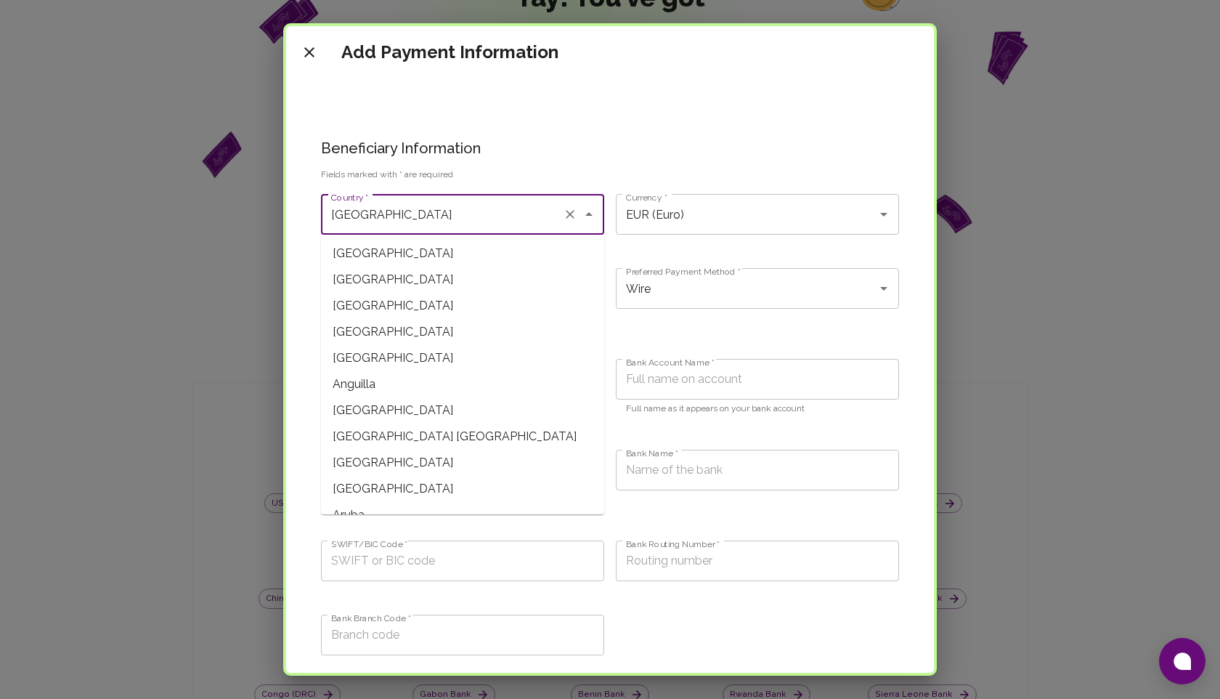
click at [447, 219] on input "[GEOGRAPHIC_DATA]" at bounding box center [442, 214] width 229 height 28
click at [399, 447] on span "[GEOGRAPHIC_DATA] [GEOGRAPHIC_DATA]" at bounding box center [462, 436] width 283 height 26
type input "[GEOGRAPHIC_DATA] [GEOGRAPHIC_DATA]"
type input "ANG (Netherlands Antillean Guilder)"
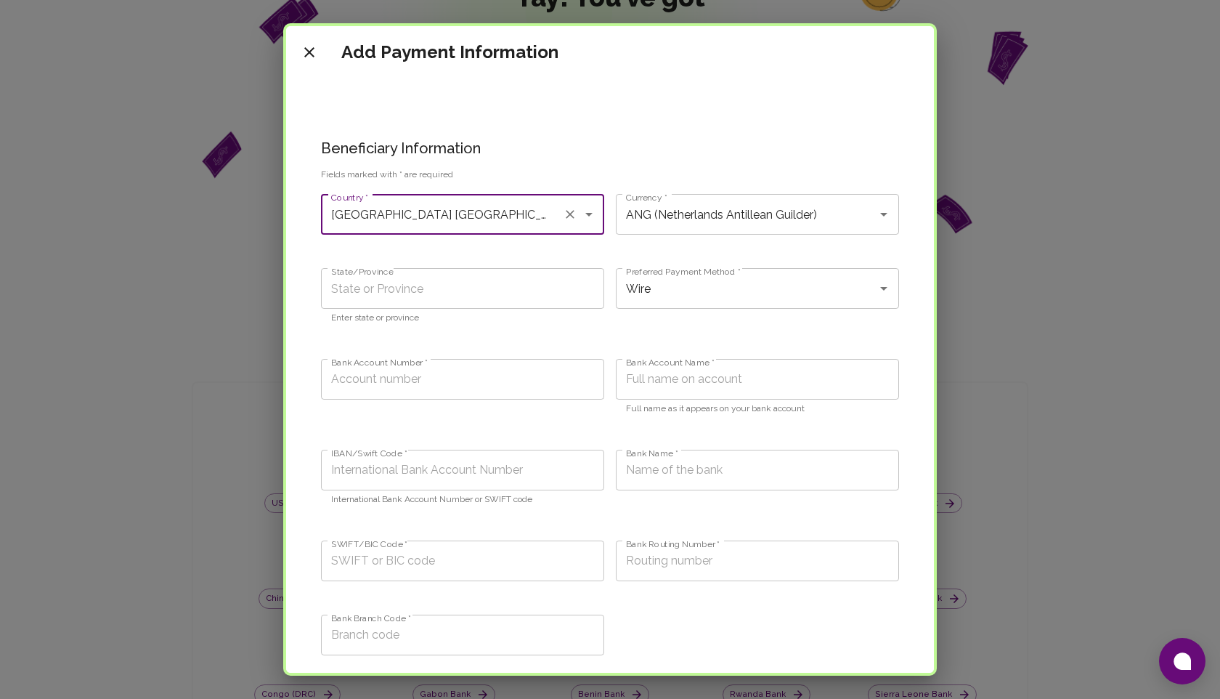
click at [442, 224] on input "[GEOGRAPHIC_DATA] [GEOGRAPHIC_DATA]" at bounding box center [442, 214] width 229 height 28
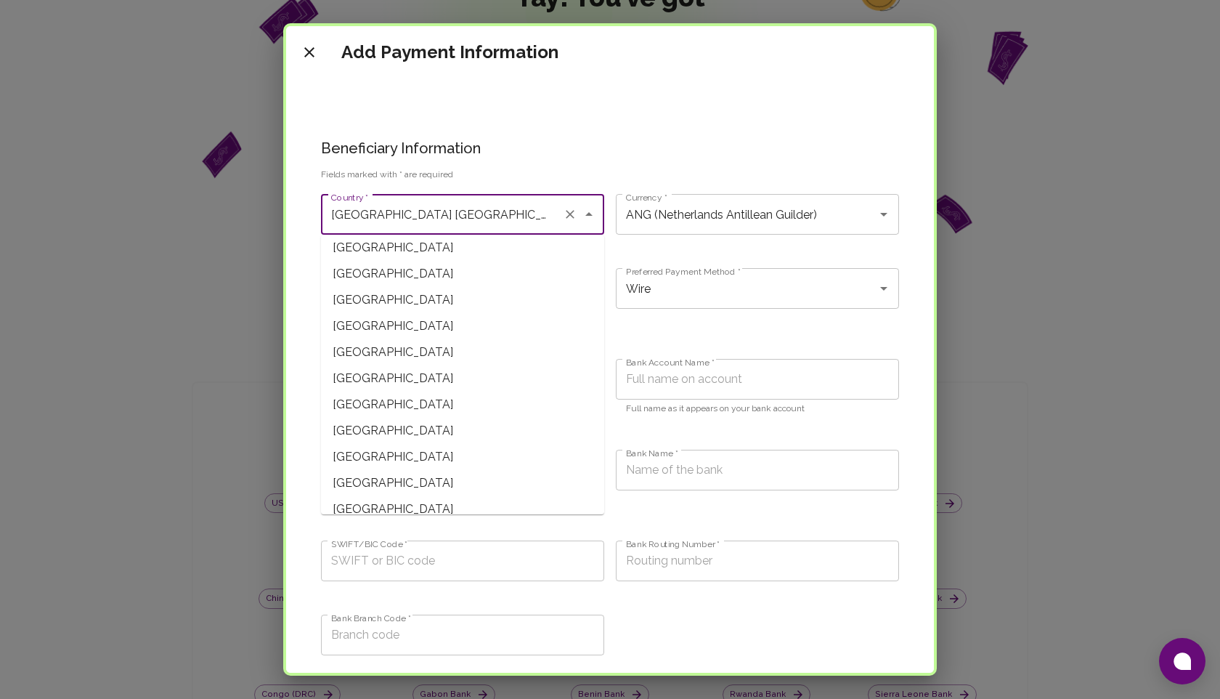
scroll to position [4333, 0]
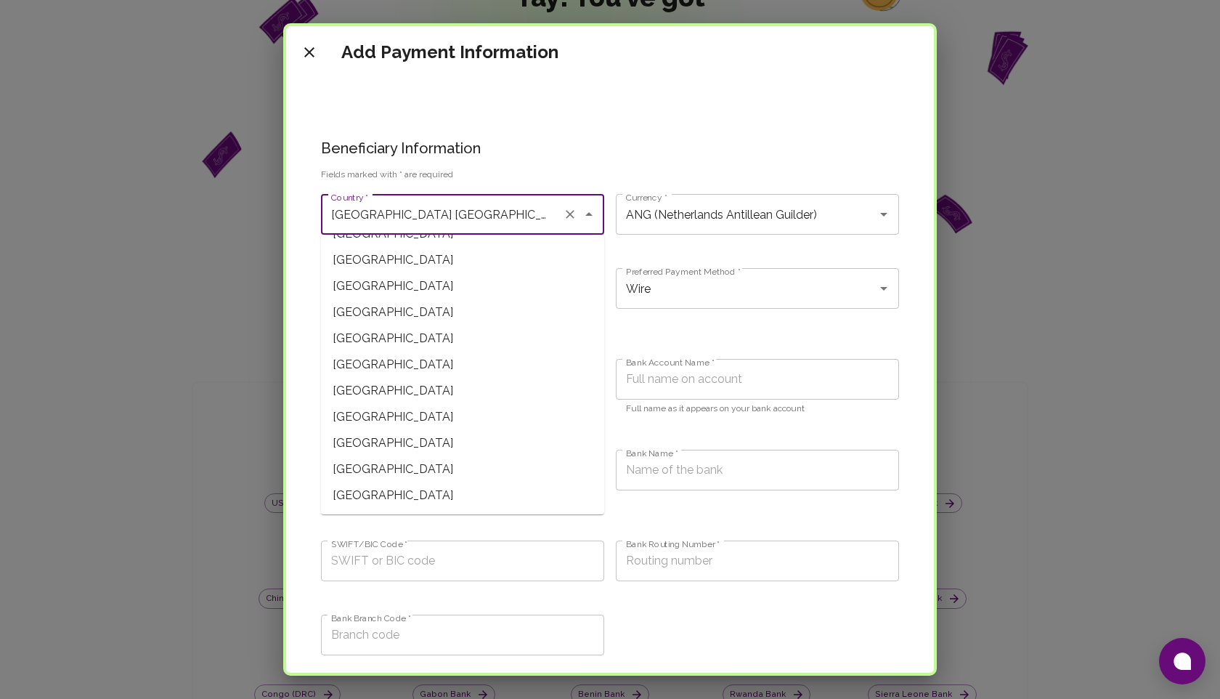
click at [395, 461] on span "[GEOGRAPHIC_DATA]" at bounding box center [462, 469] width 283 height 26
type input "[GEOGRAPHIC_DATA]"
type input "ZMW (Zambian kwacha)"
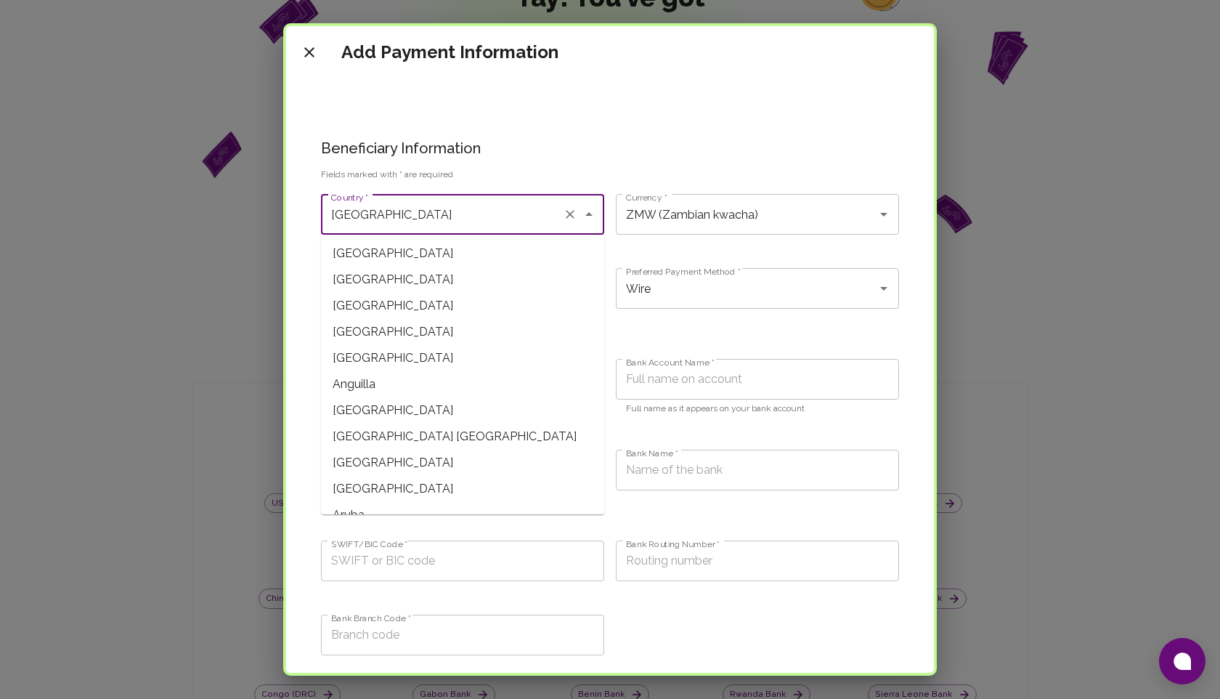
click at [479, 211] on input "[GEOGRAPHIC_DATA]" at bounding box center [442, 214] width 229 height 28
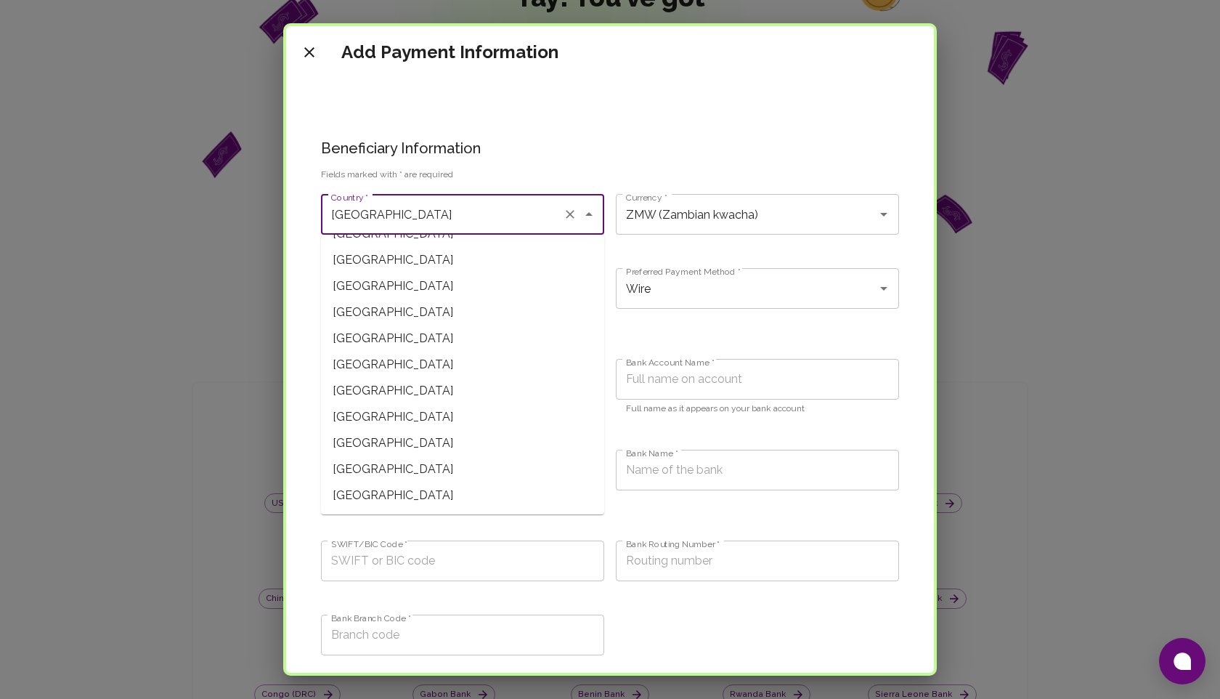
click at [404, 351] on span "[GEOGRAPHIC_DATA]" at bounding box center [462, 364] width 283 height 26
type input "[GEOGRAPHIC_DATA]"
type input "UYU (Uruguayan peso)"
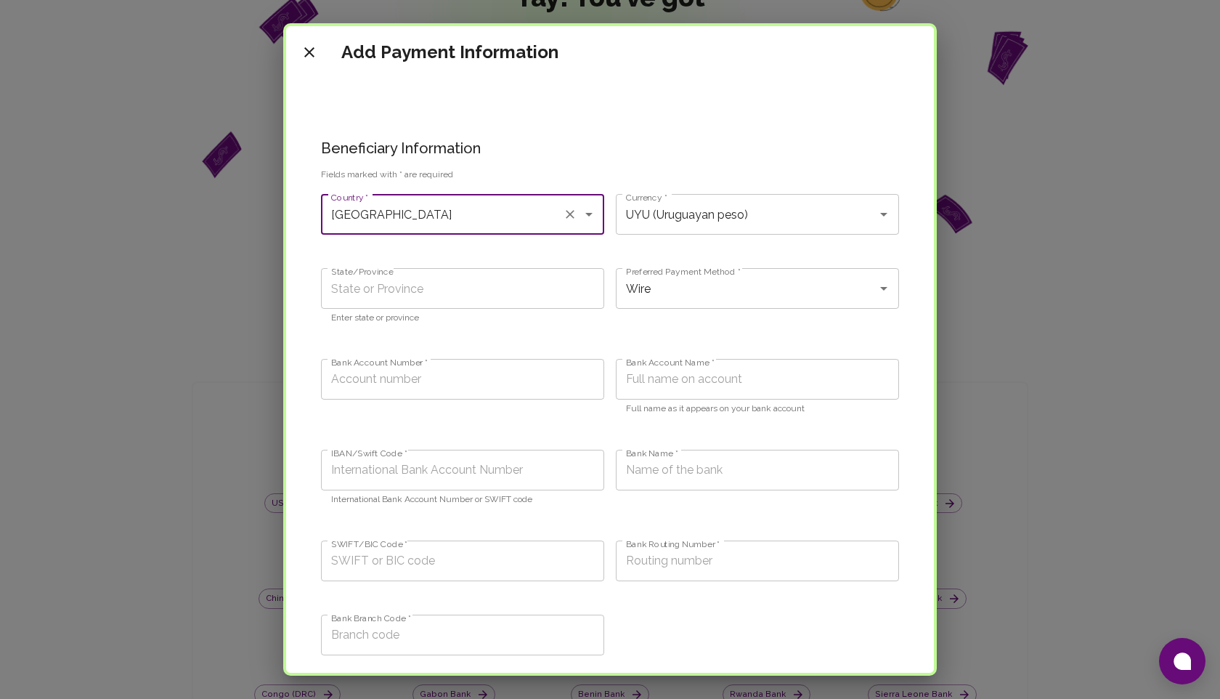
click at [428, 221] on input "[GEOGRAPHIC_DATA]" at bounding box center [442, 214] width 229 height 28
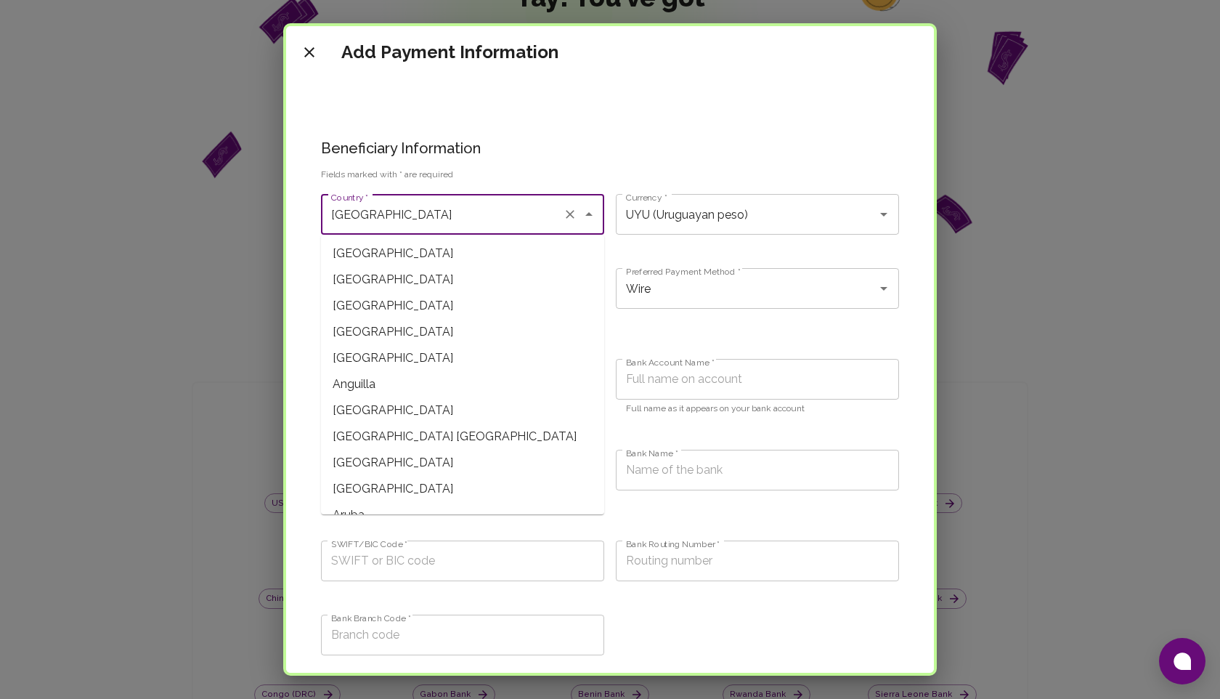
click at [389, 418] on span "[GEOGRAPHIC_DATA]" at bounding box center [462, 410] width 283 height 26
type input "[GEOGRAPHIC_DATA]"
type input "XCD (East Caribbean Dollar)"
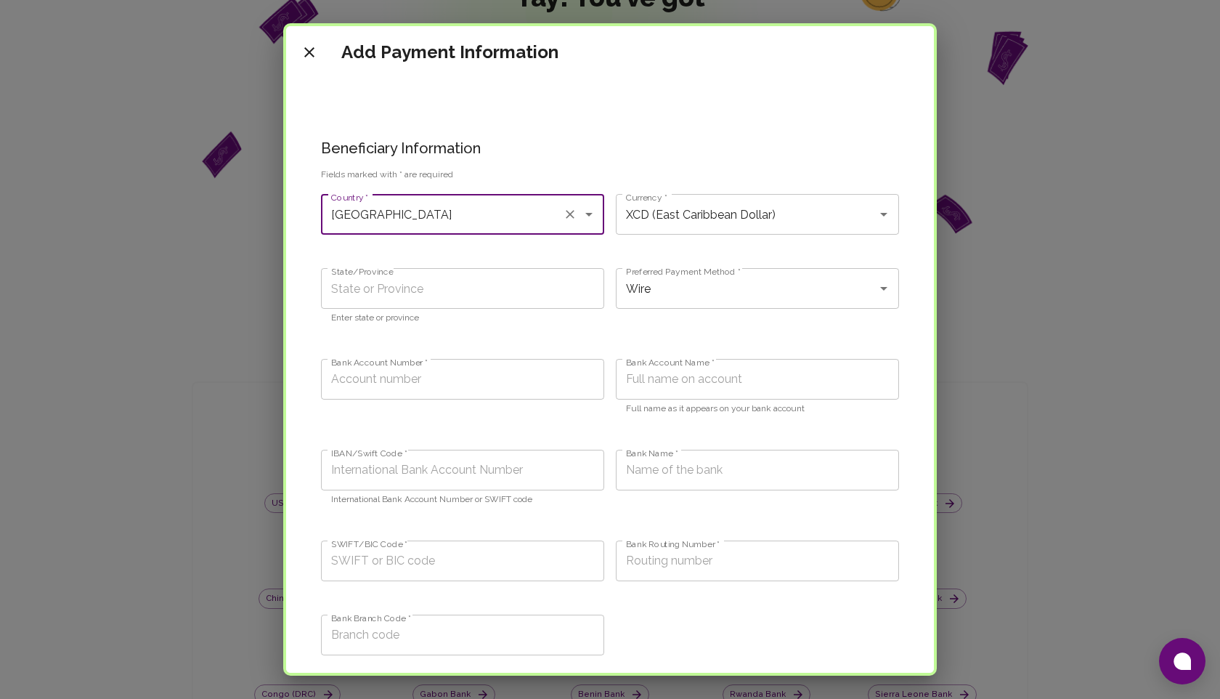
click at [471, 216] on input "[GEOGRAPHIC_DATA]" at bounding box center [442, 214] width 229 height 28
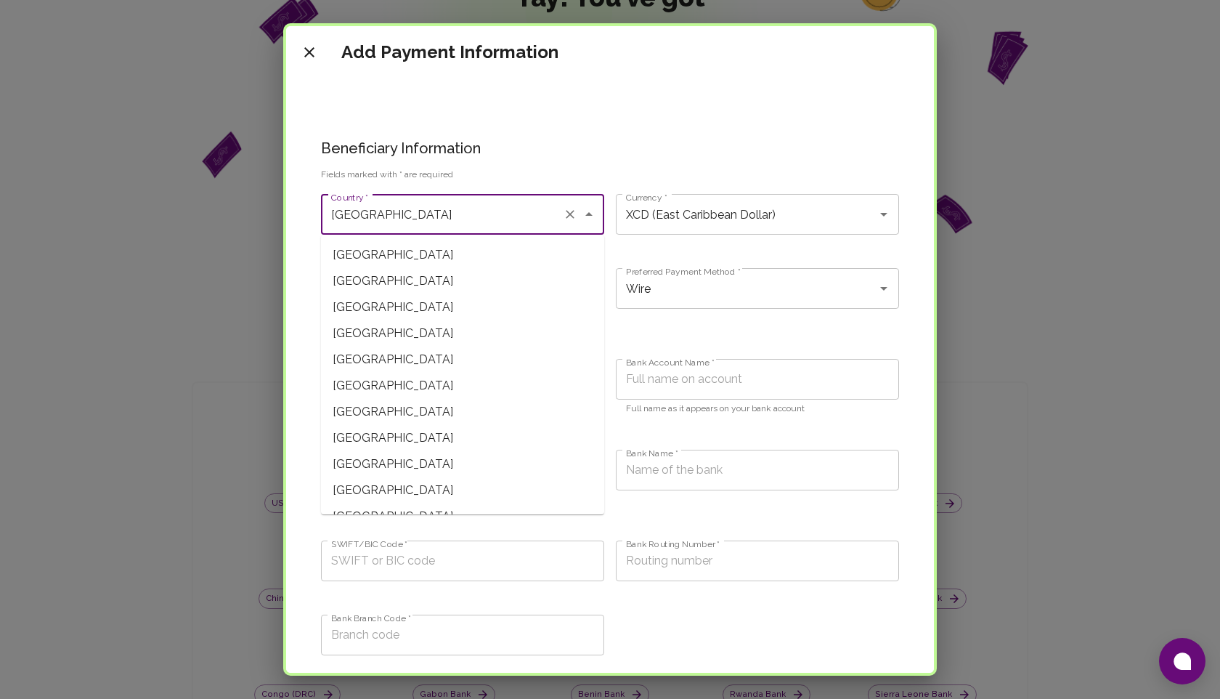
scroll to position [4031, 0]
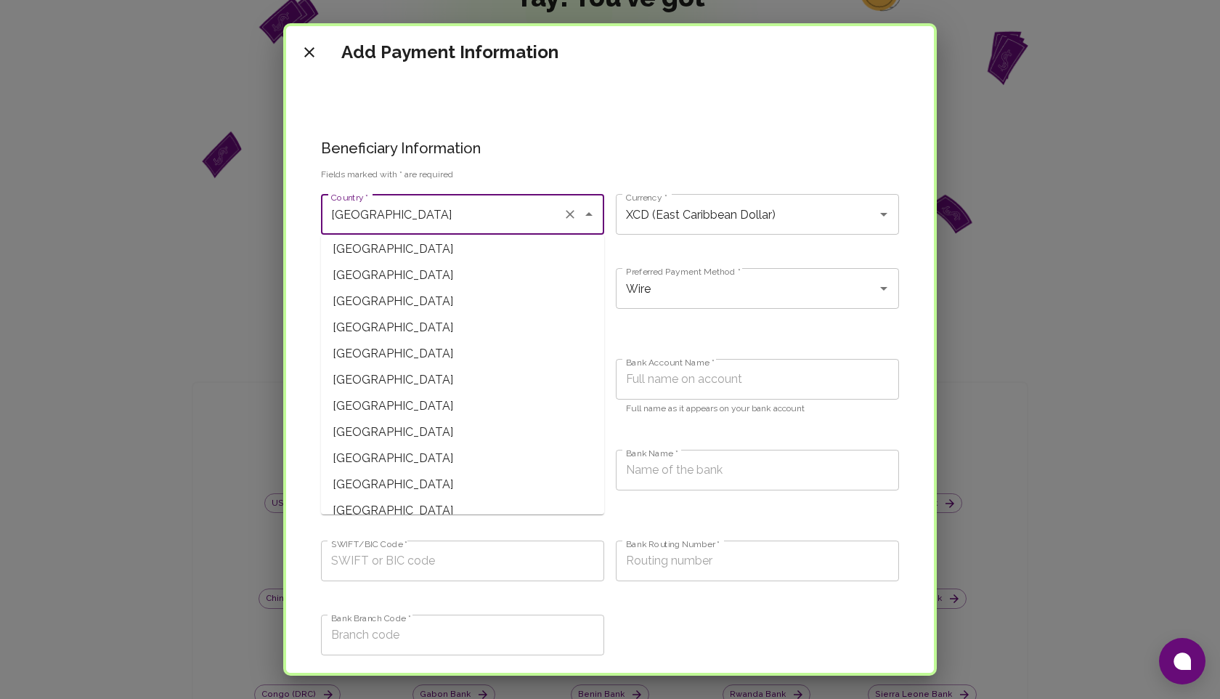
click at [406, 383] on span "[GEOGRAPHIC_DATA]" at bounding box center [462, 380] width 283 height 26
type input "[GEOGRAPHIC_DATA]"
type input "XOF (CFA Franc BCEAO)"
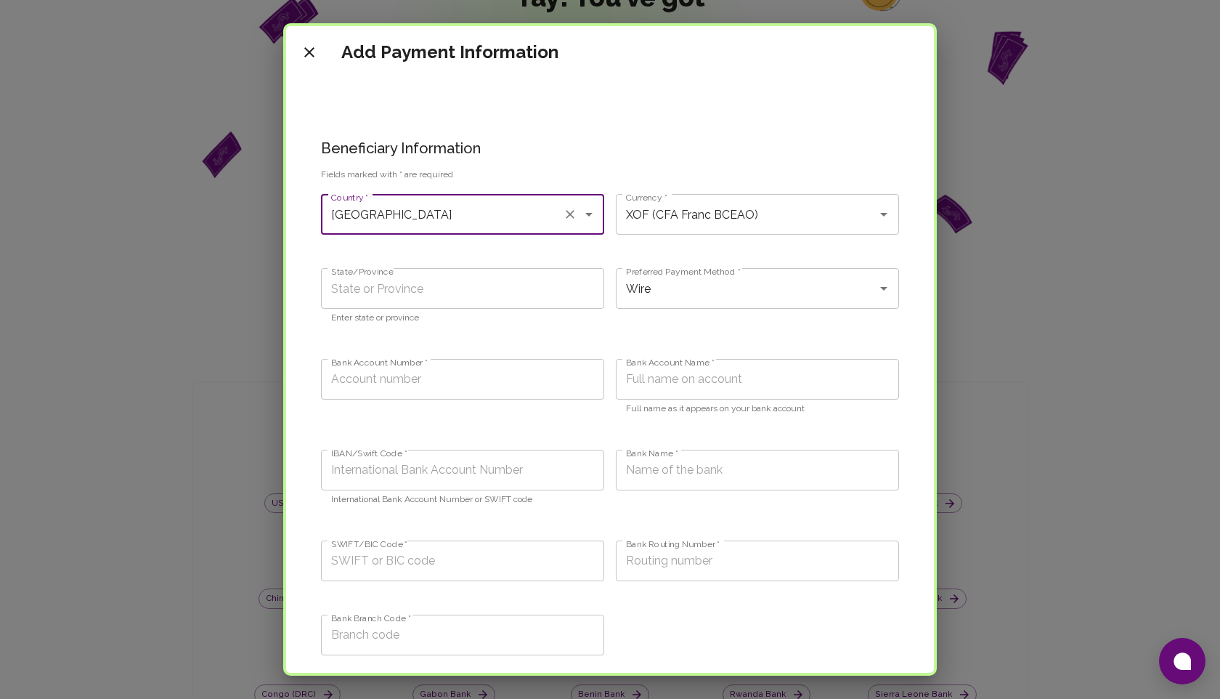
click at [471, 228] on div "Togo Country *" at bounding box center [462, 214] width 283 height 41
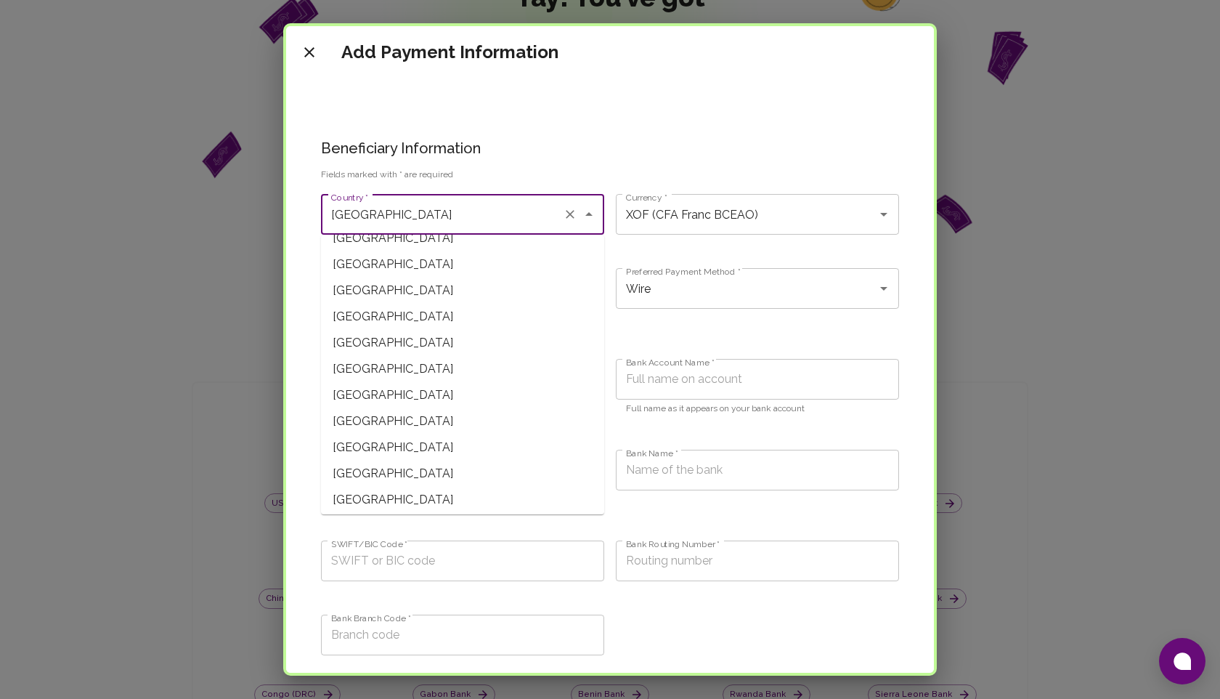
scroll to position [4333, 0]
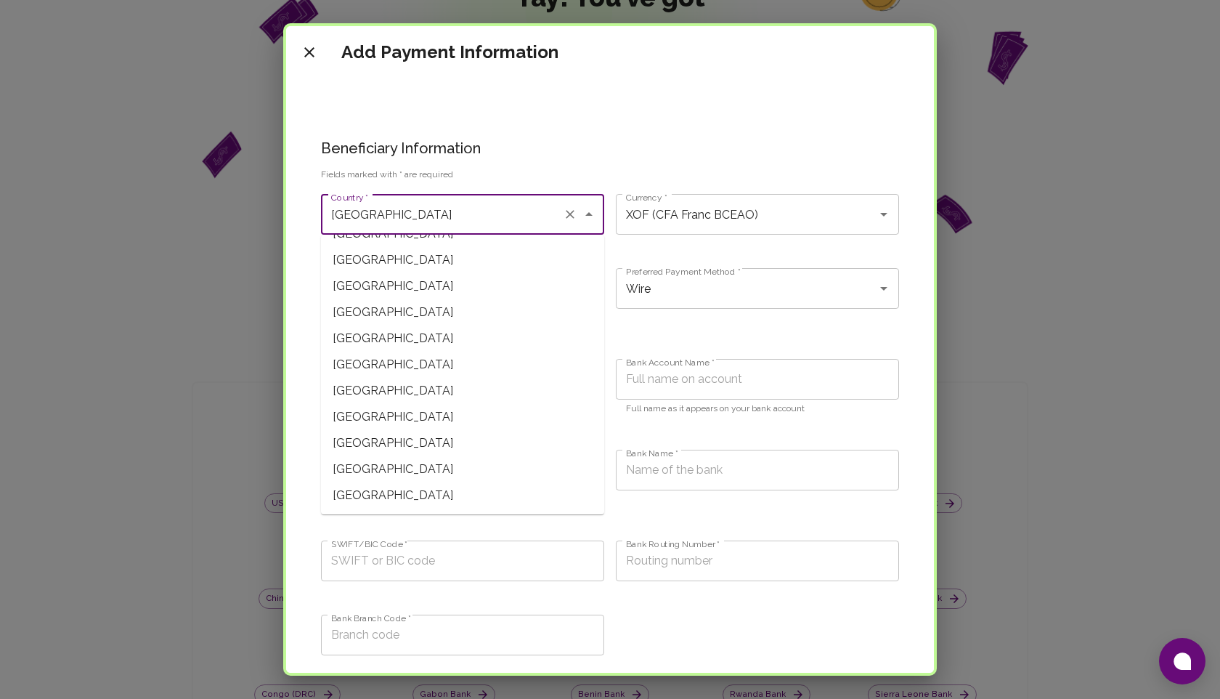
click at [416, 502] on span "[GEOGRAPHIC_DATA]" at bounding box center [462, 495] width 283 height 26
type input "[GEOGRAPHIC_DATA]"
type input "USD (United States Dollar)"
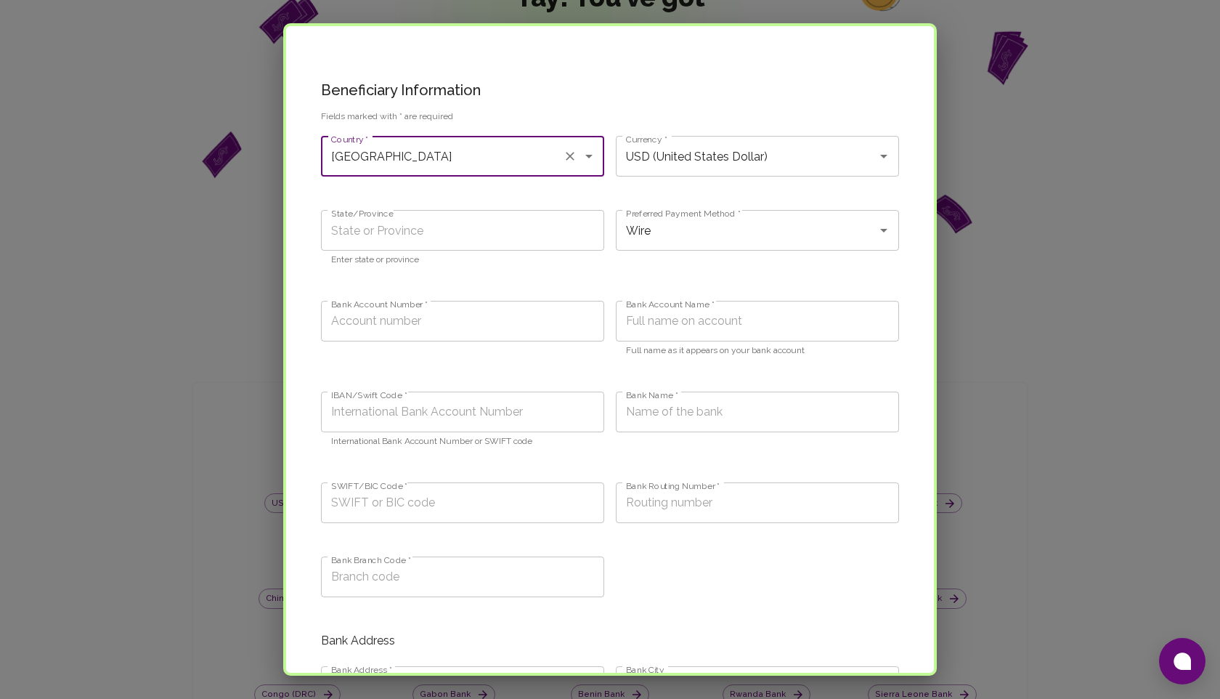
scroll to position [0, 0]
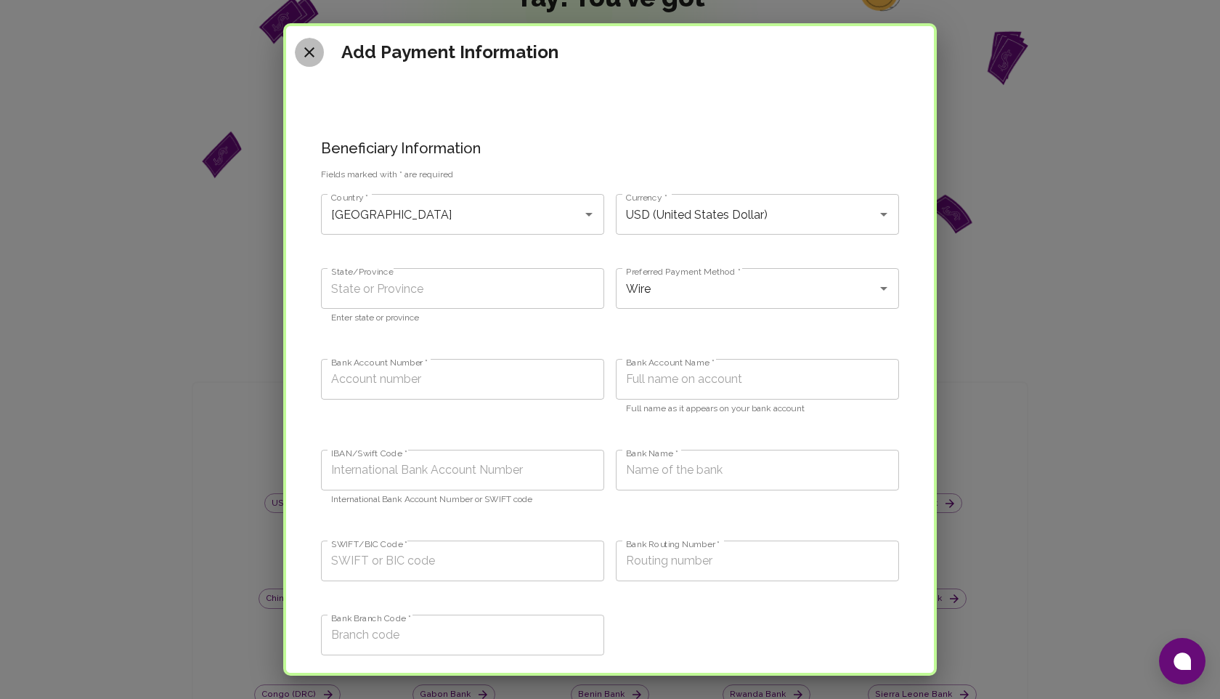
click at [309, 53] on icon "close" at bounding box center [309, 52] width 10 height 10
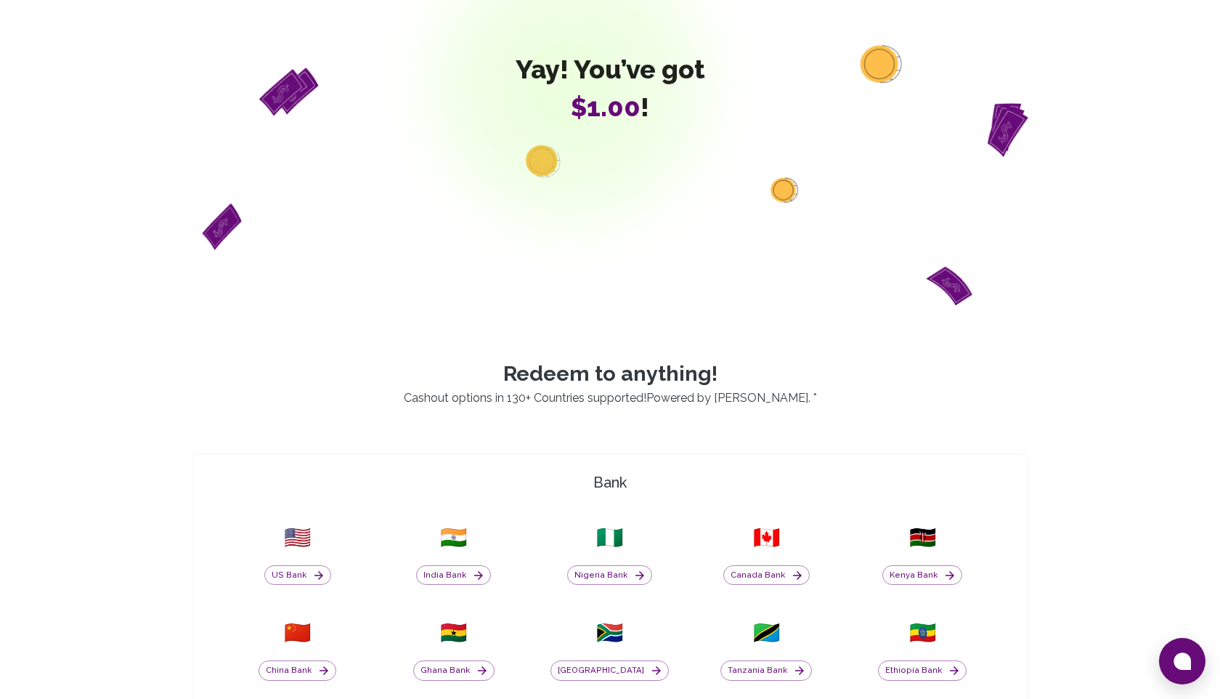
scroll to position [62, 0]
